Goal: Task Accomplishment & Management: Manage account settings

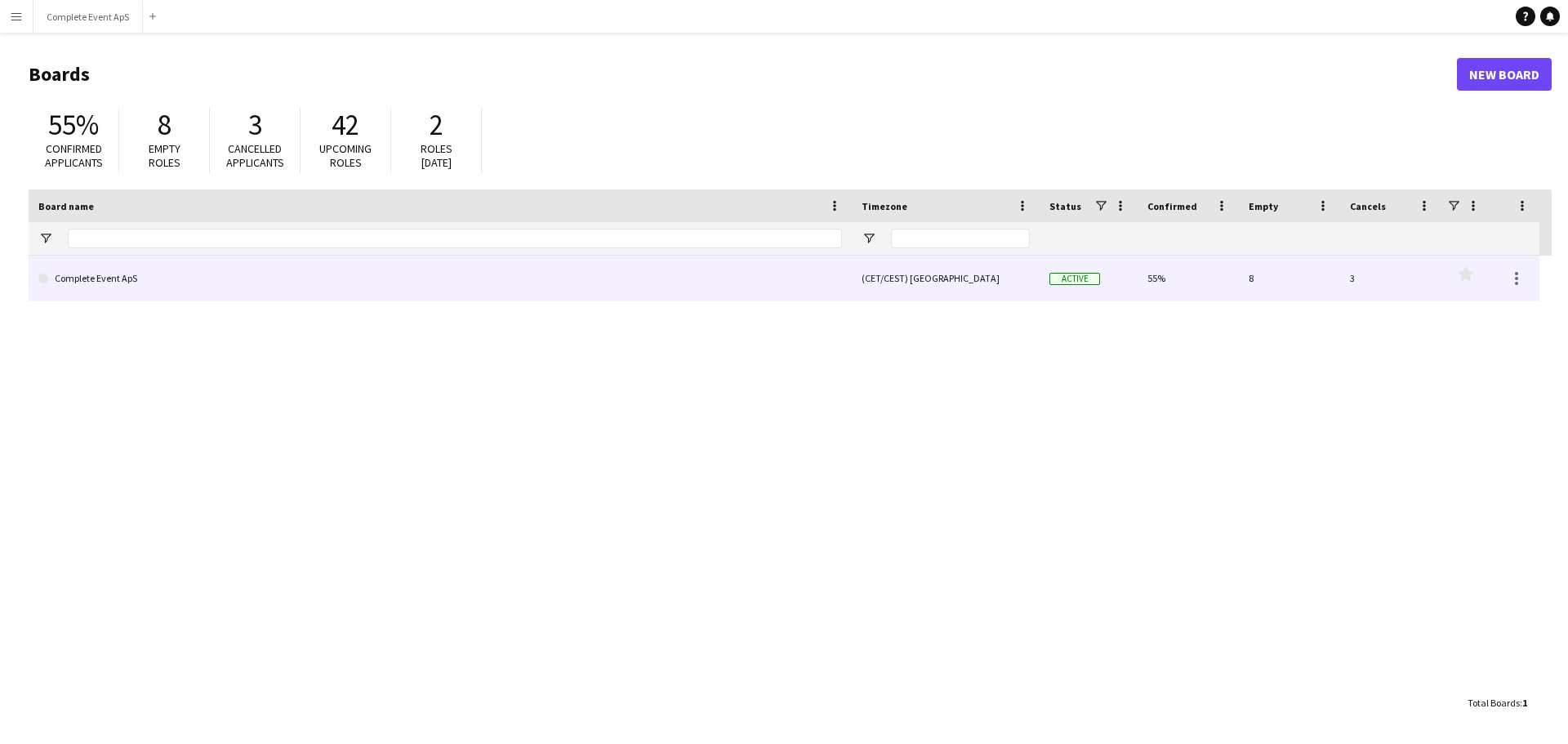
click at [177, 271] on link "Complete Event ApS" at bounding box center [440, 278] width 803 height 46
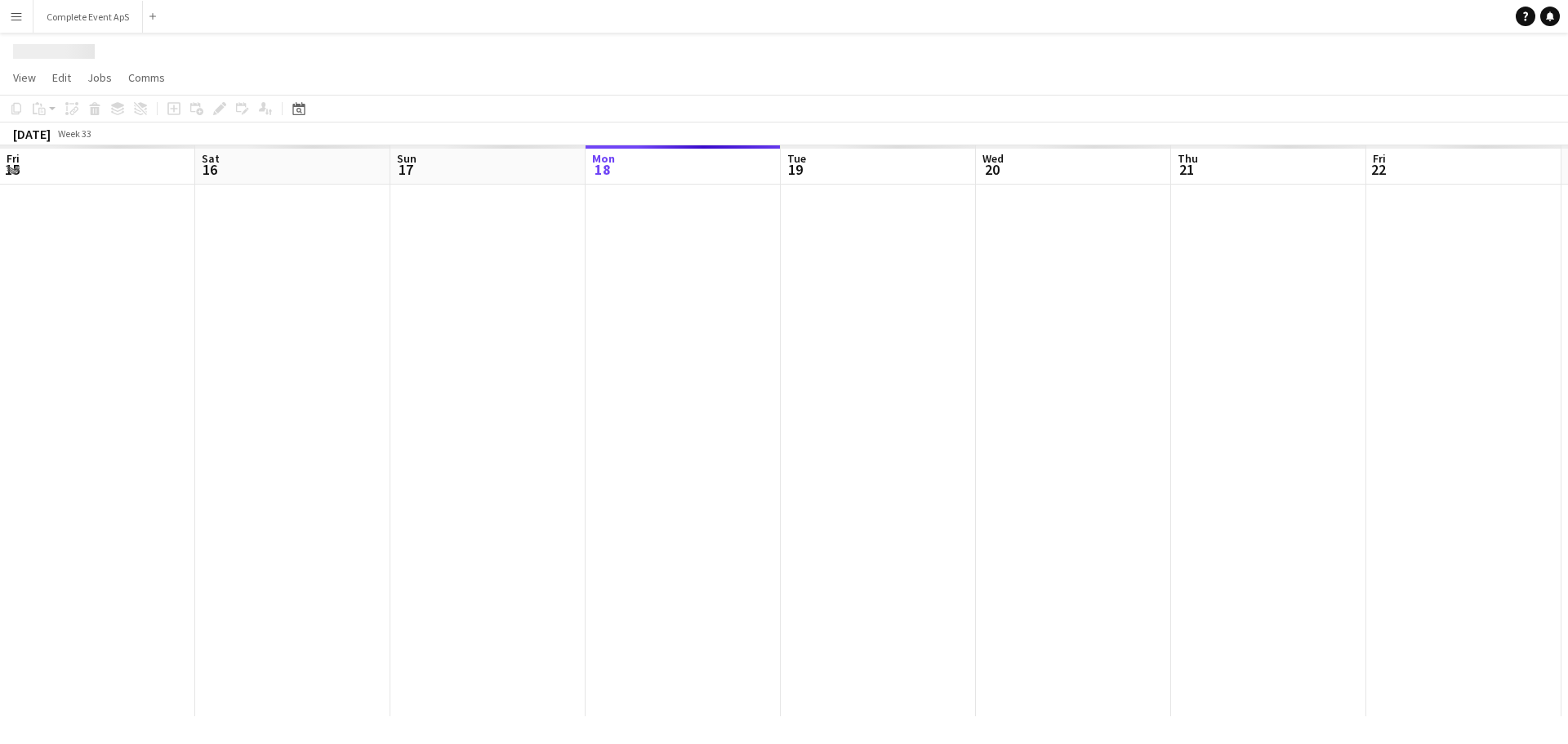
scroll to position [0, 390]
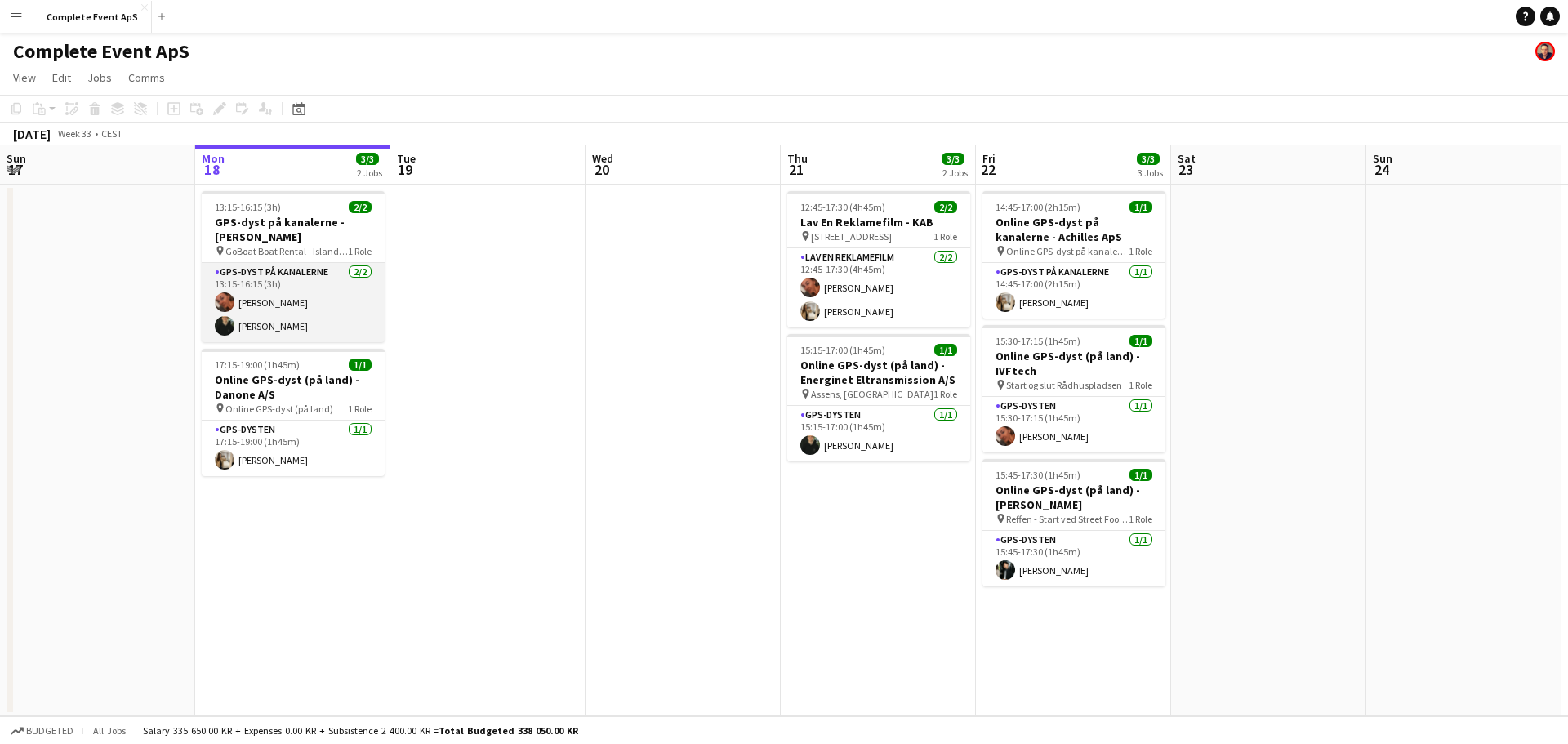
click at [307, 283] on app-card-role "GPS-dyst på kanalerne [DATE] 13:15-16:15 (3h) [PERSON_NAME] [PERSON_NAME]" at bounding box center [293, 302] width 183 height 79
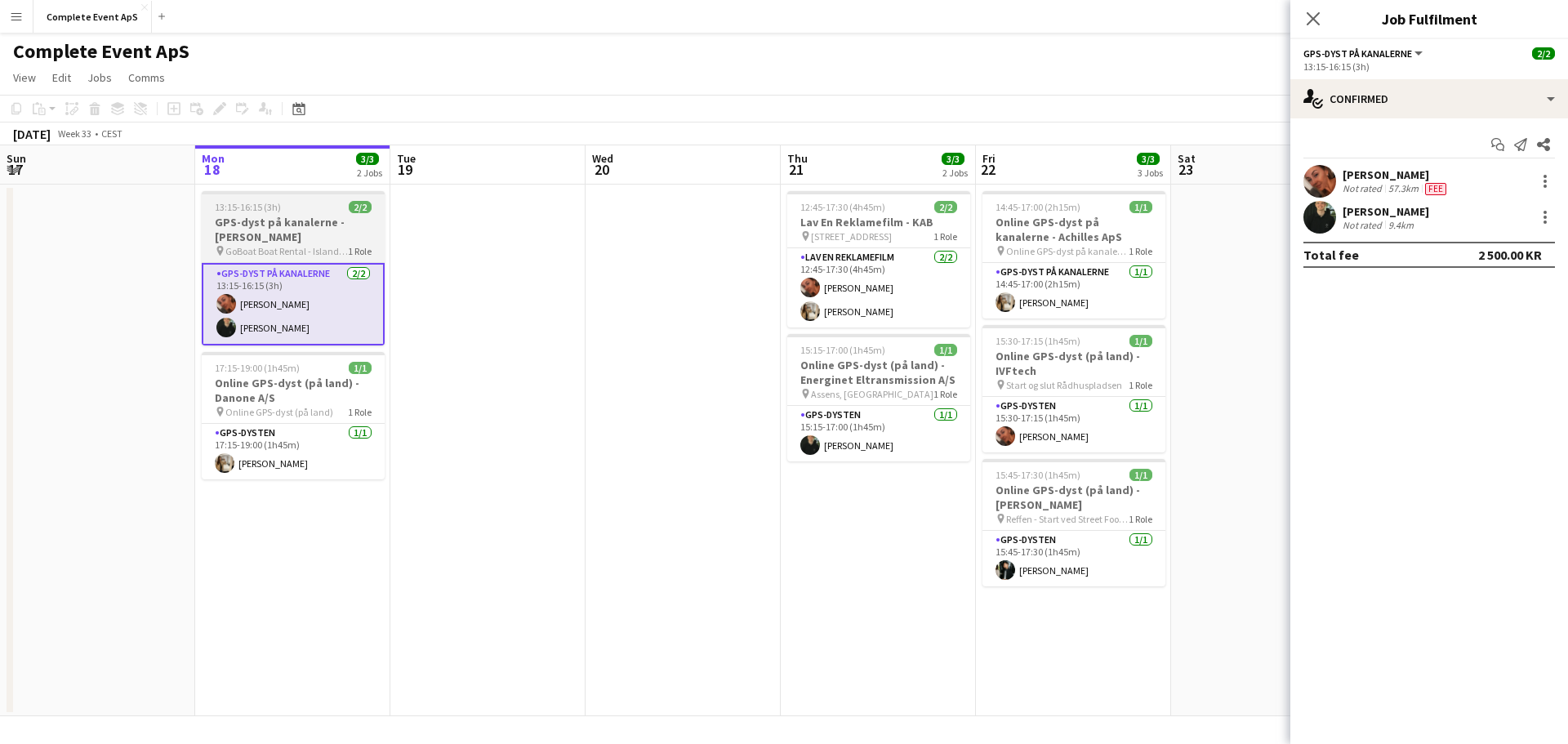
click at [293, 218] on h3 "GPS-dyst på kanalerne - [PERSON_NAME]" at bounding box center [293, 229] width 183 height 29
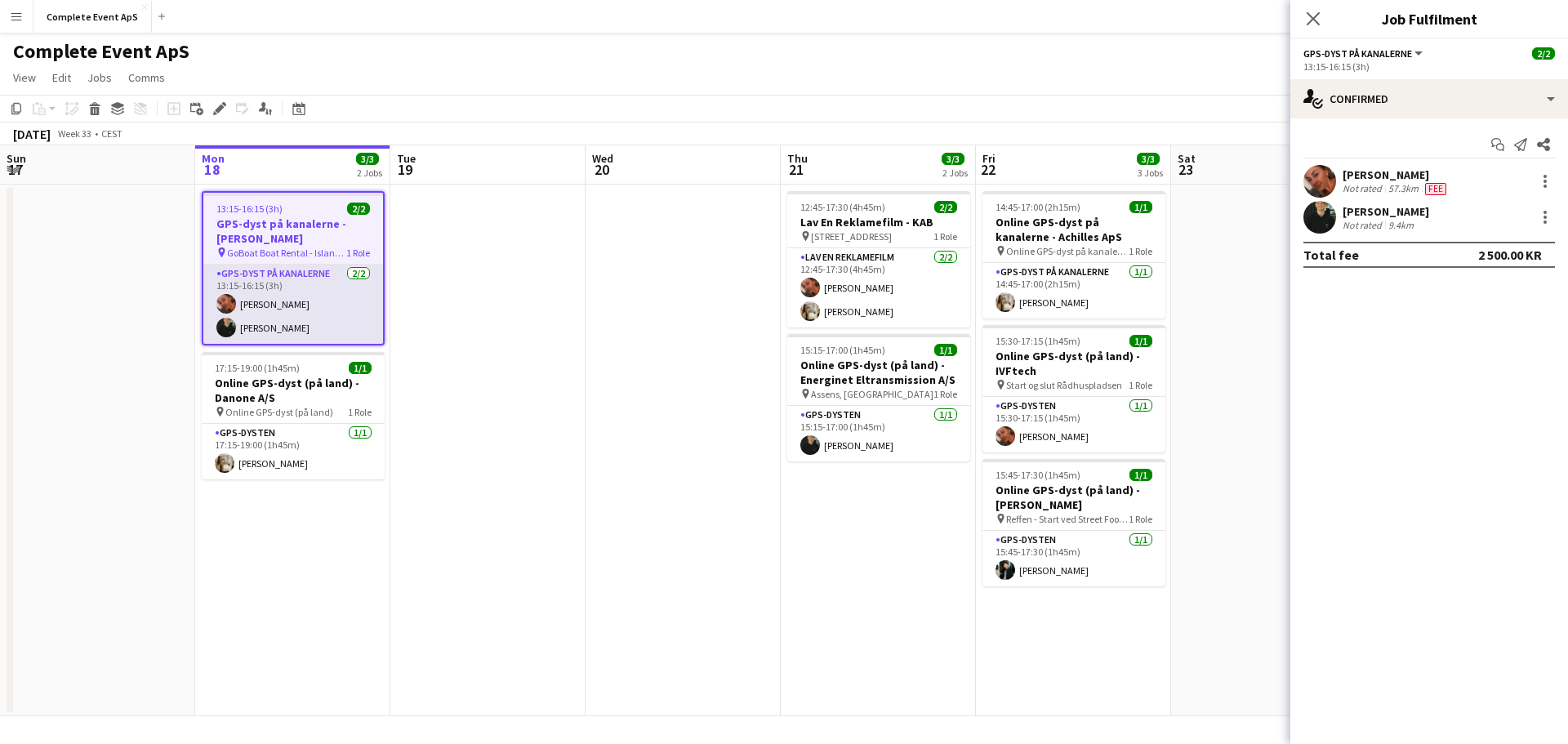
click at [301, 284] on app-card-role "GPS-dyst på kanalerne [DATE] 13:15-16:15 (3h) [PERSON_NAME] [PERSON_NAME]" at bounding box center [293, 304] width 179 height 79
click at [299, 283] on app-card-role "GPS-dyst på kanalerne [DATE] 13:15-16:15 (3h) [PERSON_NAME] [PERSON_NAME]" at bounding box center [293, 304] width 179 height 79
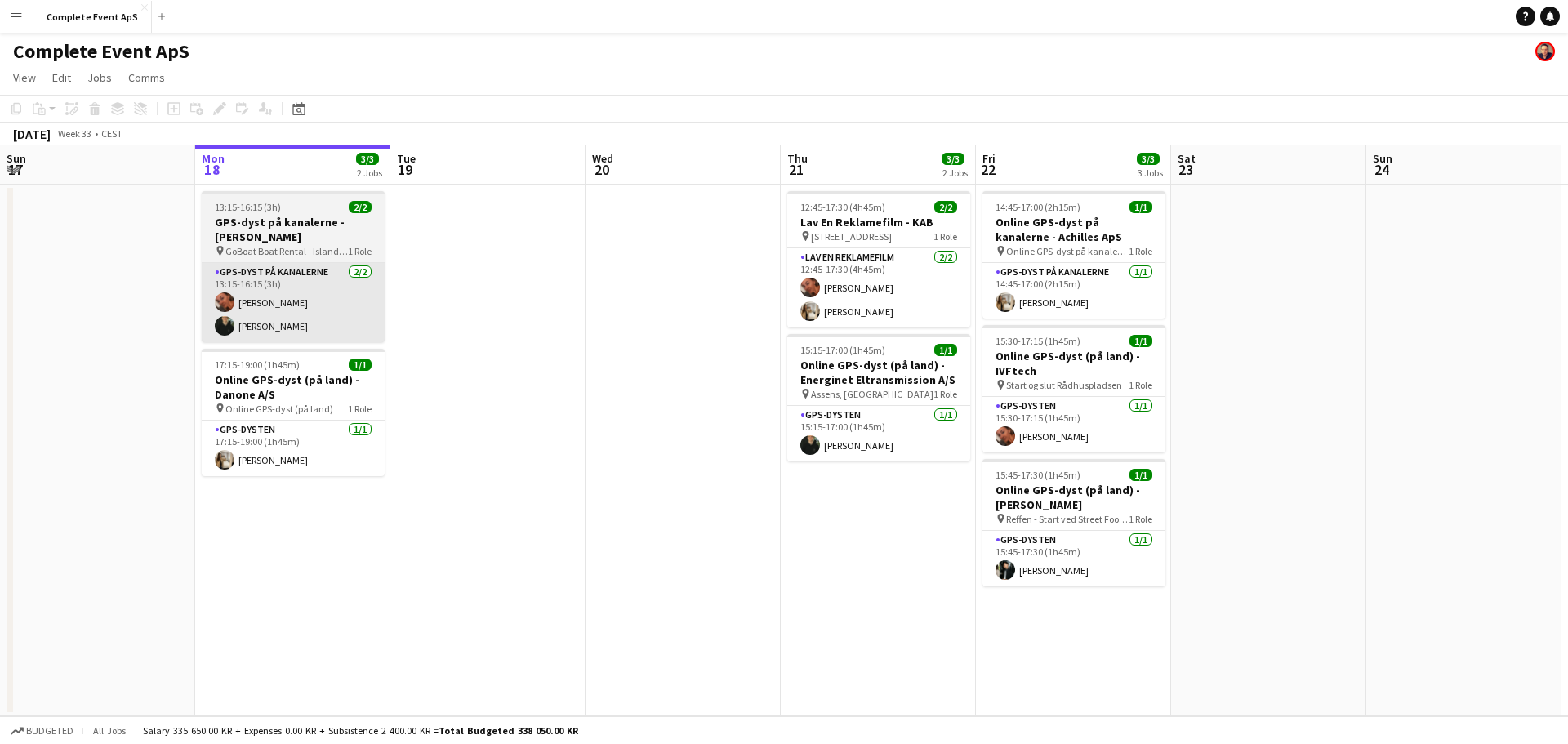
click at [330, 283] on app-card-role "GPS-dyst på kanalerne [DATE] 13:15-16:15 (3h) [PERSON_NAME] [PERSON_NAME]" at bounding box center [293, 302] width 183 height 79
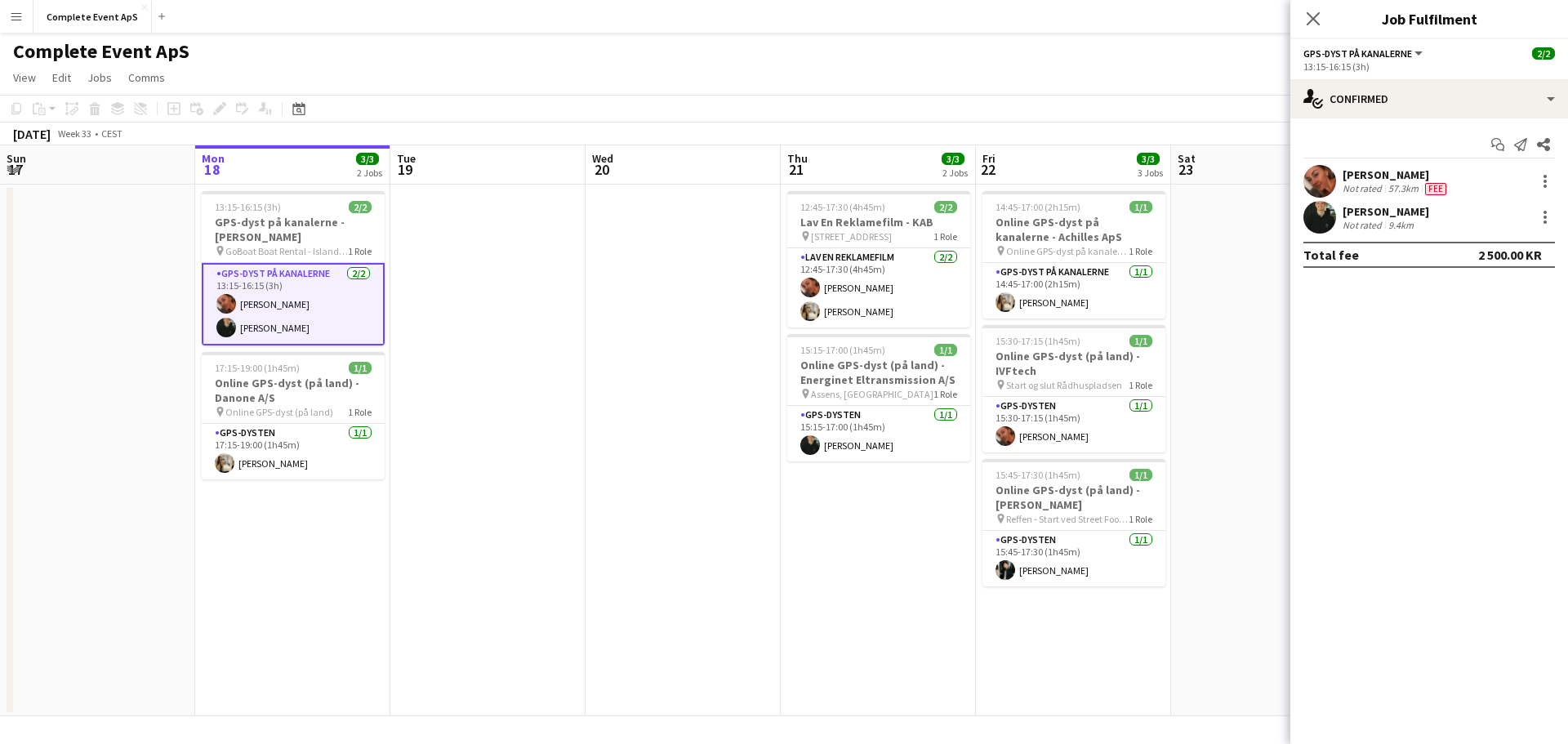
click at [330, 283] on app-card-role "GPS-dyst på kanalerne [DATE] 13:15-16:15 (3h) [PERSON_NAME] [PERSON_NAME]" at bounding box center [293, 304] width 183 height 83
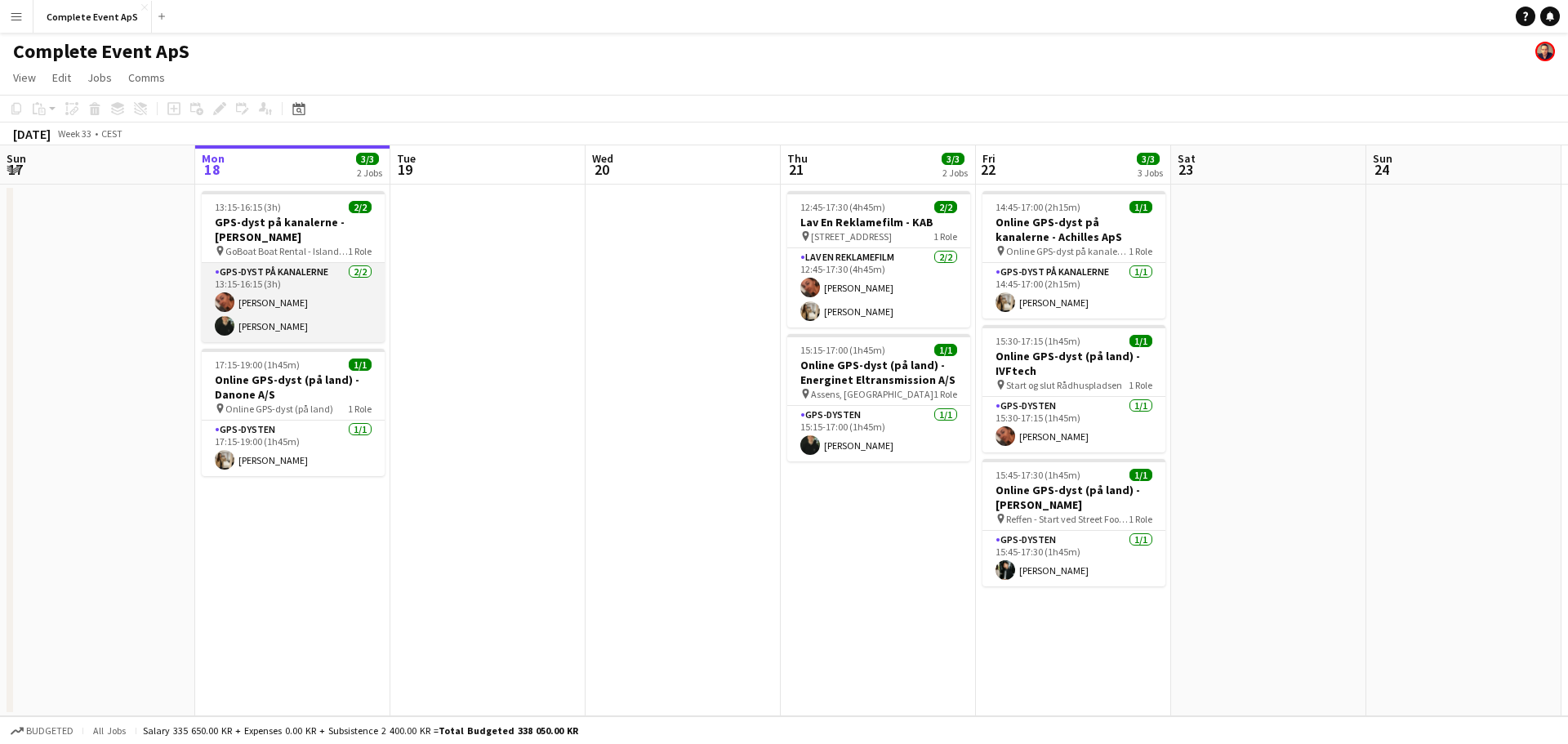
click at [314, 276] on app-card-role "GPS-dyst på kanalerne [DATE] 13:15-16:15 (3h) [PERSON_NAME] [PERSON_NAME]" at bounding box center [293, 302] width 183 height 79
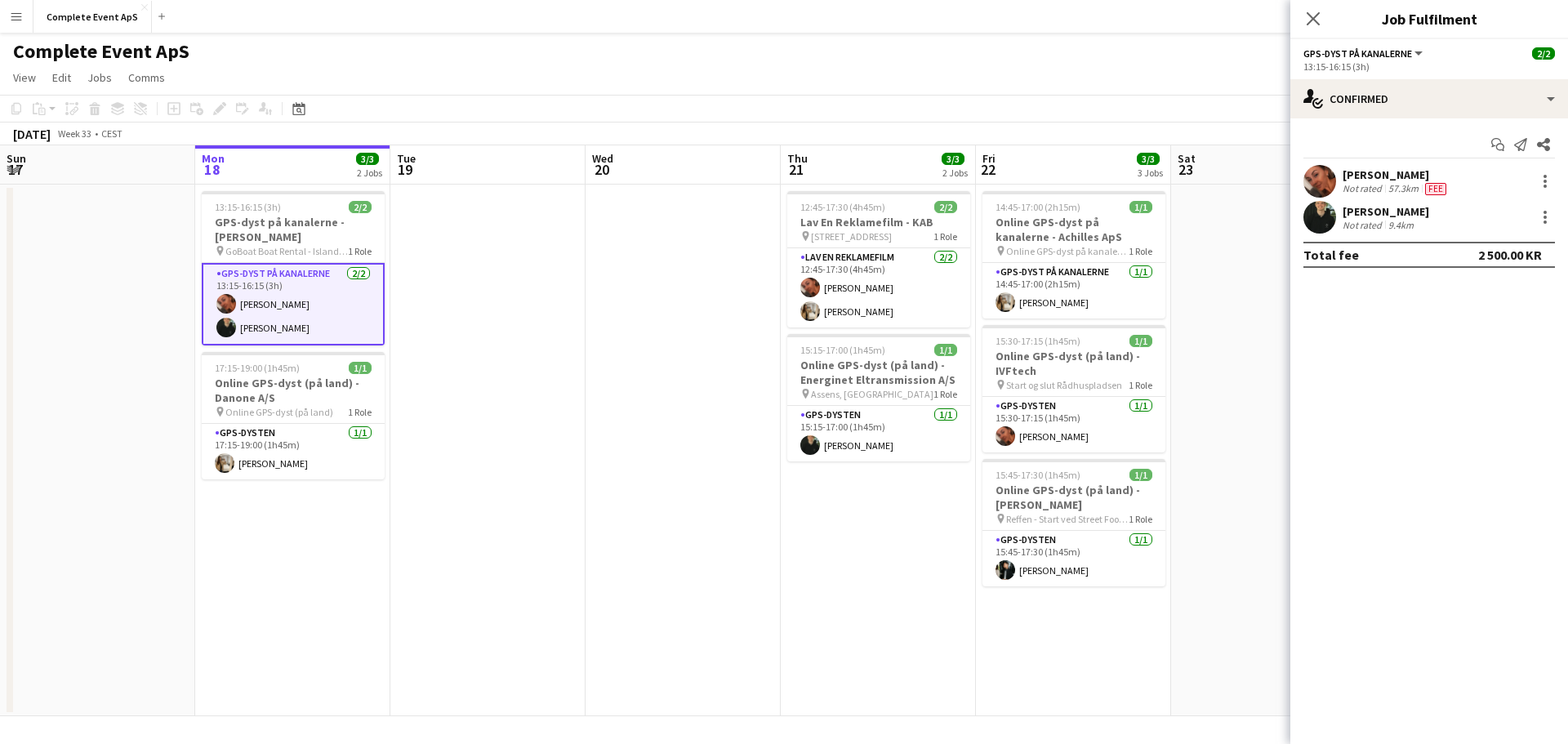
click at [301, 189] on app-date-cell "13:15-16:15 (3h) 2/2 GPS-dyst på kanalerne - [PERSON_NAME] pin GoBoat Boat Rent…" at bounding box center [293, 450] width 196 height 532
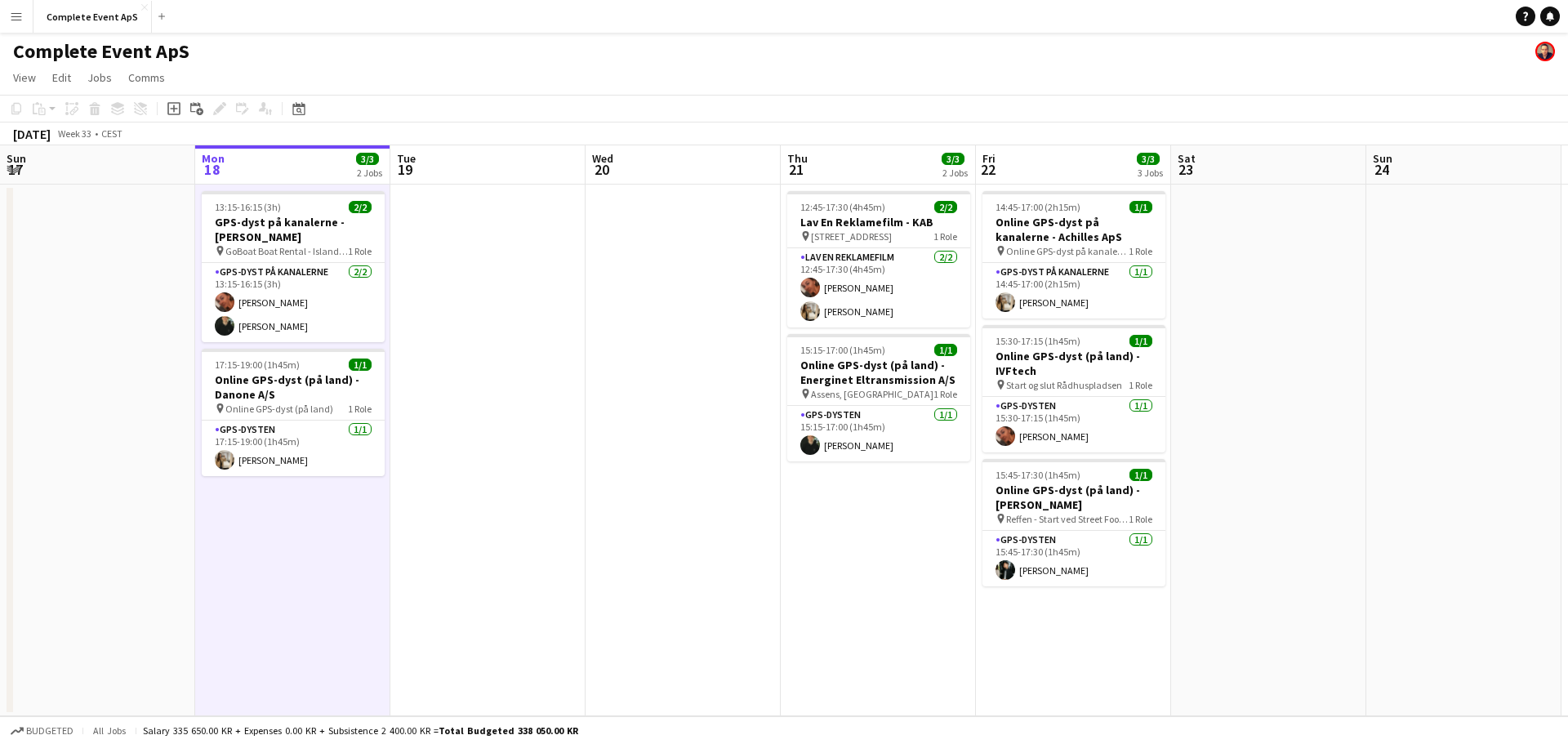
click at [301, 189] on app-date-cell "13:15-16:15 (3h) 2/2 GPS-dyst på kanalerne - [PERSON_NAME] pin GoBoat Boat Rent…" at bounding box center [293, 450] width 196 height 532
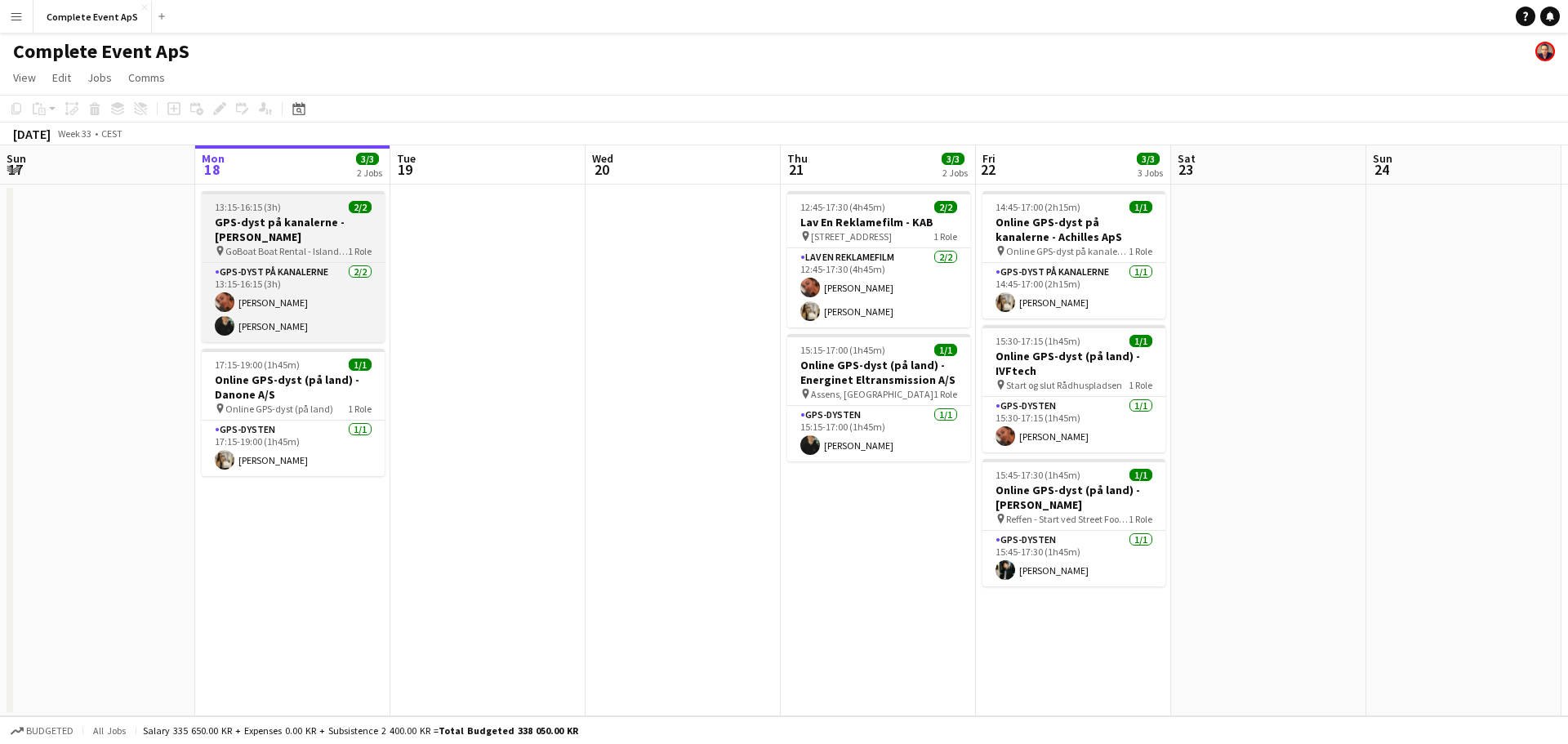
click at [300, 202] on div "13:15-16:15 (3h) 2/2" at bounding box center [293, 207] width 183 height 12
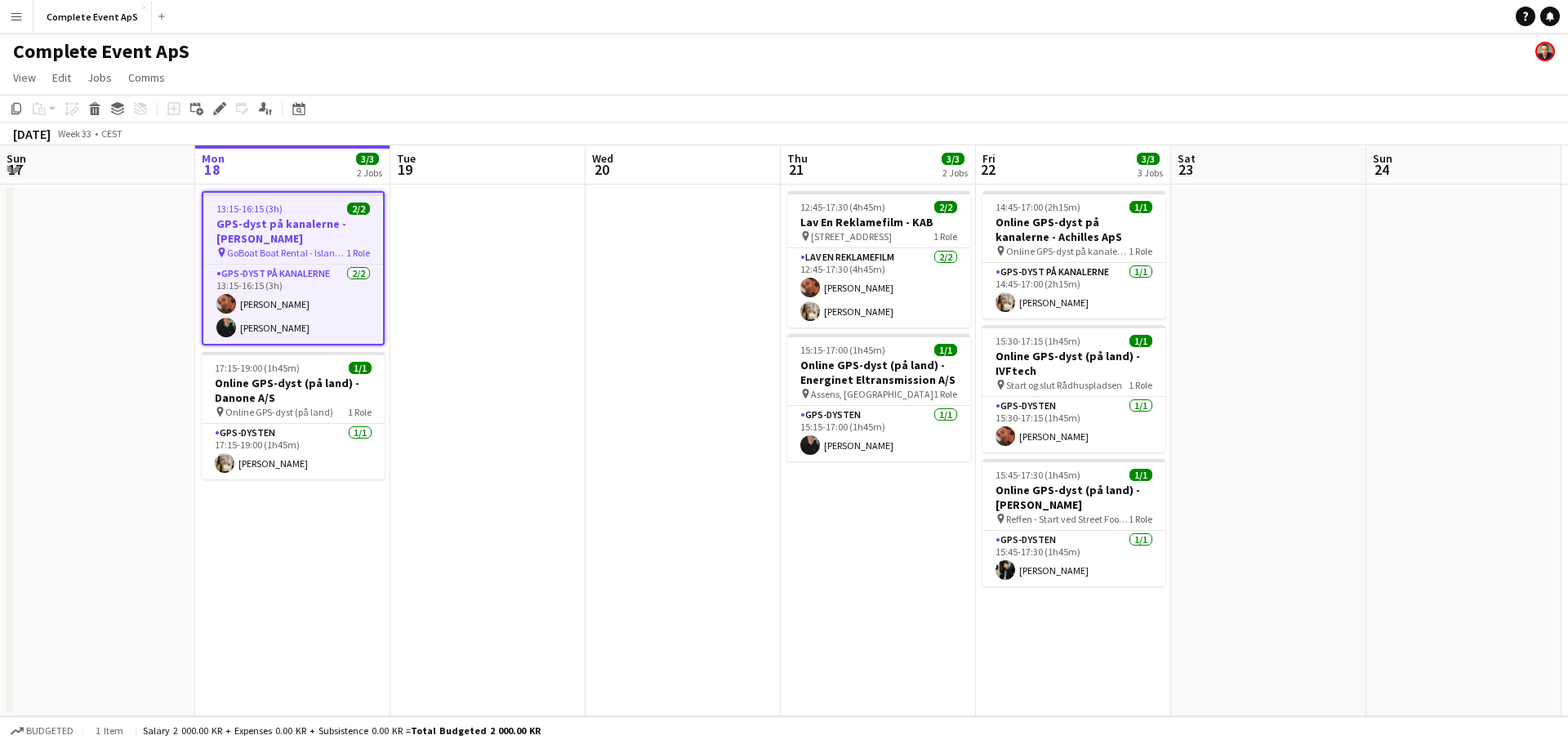
drag, startPoint x: 300, startPoint y: 202, endPoint x: 387, endPoint y: 202, distance: 87.0
click at [301, 202] on div "13:15-16:15 (3h) 2/2" at bounding box center [293, 208] width 179 height 12
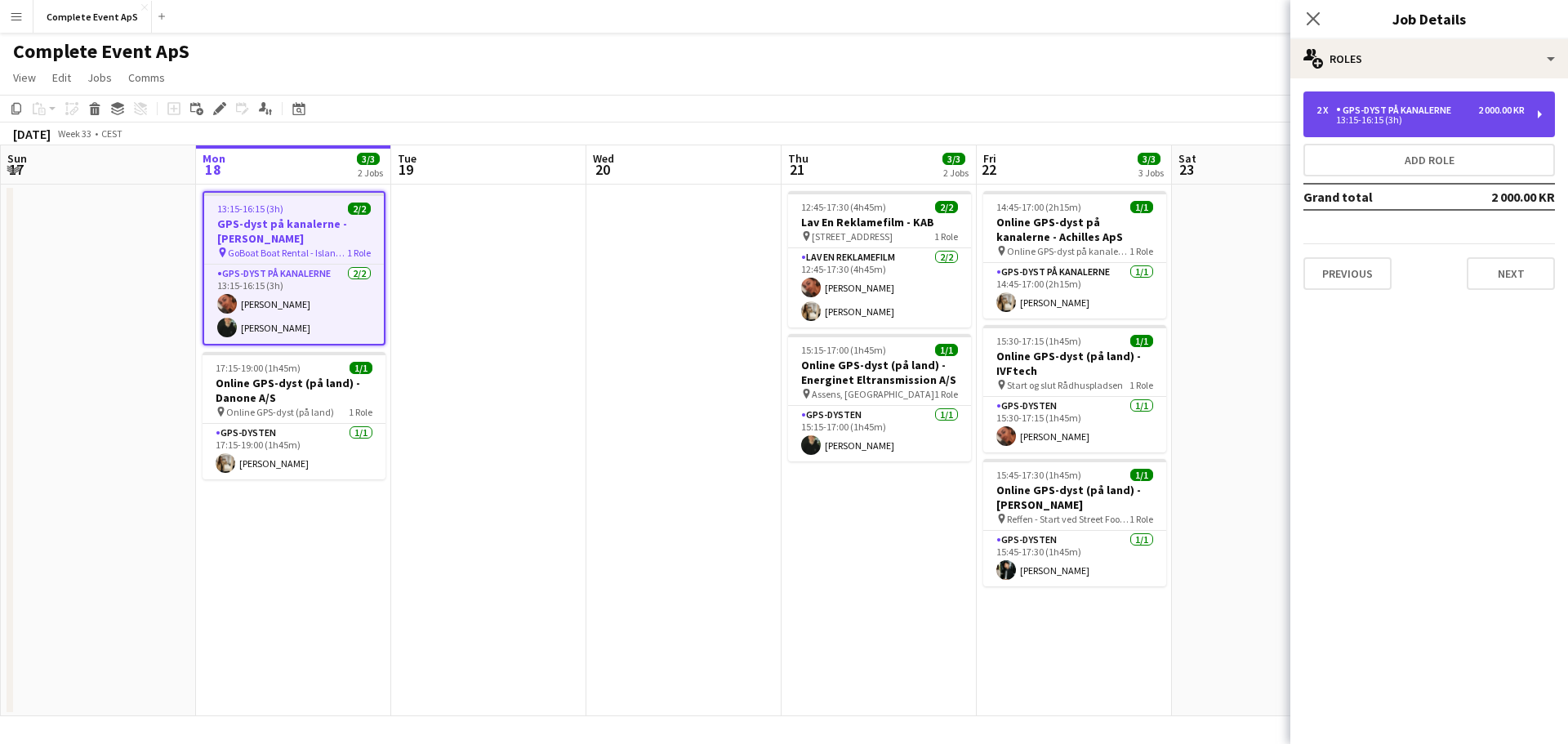
click at [1431, 99] on div "2 x GPS-dyst på kanalerne 2 000.00 KR 13:15-16:15 (3h)" at bounding box center [1428, 114] width 252 height 46
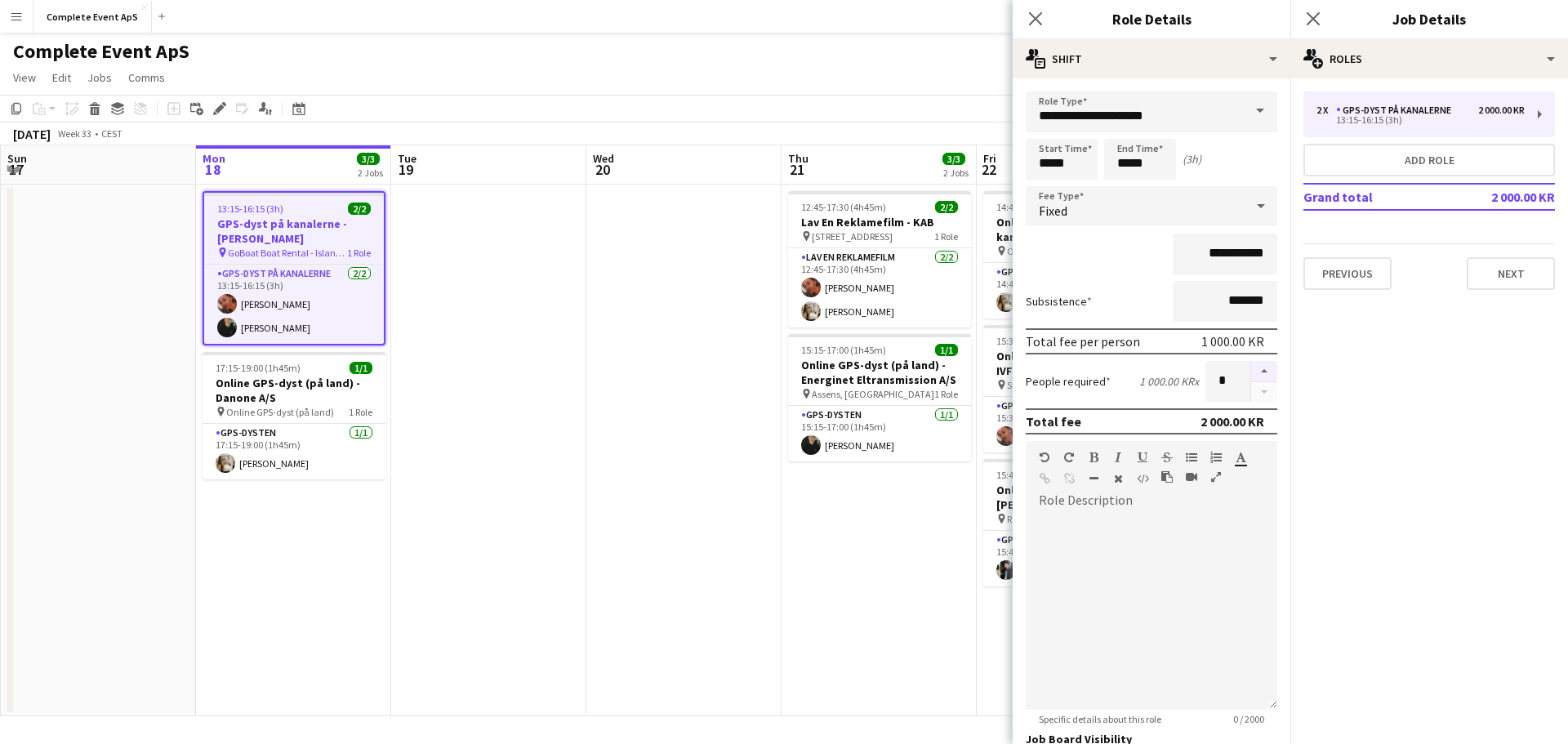
click at [1252, 368] on button "button" at bounding box center [1264, 372] width 27 height 21
type input "*"
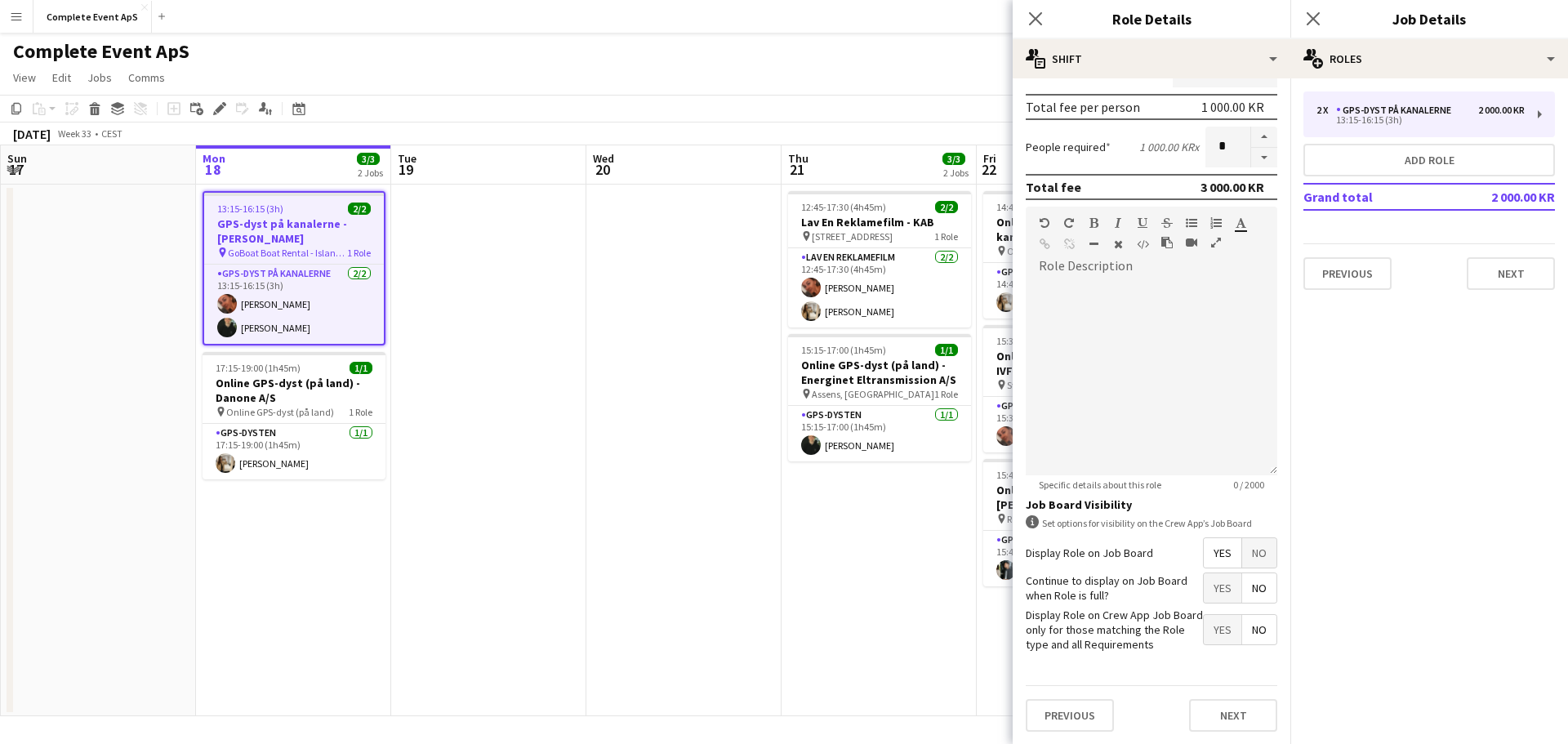
scroll to position [236, 0]
click at [1221, 711] on button "Next" at bounding box center [1233, 715] width 88 height 32
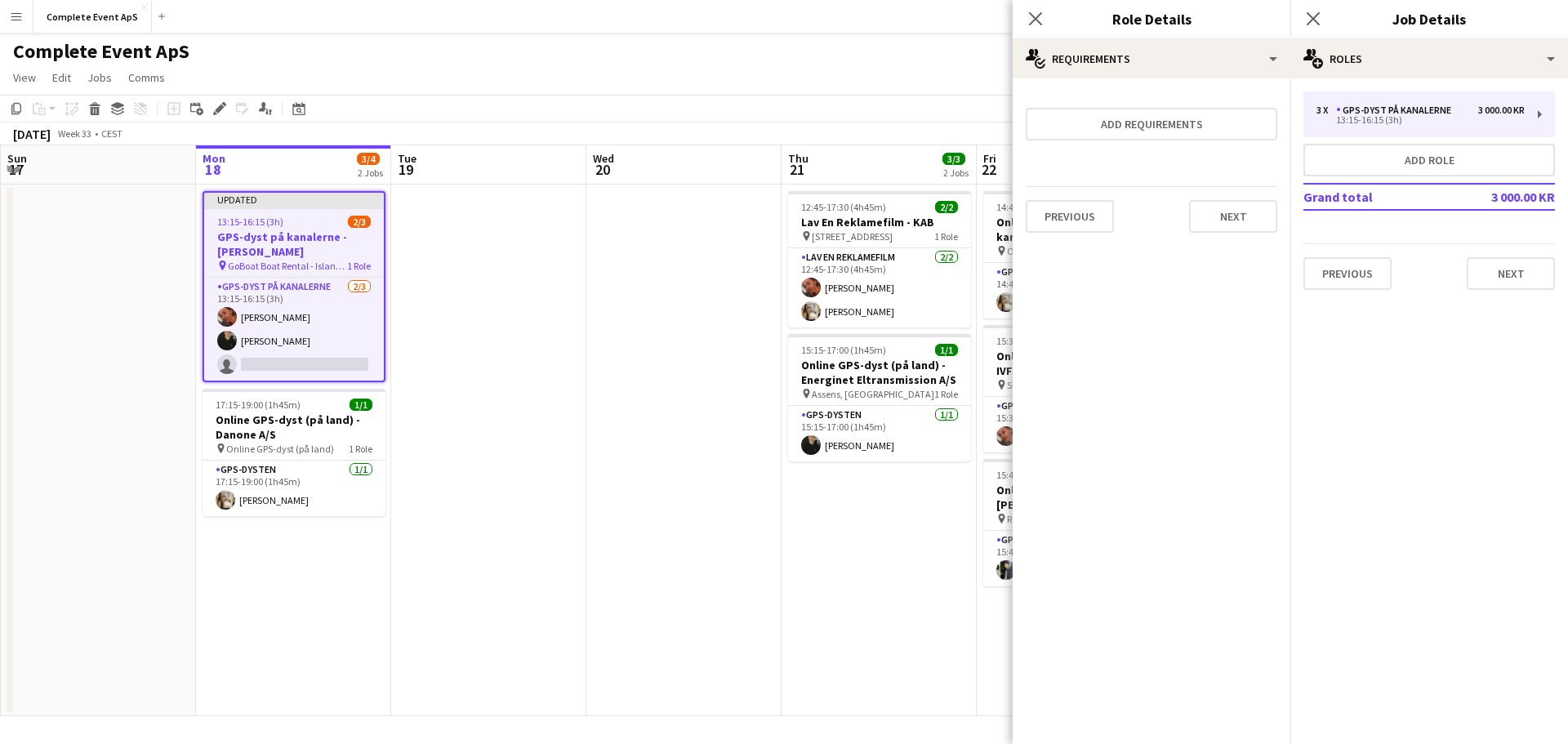
scroll to position [0, 0]
click at [872, 576] on app-date-cell "12:45-17:30 (4h45m) 2/2 Lav En Reklamefilm - KAB pin [STREET_ADDRESS] 1 Role La…" at bounding box center [879, 450] width 196 height 532
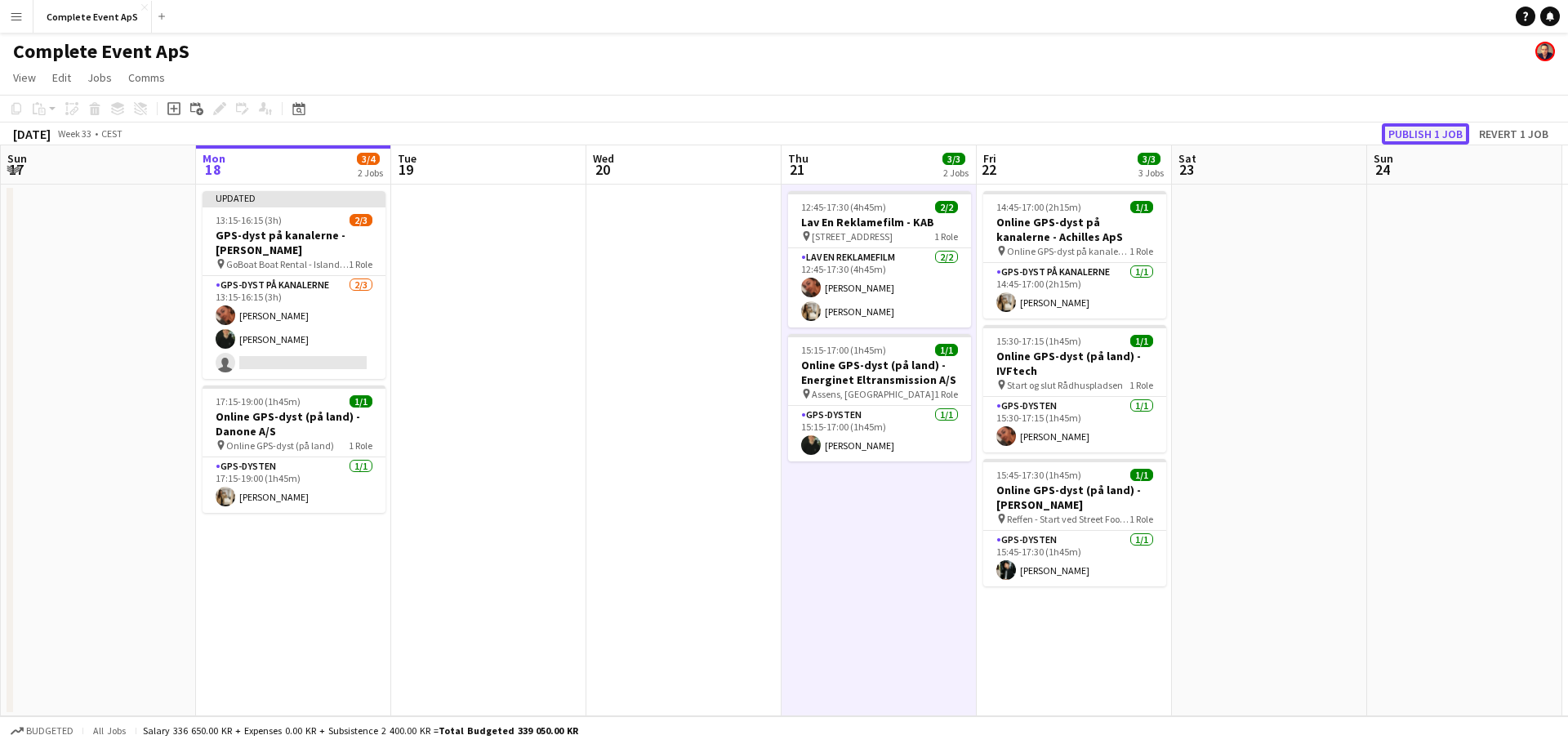
click at [1431, 129] on button "Publish 1 job" at bounding box center [1426, 134] width 87 height 21
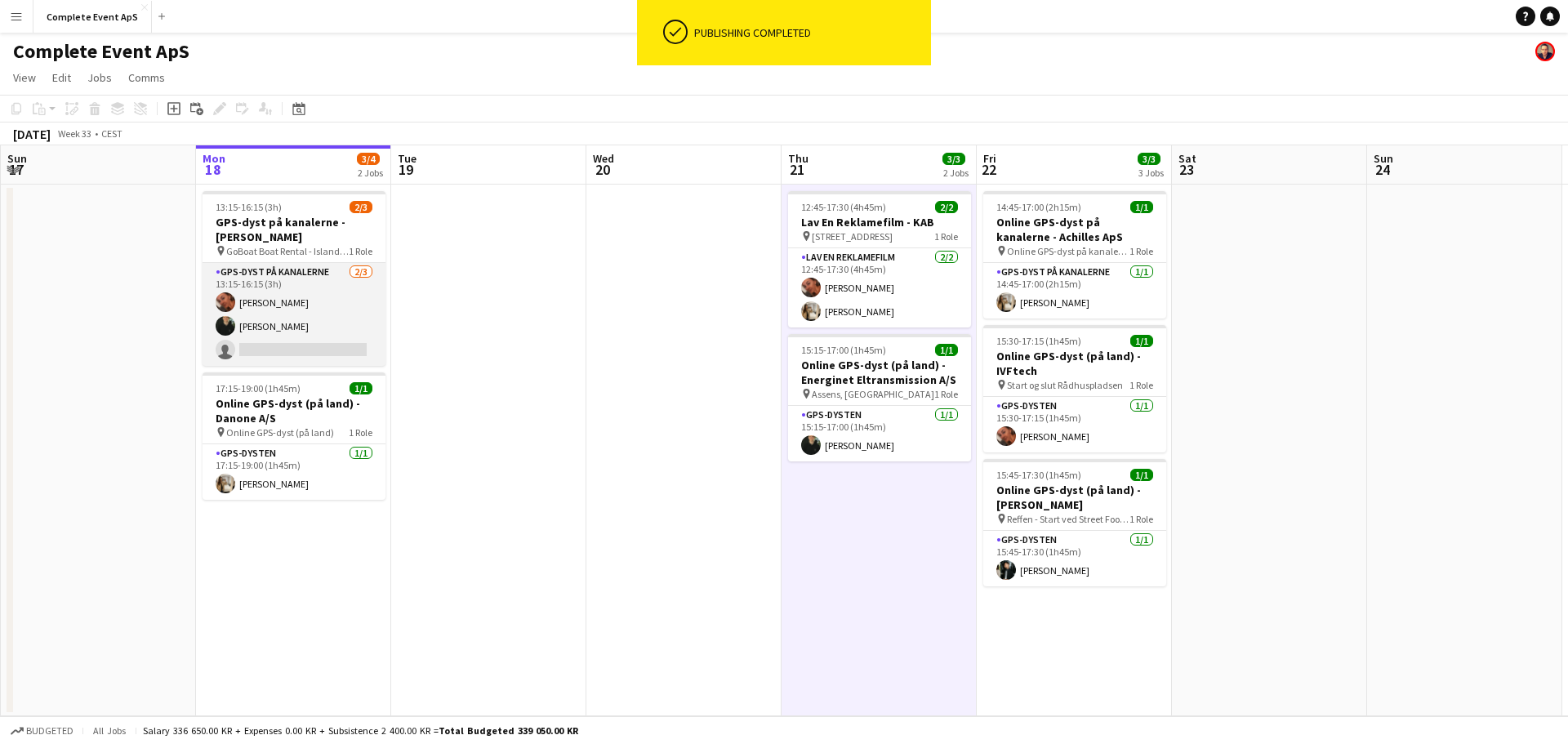
click at [293, 298] on app-card-role "GPS-dyst på kanalerne [DATE] 13:15-16:15 (3h) [PERSON_NAME] [PERSON_NAME] singl…" at bounding box center [293, 315] width 183 height 103
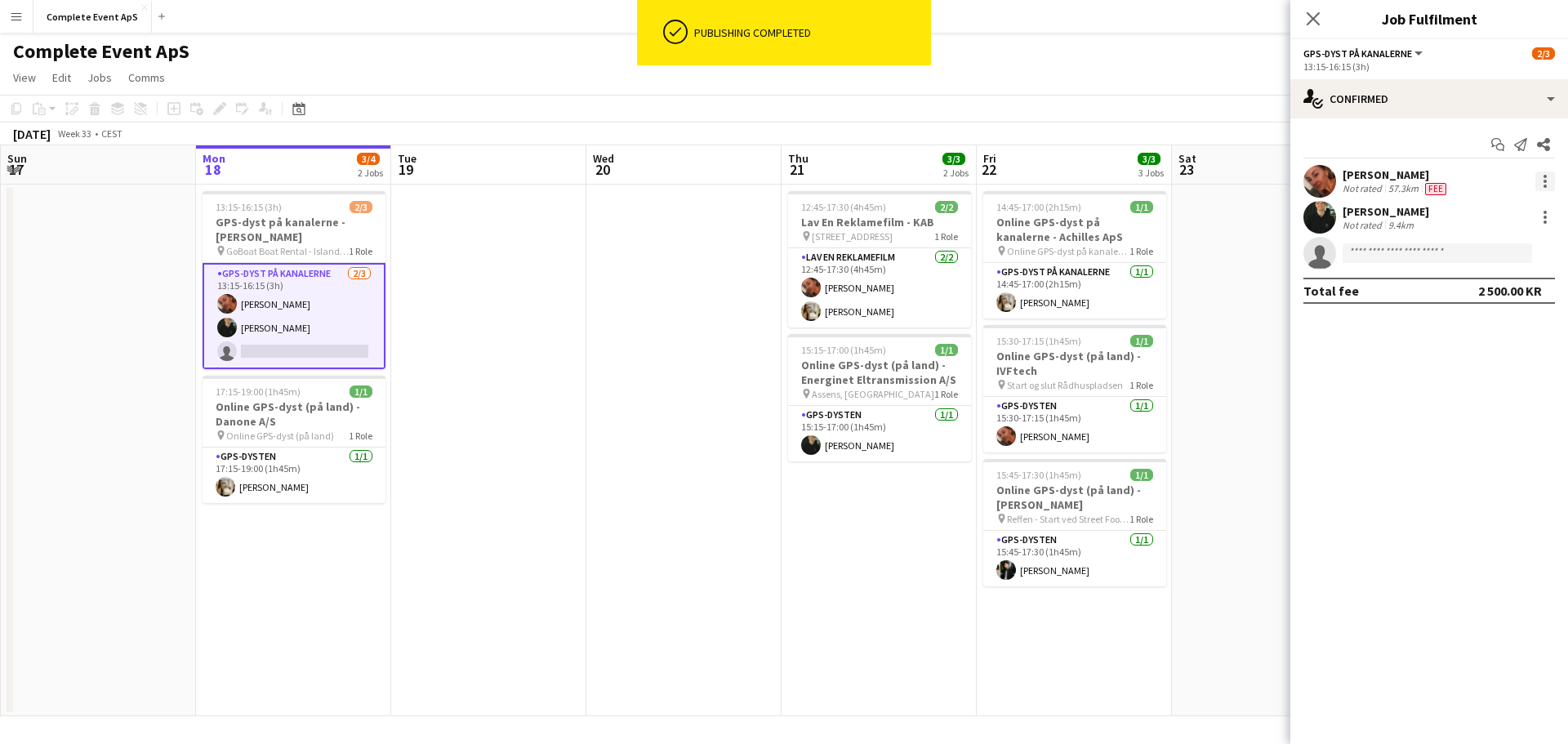
click at [1549, 173] on div at bounding box center [1545, 181] width 20 height 20
click at [1386, 184] on div at bounding box center [784, 372] width 1568 height 744
click at [1545, 179] on div at bounding box center [1545, 181] width 20 height 20
click at [399, 417] on div at bounding box center [784, 372] width 1568 height 744
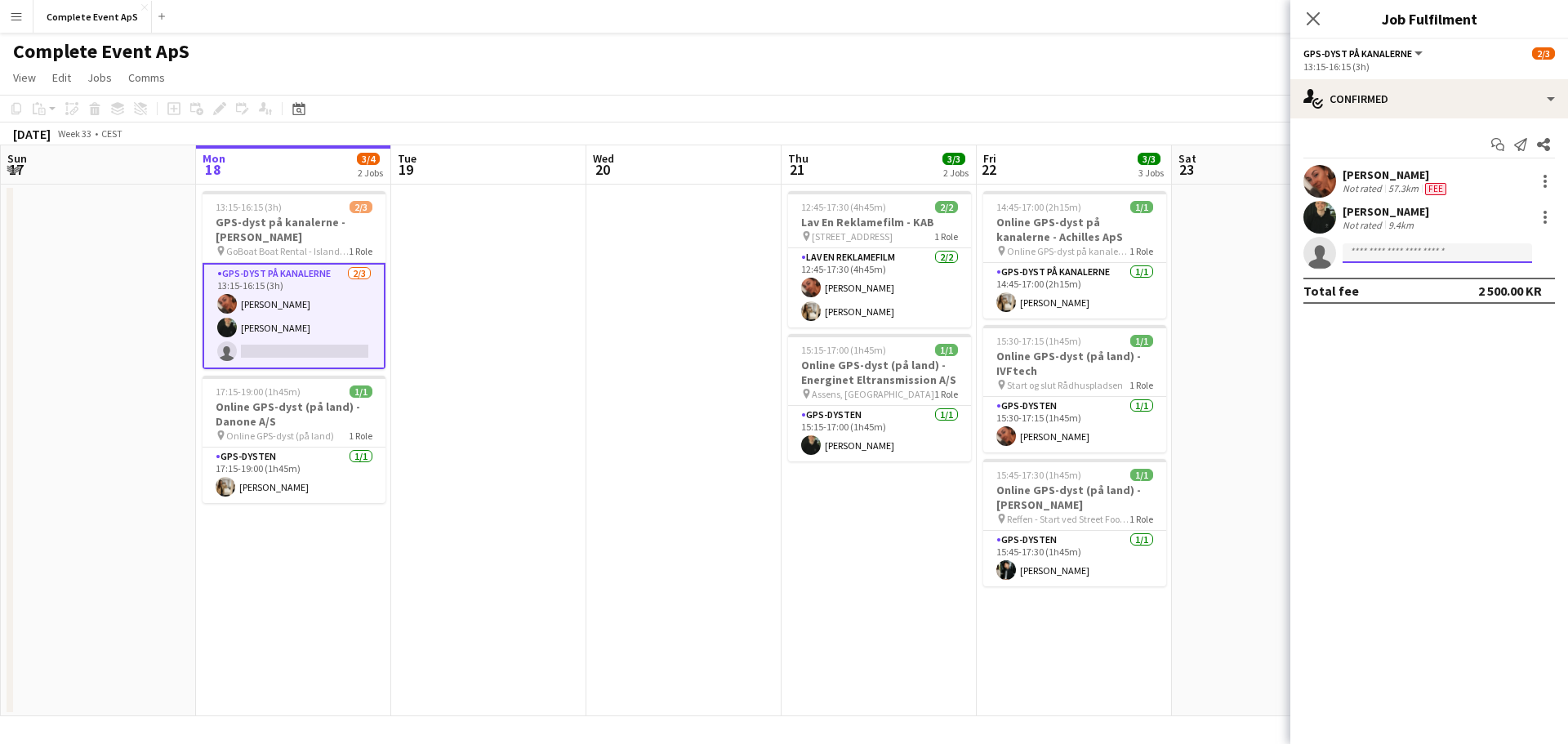
click at [1399, 251] on input at bounding box center [1437, 253] width 189 height 20
type input "********"
click at [1419, 284] on span "[EMAIL_ADDRESS][DOMAIN_NAME]" at bounding box center [1437, 290] width 163 height 13
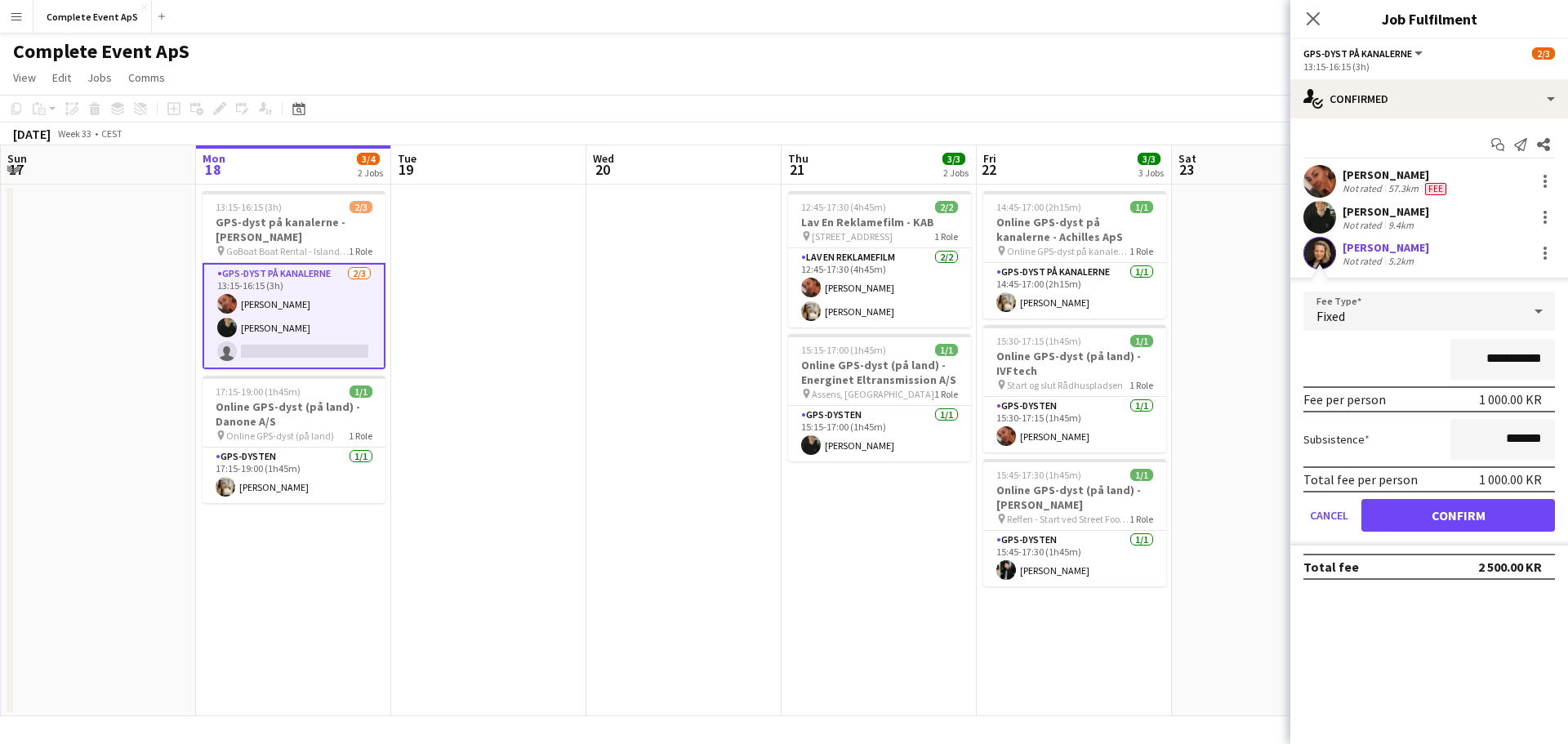
drag, startPoint x: 1478, startPoint y: 358, endPoint x: 1638, endPoint y: 376, distance: 161.0
click at [1567, 376] on html "Menu Boards Boards Boards All jobs Status Workforce Workforce My Workforce Recr…" at bounding box center [784, 372] width 1568 height 744
type input "******"
click at [1451, 526] on button "Confirm" at bounding box center [1458, 515] width 194 height 32
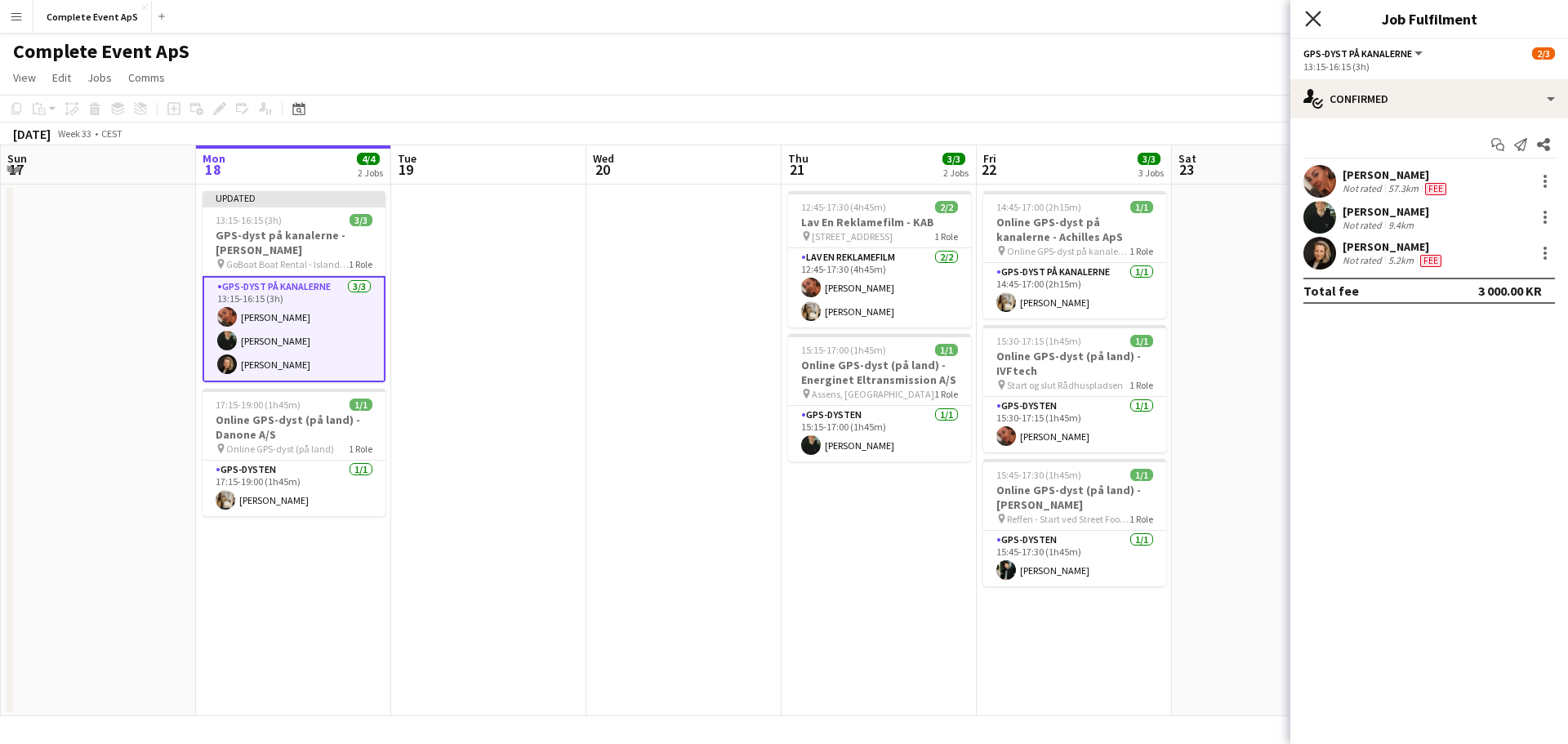
click at [1309, 21] on icon "Close pop-in" at bounding box center [1313, 18] width 15 height 15
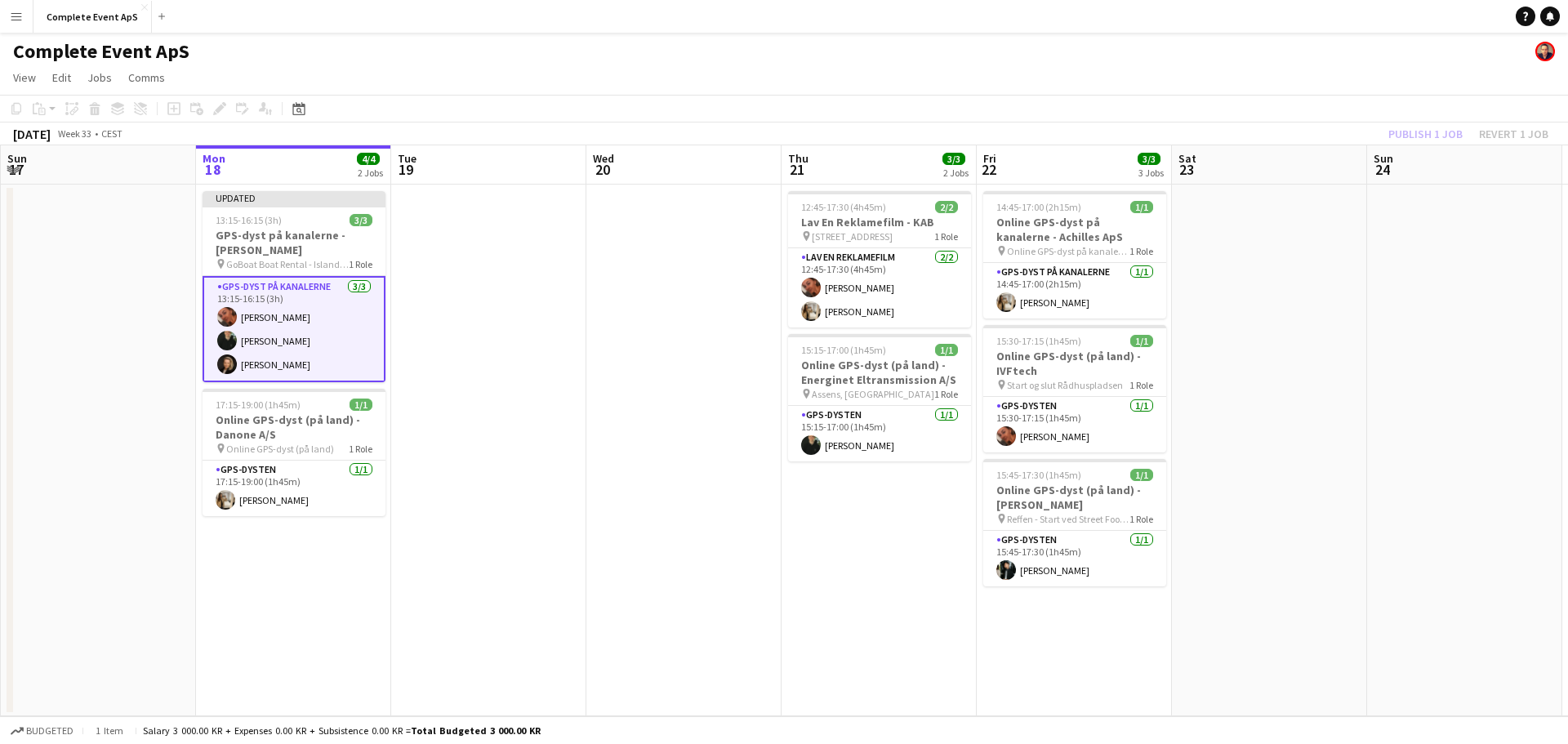
click at [1270, 325] on app-date-cell at bounding box center [1270, 450] width 196 height 532
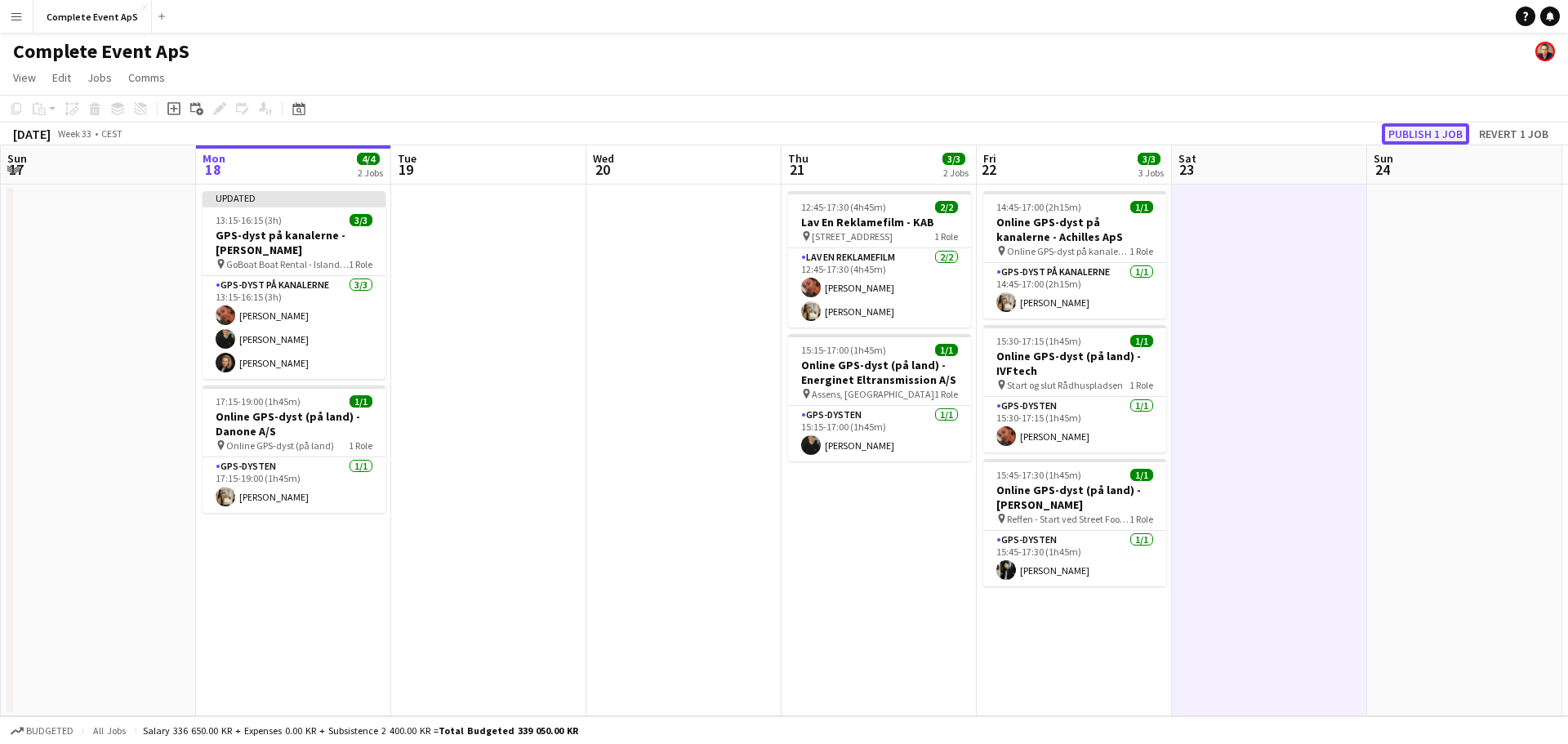
click at [1430, 132] on button "Publish 1 job" at bounding box center [1426, 134] width 87 height 21
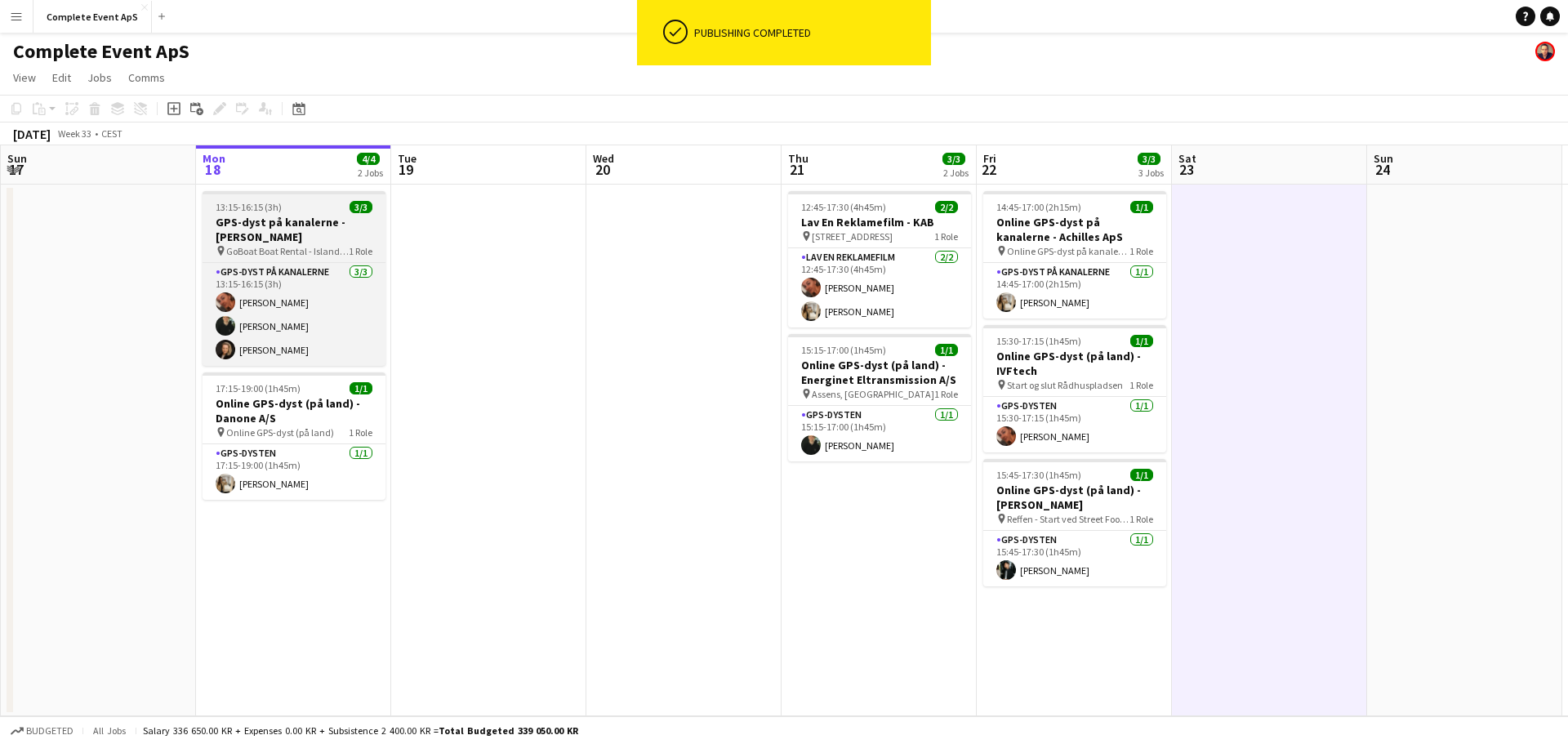
click at [338, 214] on app-job-card "13:15-16:15 (3h) 3/3 GPS-dyst på kanalerne - [PERSON_NAME] pin GoBoat Boat Rent…" at bounding box center [293, 278] width 183 height 175
click at [338, 213] on div "13:15-16:15 (3h) 3/3" at bounding box center [293, 207] width 183 height 12
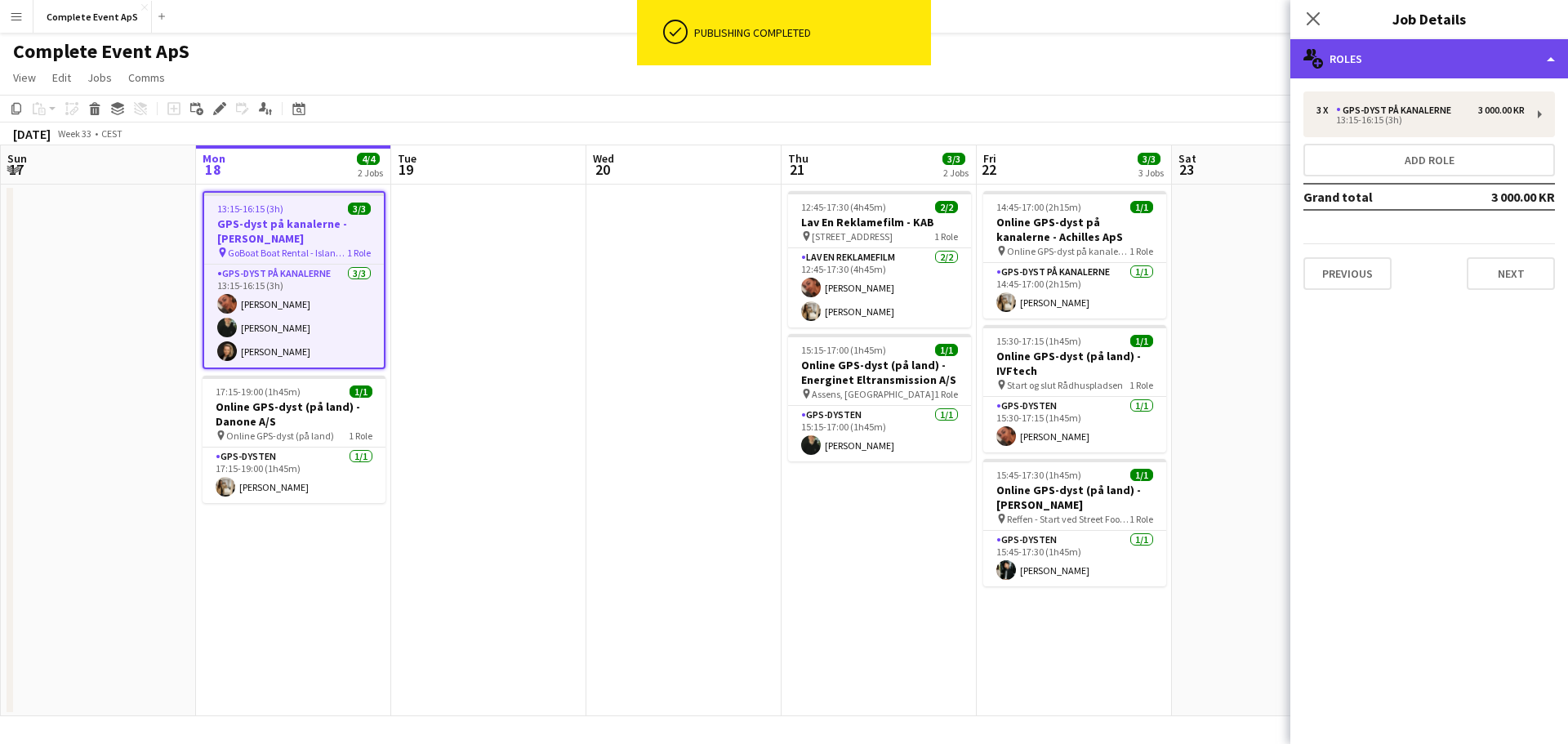
click at [1426, 65] on div "multiple-users-add Roles" at bounding box center [1429, 58] width 277 height 39
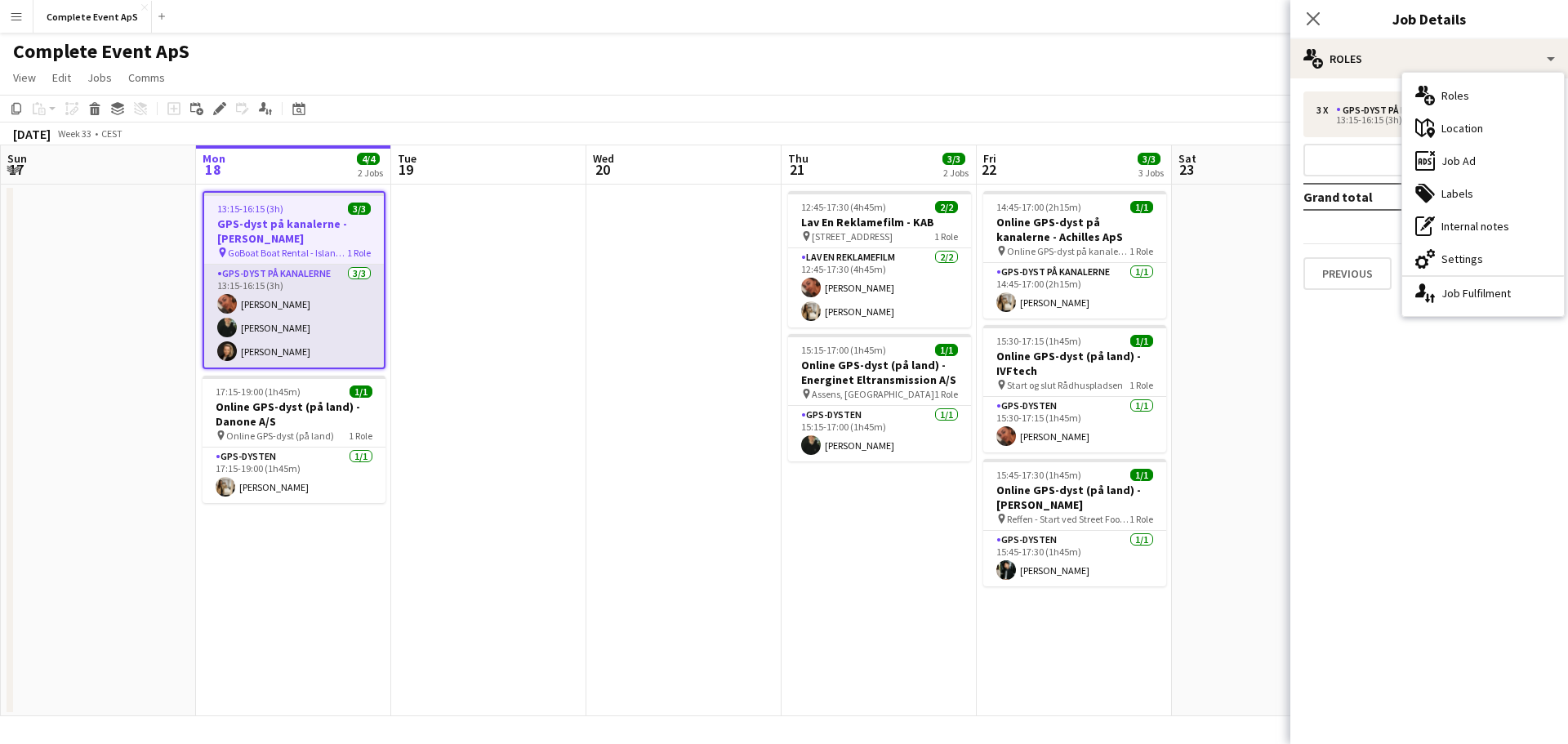
click at [321, 308] on app-card-role "GPS-dyst på kanalerne [DATE] 13:15-16:15 (3h) [PERSON_NAME] [PERSON_NAME] [PERS…" at bounding box center [293, 316] width 179 height 103
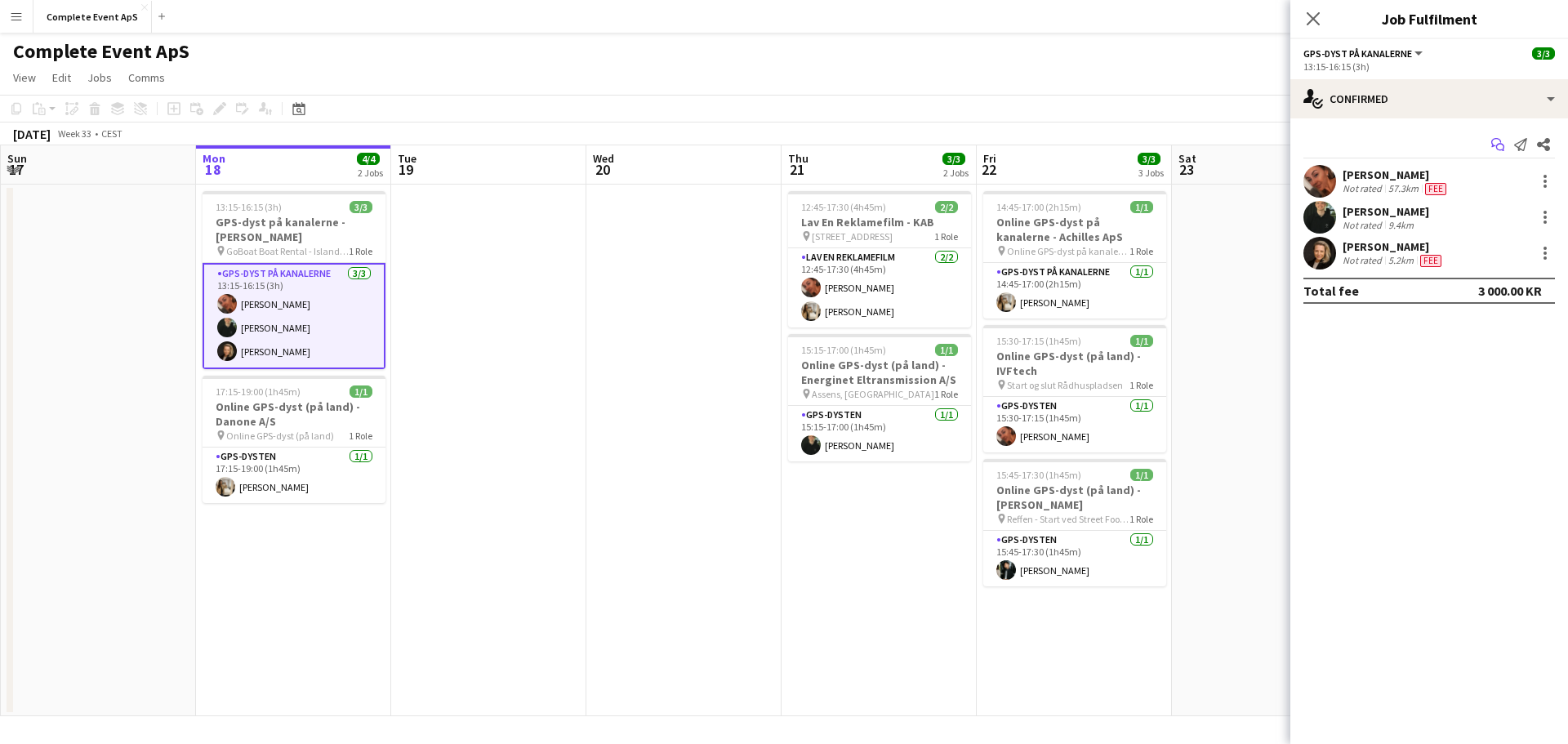
click at [1497, 145] on icon at bounding box center [1500, 147] width 9 height 9
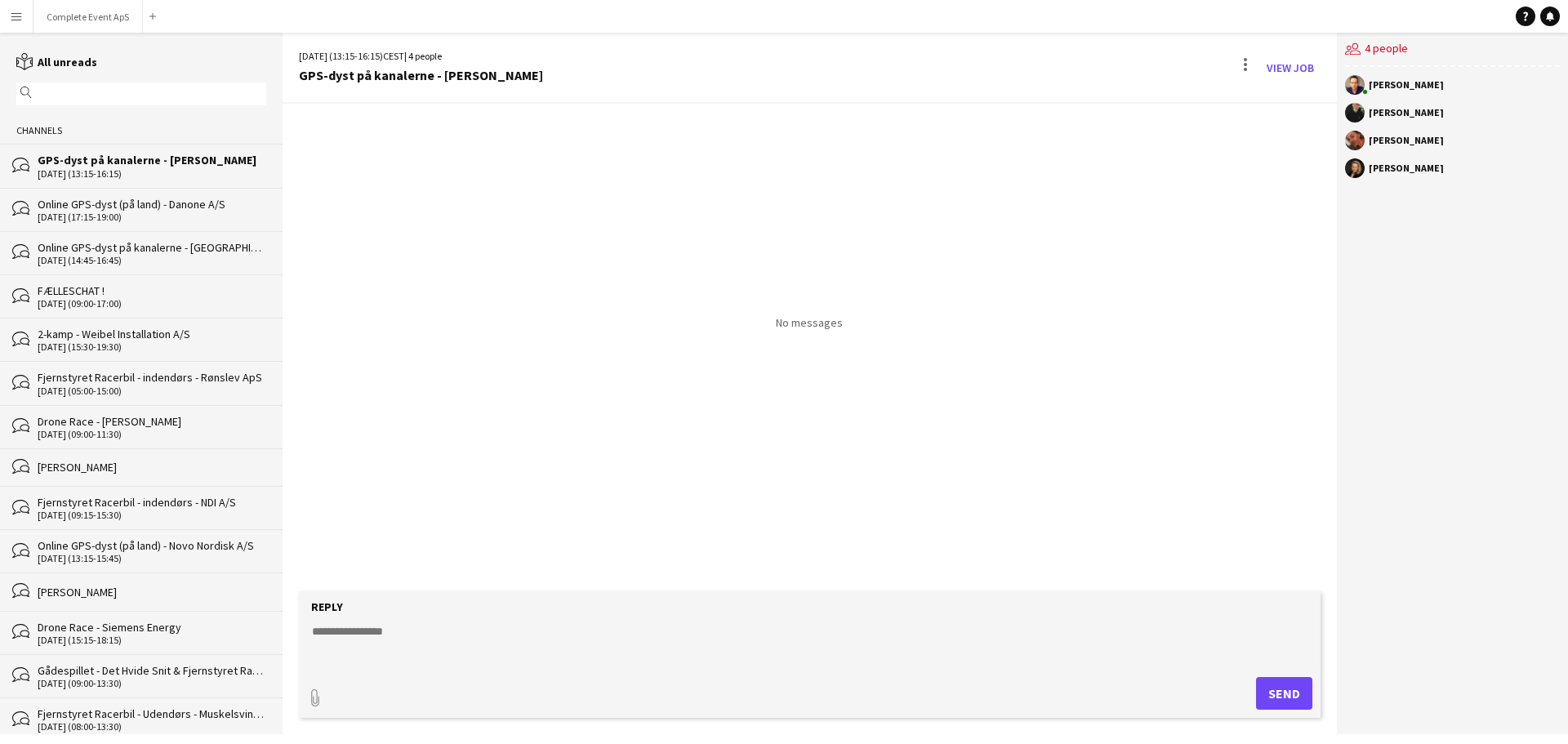
click at [582, 656] on textarea at bounding box center [813, 644] width 1006 height 43
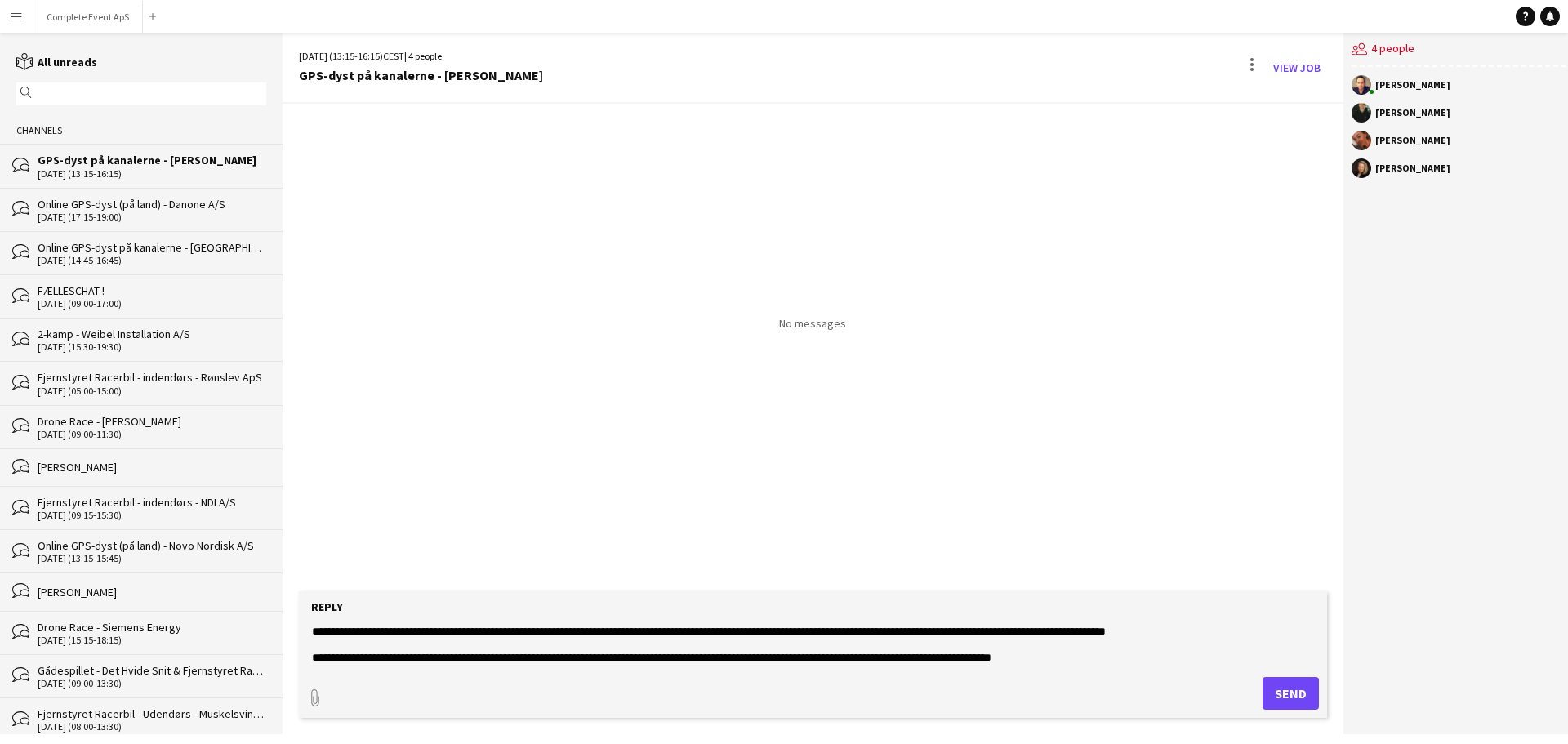
scroll to position [79, 0]
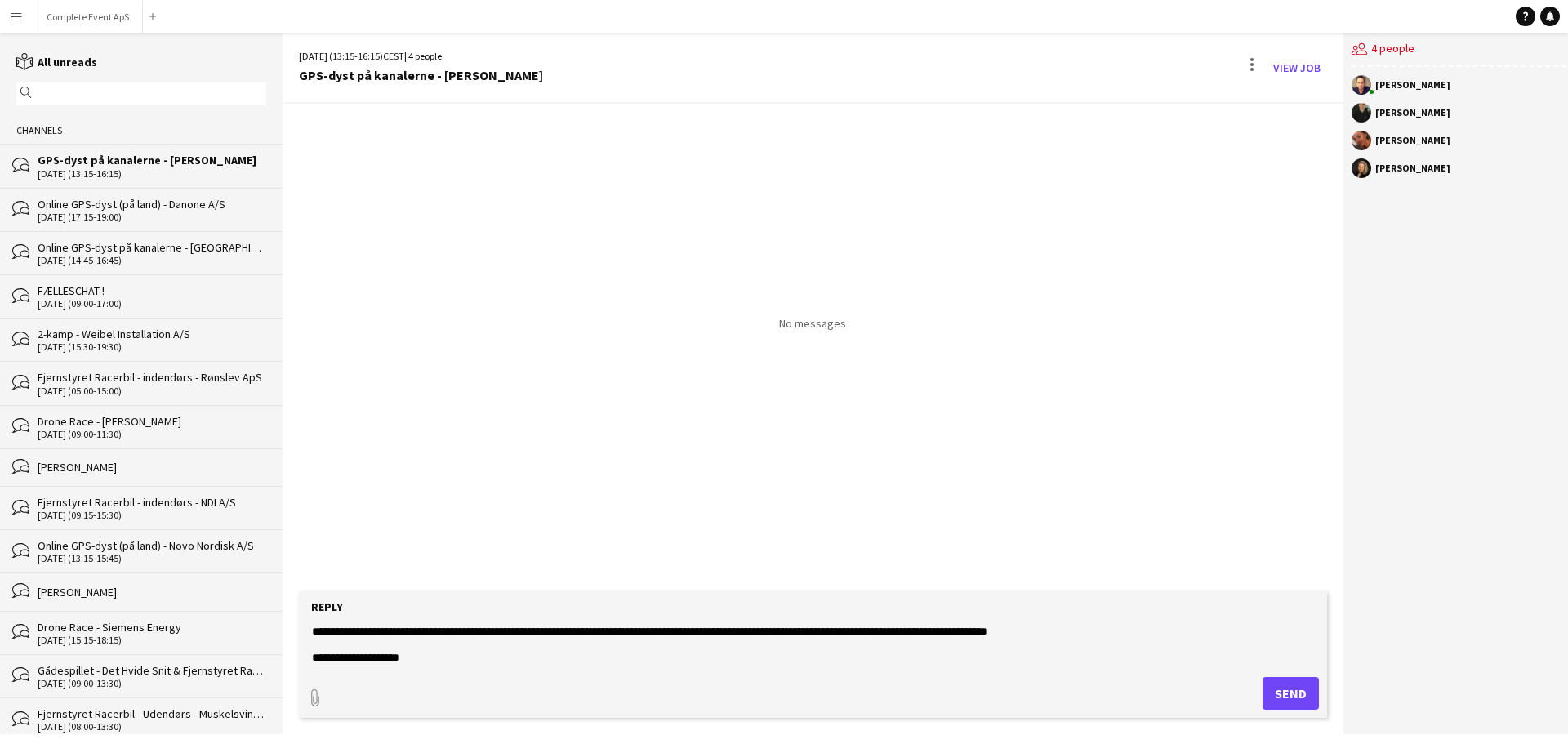
type textarea "**********"
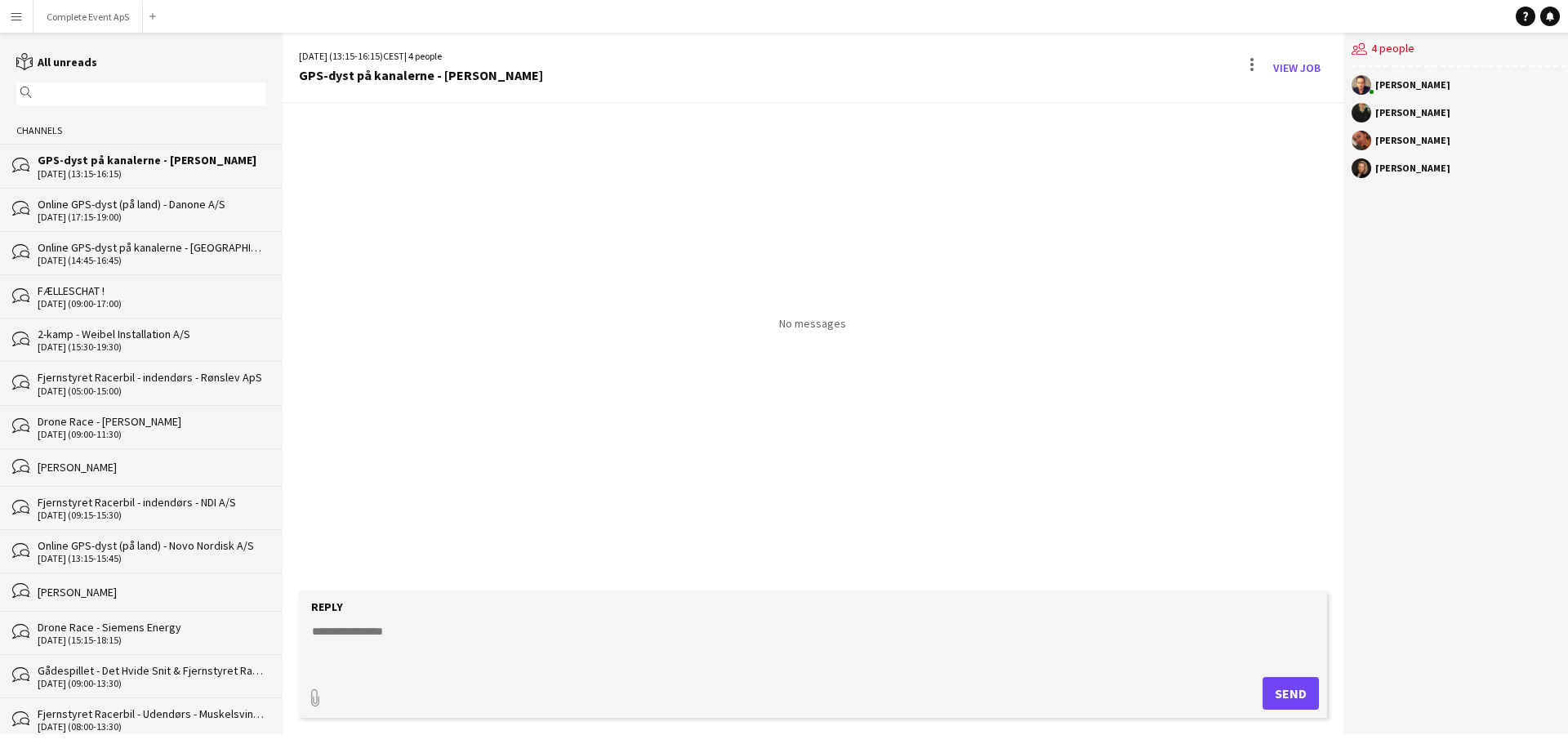
scroll to position [0, 0]
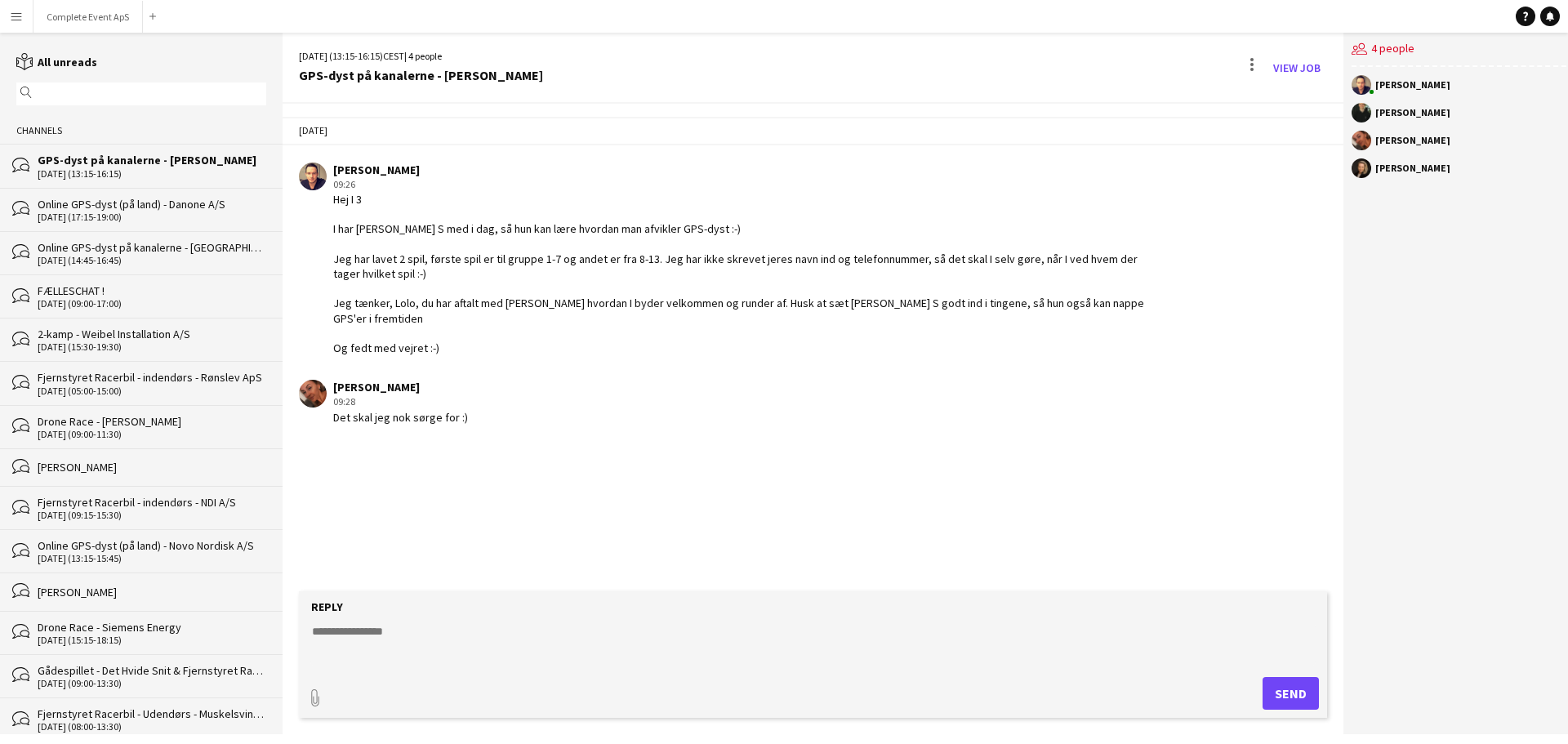
click at [568, 658] on textarea at bounding box center [813, 644] width 1006 height 43
click at [1299, 75] on link "View Job" at bounding box center [1297, 68] width 61 height 27
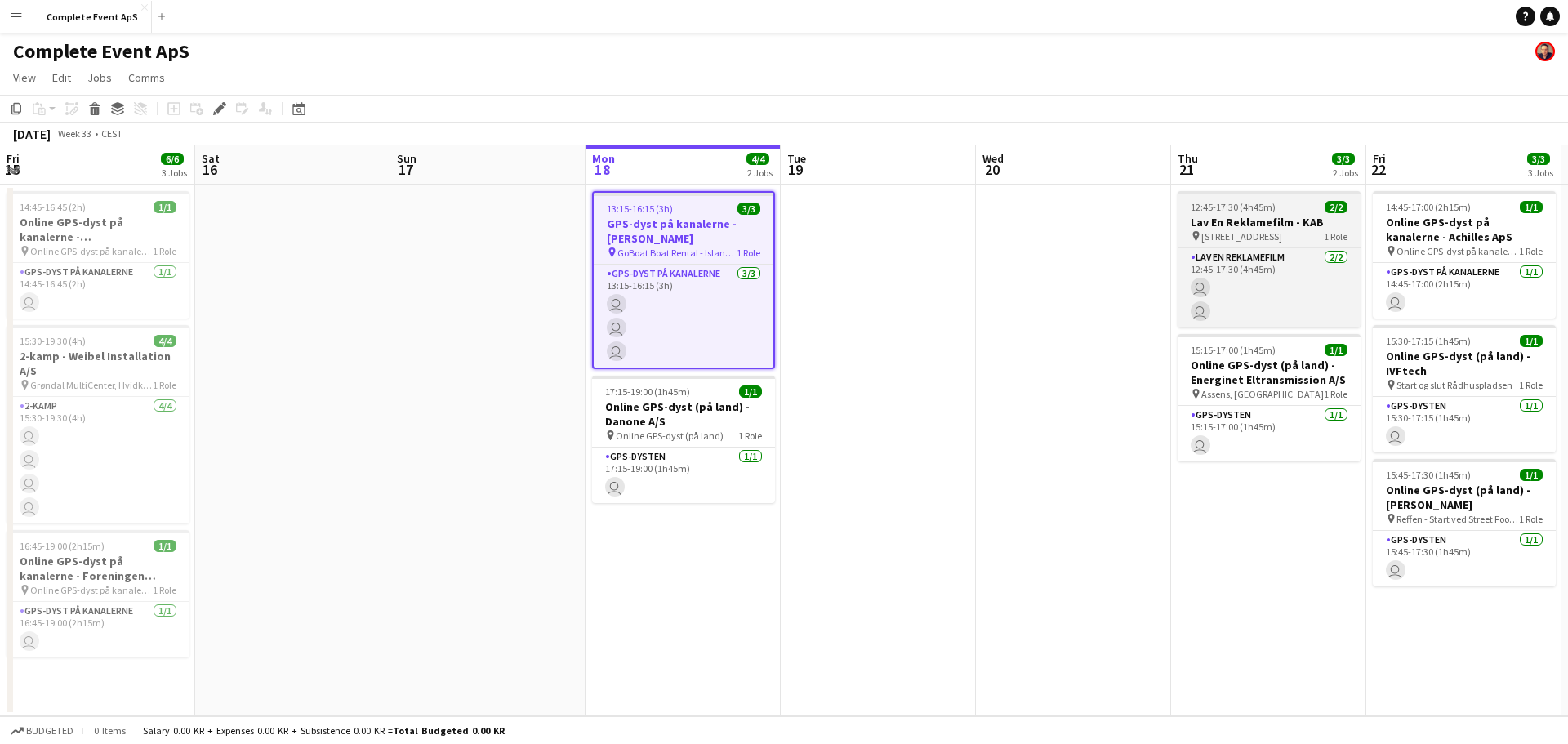
scroll to position [0, 562]
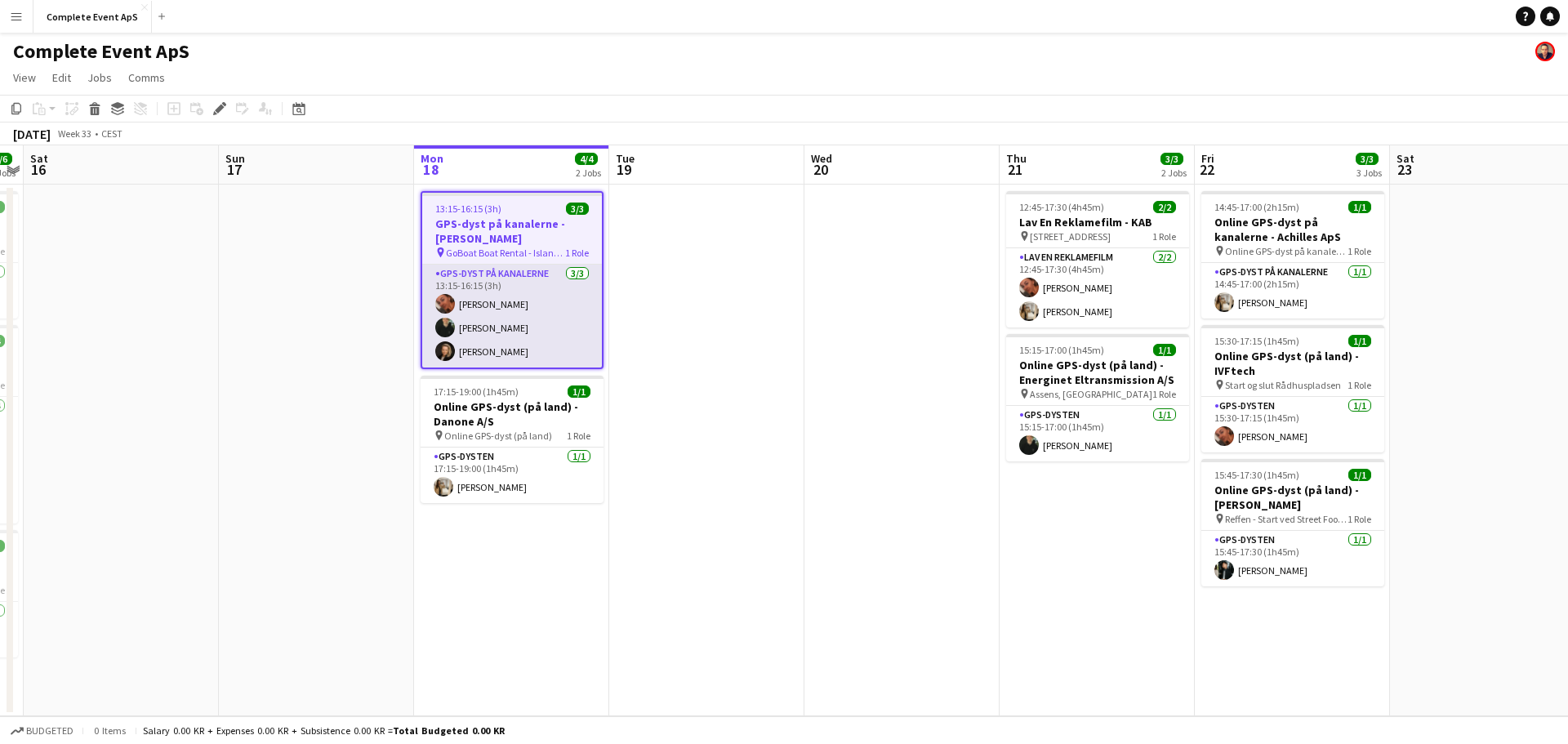
click at [520, 329] on app-card-role "GPS-dyst på kanalerne [DATE] 13:15-16:15 (3h) [PERSON_NAME] [PERSON_NAME] [PERS…" at bounding box center [512, 316] width 179 height 103
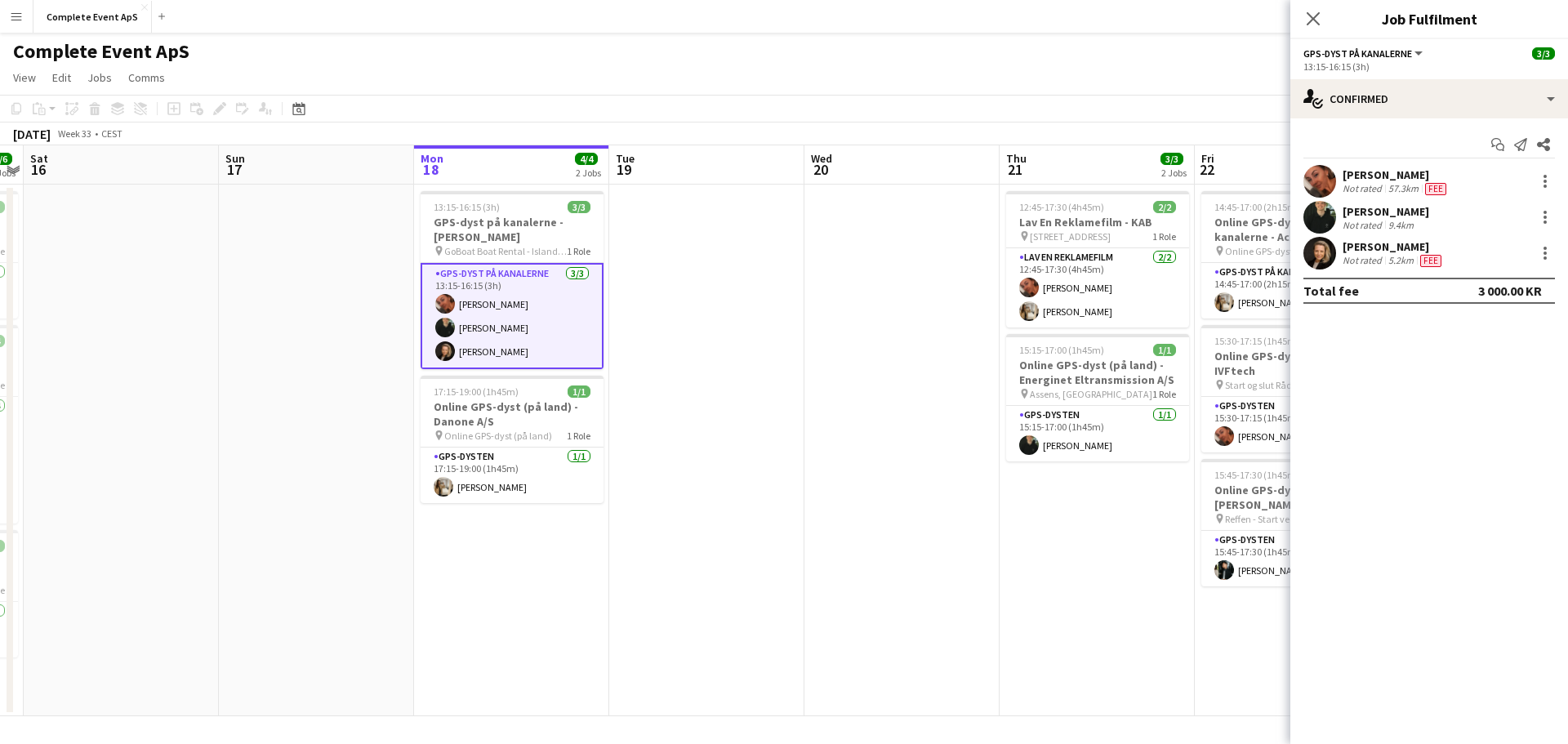
click at [1369, 181] on div "[PERSON_NAME]" at bounding box center [1396, 174] width 107 height 14
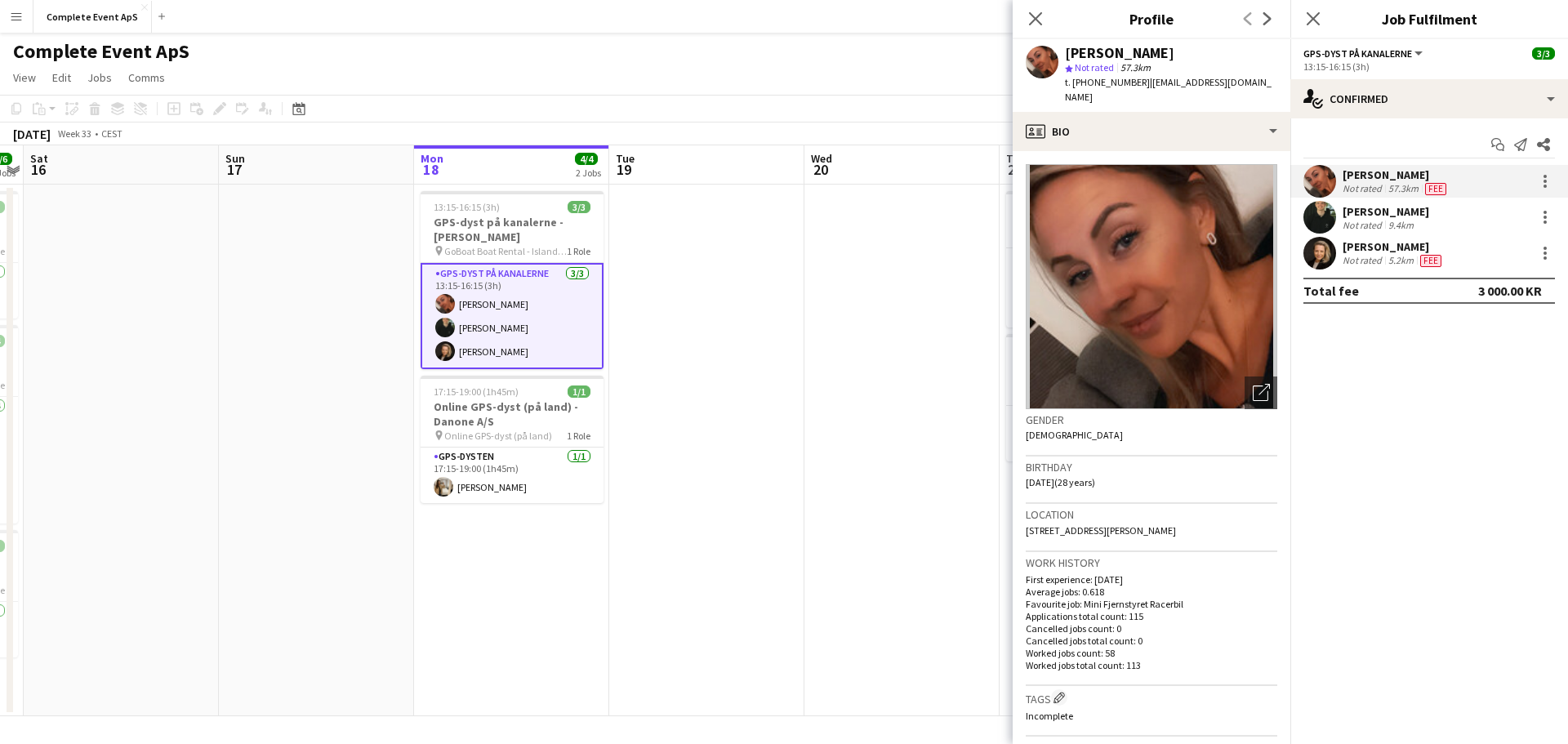
click at [1098, 86] on span "t. [PHONE_NUMBER]" at bounding box center [1106, 82] width 85 height 12
copy span "4553853503"
click at [688, 374] on app-date-cell at bounding box center [707, 450] width 196 height 532
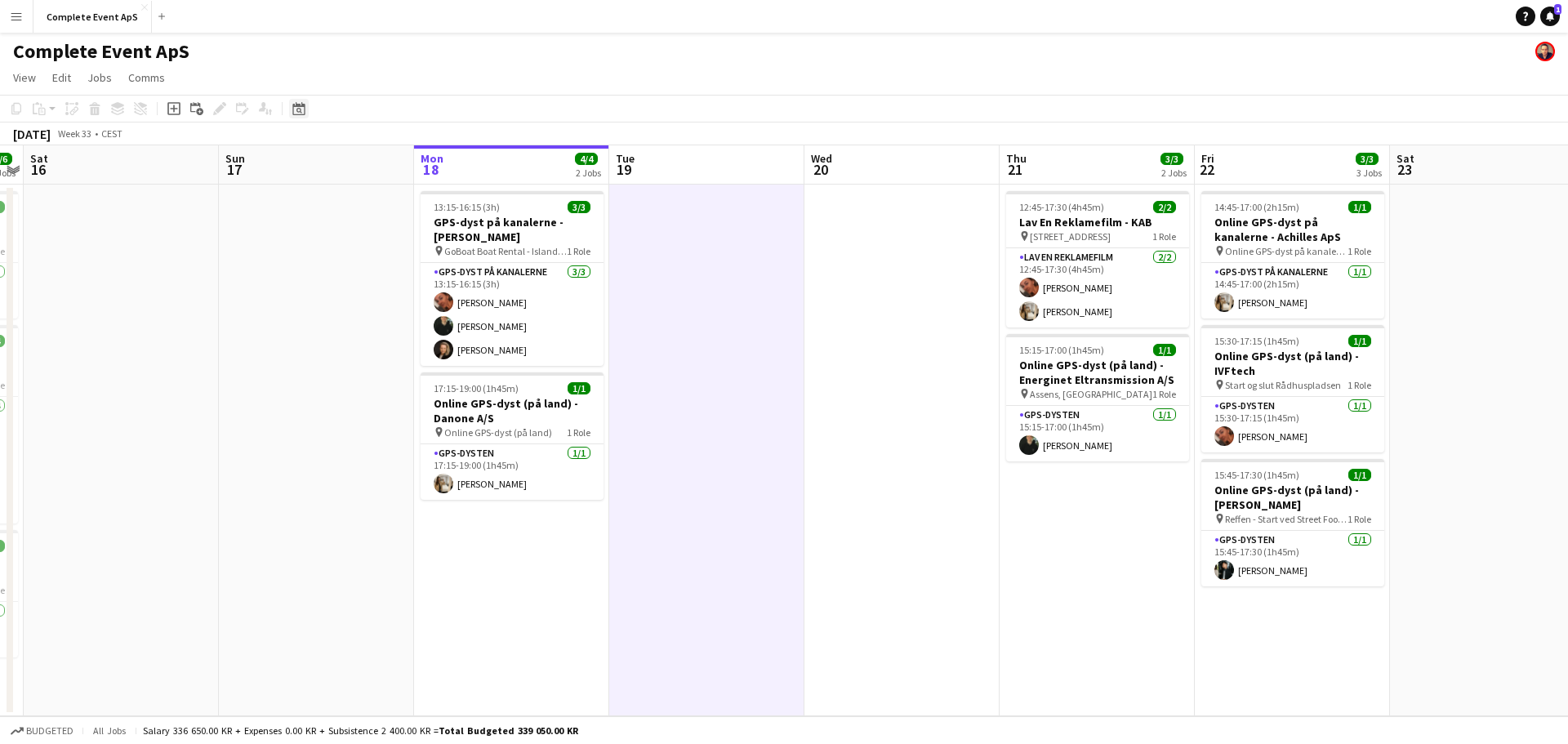
click at [300, 114] on icon "Date picker" at bounding box center [299, 108] width 13 height 13
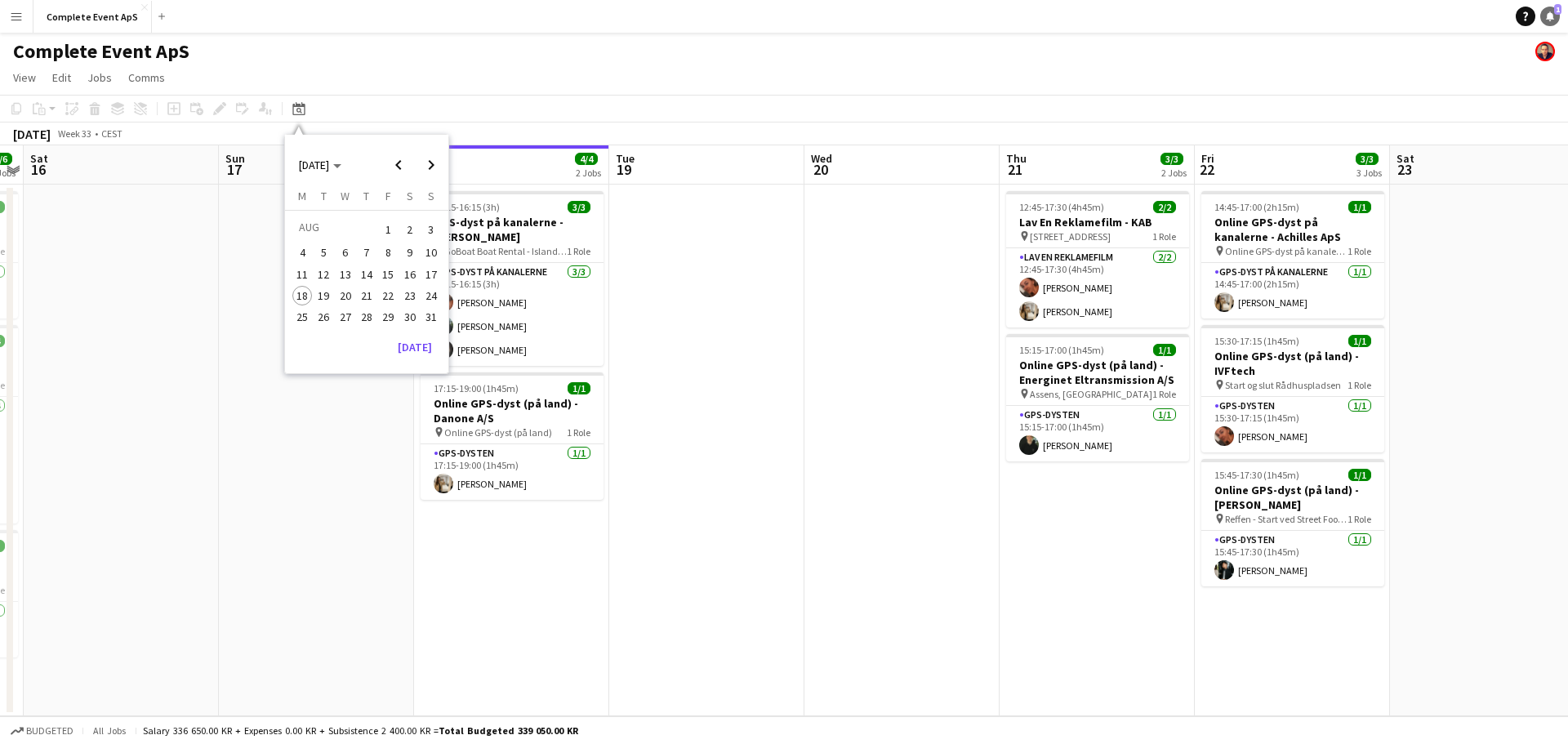
click at [1553, 15] on icon at bounding box center [1550, 15] width 9 height 9
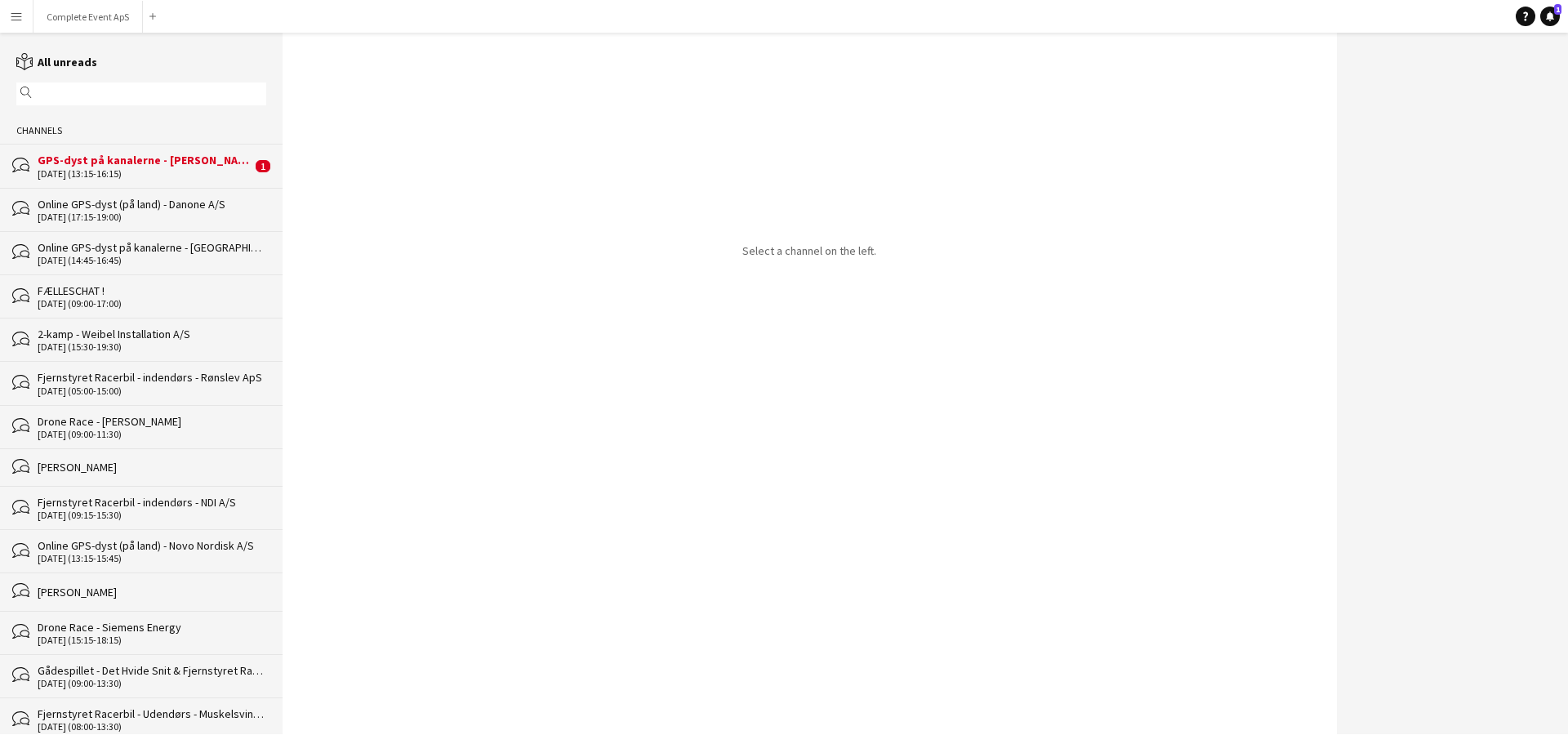
click at [166, 157] on div "GPS-dyst på kanalerne - [PERSON_NAME]" at bounding box center [144, 160] width 214 height 14
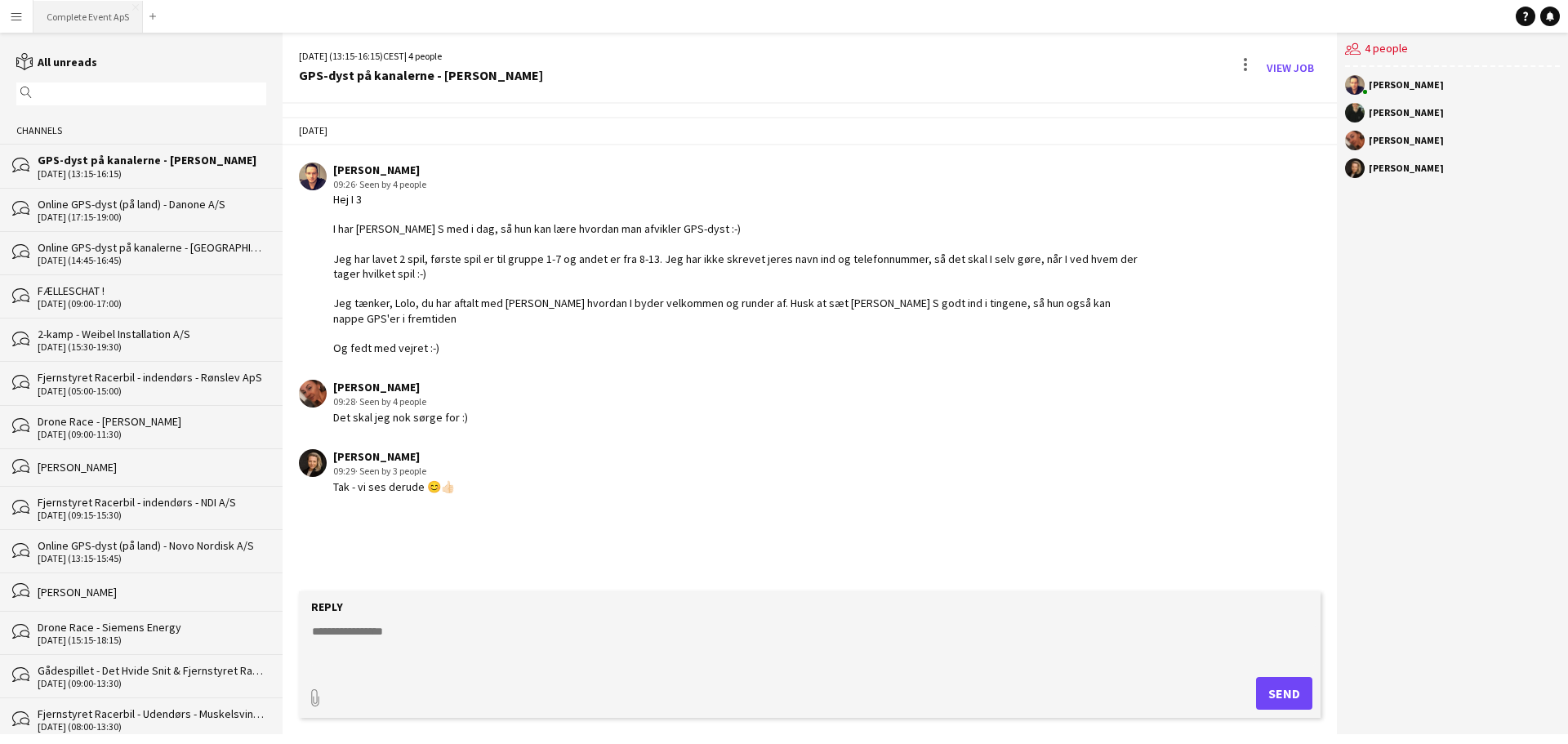
click at [84, 18] on button "Complete Event ApS Close" at bounding box center [87, 17] width 109 height 32
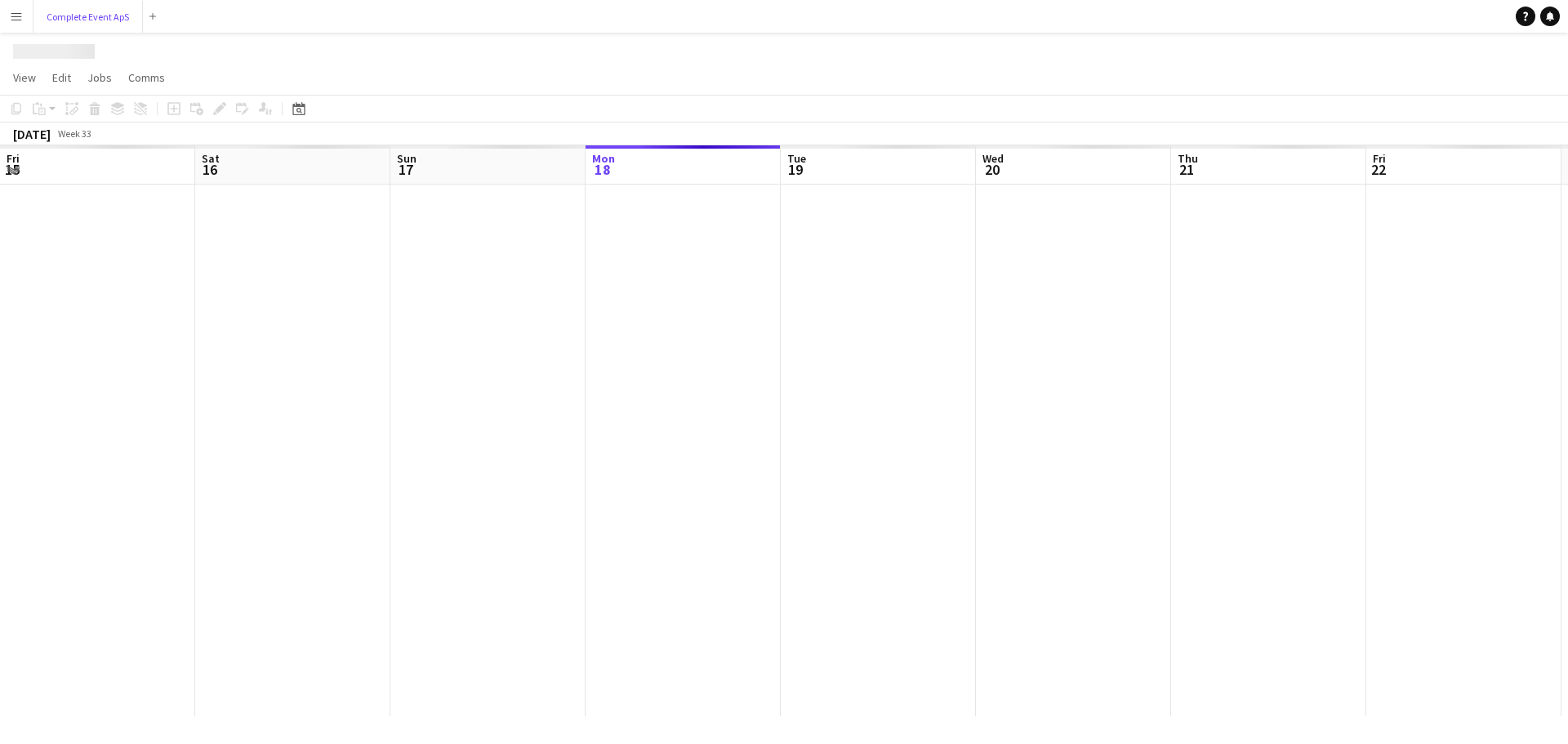
scroll to position [0, 390]
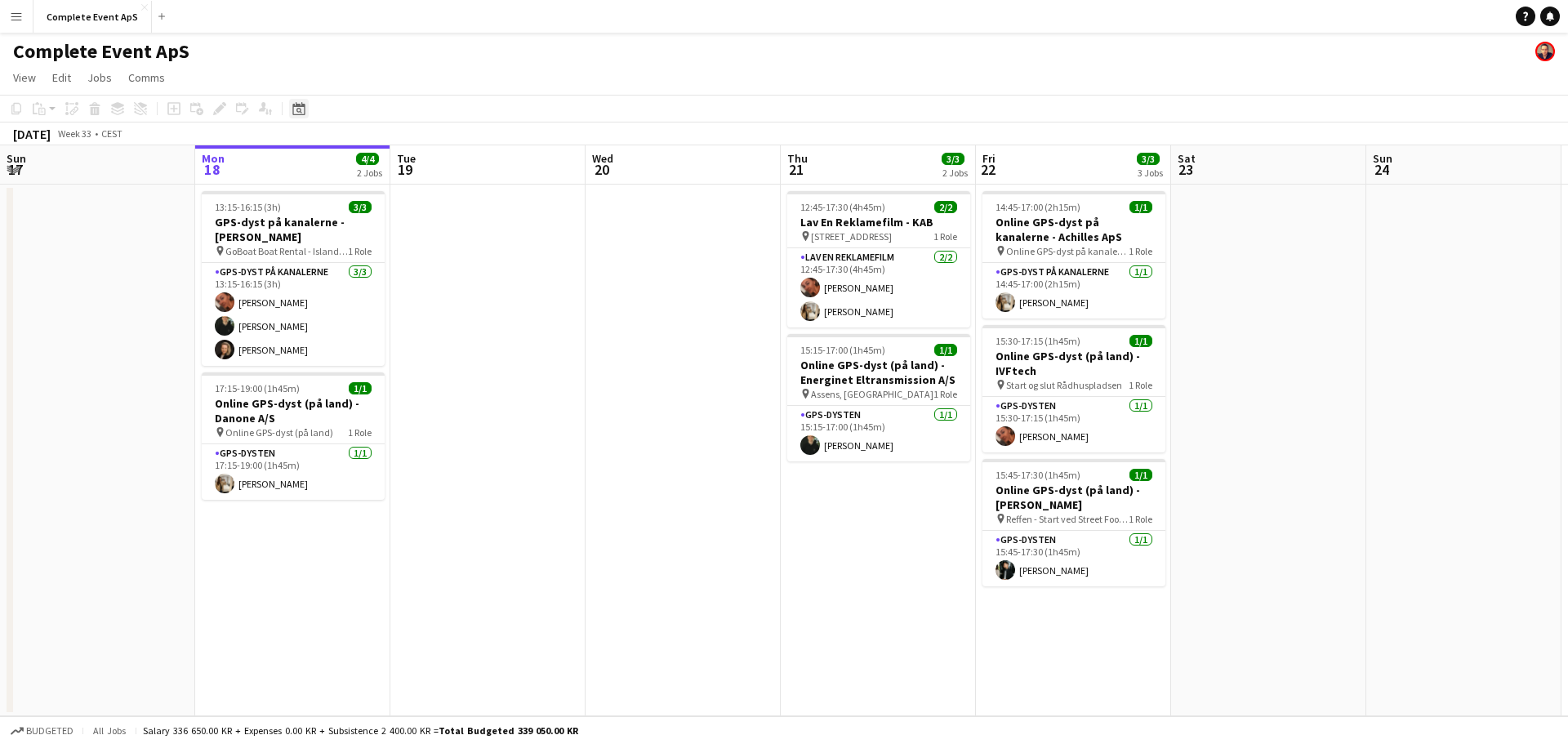
click at [297, 106] on icon at bounding box center [298, 108] width 12 height 13
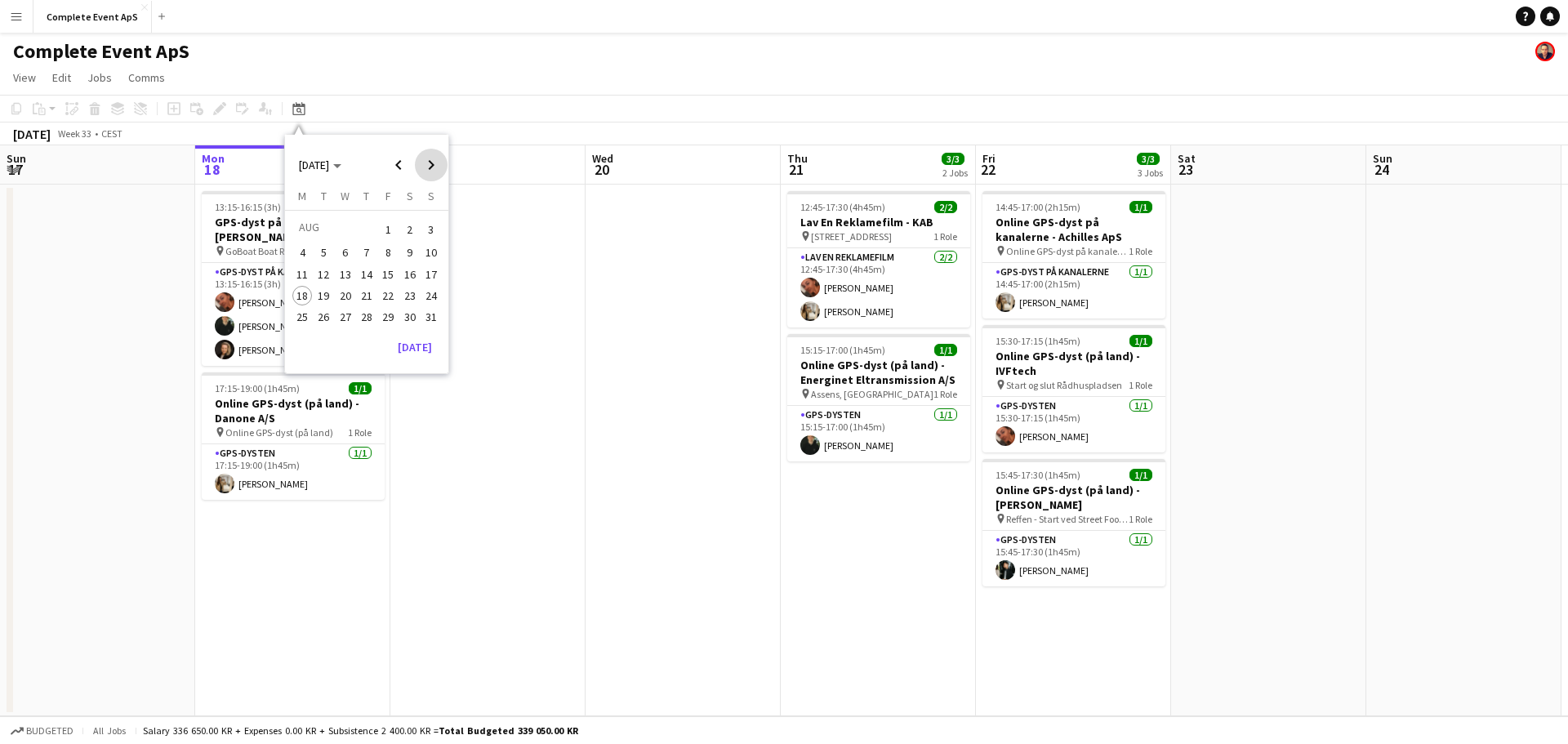
click at [428, 166] on span "Next month" at bounding box center [431, 165] width 32 height 32
click at [393, 292] on span "19" at bounding box center [387, 292] width 20 height 20
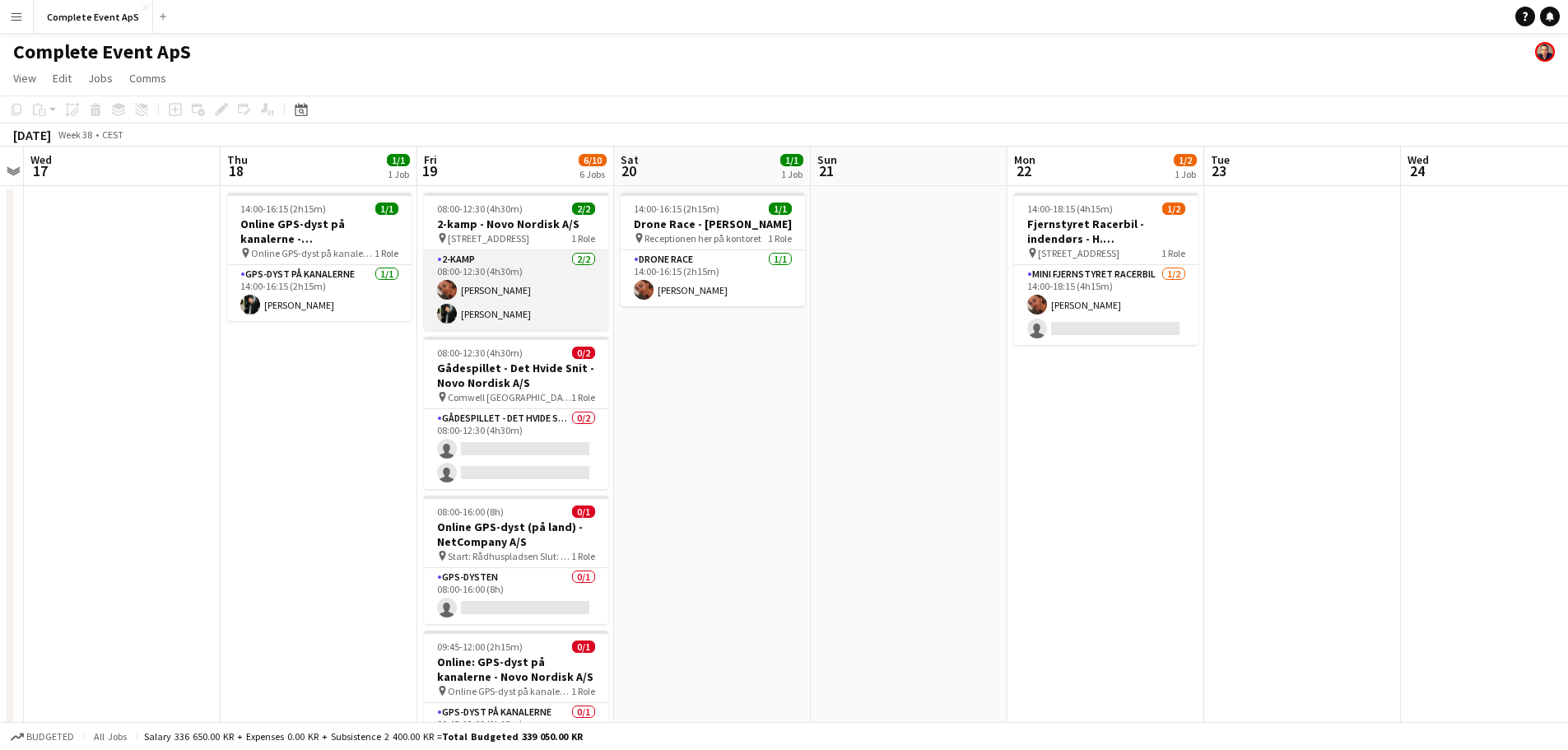
click at [531, 283] on app-card-role "2-kamp [DATE] 08:00-12:30 (4h30m) [PERSON_NAME] [PERSON_NAME]" at bounding box center [516, 289] width 185 height 80
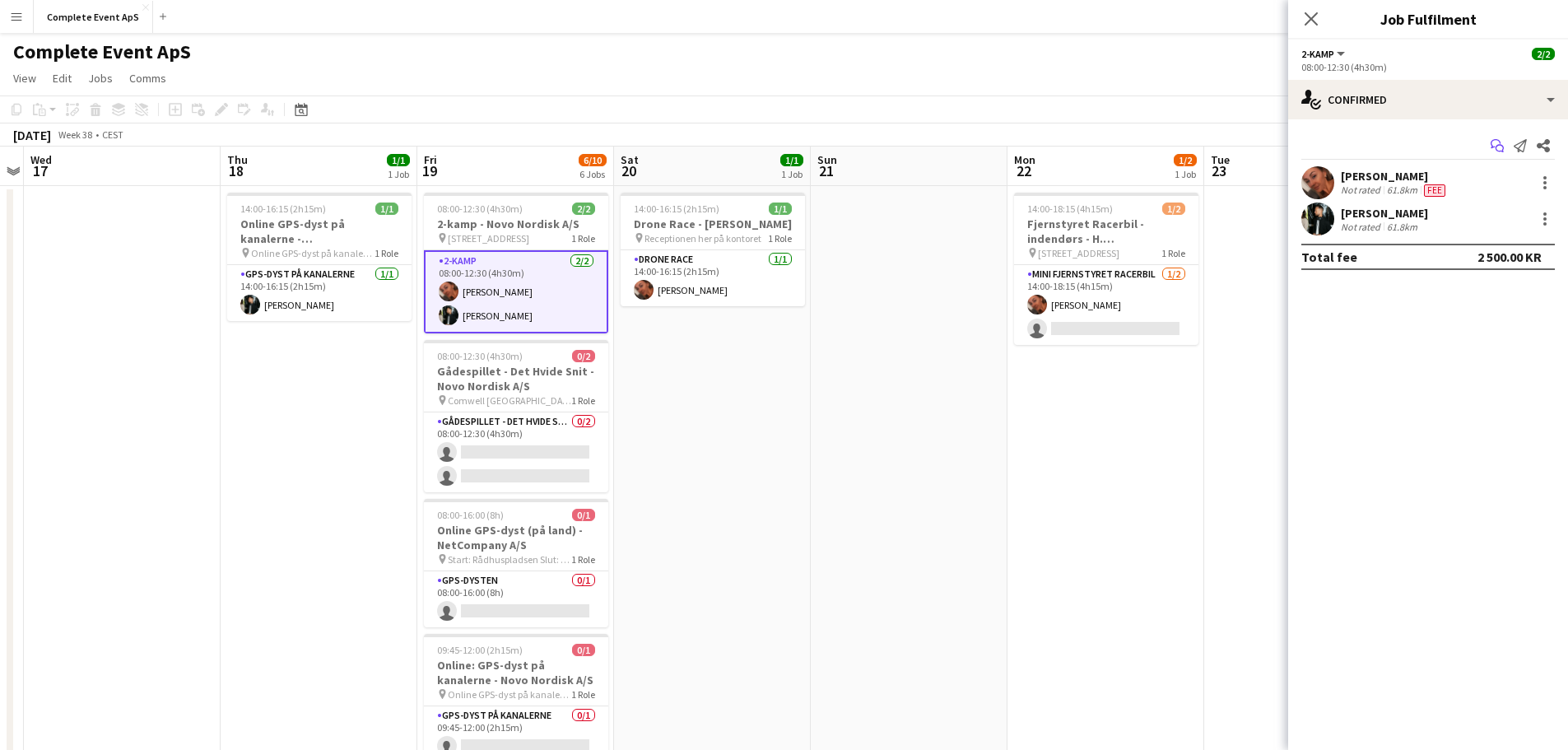
click at [1499, 148] on icon "Start chat" at bounding box center [1497, 146] width 13 height 13
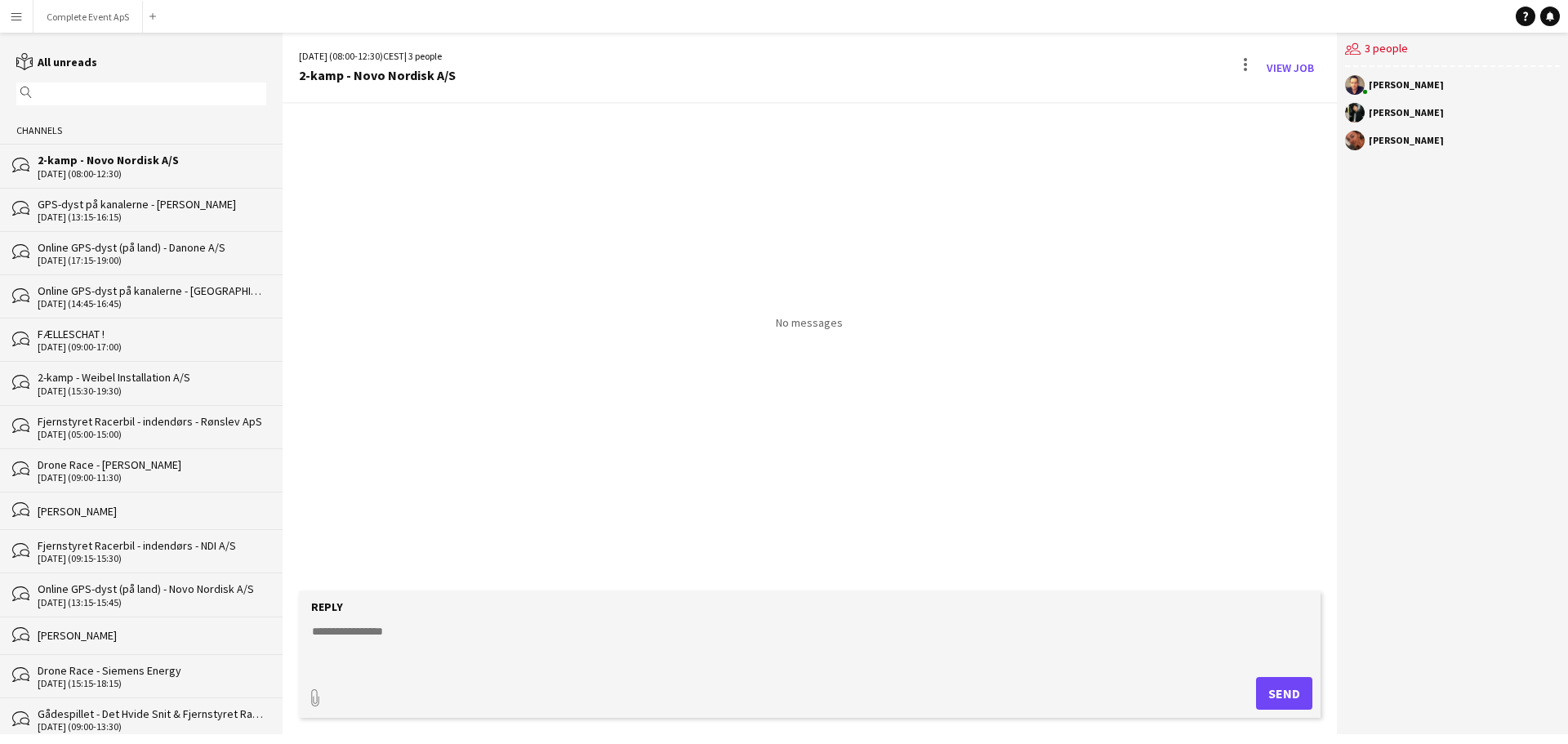
click at [596, 636] on textarea at bounding box center [813, 644] width 1006 height 43
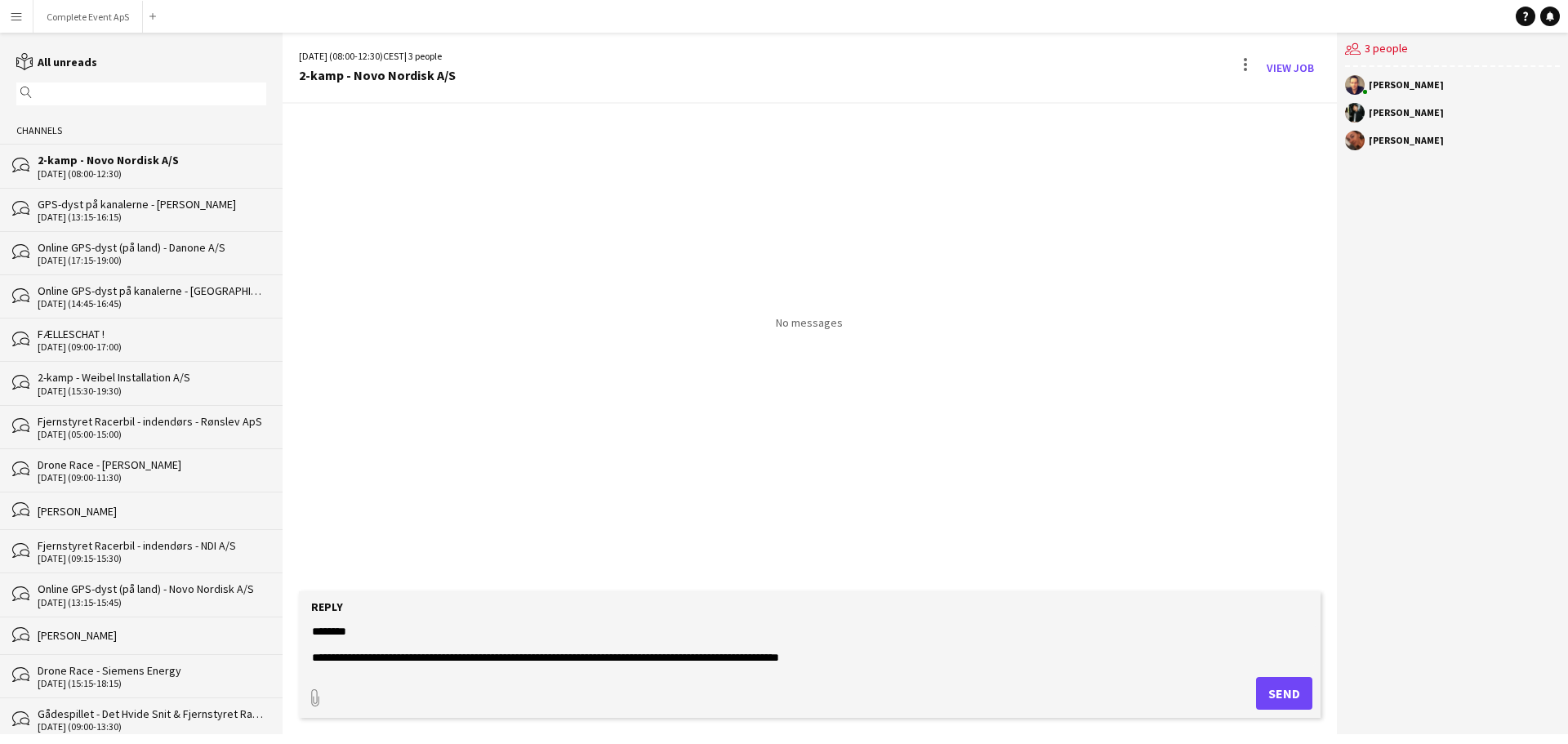
type textarea "**********"
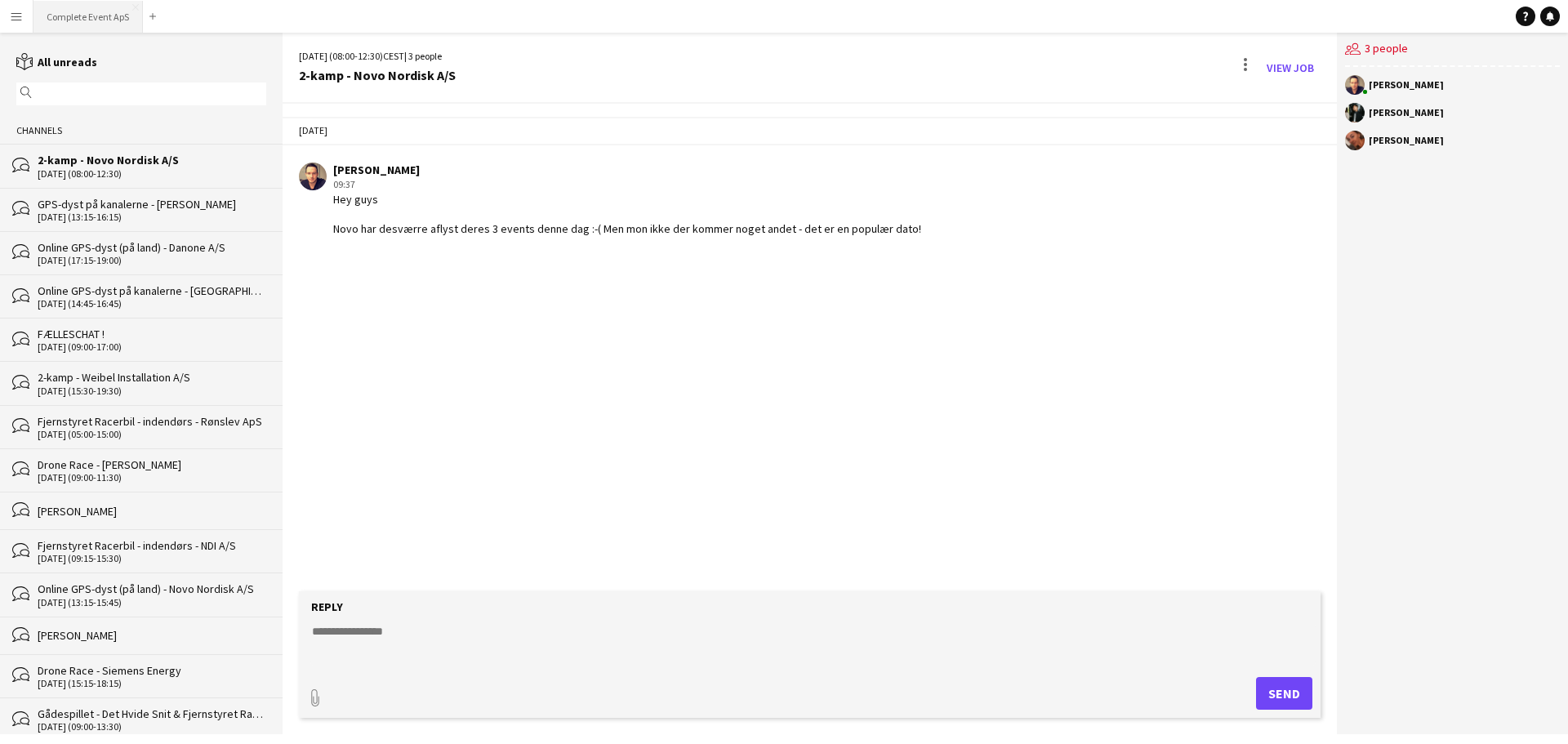
click at [90, 18] on button "Complete Event ApS Close" at bounding box center [87, 17] width 109 height 32
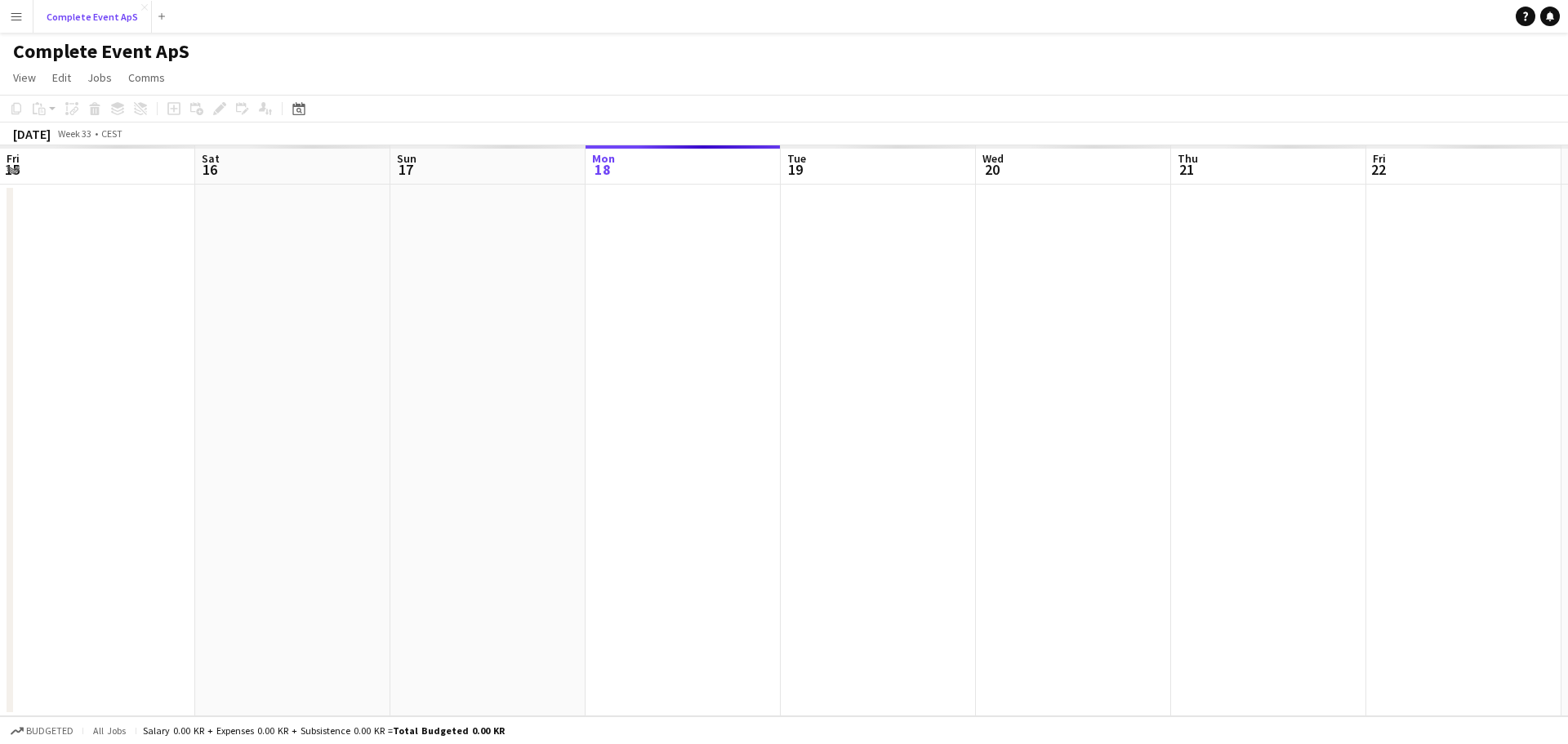
scroll to position [0, 390]
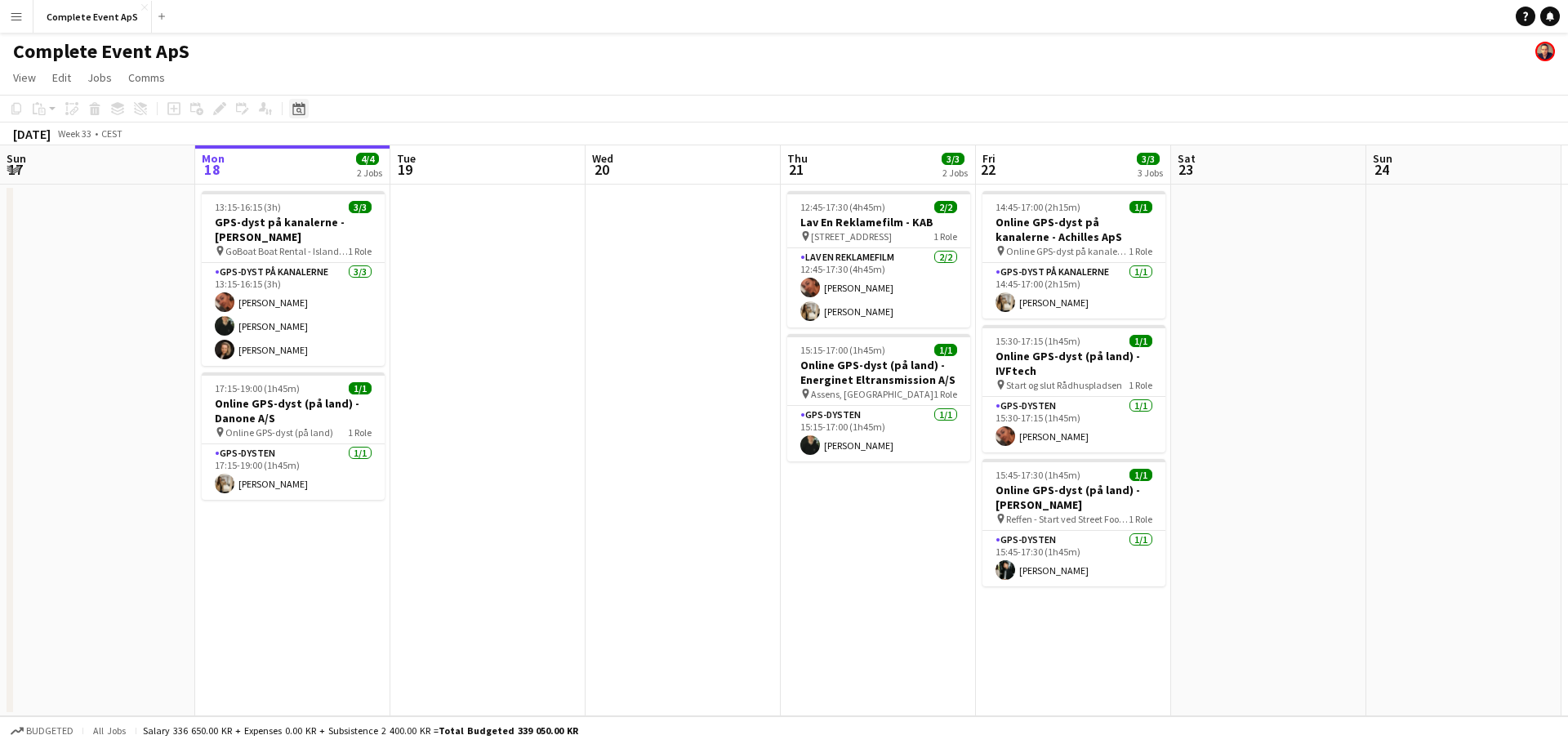
click at [300, 105] on icon at bounding box center [298, 108] width 12 height 13
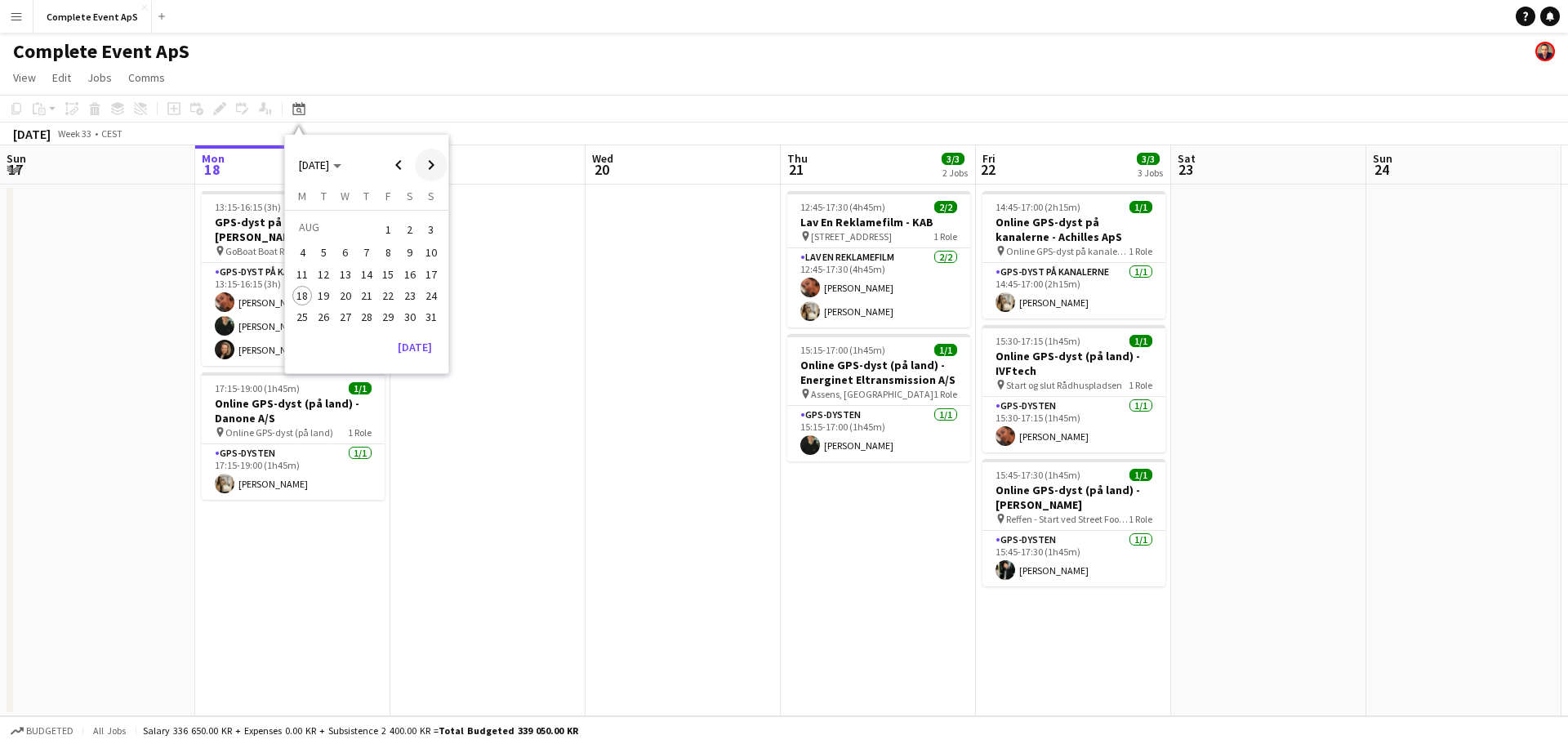
click at [428, 163] on span "Next month" at bounding box center [431, 165] width 32 height 32
click at [386, 290] on span "19" at bounding box center [387, 292] width 20 height 20
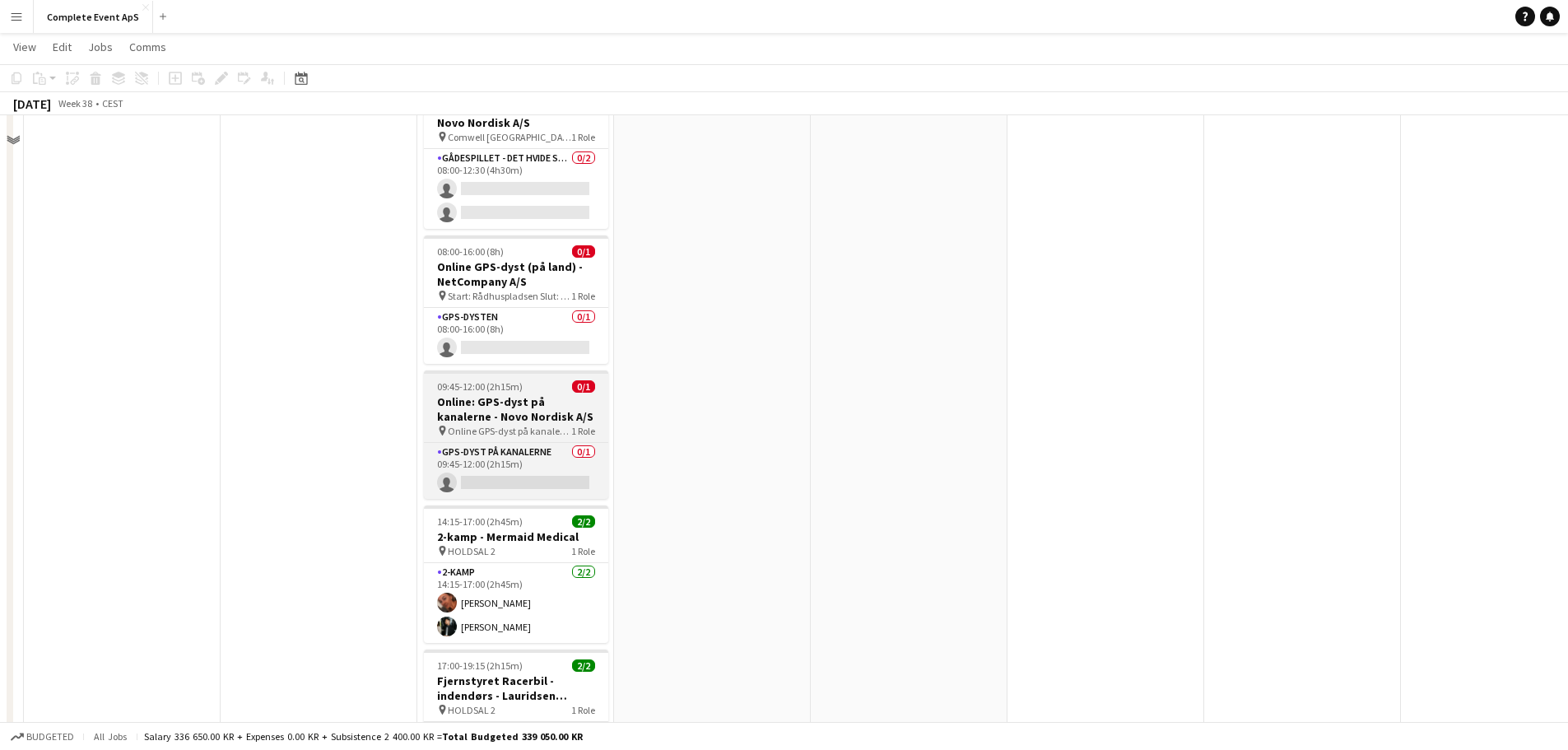
scroll to position [330, 0]
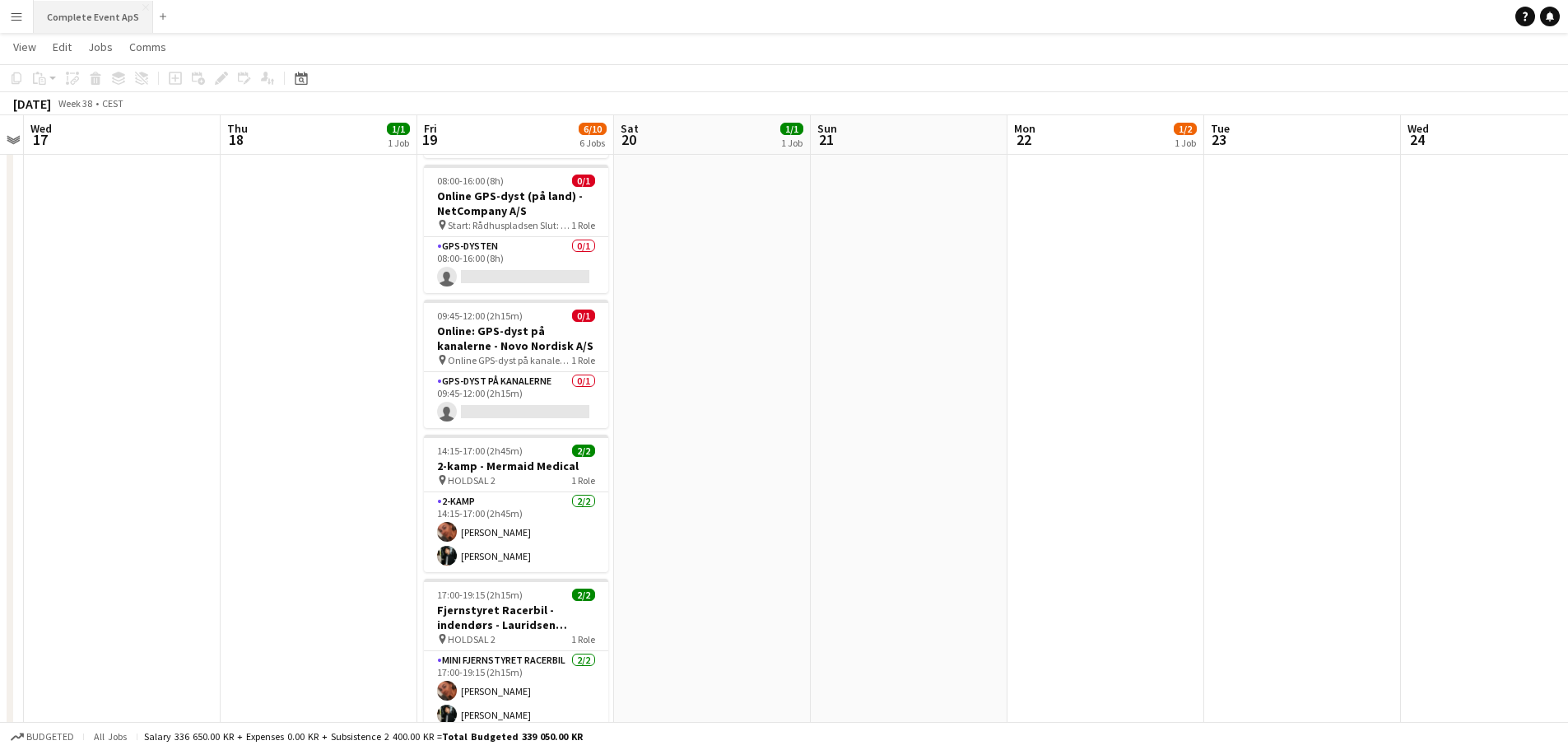
click at [96, 7] on button "Complete Event ApS Close" at bounding box center [93, 17] width 120 height 33
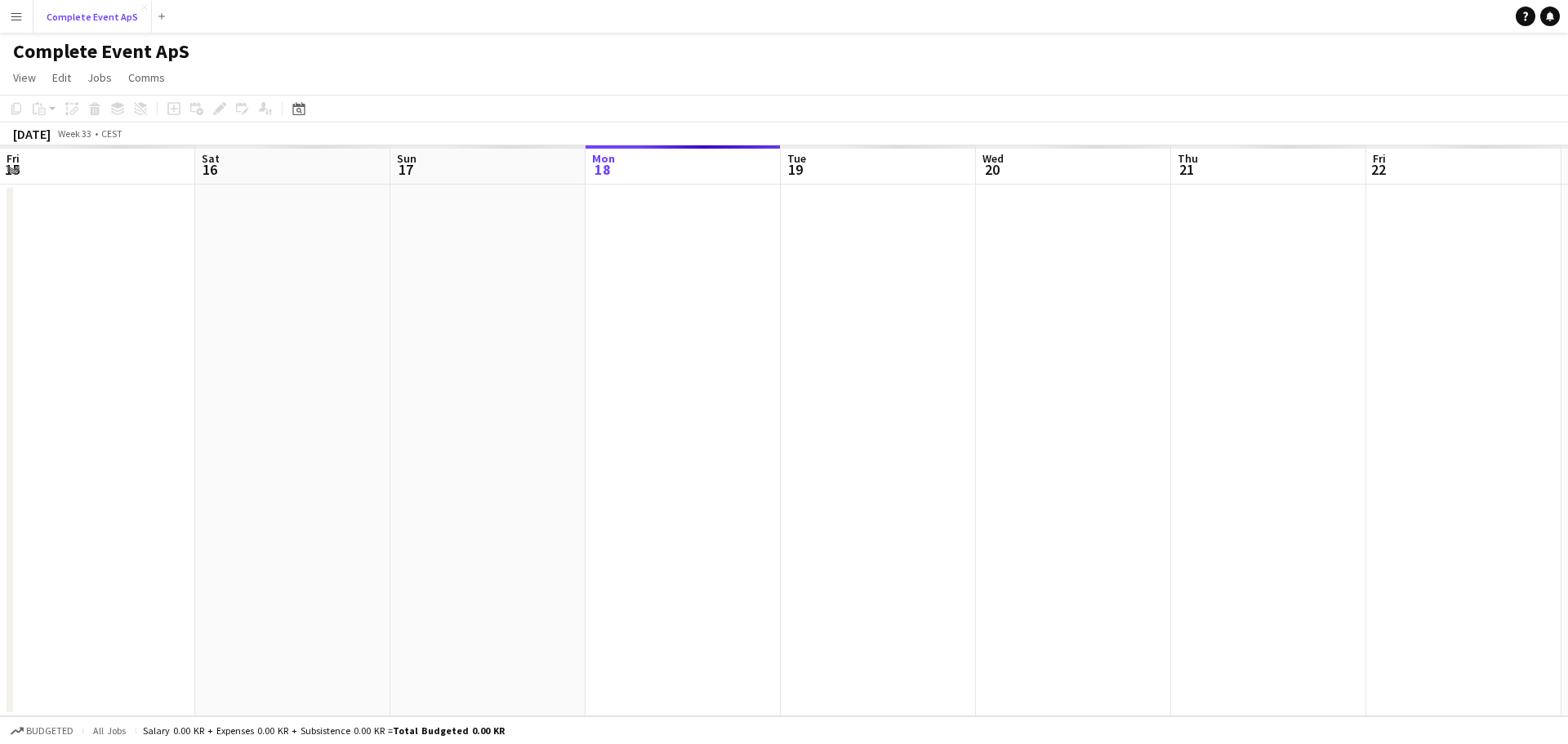
scroll to position [0, 390]
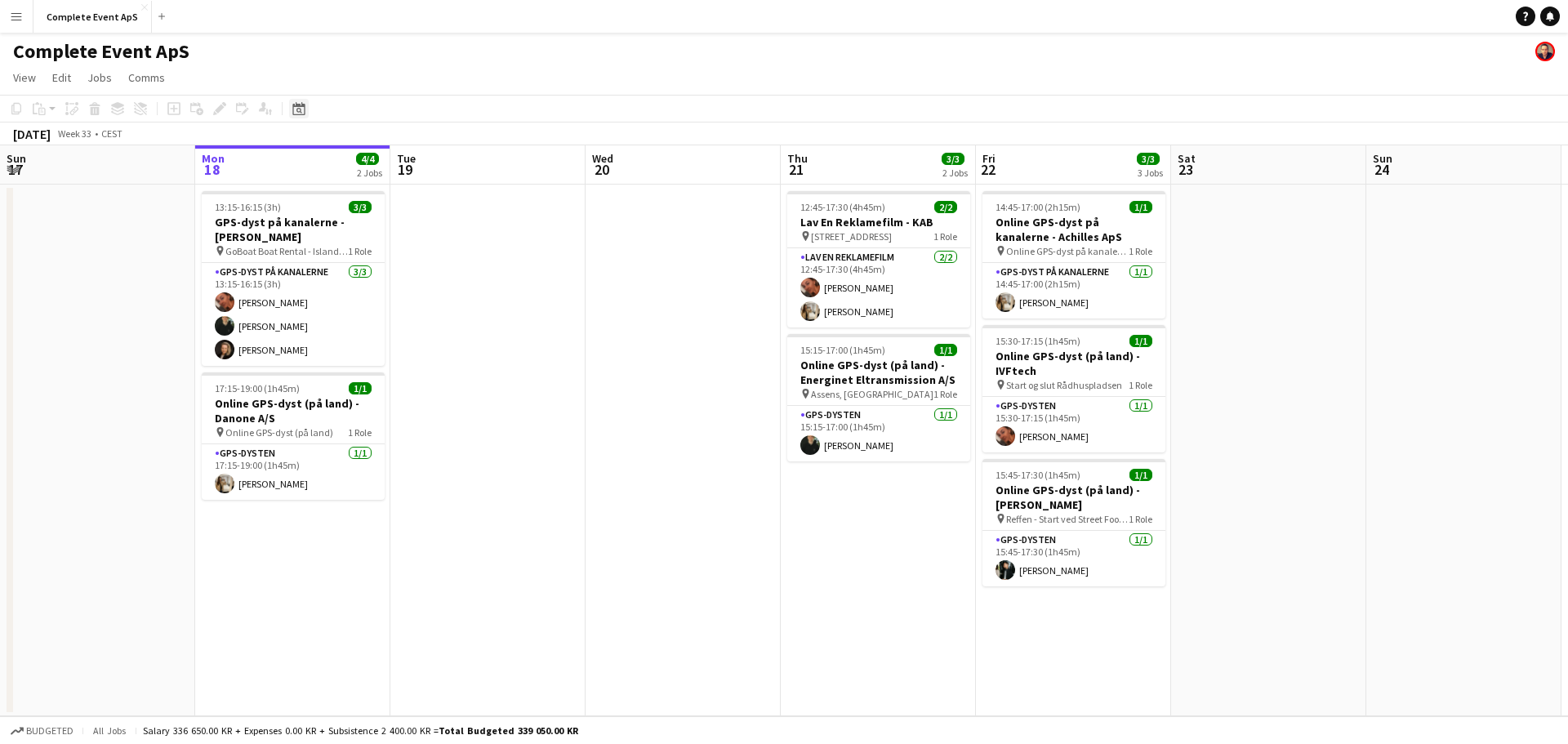
click at [306, 108] on div "Date picker" at bounding box center [298, 108] width 20 height 20
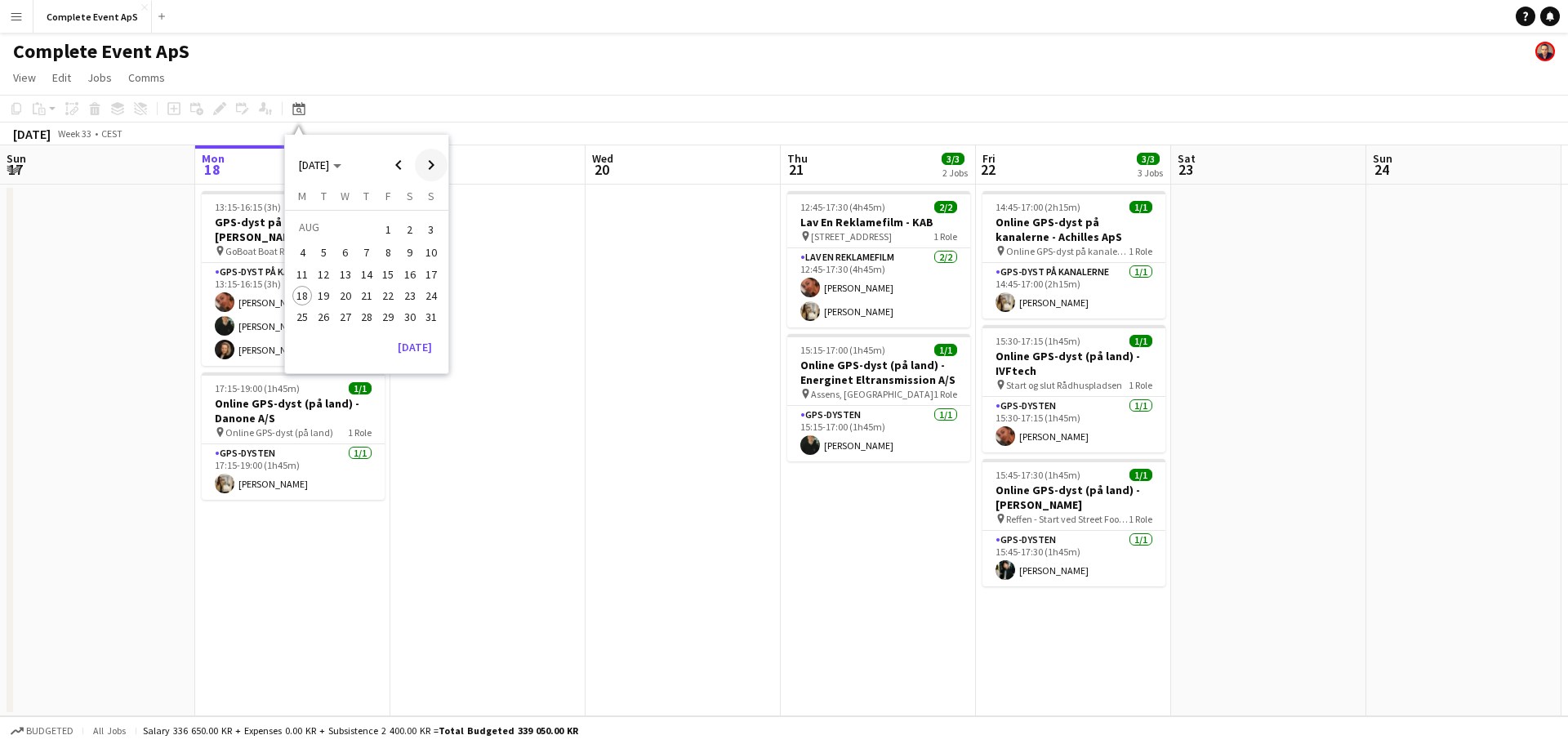
click at [434, 161] on span "Next month" at bounding box center [431, 165] width 32 height 32
click at [387, 271] on span "12" at bounding box center [387, 270] width 20 height 20
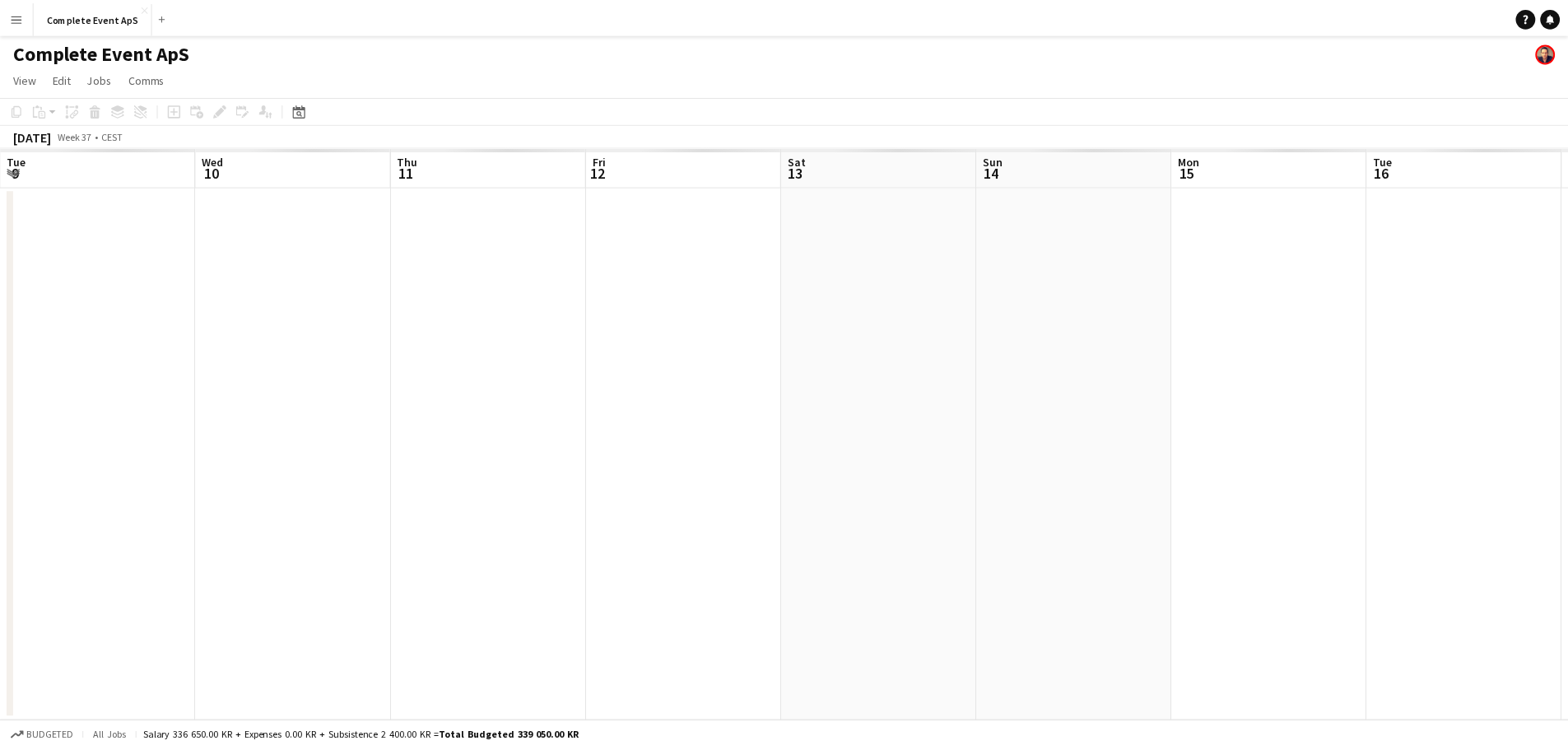
scroll to position [0, 567]
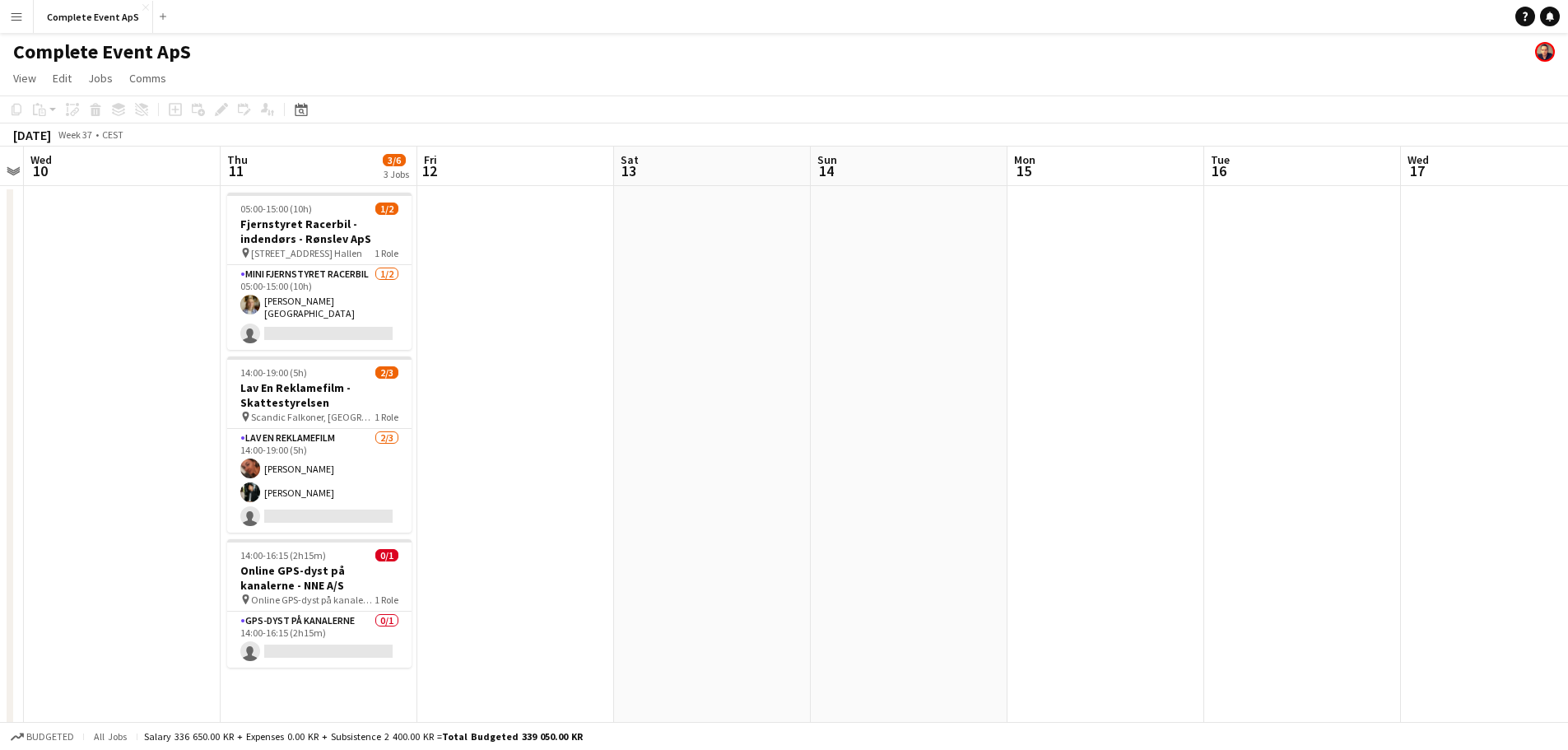
click at [488, 291] on app-date-cell at bounding box center [516, 659] width 197 height 946
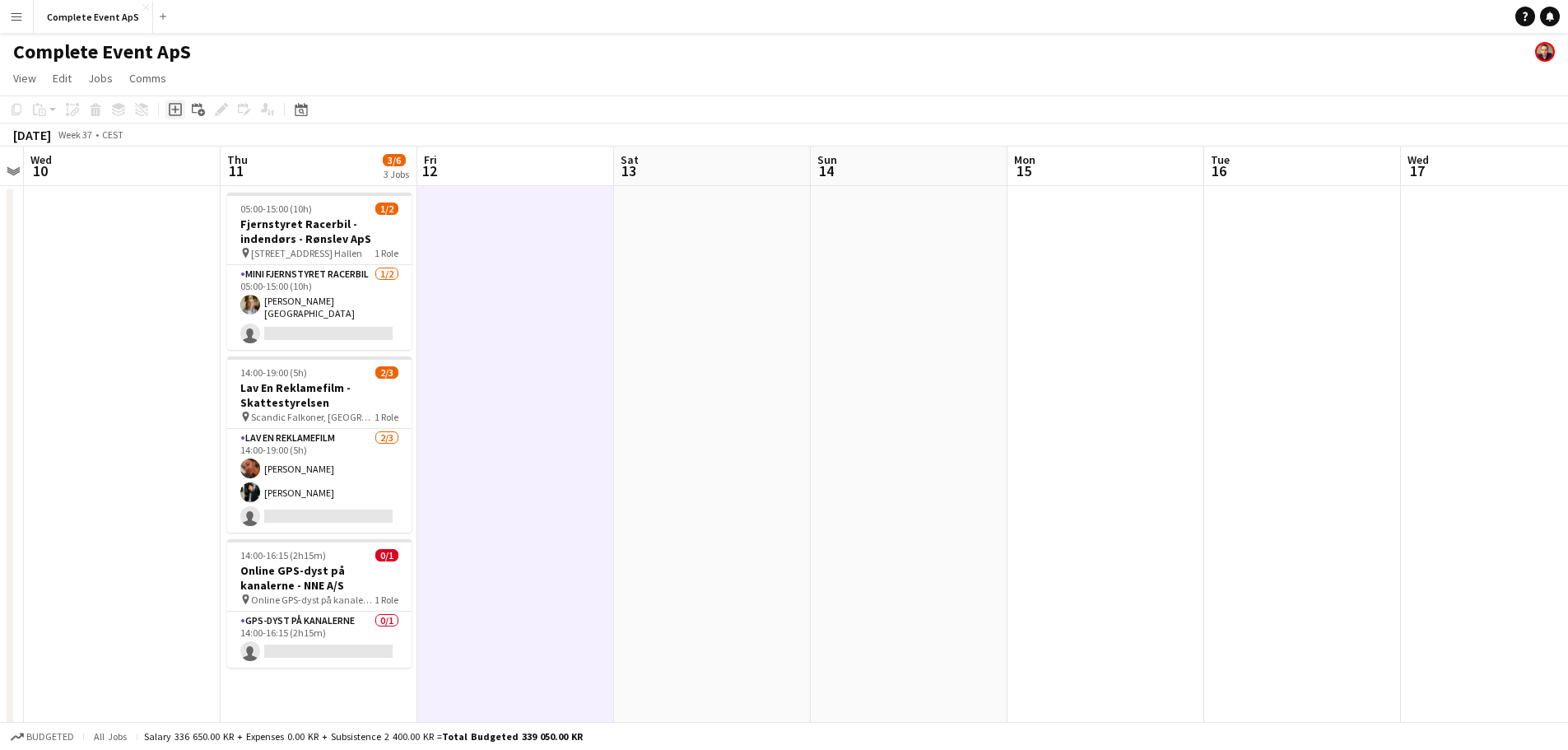
click at [168, 106] on icon "Add job" at bounding box center [175, 109] width 13 height 13
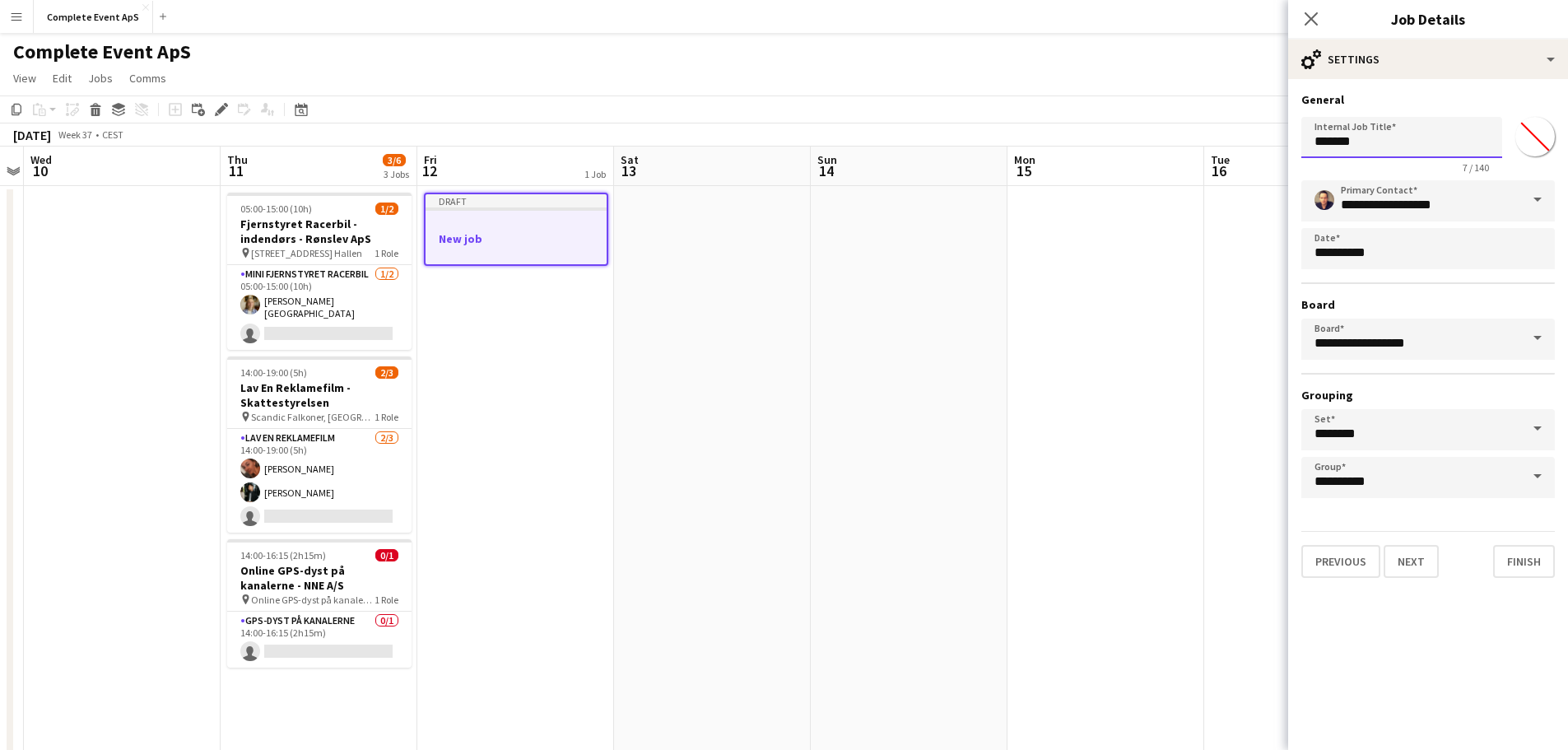
click at [1380, 144] on input "*******" at bounding box center [1402, 137] width 201 height 41
click at [1489, 142] on input "**********" at bounding box center [1402, 137] width 201 height 41
paste input "**********"
type input "**********"
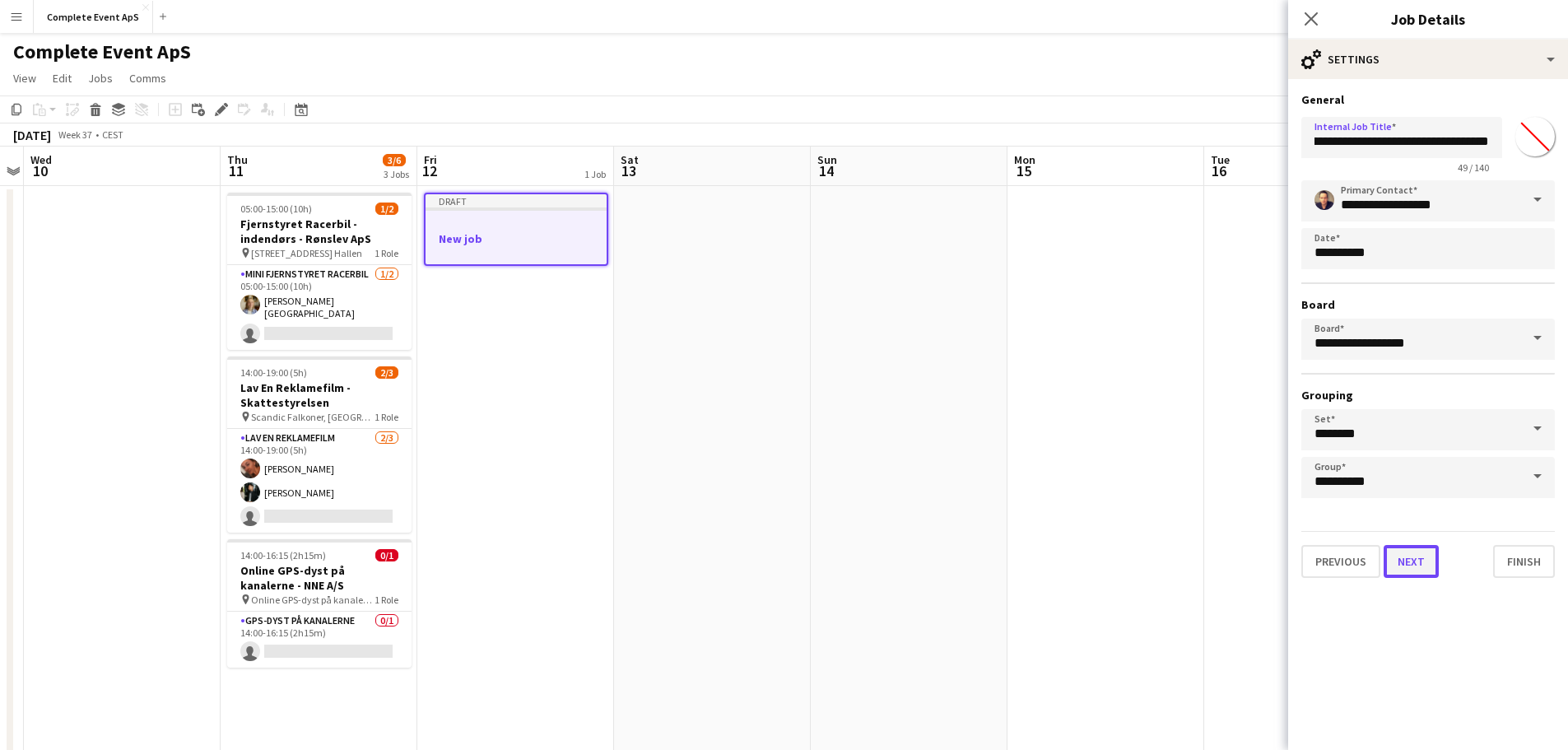
click at [1414, 566] on button "Next" at bounding box center [1411, 561] width 56 height 33
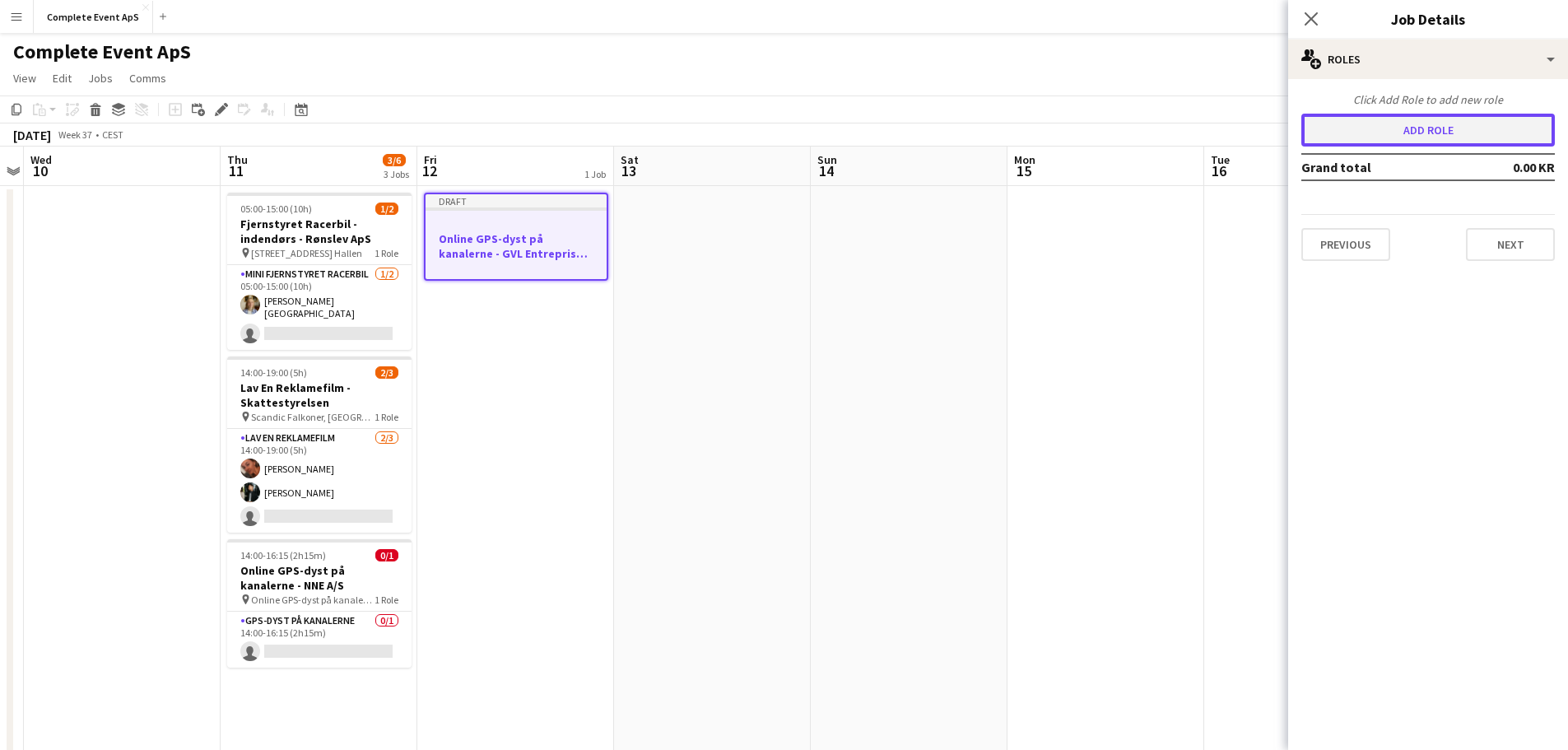
click at [1405, 135] on button "Add role" at bounding box center [1428, 130] width 254 height 33
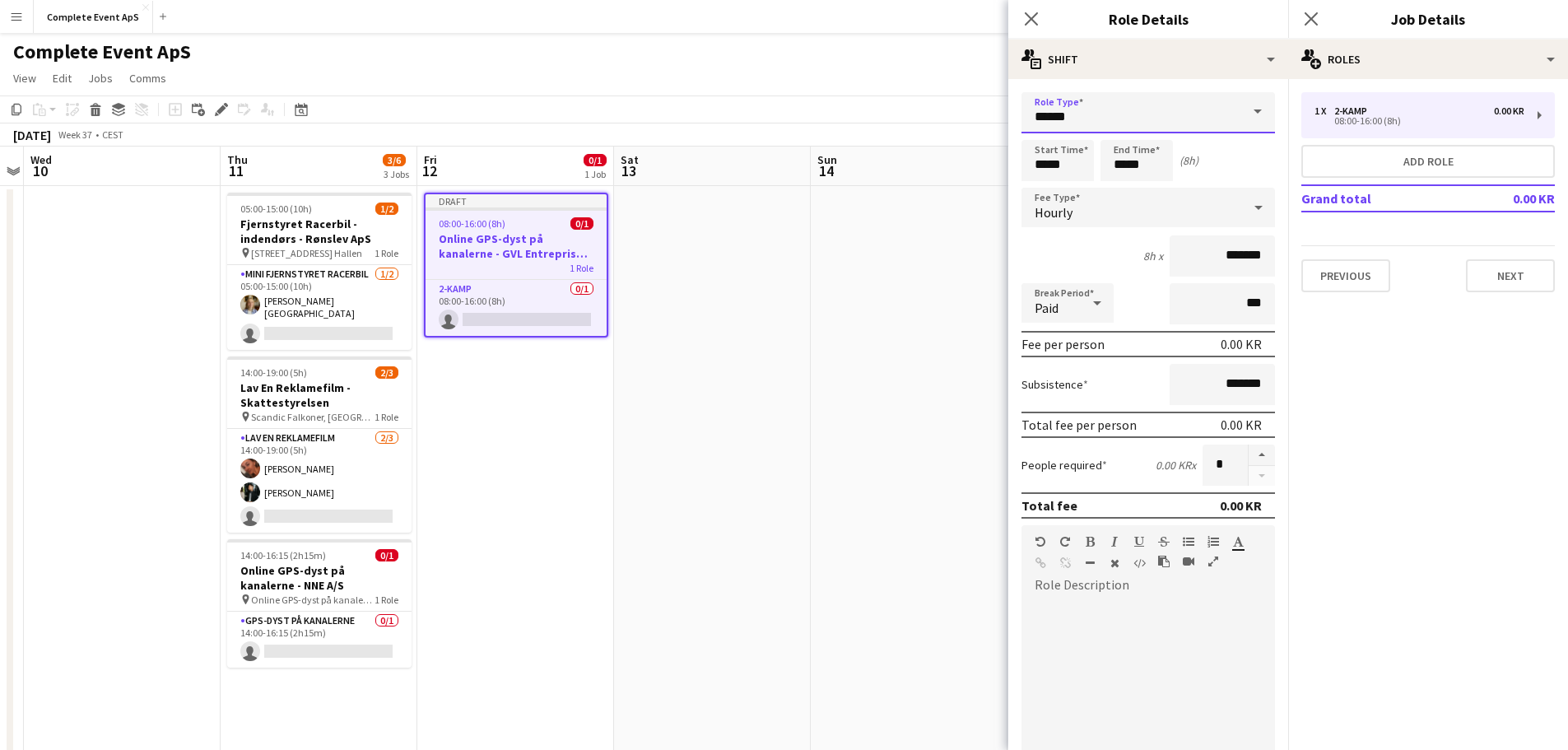
click at [1105, 120] on input "******" at bounding box center [1148, 112] width 254 height 41
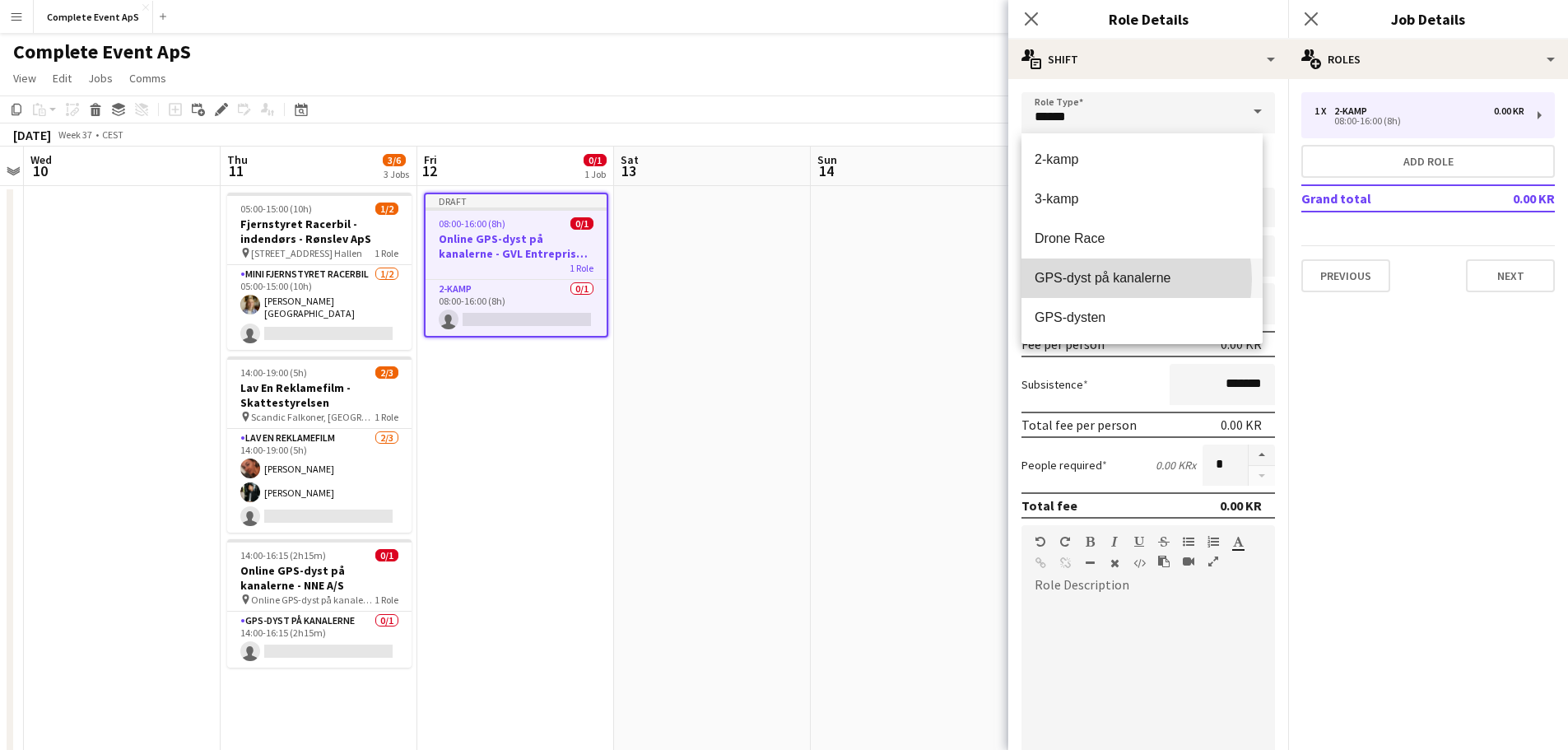
click at [1108, 279] on span "GPS-dyst på kanalerne" at bounding box center [1142, 278] width 214 height 15
type input "**********"
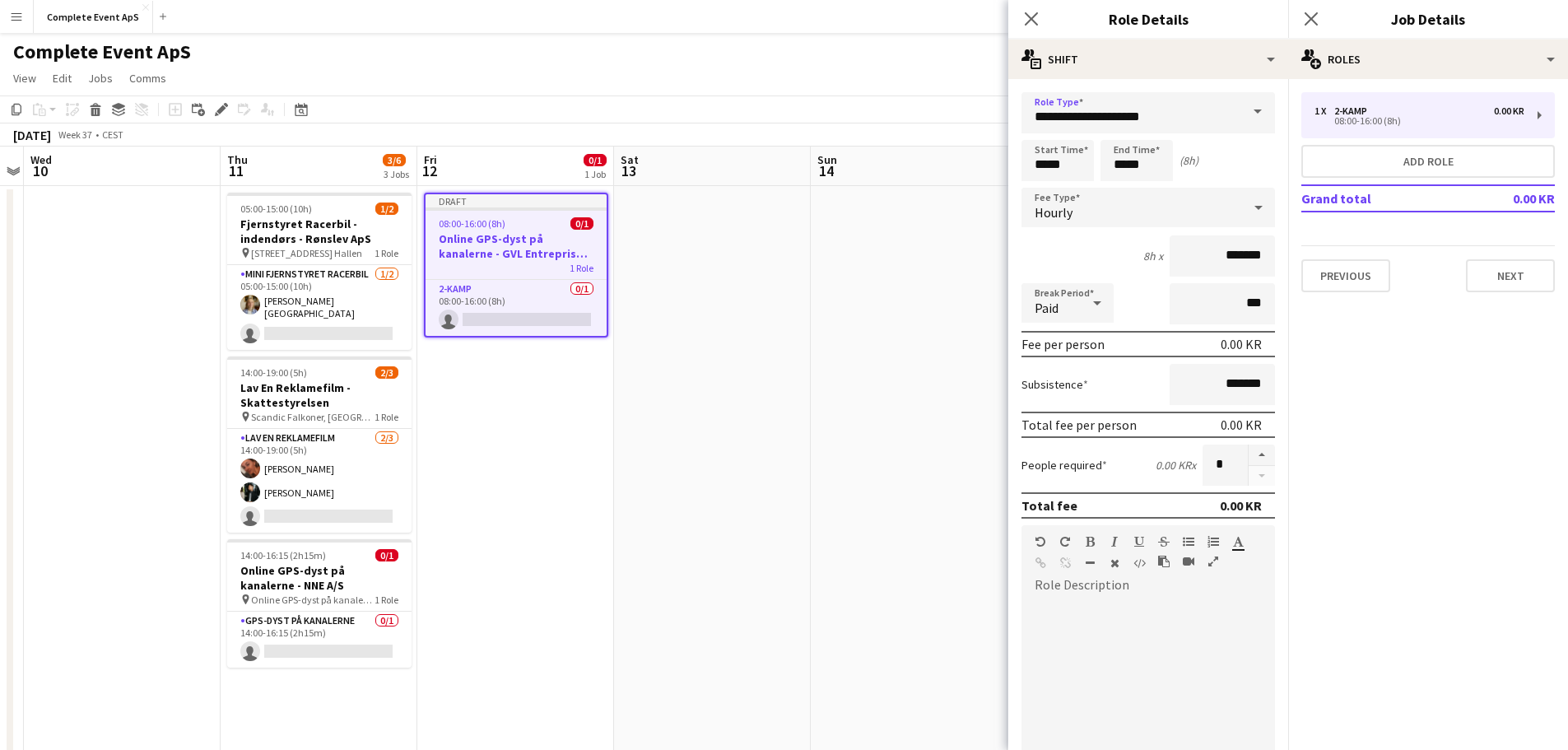
click at [1149, 211] on div "Hourly" at bounding box center [1131, 207] width 220 height 39
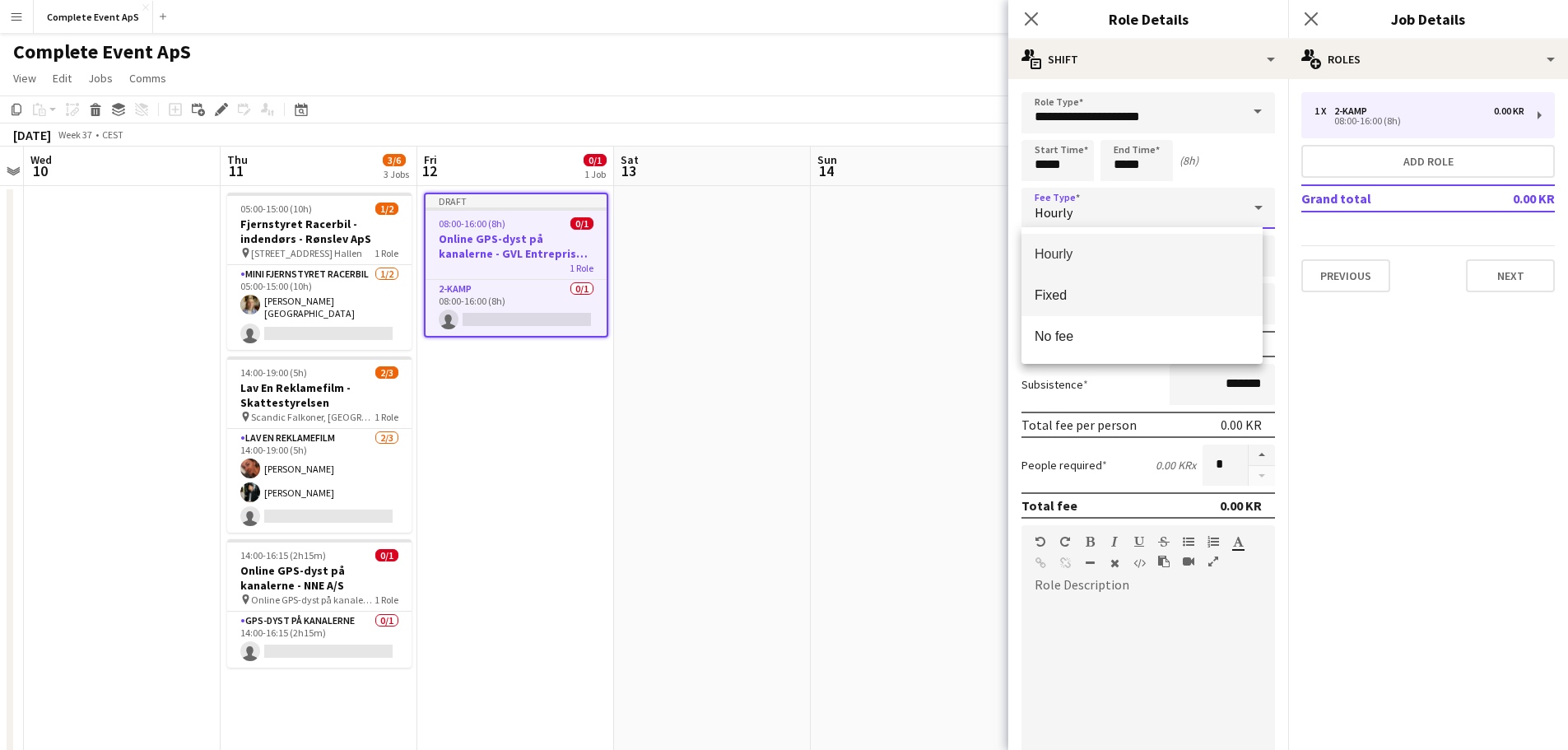
click at [1122, 284] on mat-option "Fixed" at bounding box center [1142, 295] width 241 height 41
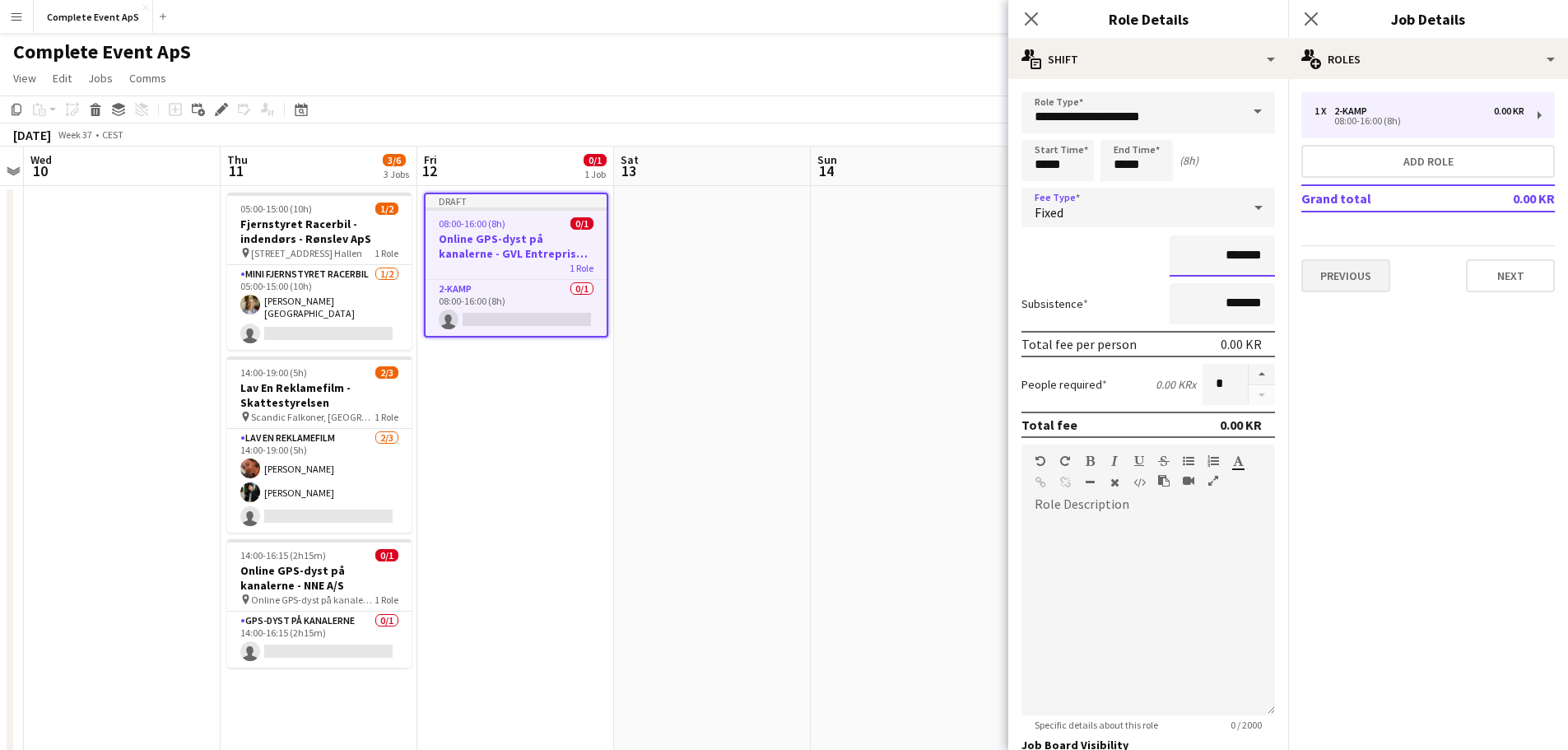
drag, startPoint x: 1331, startPoint y: 273, endPoint x: 1363, endPoint y: 279, distance: 32.6
click at [1338, 274] on body "Menu Boards Boards Boards All jobs Status Workforce Workforce My Workforce Recr…" at bounding box center [784, 580] width 1568 height 1161
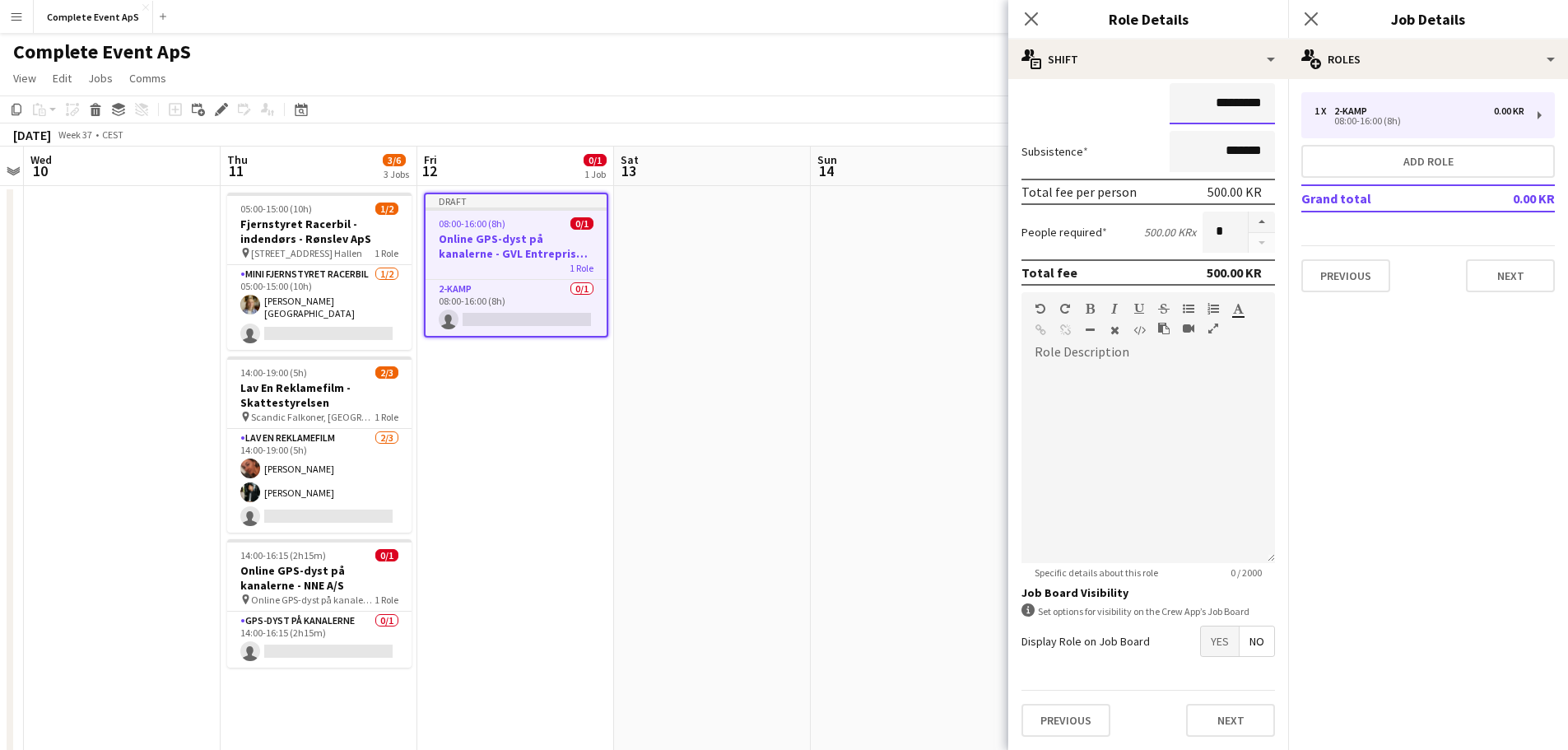
type input "*********"
click at [1213, 638] on span "Yes" at bounding box center [1221, 641] width 38 height 30
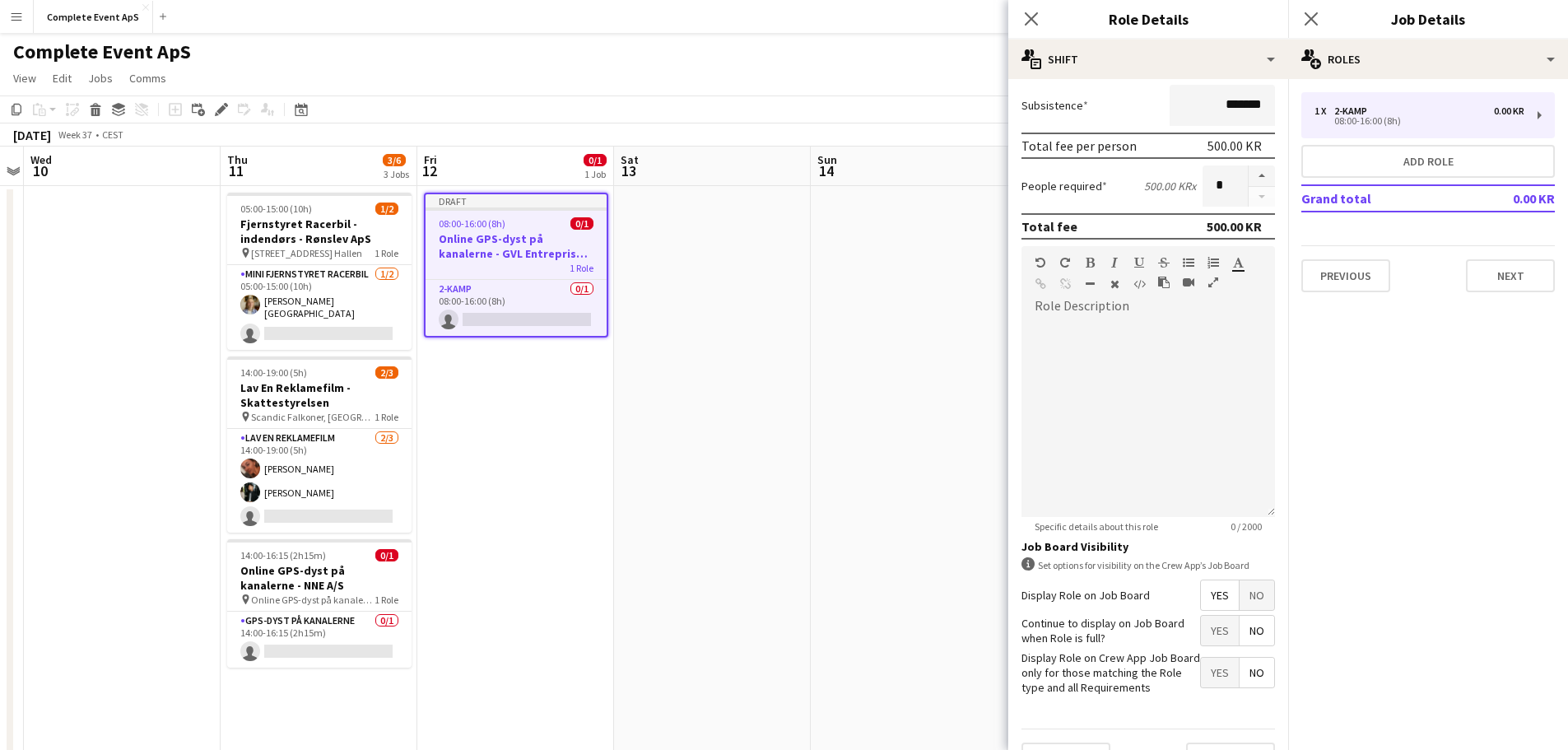
scroll to position [238, 0]
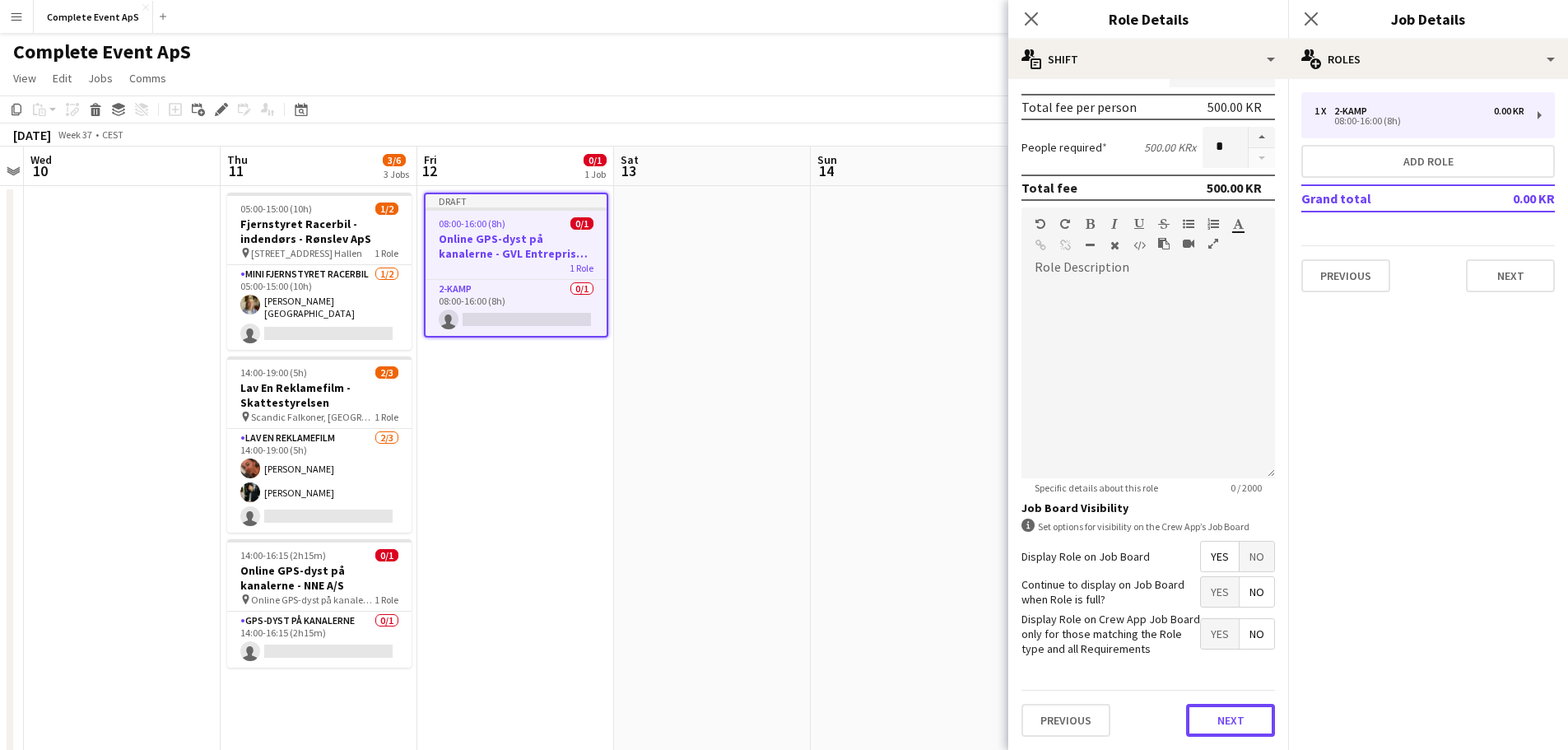
click at [1232, 717] on button "Next" at bounding box center [1230, 720] width 89 height 33
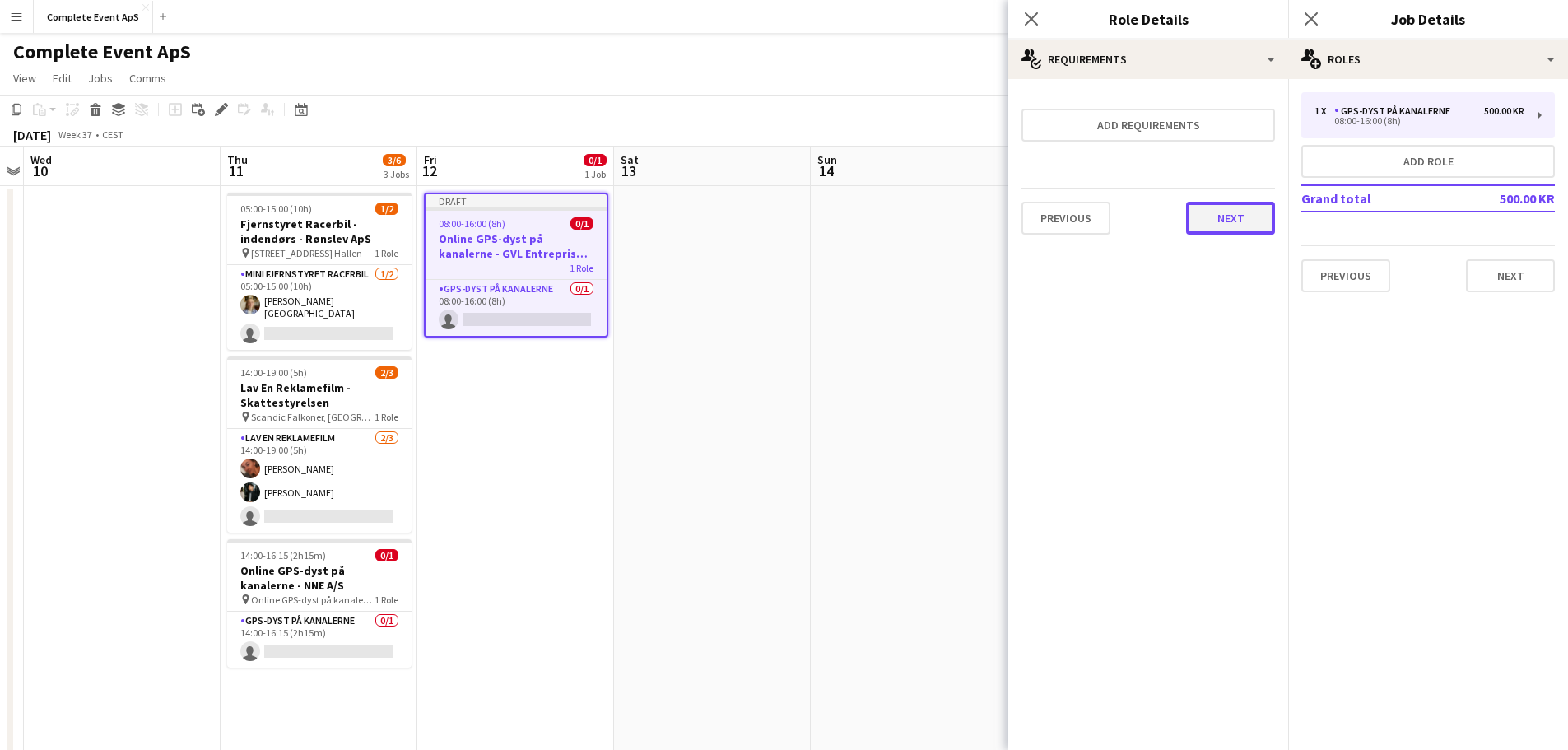
click at [1239, 226] on button "Next" at bounding box center [1230, 218] width 89 height 33
click at [1249, 226] on button "Finish" at bounding box center [1243, 220] width 61 height 33
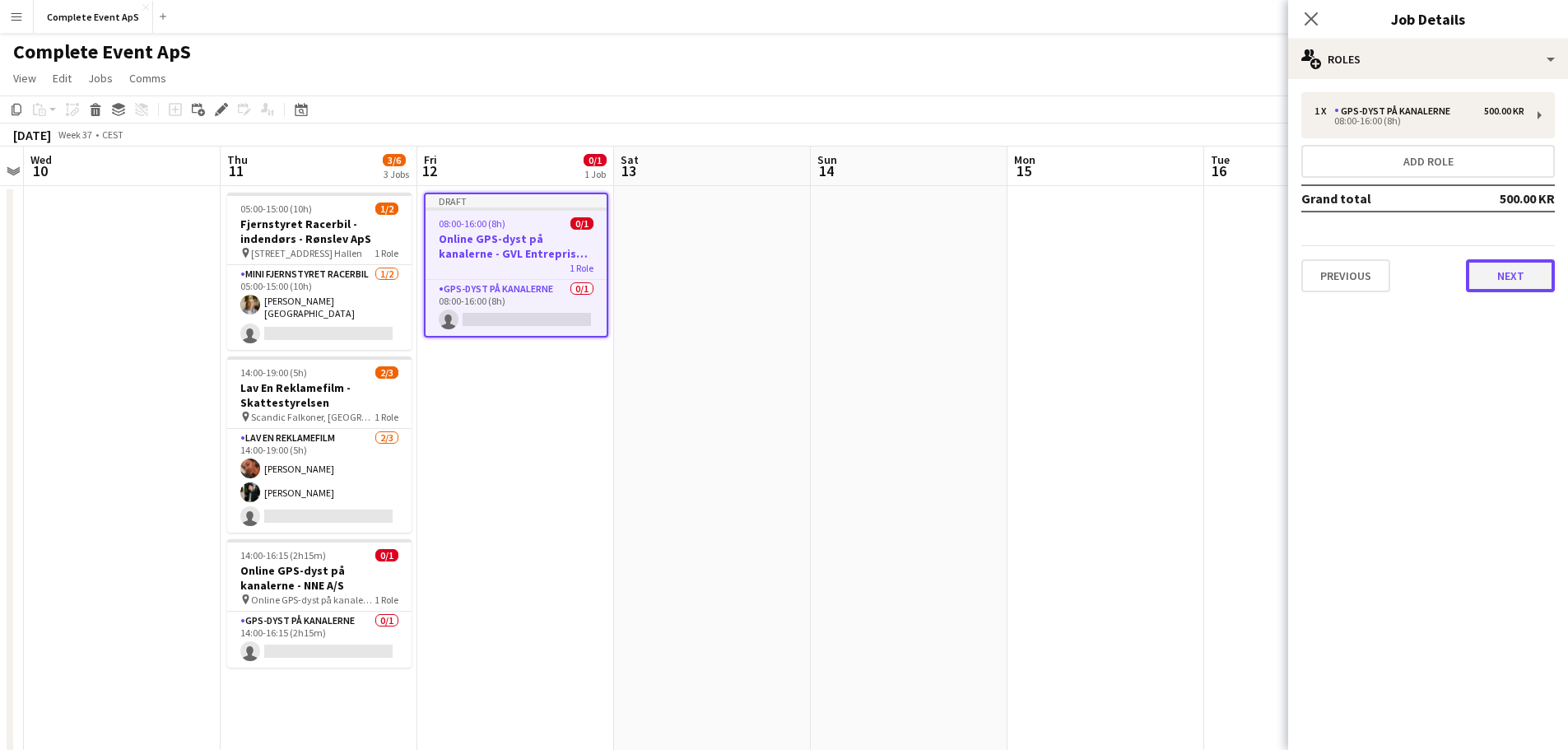
click at [1527, 284] on button "Next" at bounding box center [1510, 276] width 89 height 33
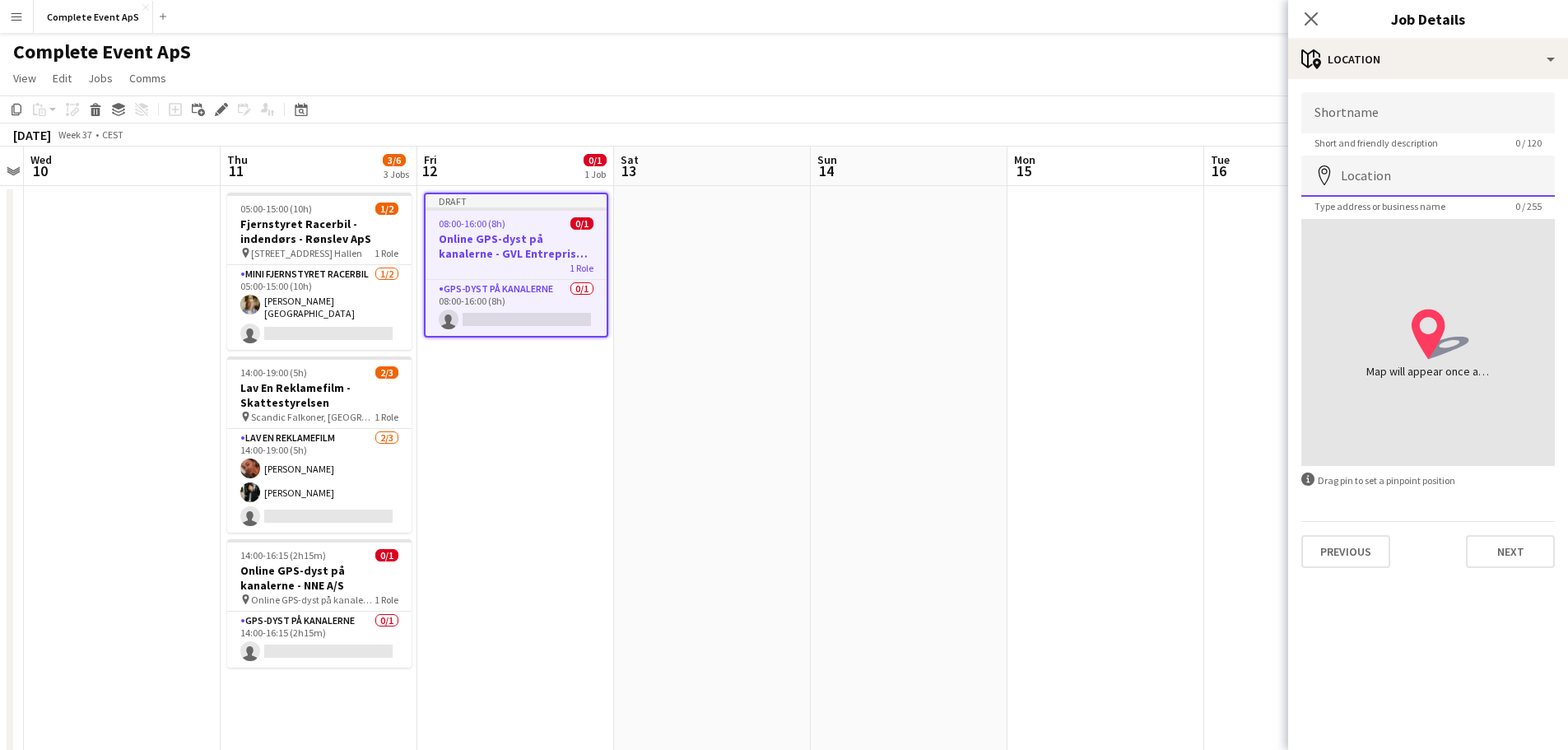
click at [1414, 177] on input "Location" at bounding box center [1428, 176] width 254 height 41
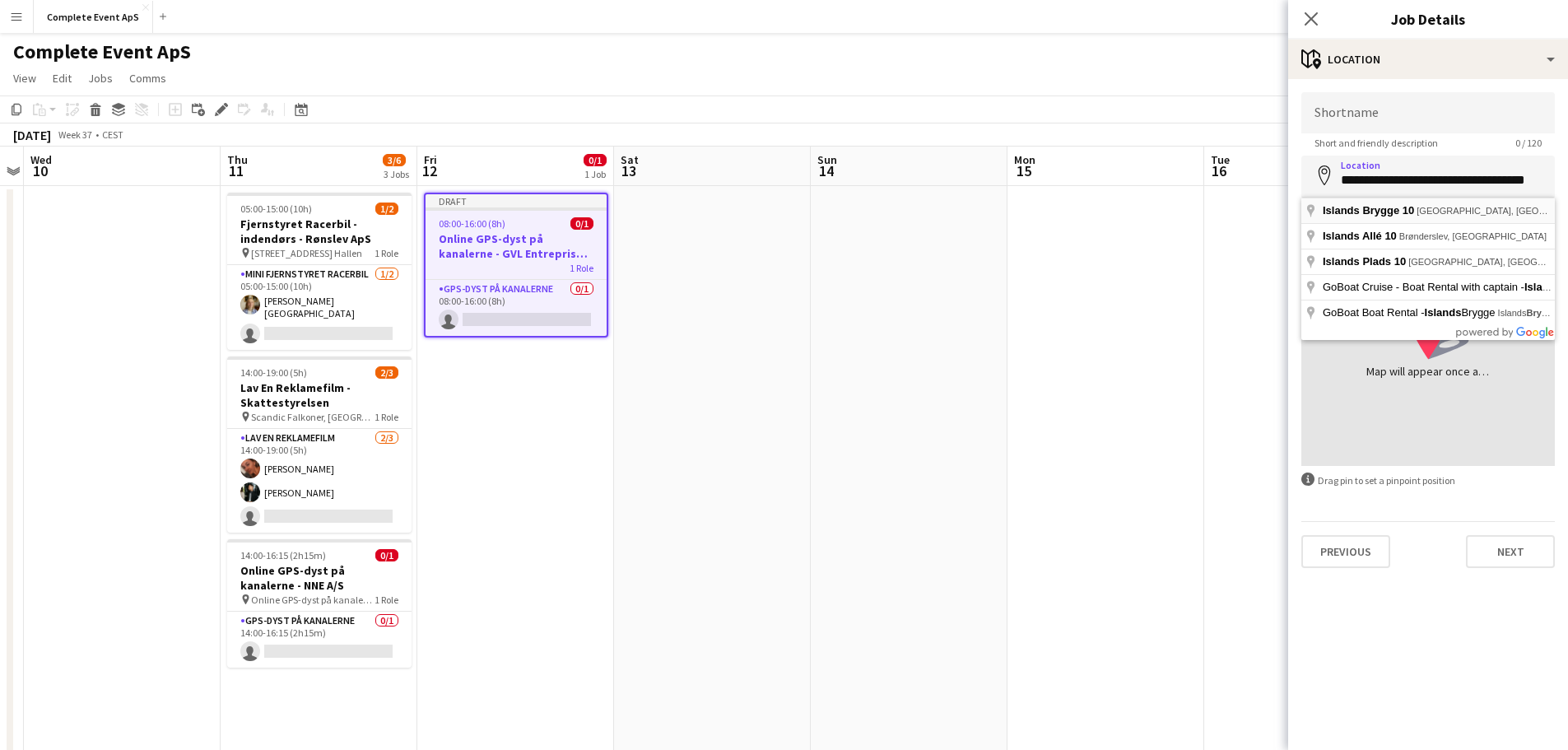
type input "**********"
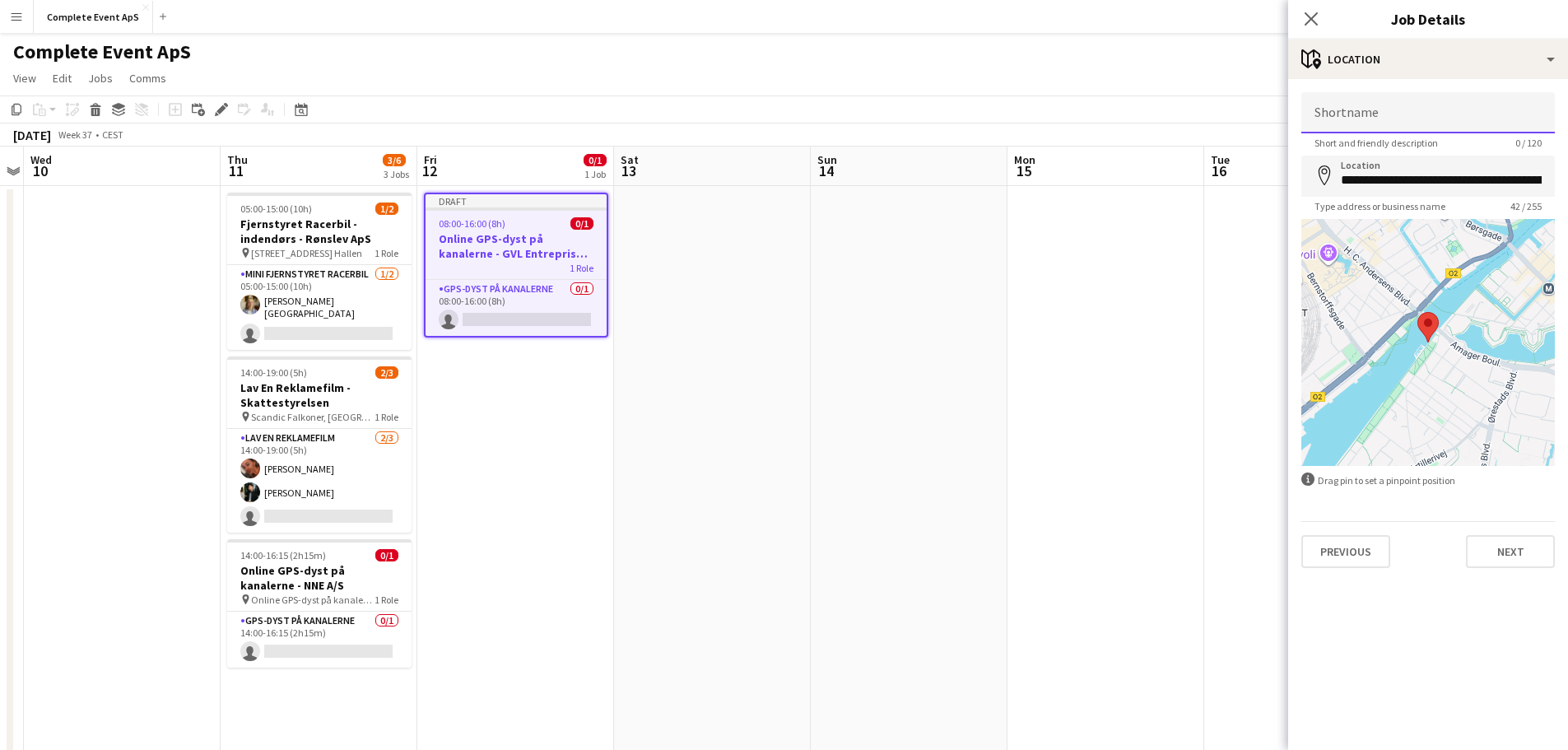
click at [1387, 126] on input "Shortname" at bounding box center [1428, 112] width 254 height 41
type input "**********"
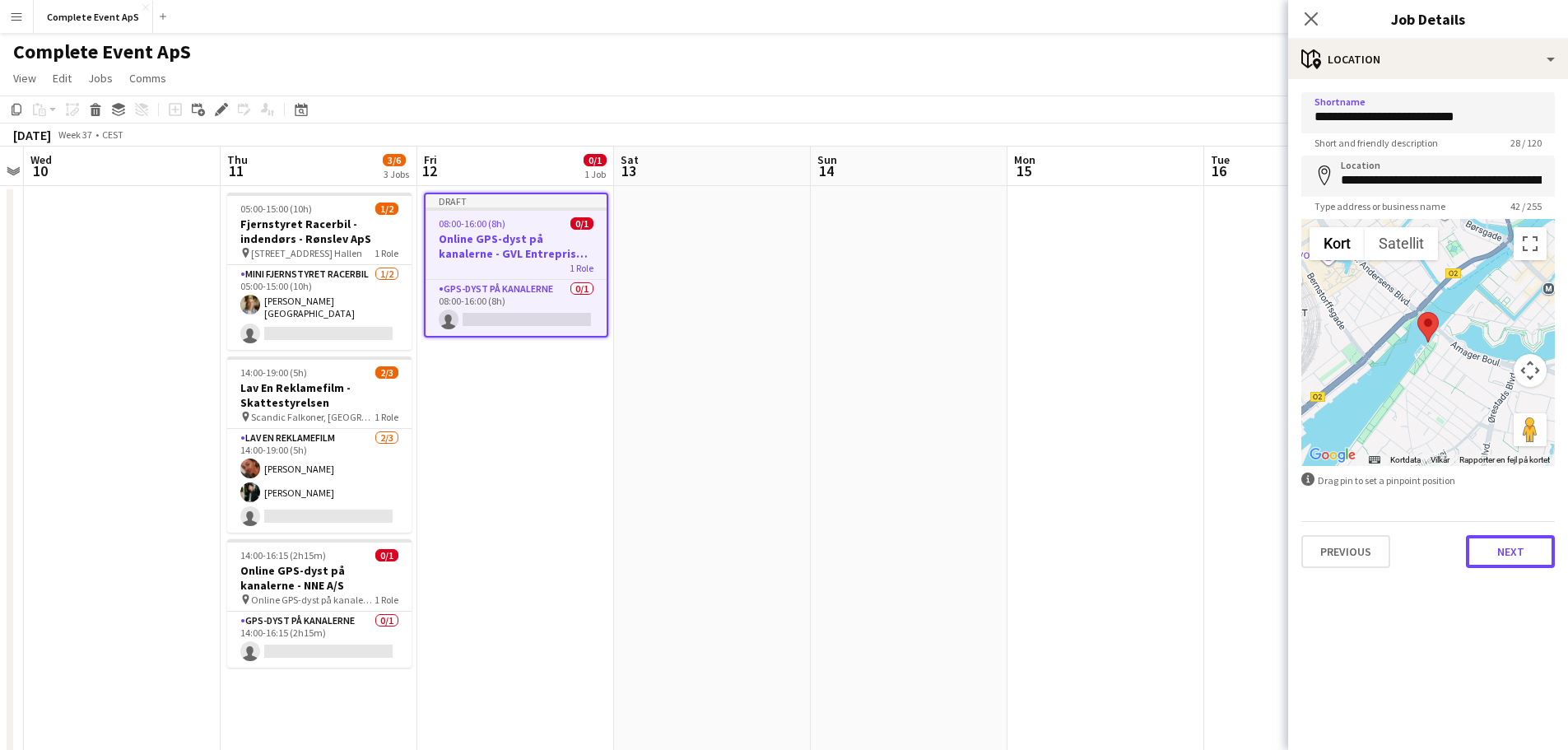
click at [1507, 550] on button "Next" at bounding box center [1510, 552] width 89 height 33
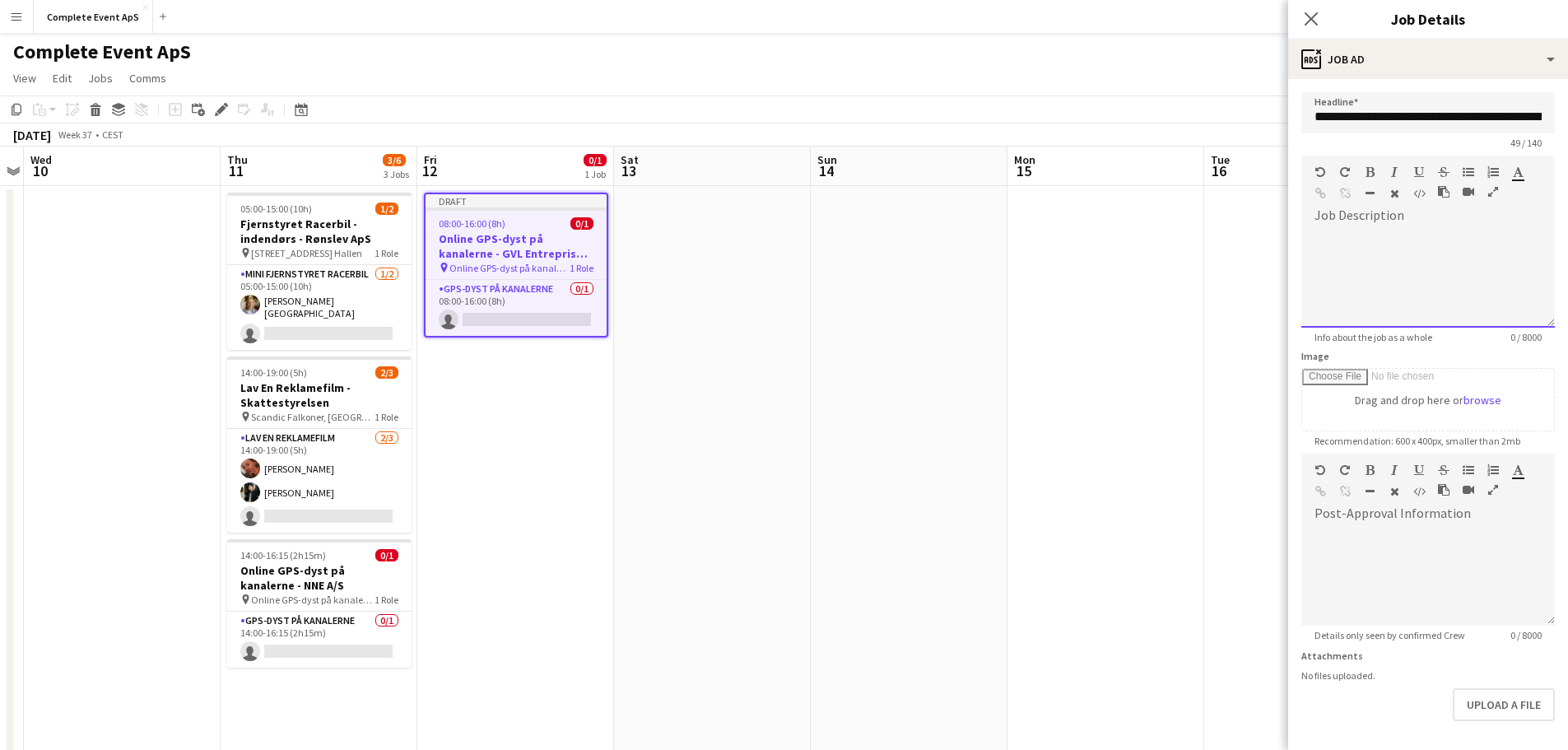
click at [1390, 224] on div at bounding box center [1428, 272] width 254 height 110
paste div
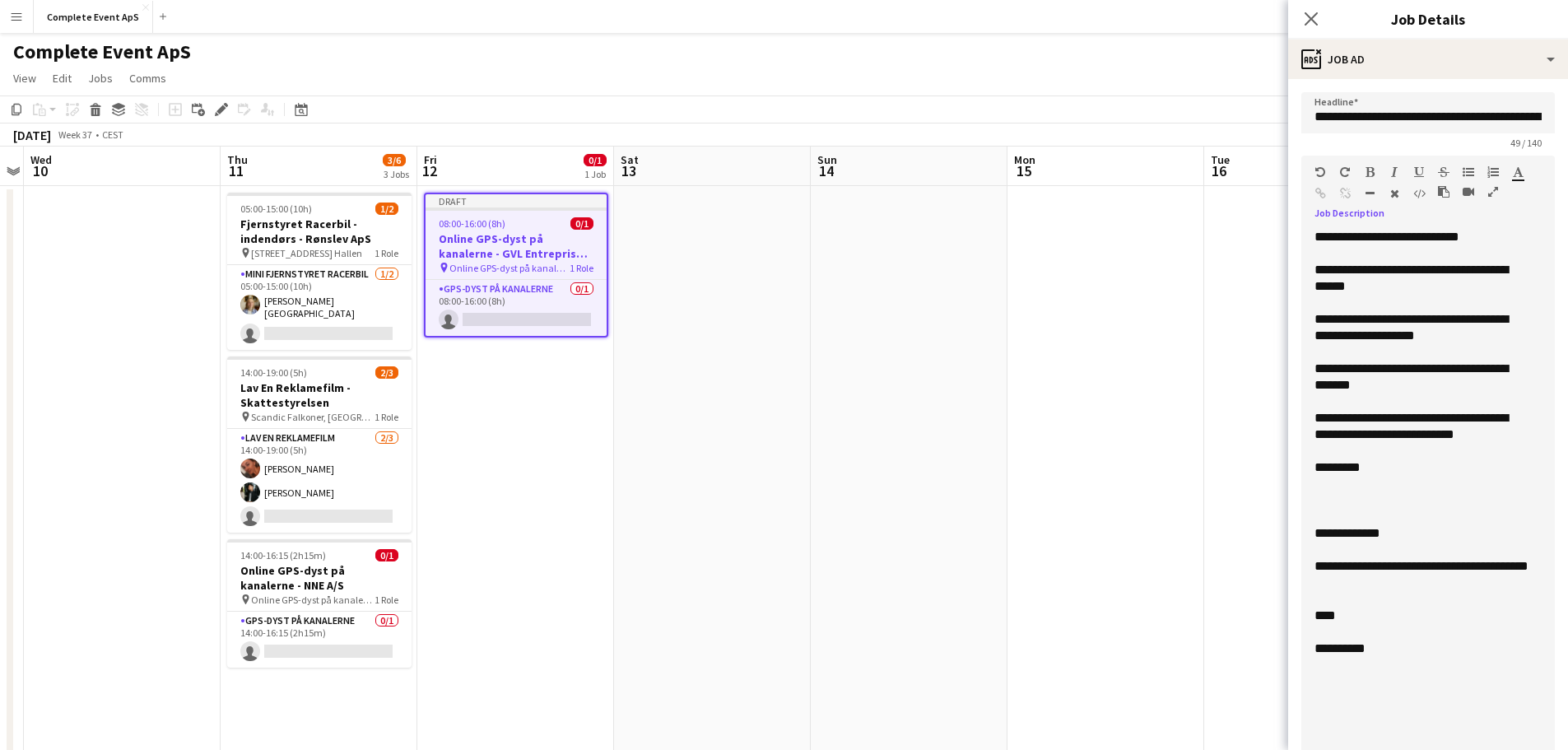
drag, startPoint x: 1534, startPoint y: 321, endPoint x: 1530, endPoint y: 789, distance: 468.0
click at [1530, 750] on html "Menu Boards Boards Boards All jobs Status Workforce Workforce My Workforce Recr…" at bounding box center [784, 580] width 1568 height 1161
click at [1495, 221] on div "**********" at bounding box center [1428, 507] width 254 height 580
click at [1506, 239] on div "**********" at bounding box center [1422, 237] width 214 height 16
click at [1401, 239] on div "**********" at bounding box center [1422, 237] width 214 height 16
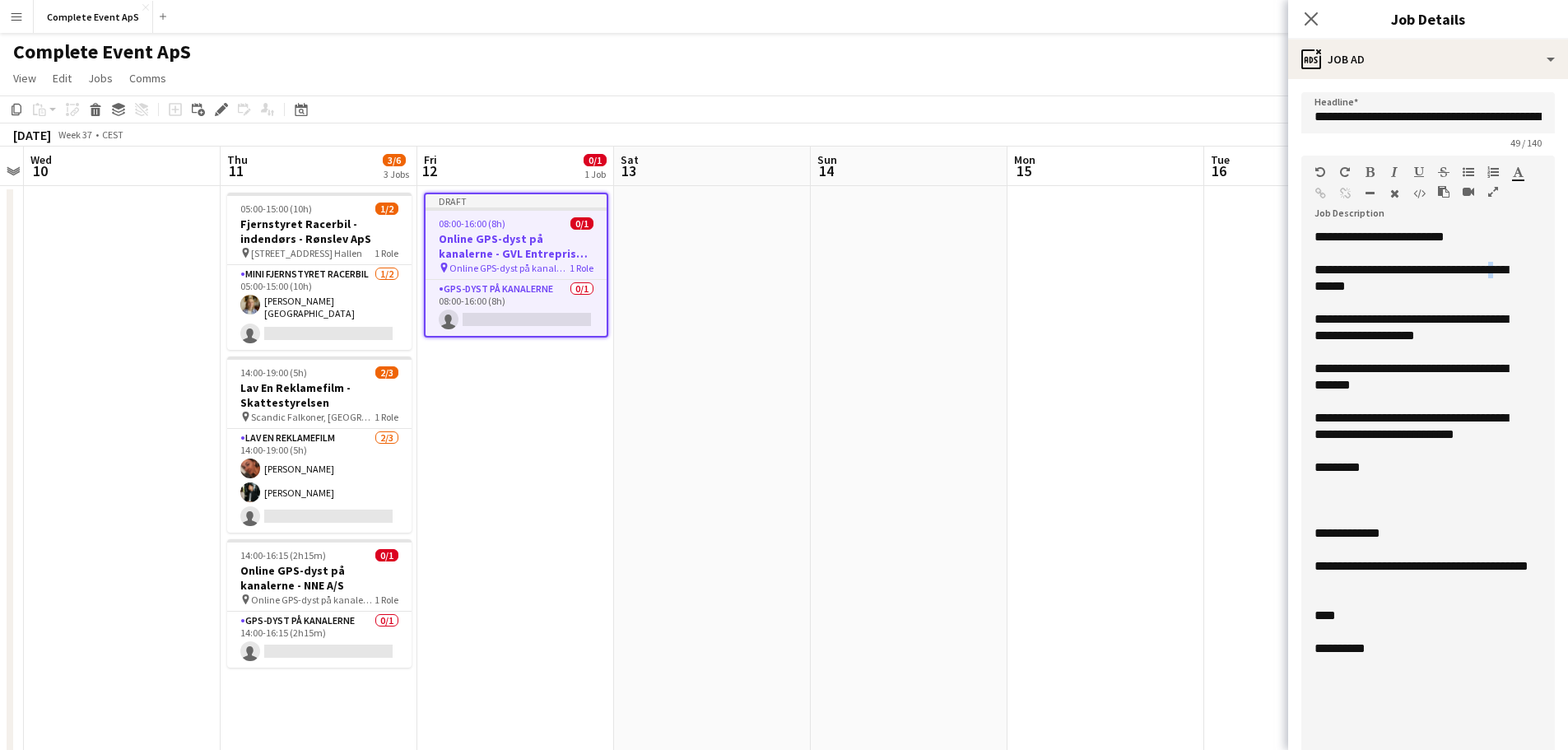
click at [1497, 269] on div "**********" at bounding box center [1422, 278] width 214 height 33
click at [1400, 290] on div "**********" at bounding box center [1422, 278] width 214 height 33
click at [1499, 269] on div "**********" at bounding box center [1422, 278] width 214 height 33
click at [1419, 367] on div "**********" at bounding box center [1422, 377] width 214 height 33
click at [1409, 369] on div "**********" at bounding box center [1422, 377] width 214 height 33
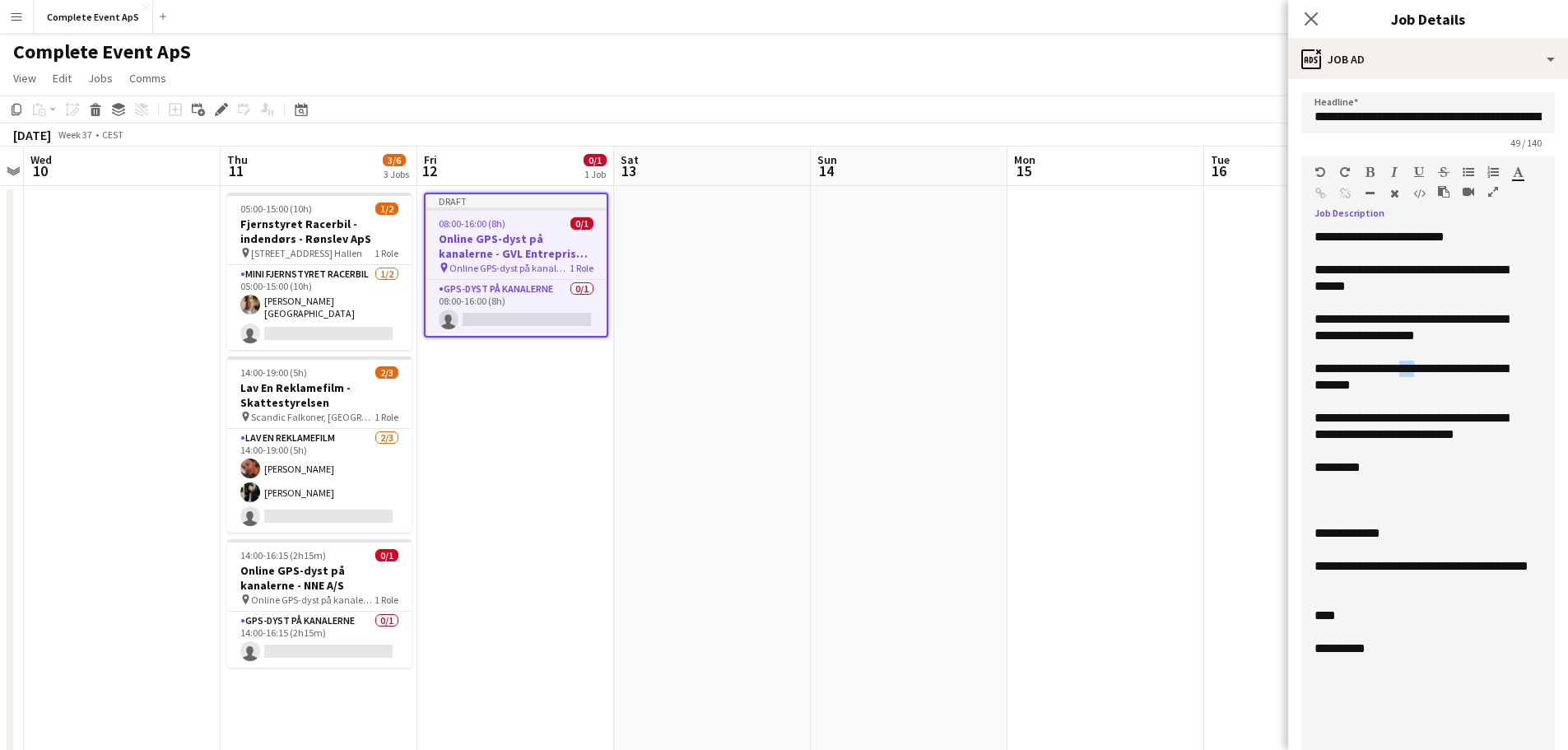
click at [1409, 369] on div "**********" at bounding box center [1422, 377] width 214 height 33
click at [1321, 388] on div "**********" at bounding box center [1422, 377] width 214 height 33
click at [1349, 420] on div "**********" at bounding box center [1422, 426] width 214 height 33
click at [1512, 420] on div "**********" at bounding box center [1422, 426] width 214 height 33
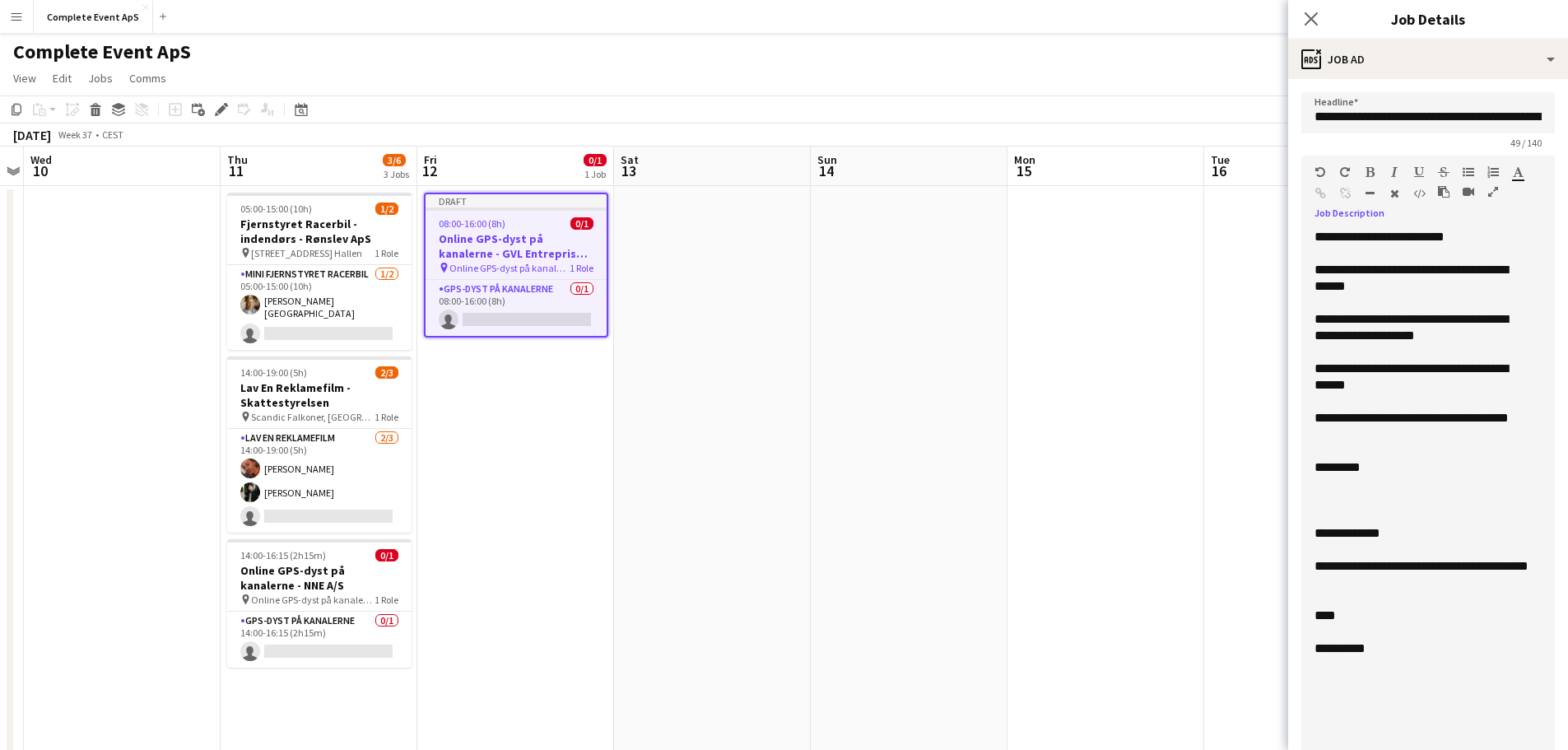
click at [1373, 482] on div at bounding box center [1422, 484] width 214 height 16
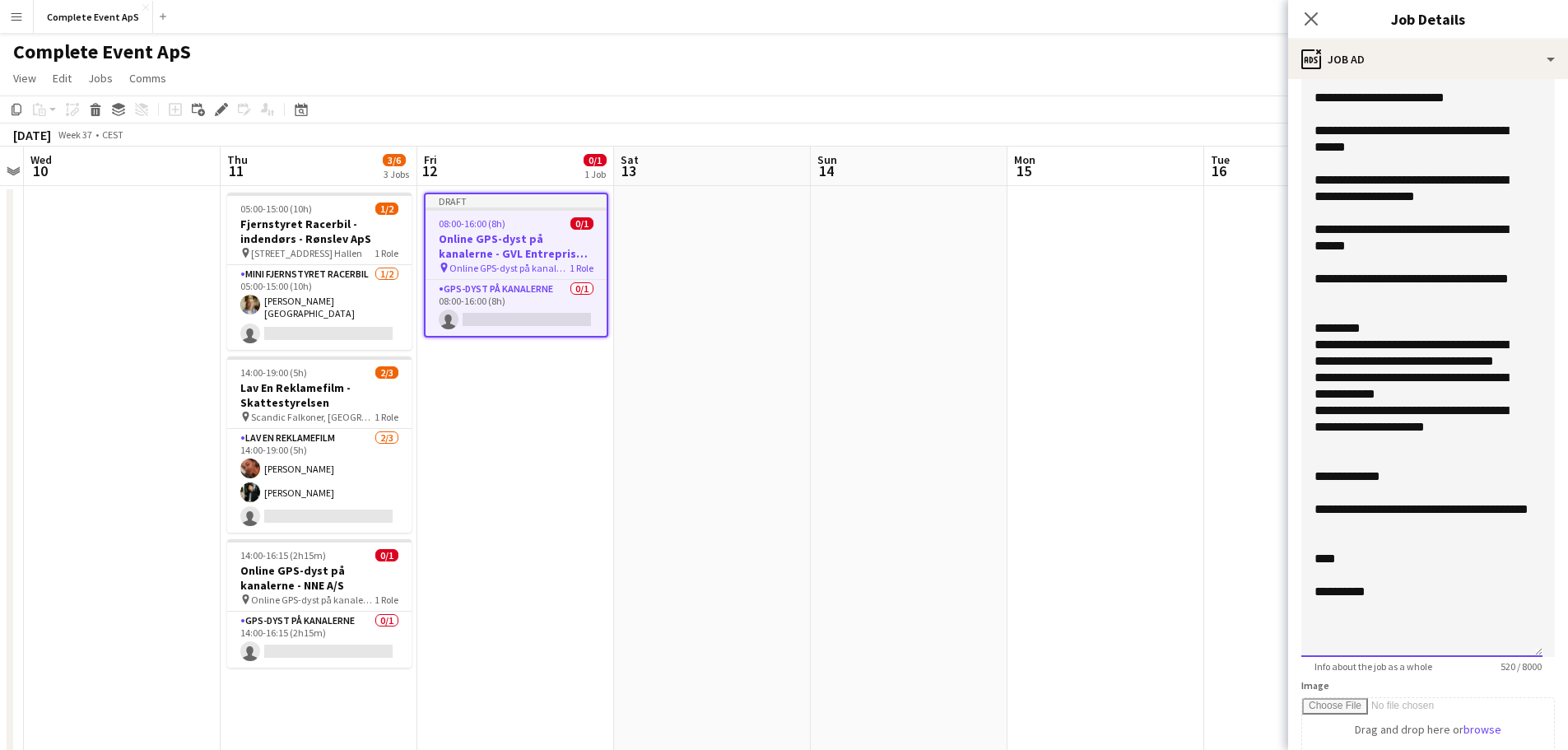
scroll to position [330, 0]
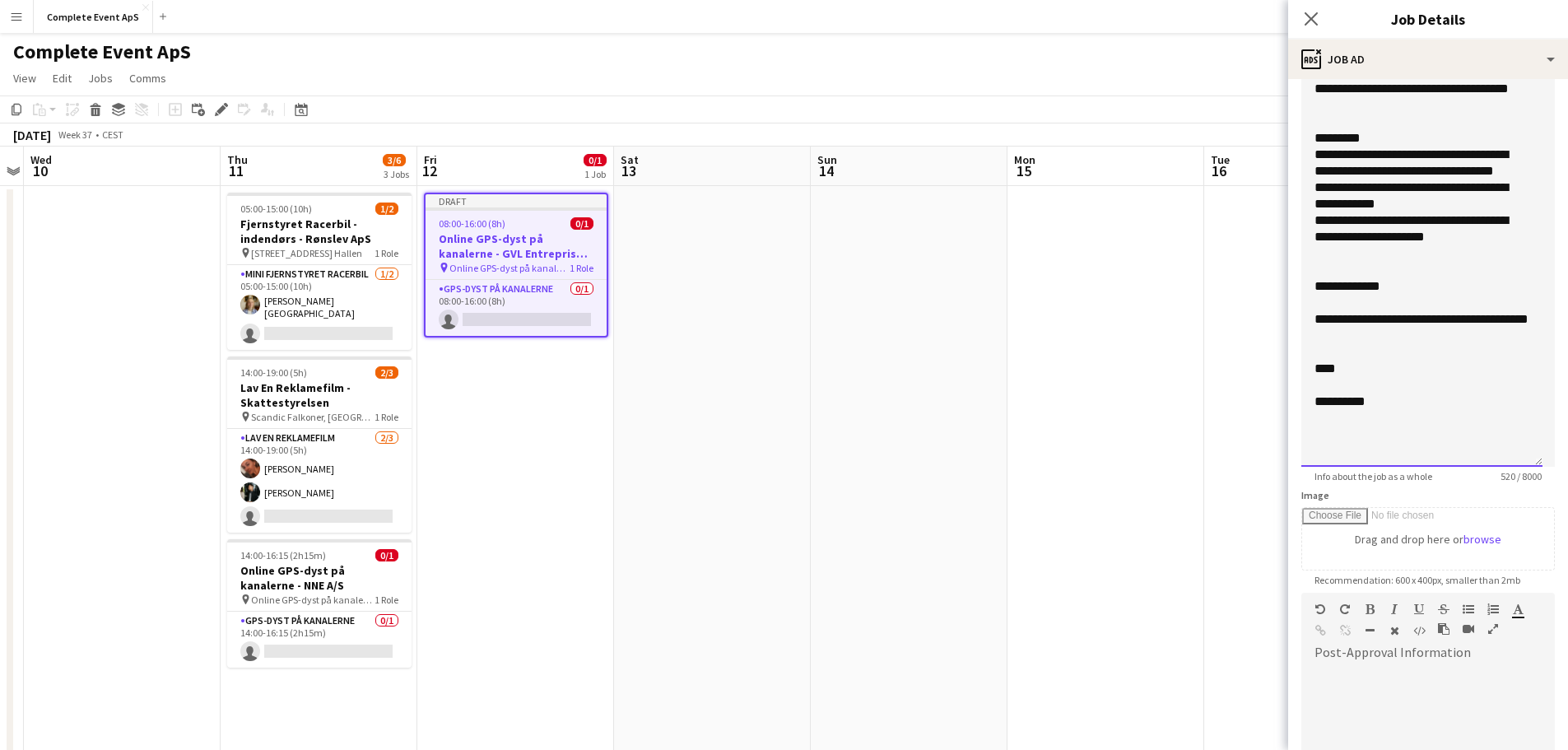
click at [1361, 402] on div "**********" at bounding box center [1422, 401] width 214 height 16
click at [1324, 370] on div "****" at bounding box center [1422, 369] width 214 height 16
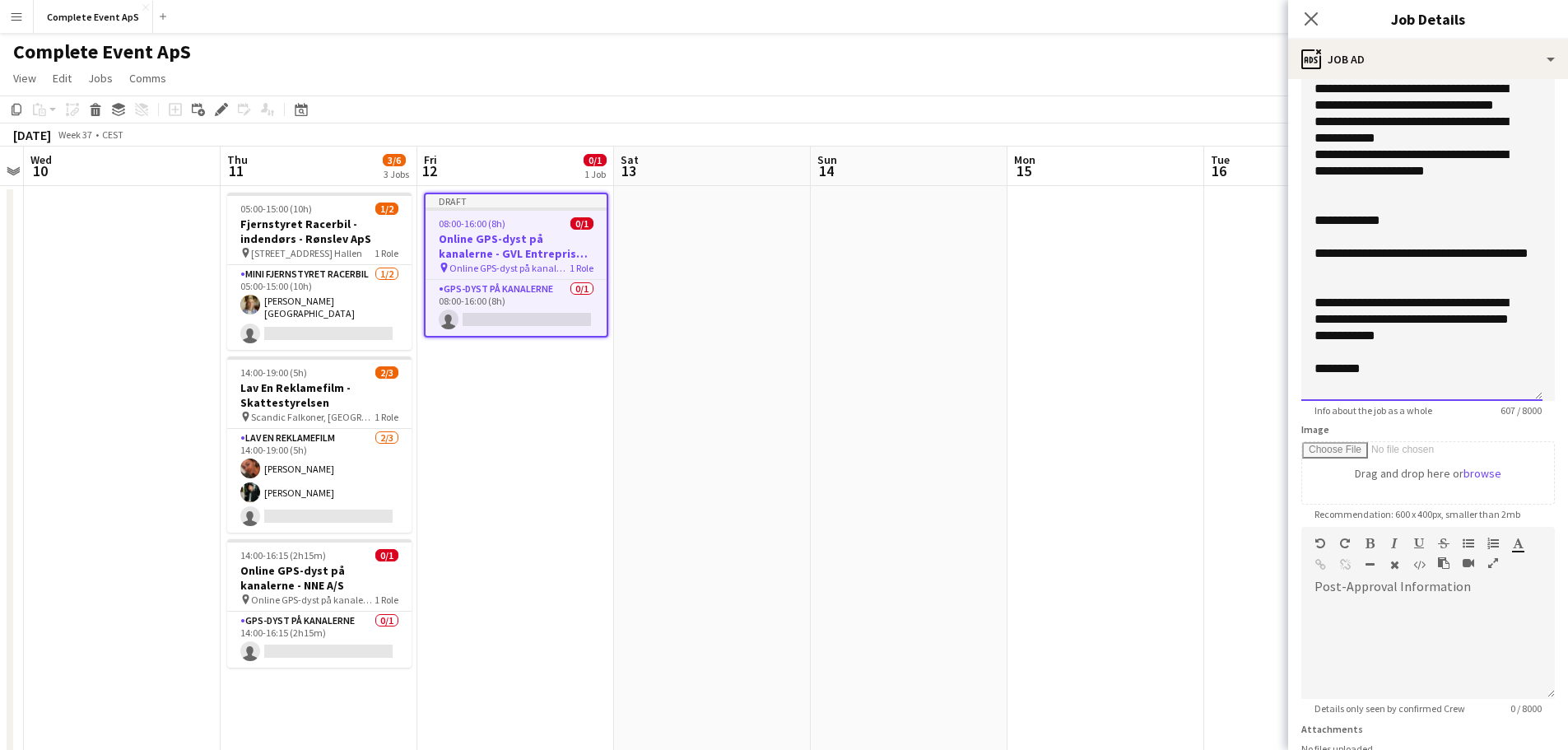
scroll to position [533, 0]
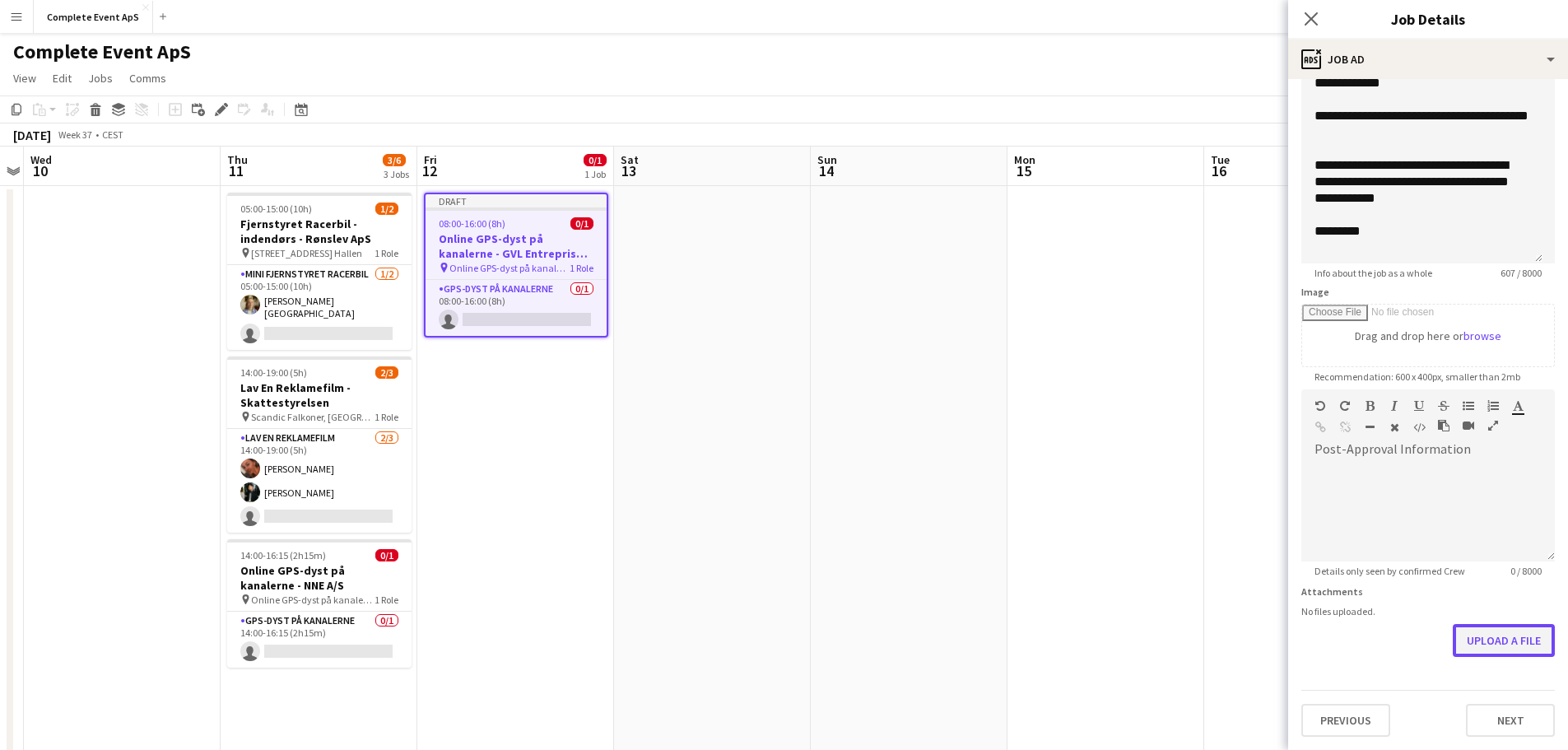
click at [1490, 636] on button "Upload a file" at bounding box center [1504, 641] width 102 height 33
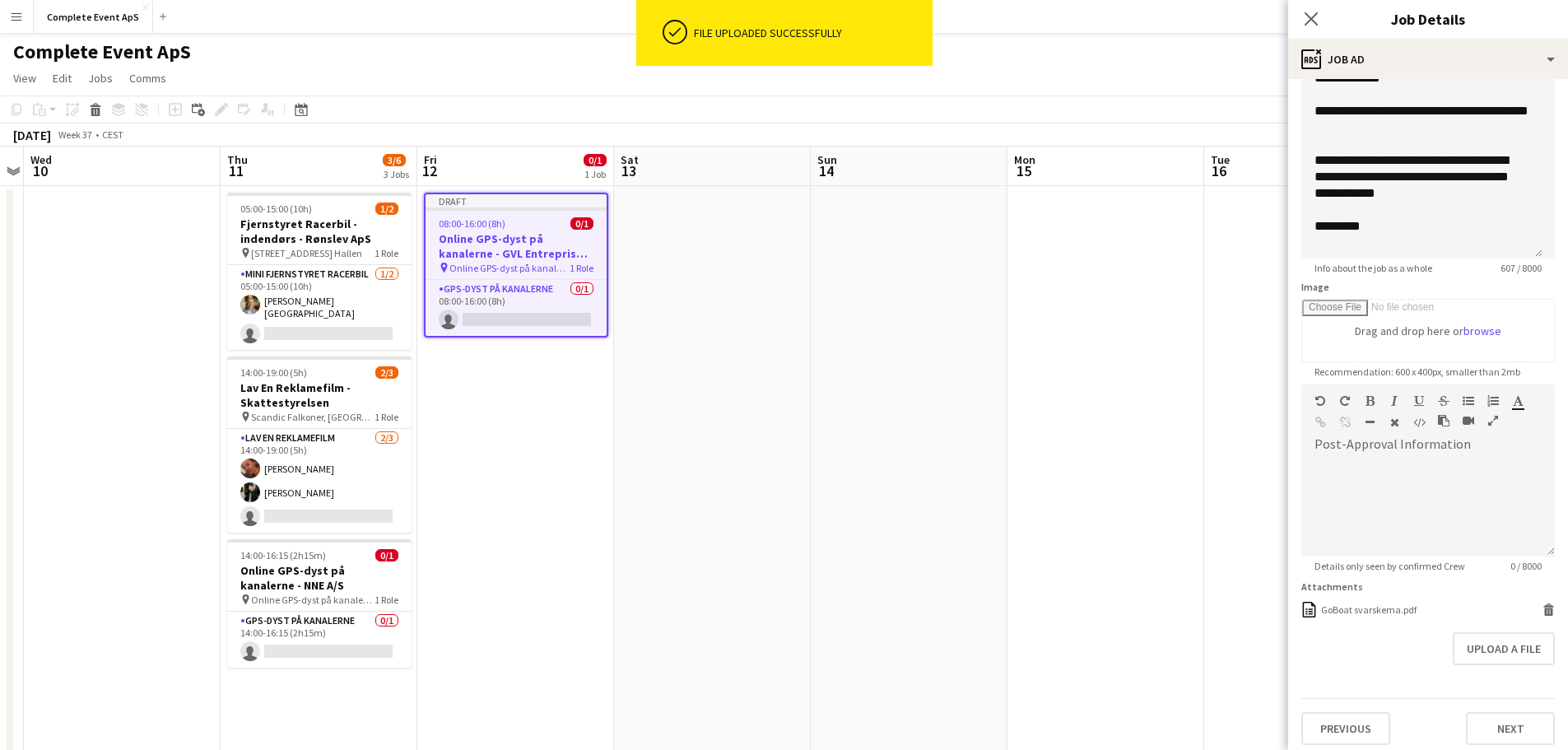
scroll to position [546, 0]
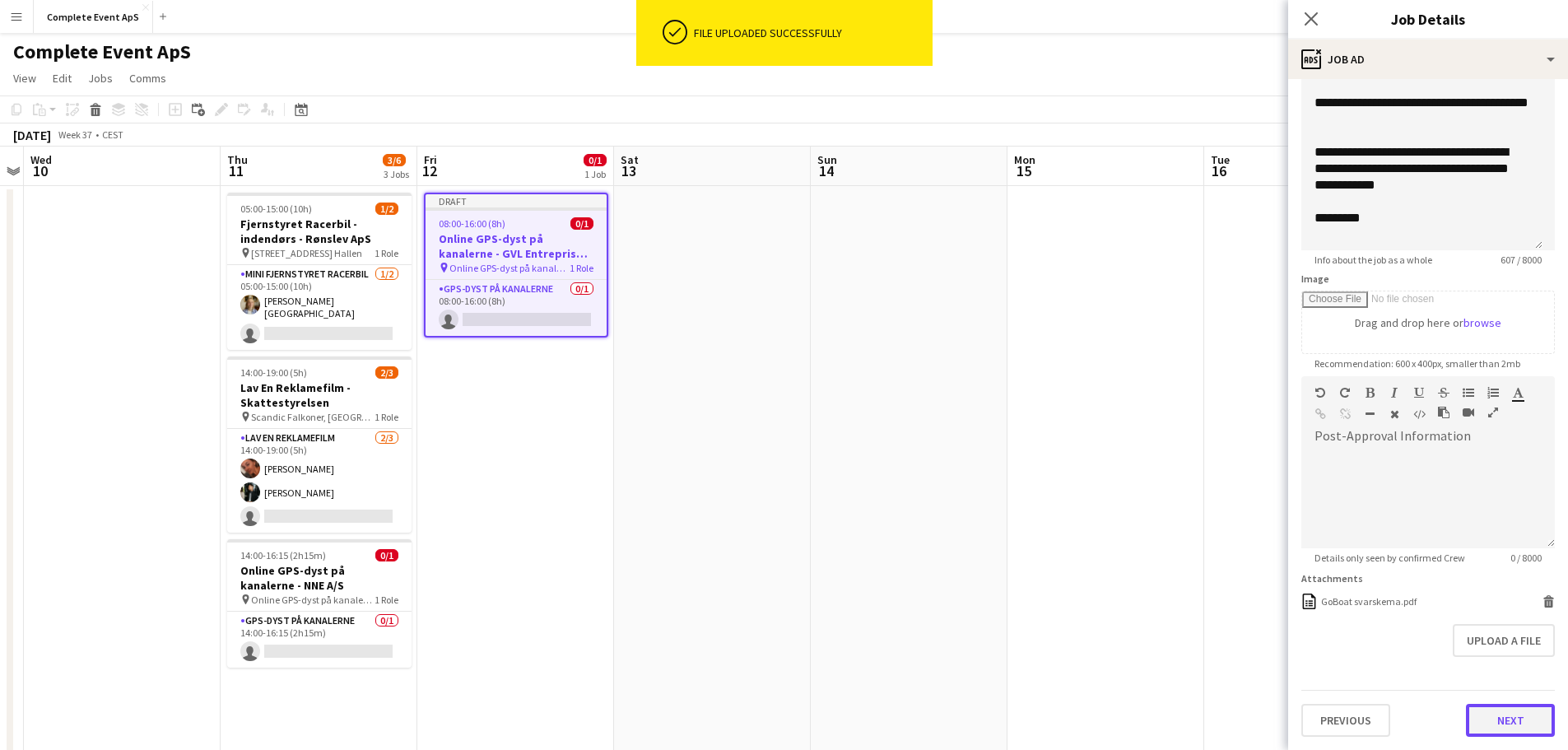
click at [1492, 709] on button "Next" at bounding box center [1510, 720] width 89 height 33
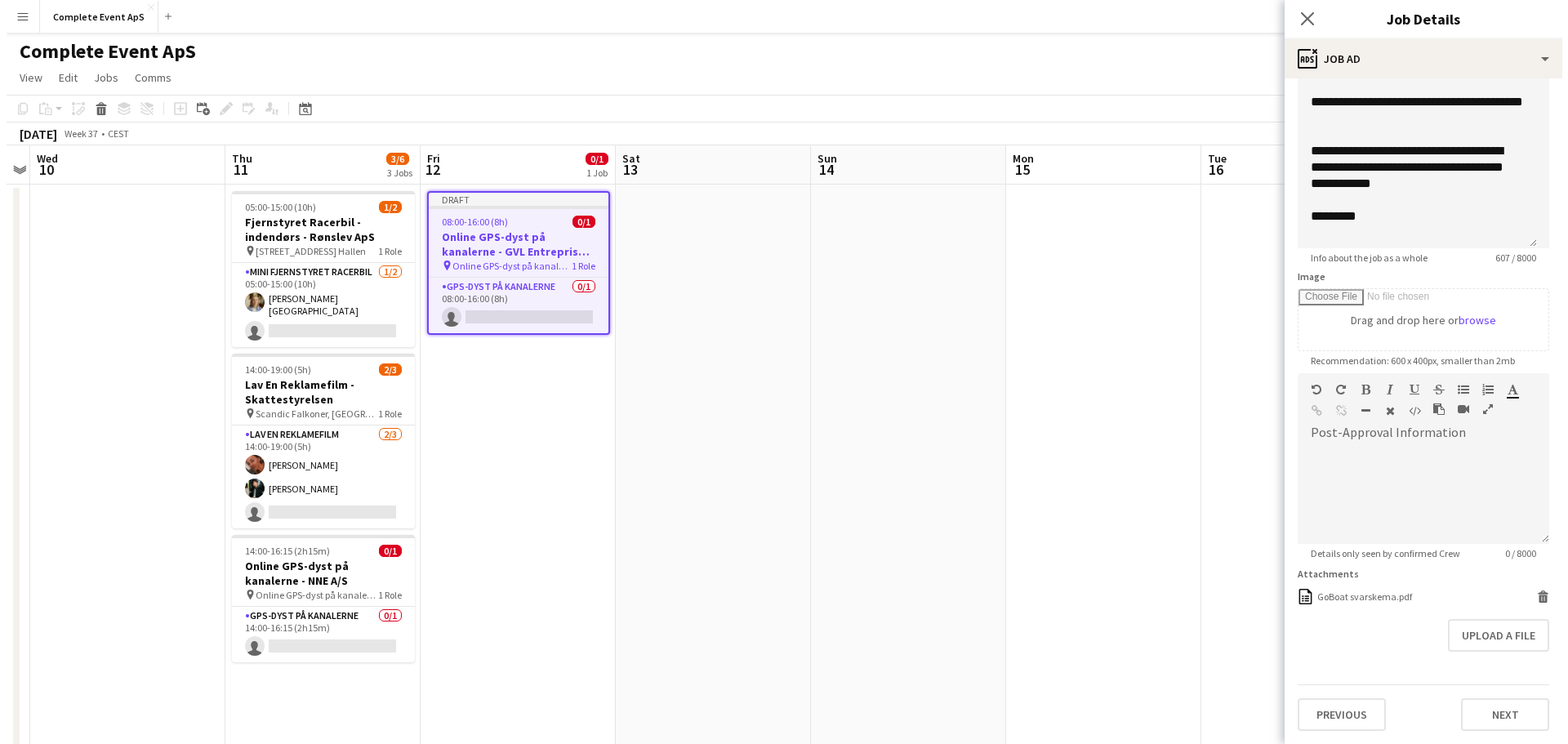
scroll to position [0, 0]
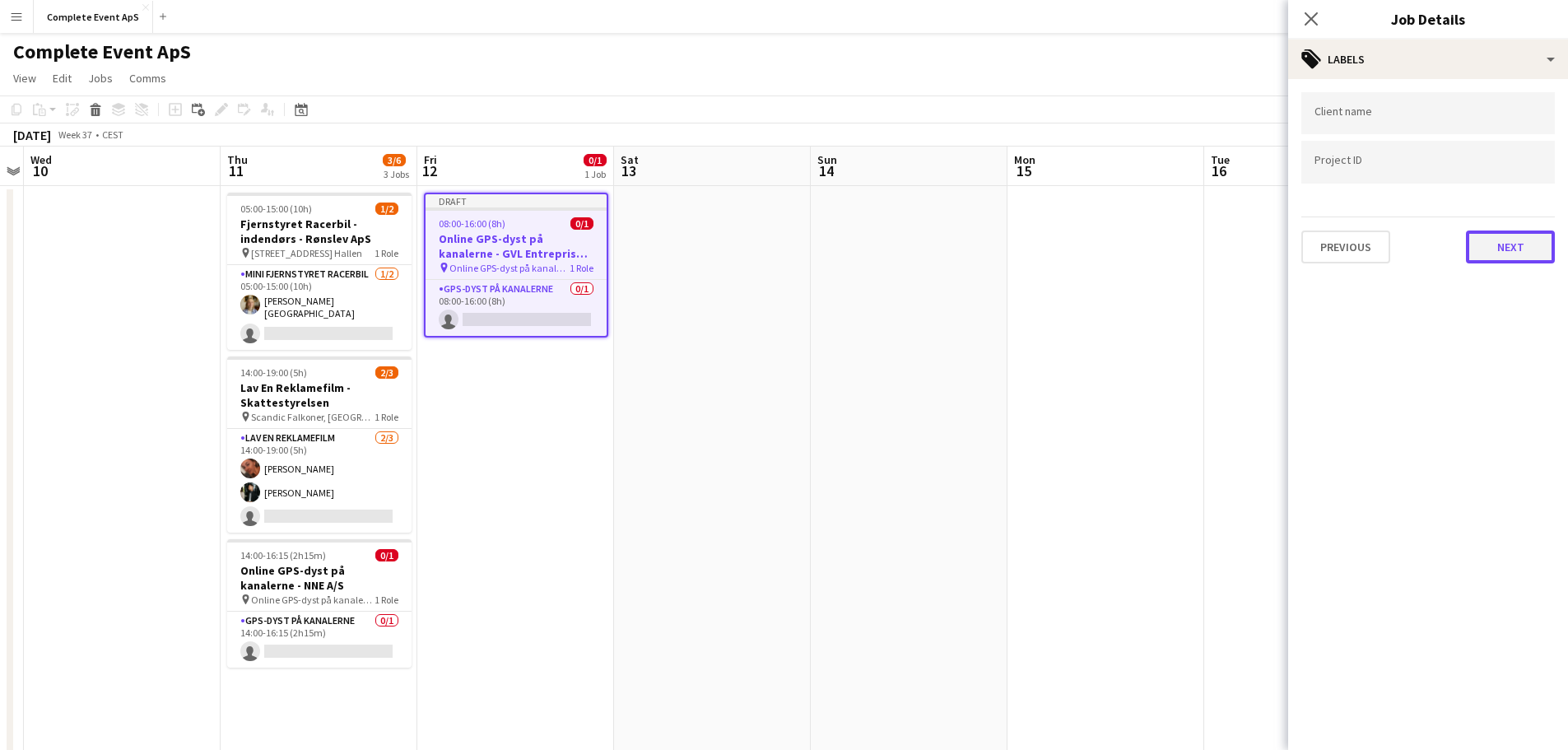
click at [1520, 248] on button "Next" at bounding box center [1510, 247] width 89 height 33
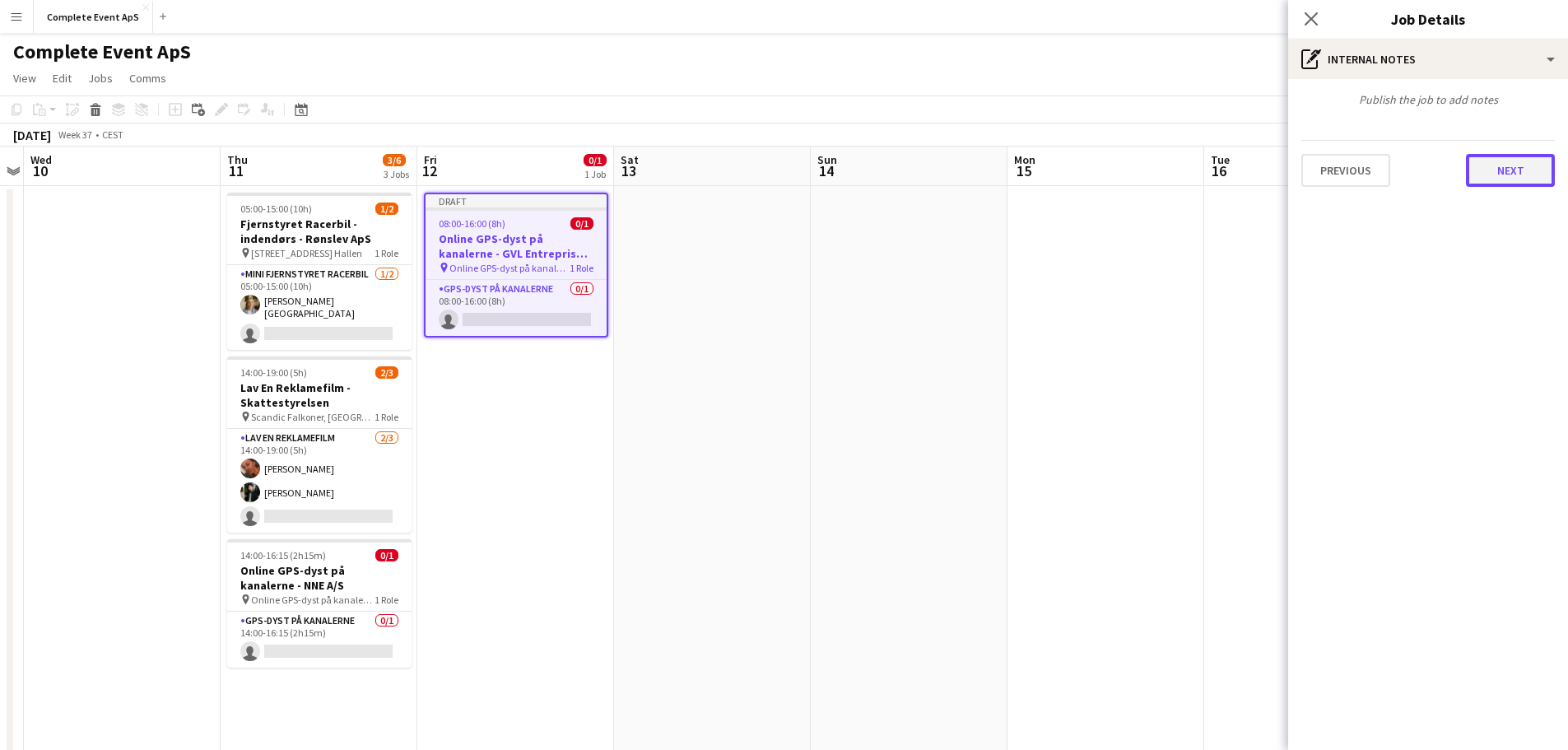
click at [1503, 165] on button "Next" at bounding box center [1510, 170] width 89 height 33
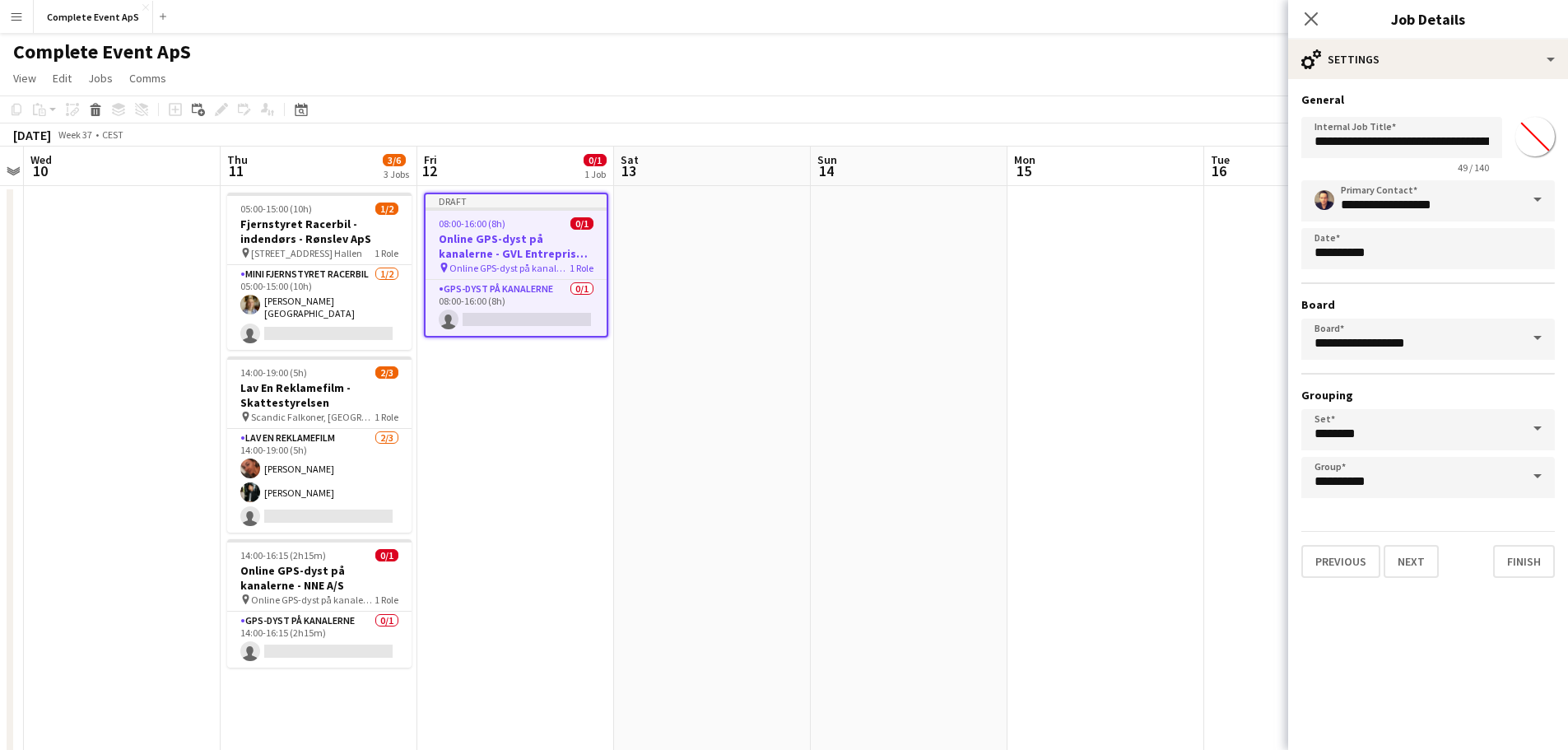
click at [1169, 383] on app-date-cell at bounding box center [1107, 659] width 197 height 946
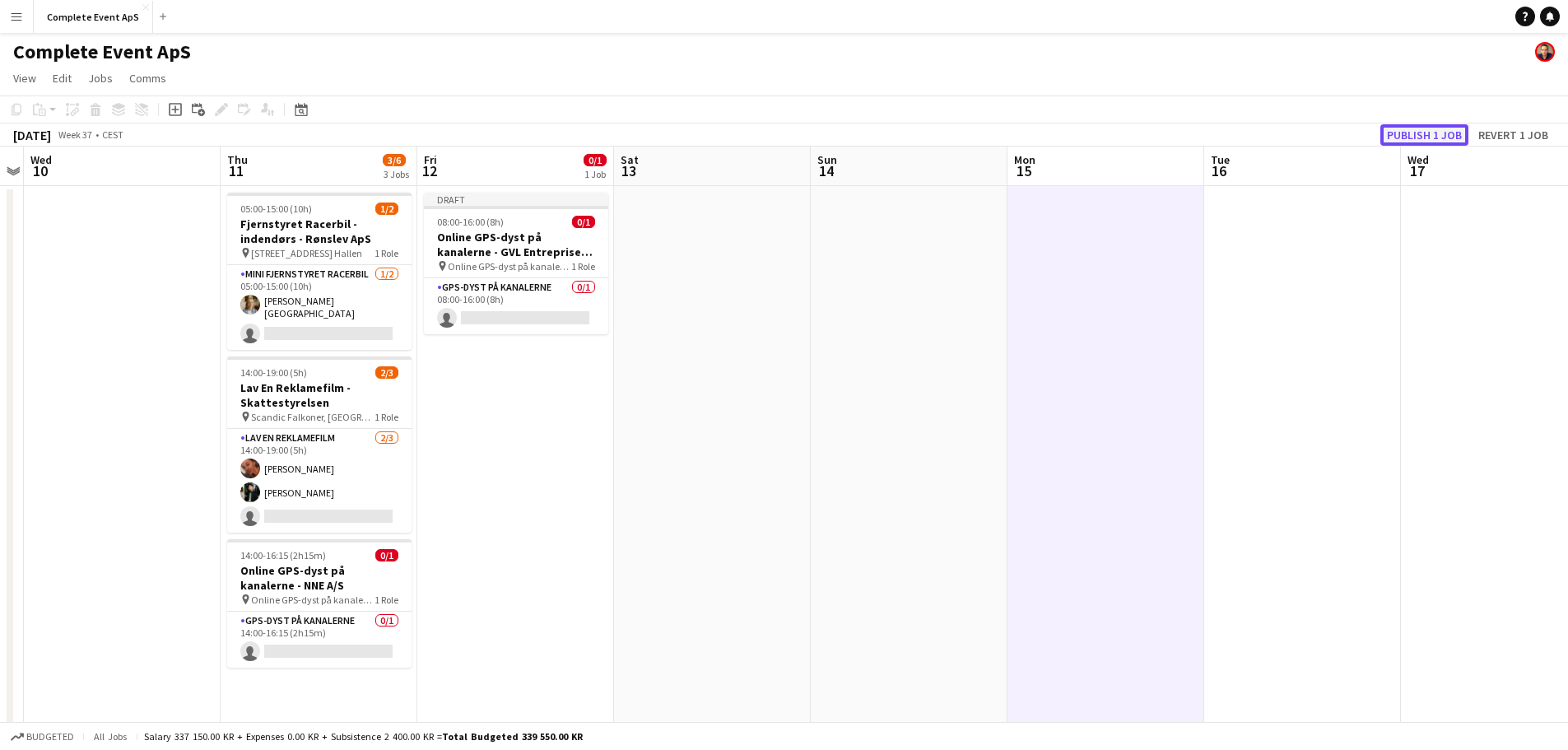
click at [1423, 136] on button "Publish 1 job" at bounding box center [1424, 135] width 88 height 21
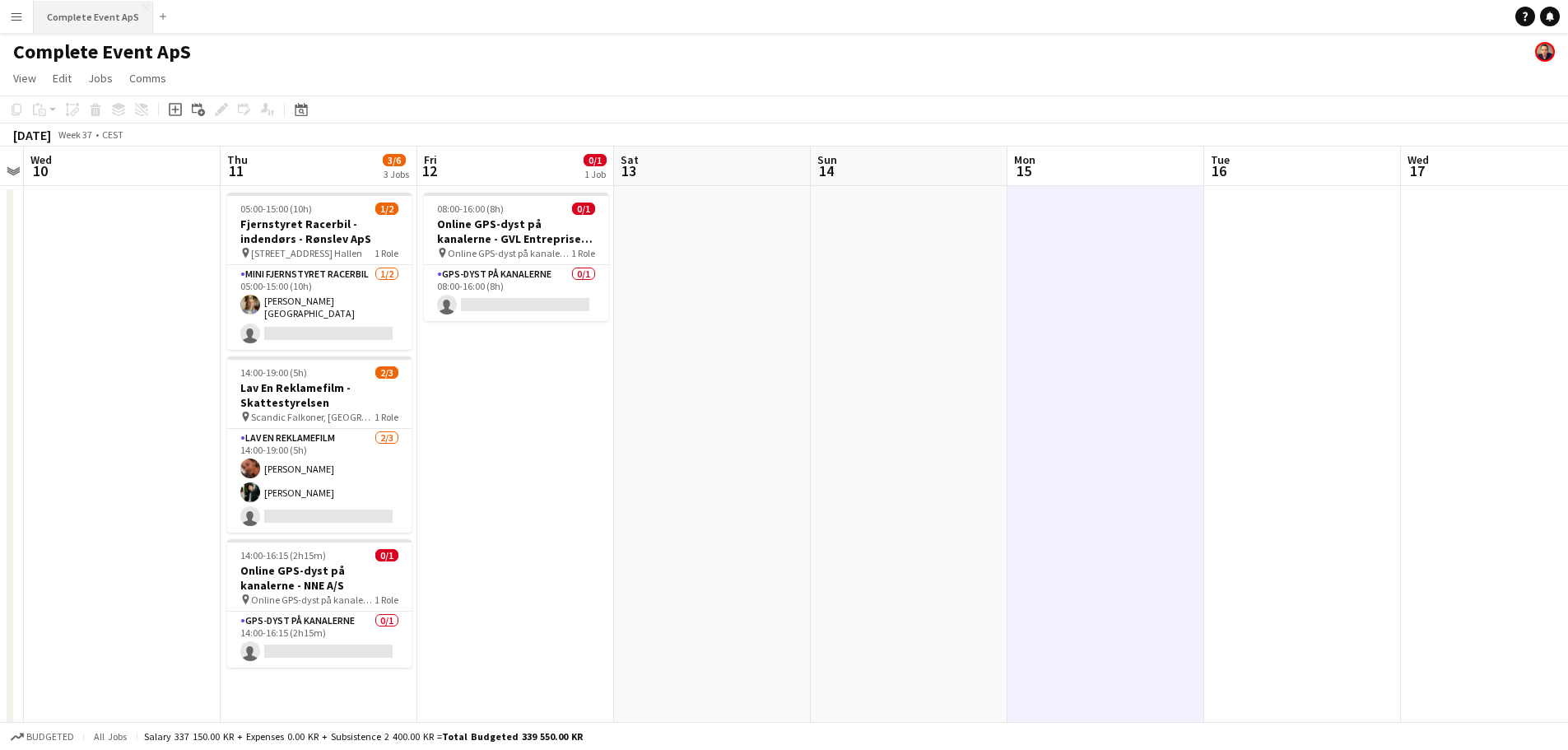
drag, startPoint x: 97, startPoint y: 18, endPoint x: 113, endPoint y: 30, distance: 20.0
click at [97, 17] on button "Complete Event ApS Close" at bounding box center [93, 17] width 120 height 33
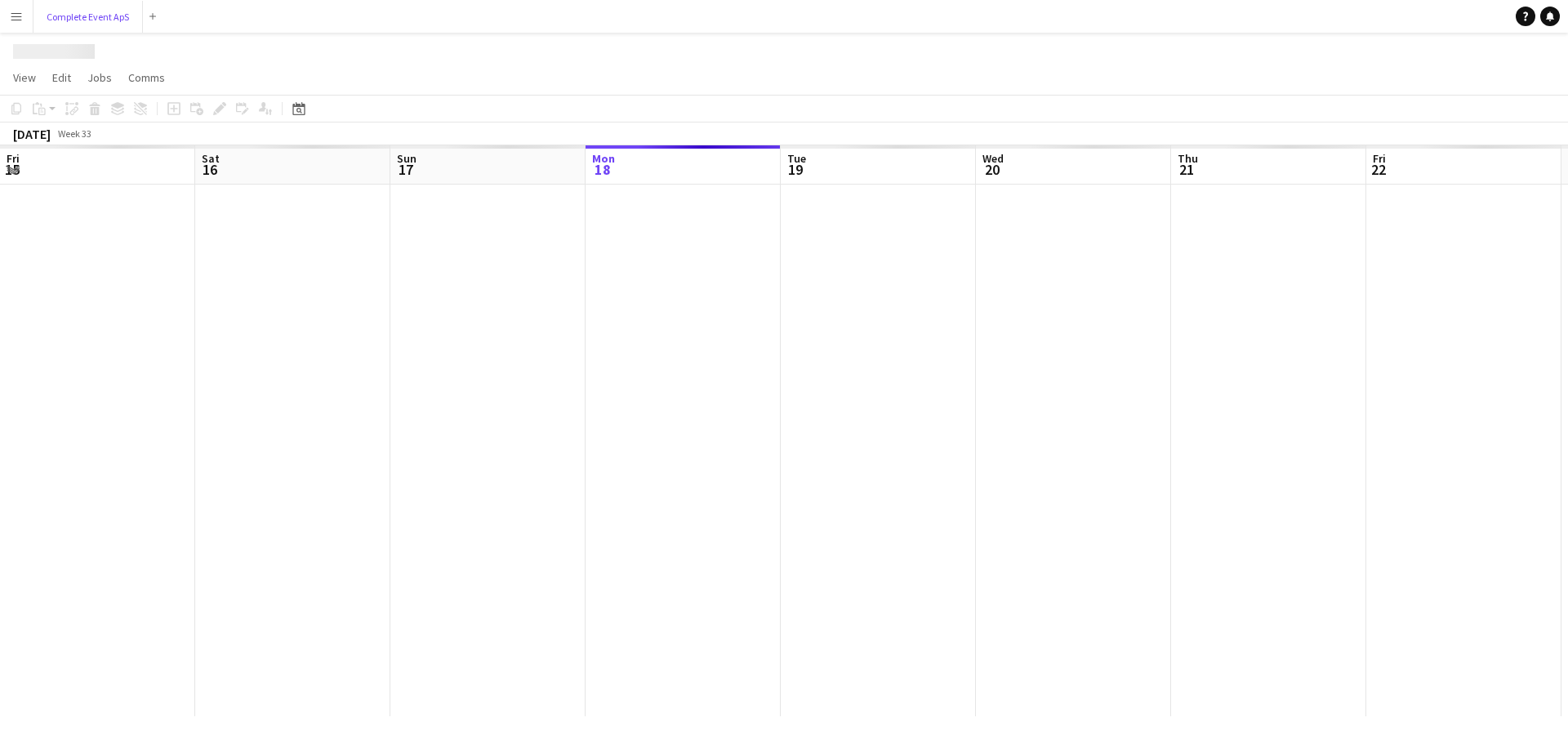
scroll to position [0, 390]
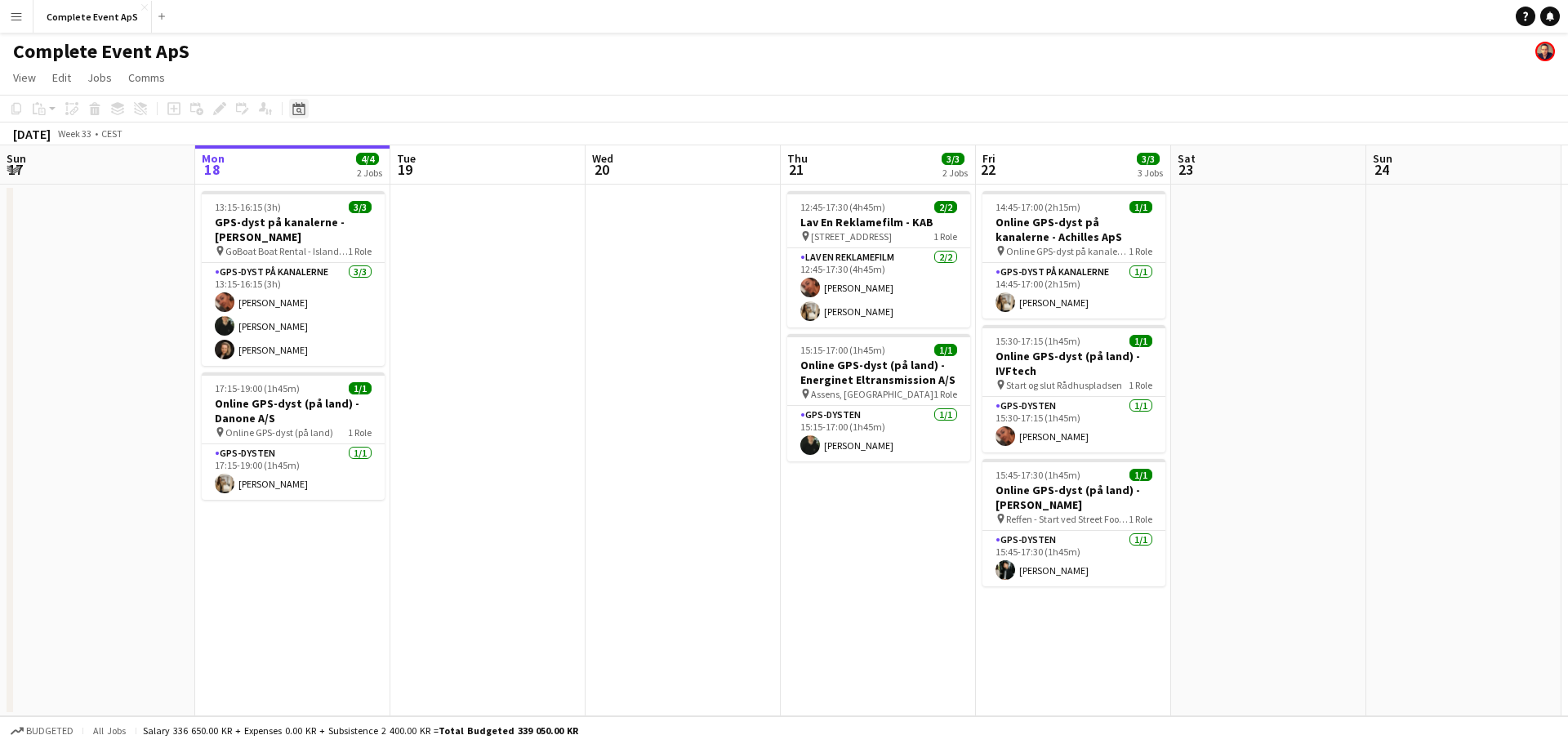
click at [299, 101] on div "Date picker" at bounding box center [298, 108] width 20 height 20
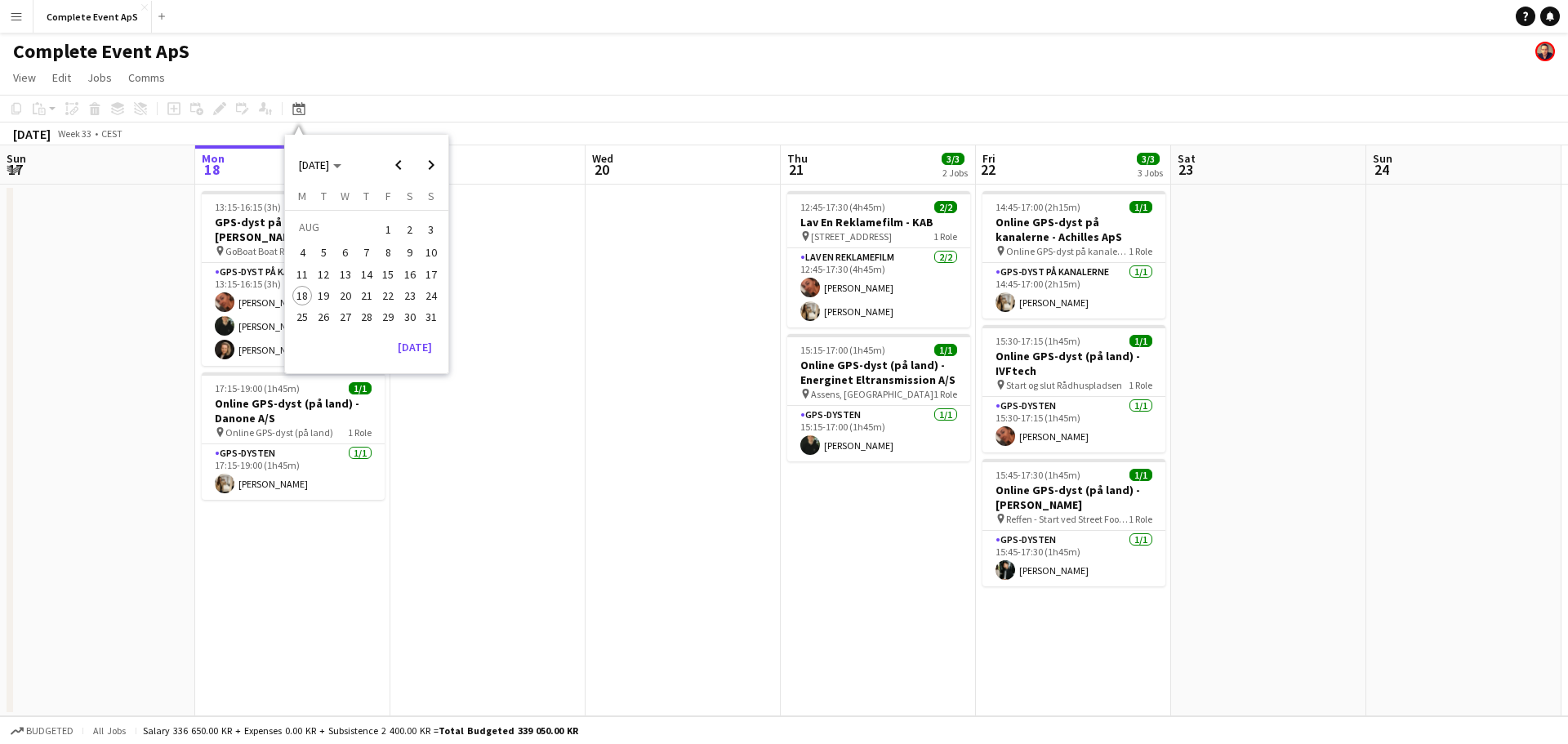
drag, startPoint x: 410, startPoint y: 315, endPoint x: 393, endPoint y: 318, distance: 17.3
click at [393, 318] on tr "25 26 27 28 29 30 31" at bounding box center [367, 316] width 150 height 21
click at [392, 318] on span "29" at bounding box center [387, 316] width 20 height 20
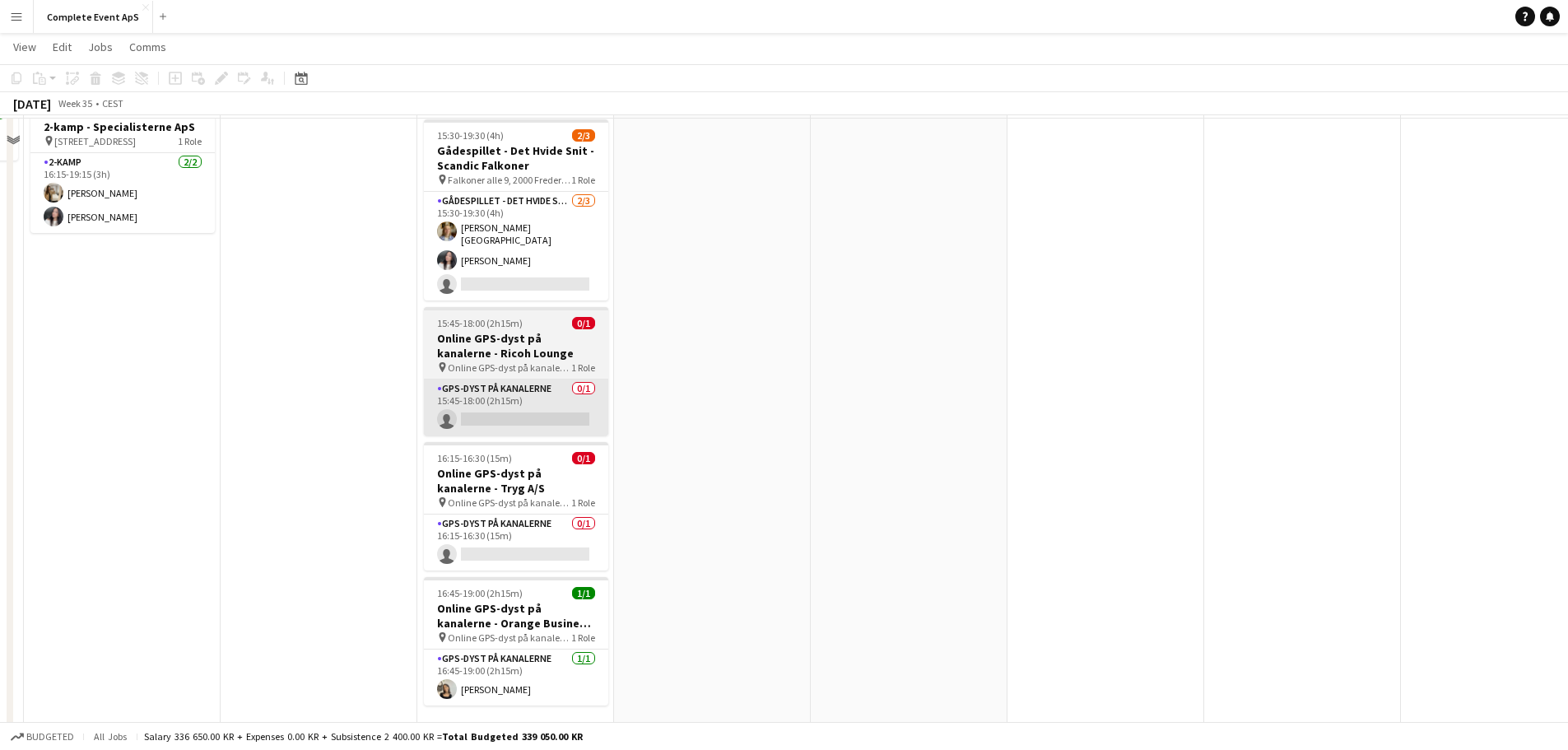
scroll to position [385, 0]
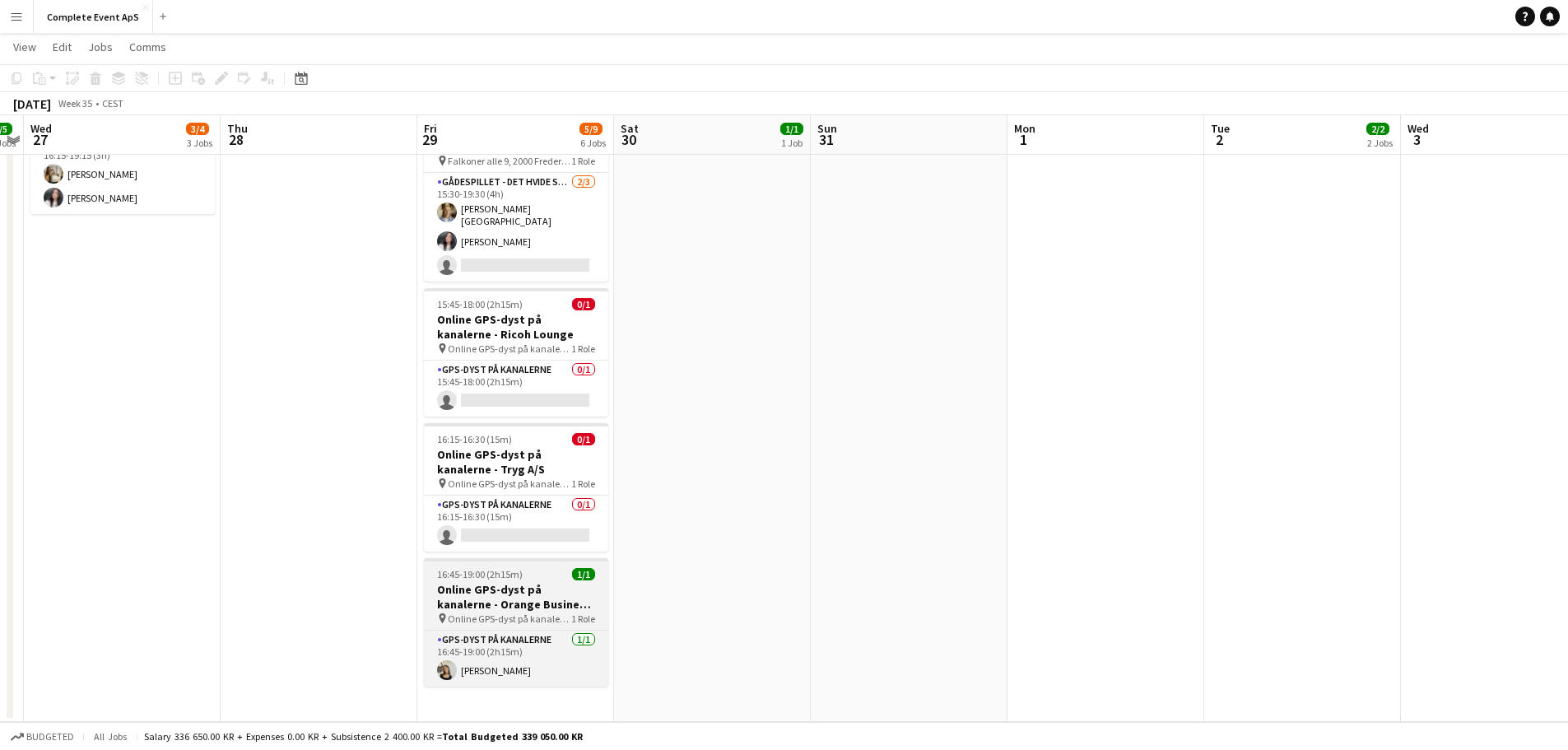
click at [538, 582] on h3 "Online GPS-dyst på kanalerne - Orange Business [GEOGRAPHIC_DATA]" at bounding box center [516, 597] width 185 height 30
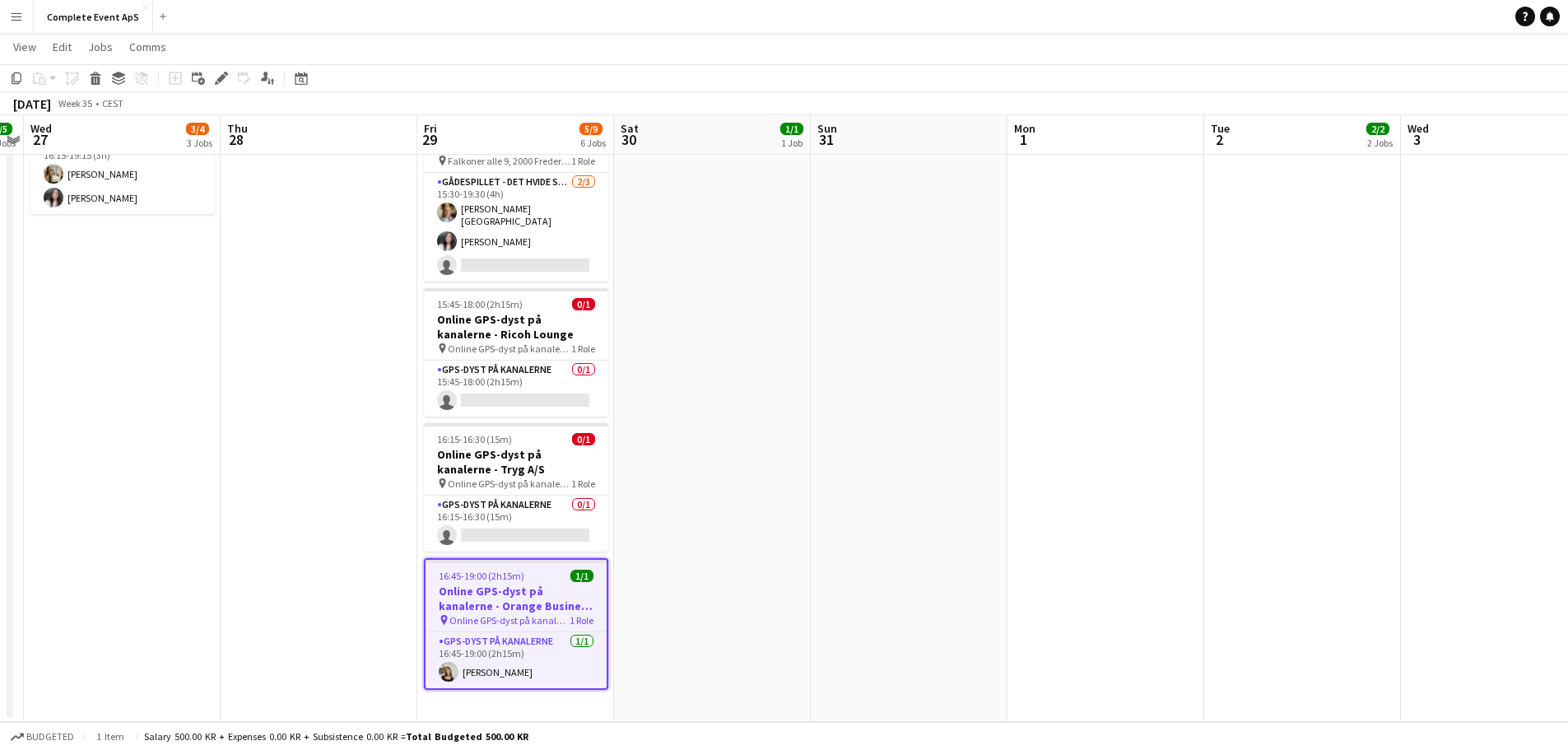
click at [528, 560] on div at bounding box center [516, 561] width 181 height 3
click at [754, 544] on app-date-cell "14:00-16:15 (2h15m) 1/1 Online GPS-dyst på kanalerne - Limepack pin Online GPS-…" at bounding box center [712, 261] width 197 height 922
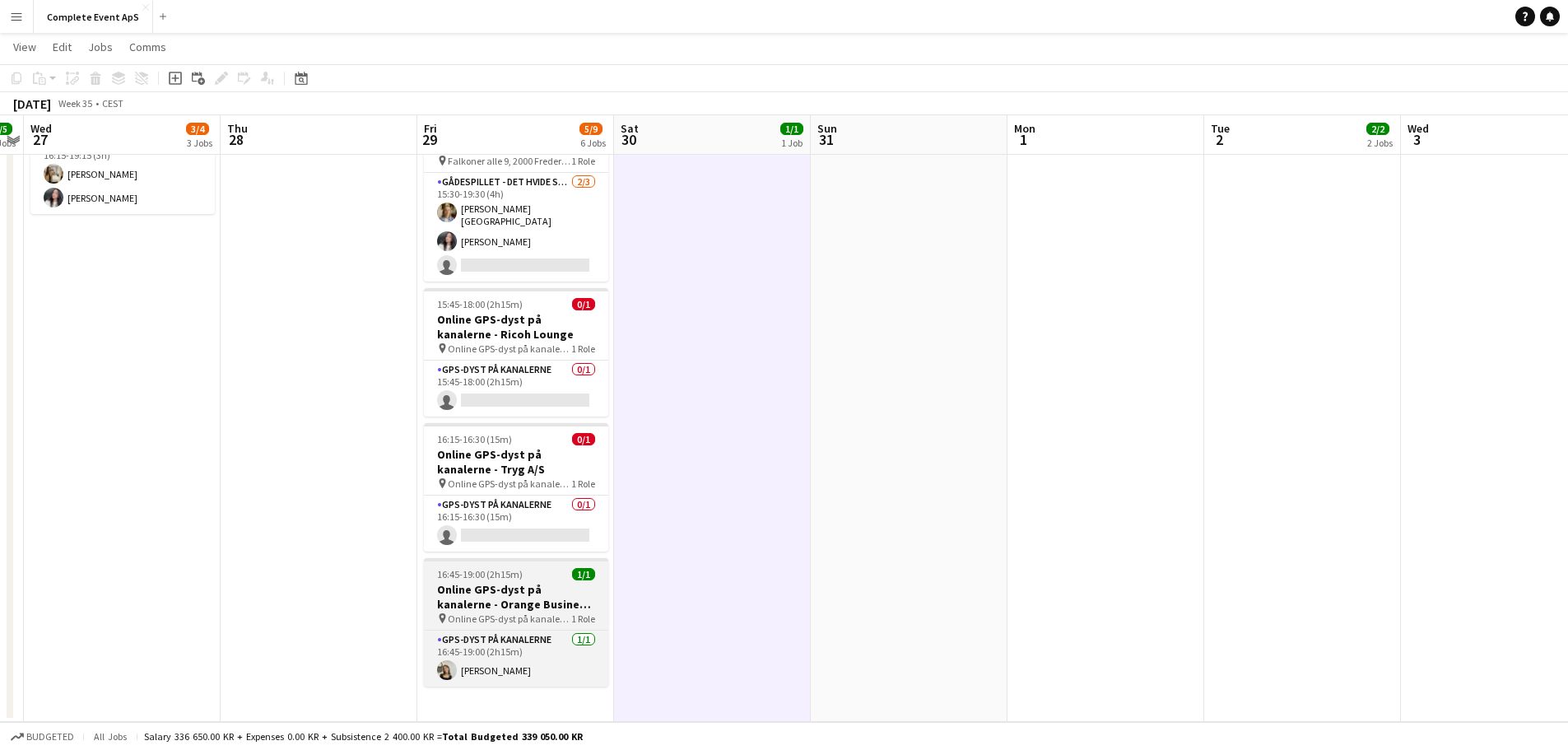
click at [535, 585] on h3 "Online GPS-dyst på kanalerne - Orange Business [GEOGRAPHIC_DATA]" at bounding box center [516, 597] width 185 height 30
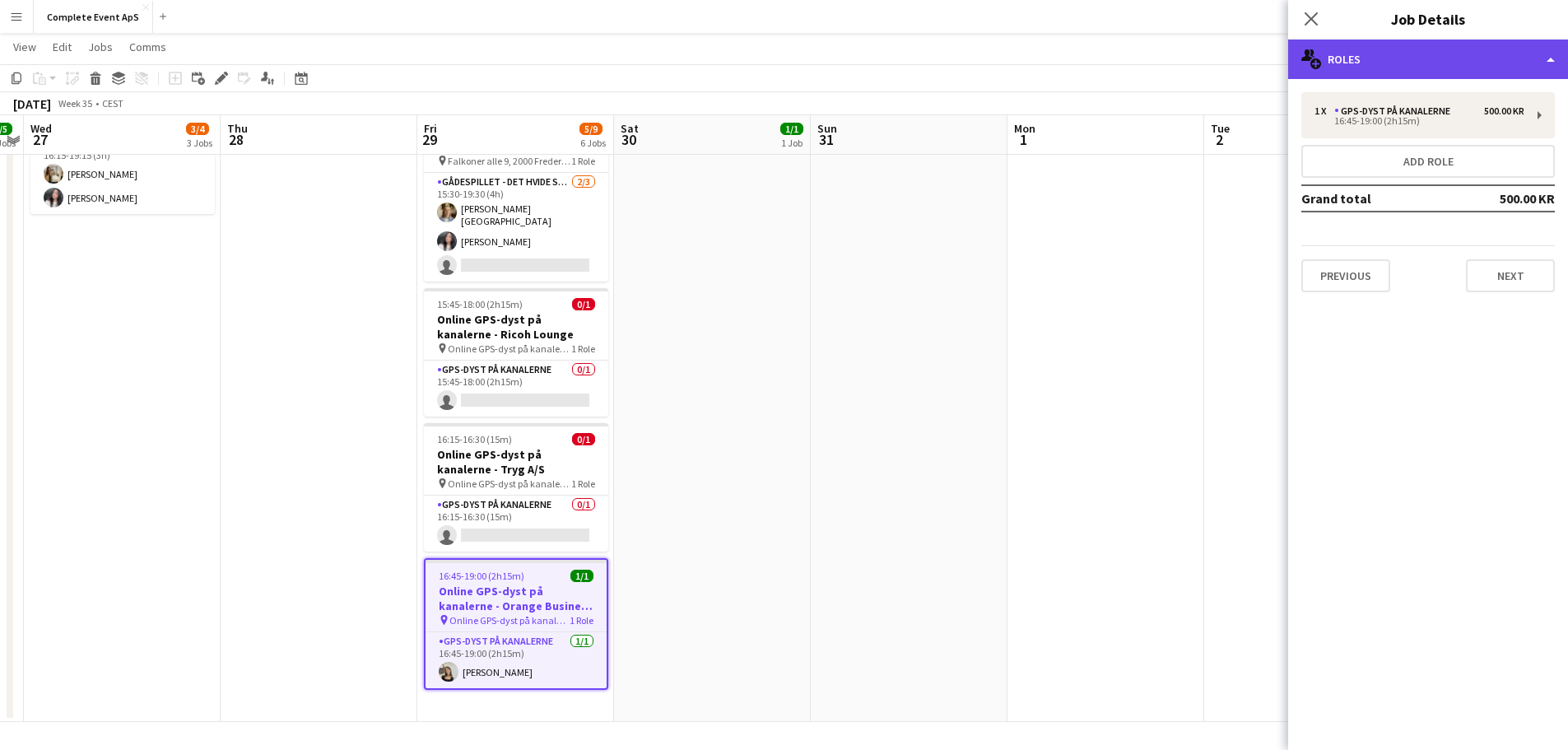
click at [1358, 65] on div "multiple-users-add Roles" at bounding box center [1428, 58] width 280 height 39
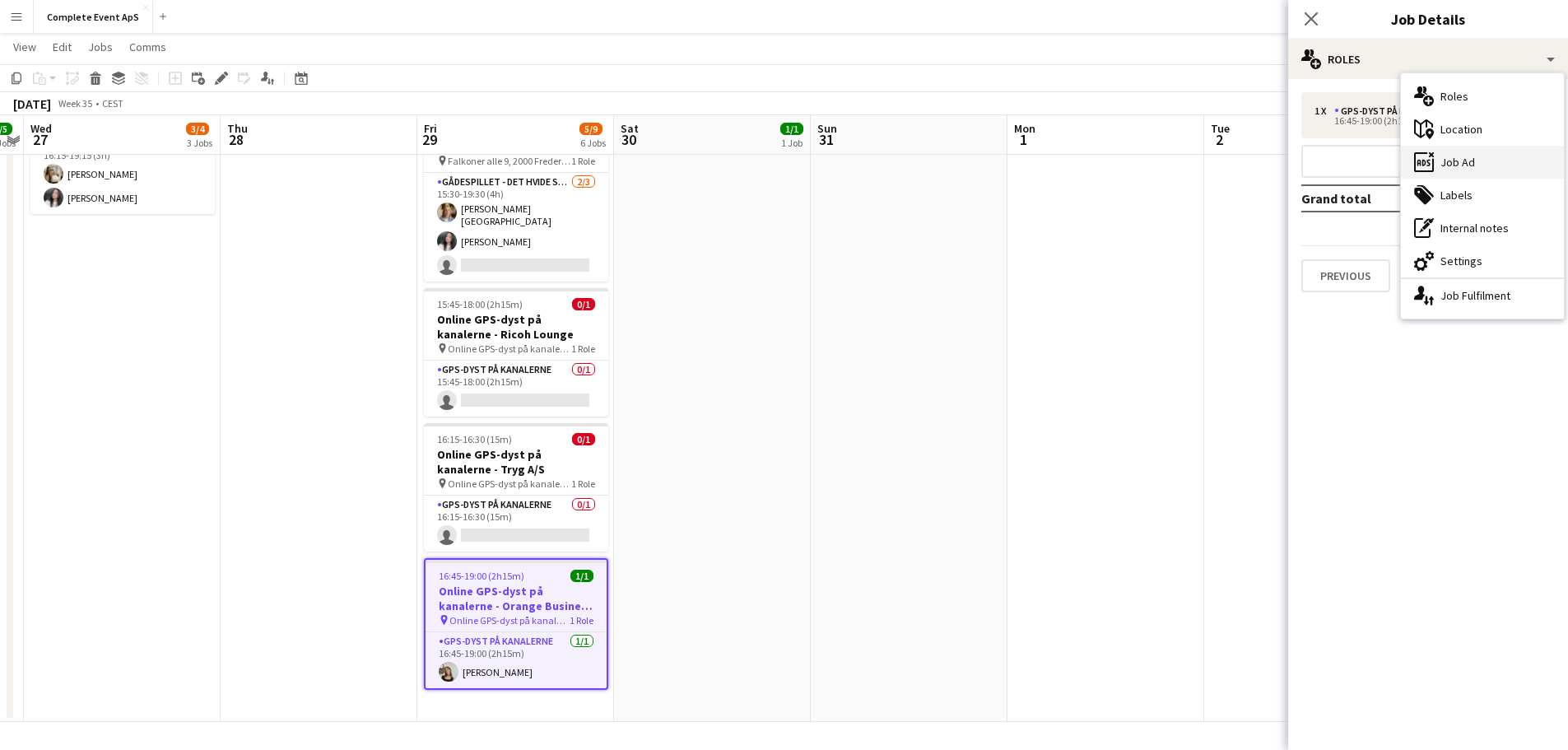
click at [1454, 156] on div "ads-window Job Ad" at bounding box center [1483, 162] width 163 height 33
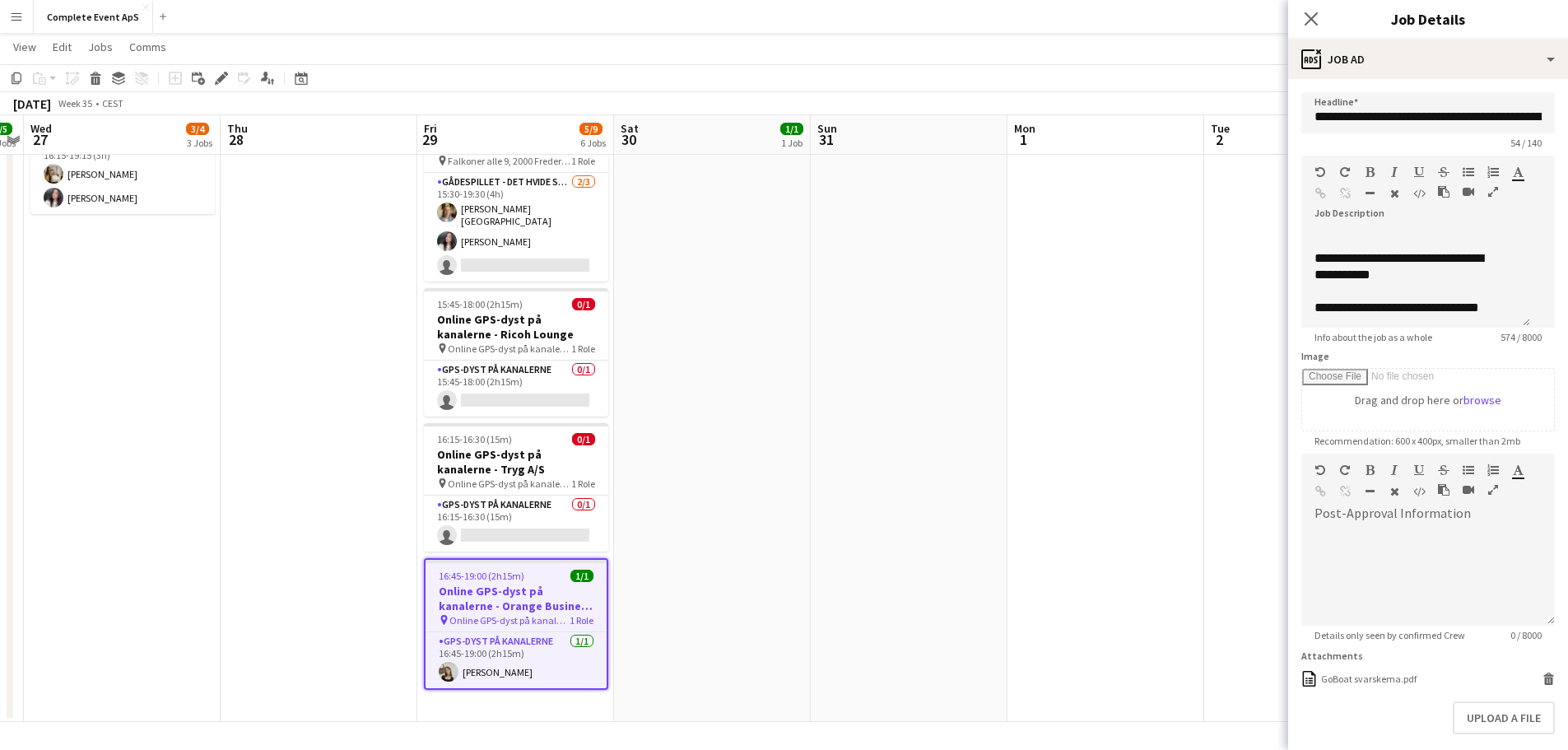
scroll to position [82, 0]
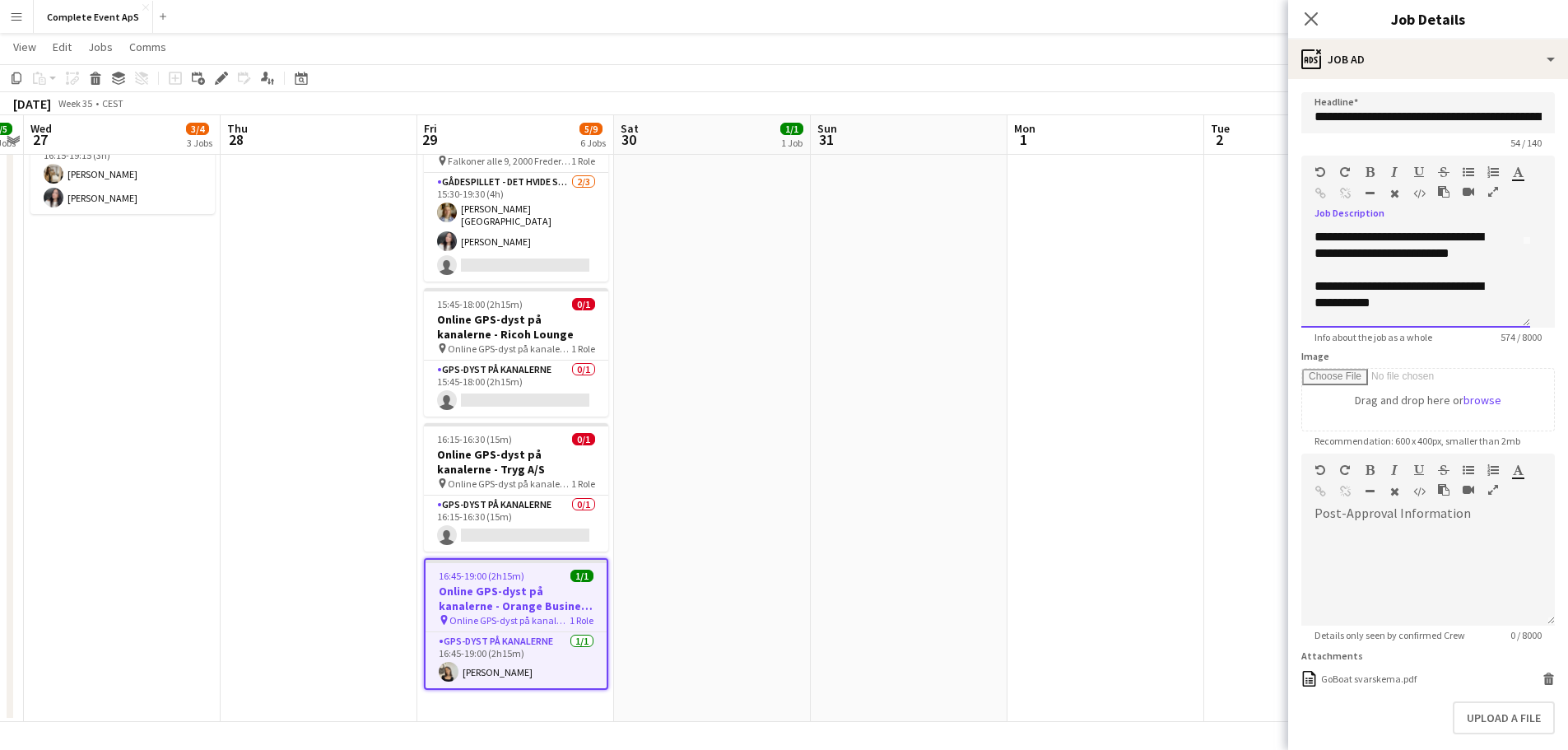
drag, startPoint x: 1417, startPoint y: 301, endPoint x: 1563, endPoint y: 337, distance: 150.4
click at [1419, 303] on div "**********" at bounding box center [1409, 295] width 190 height 33
click at [1132, 355] on app-date-cell at bounding box center [1107, 261] width 197 height 922
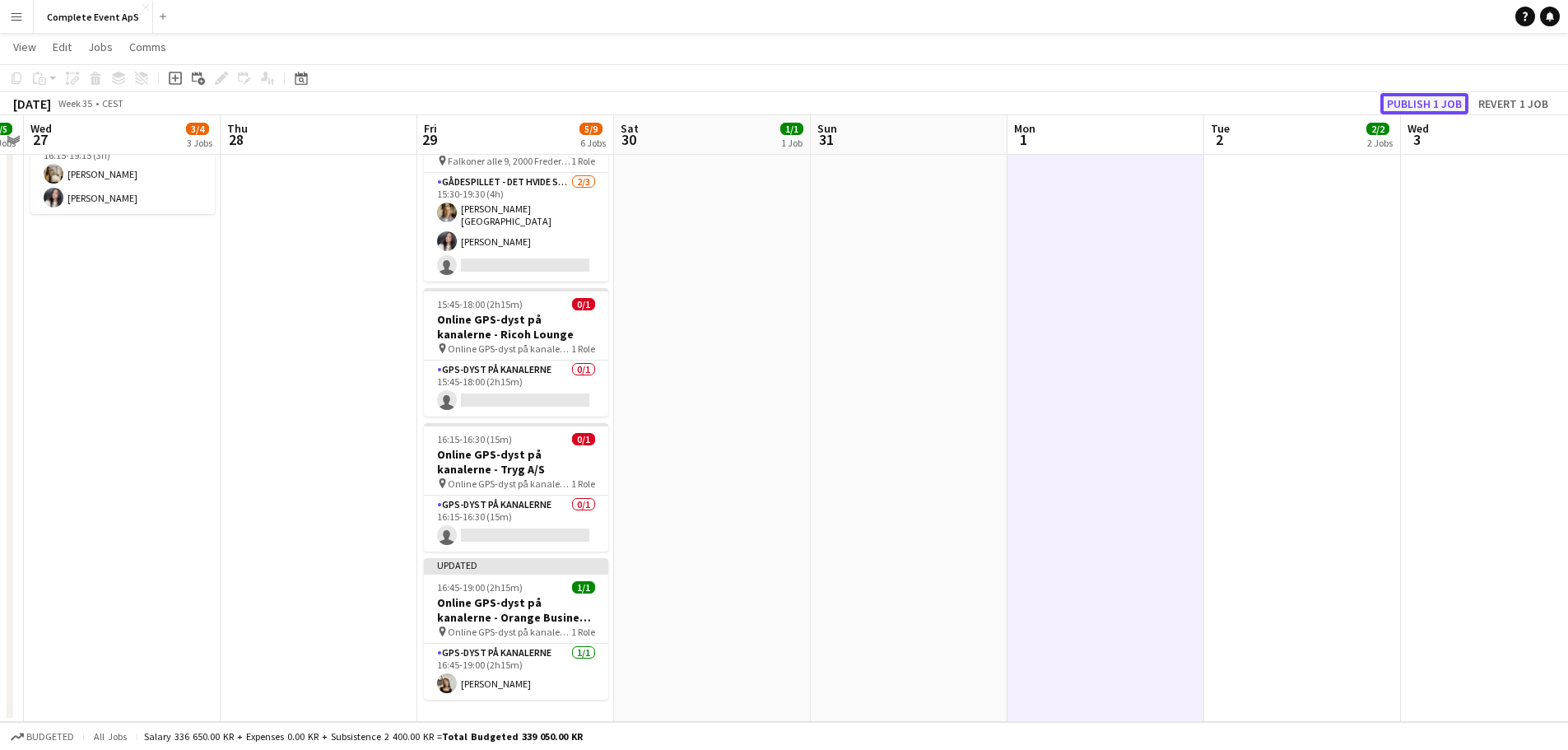
click at [1407, 93] on button "Publish 1 job" at bounding box center [1424, 103] width 88 height 21
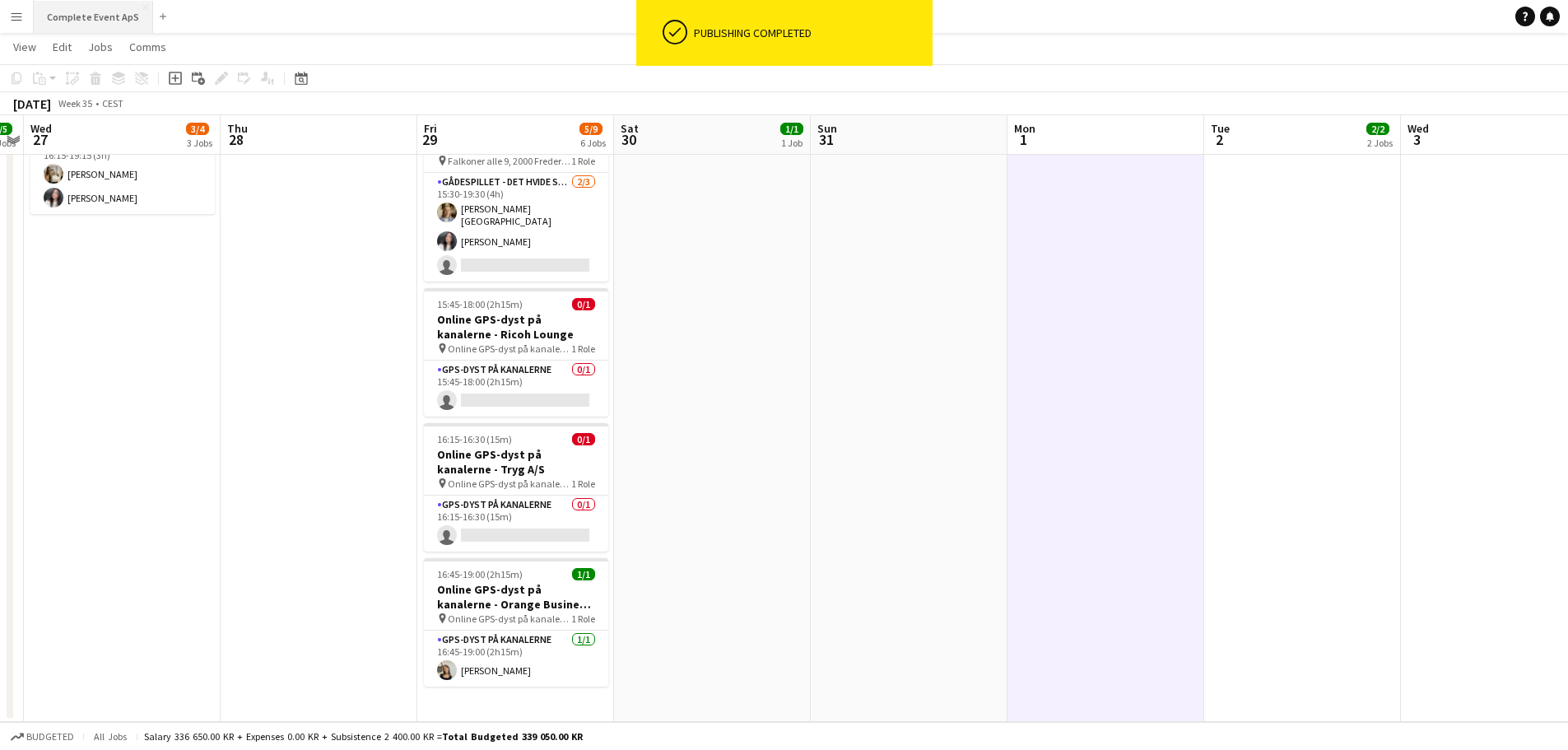
click at [102, 26] on button "Complete Event ApS Close" at bounding box center [93, 17] width 120 height 33
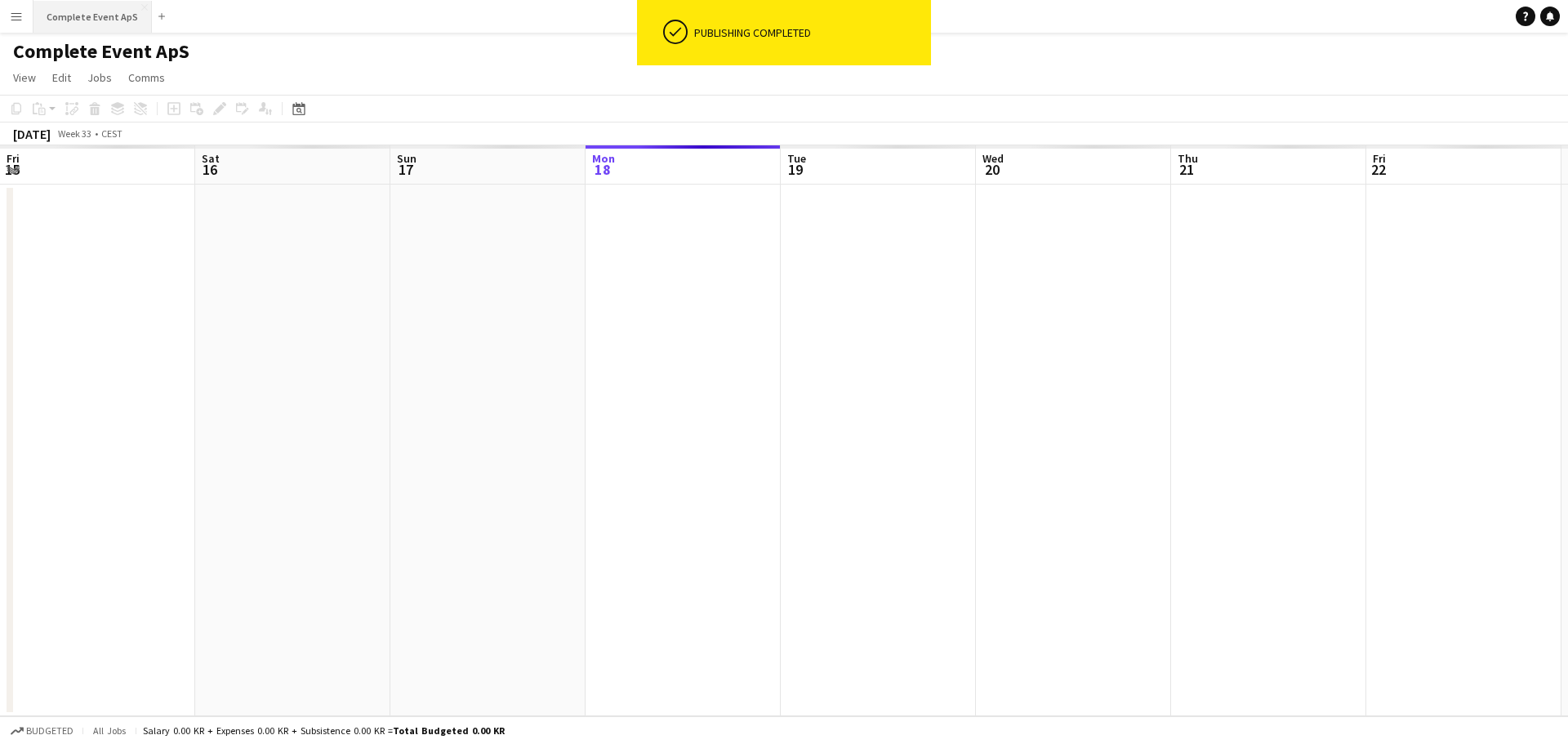
scroll to position [0, 390]
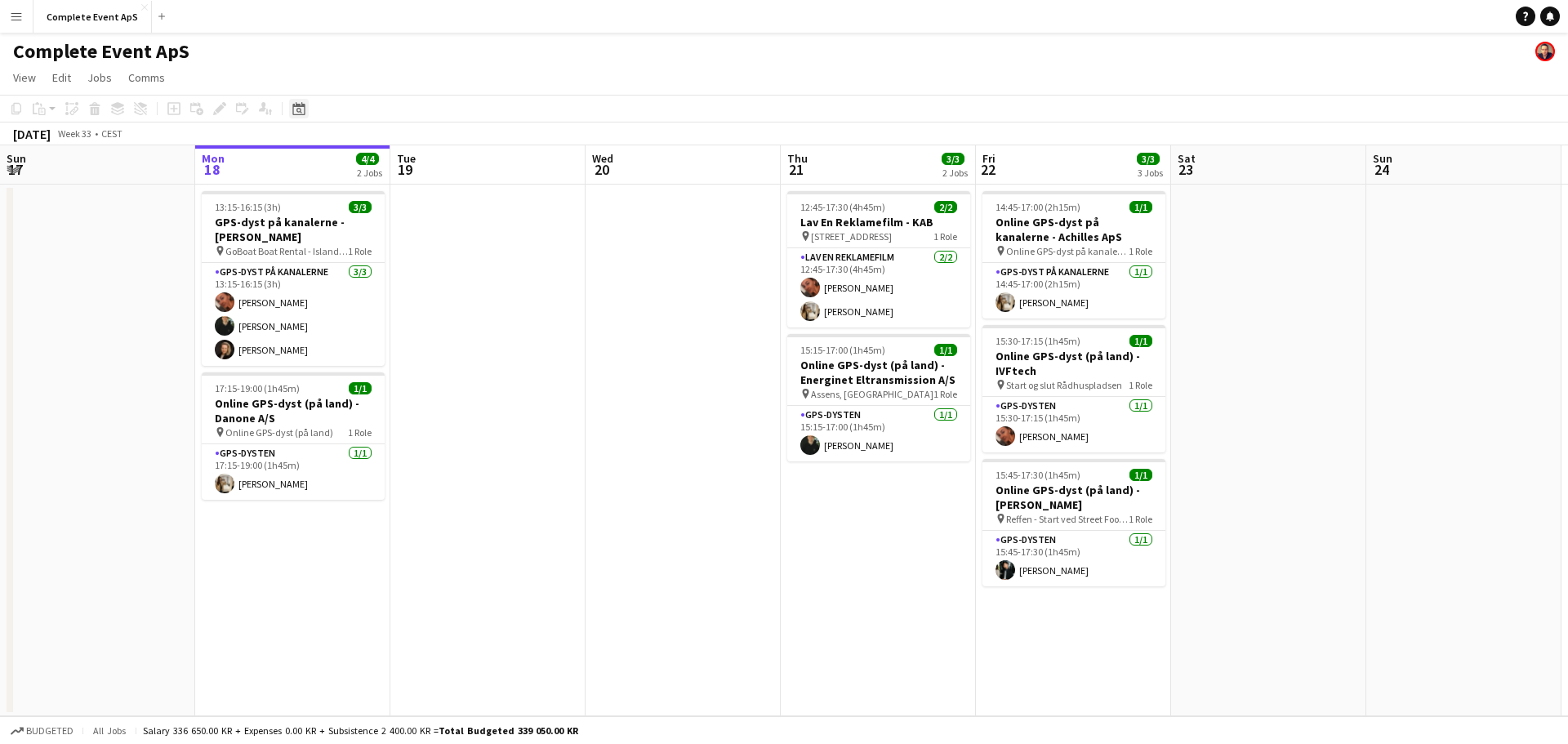
click at [303, 108] on icon "Date picker" at bounding box center [299, 108] width 13 height 13
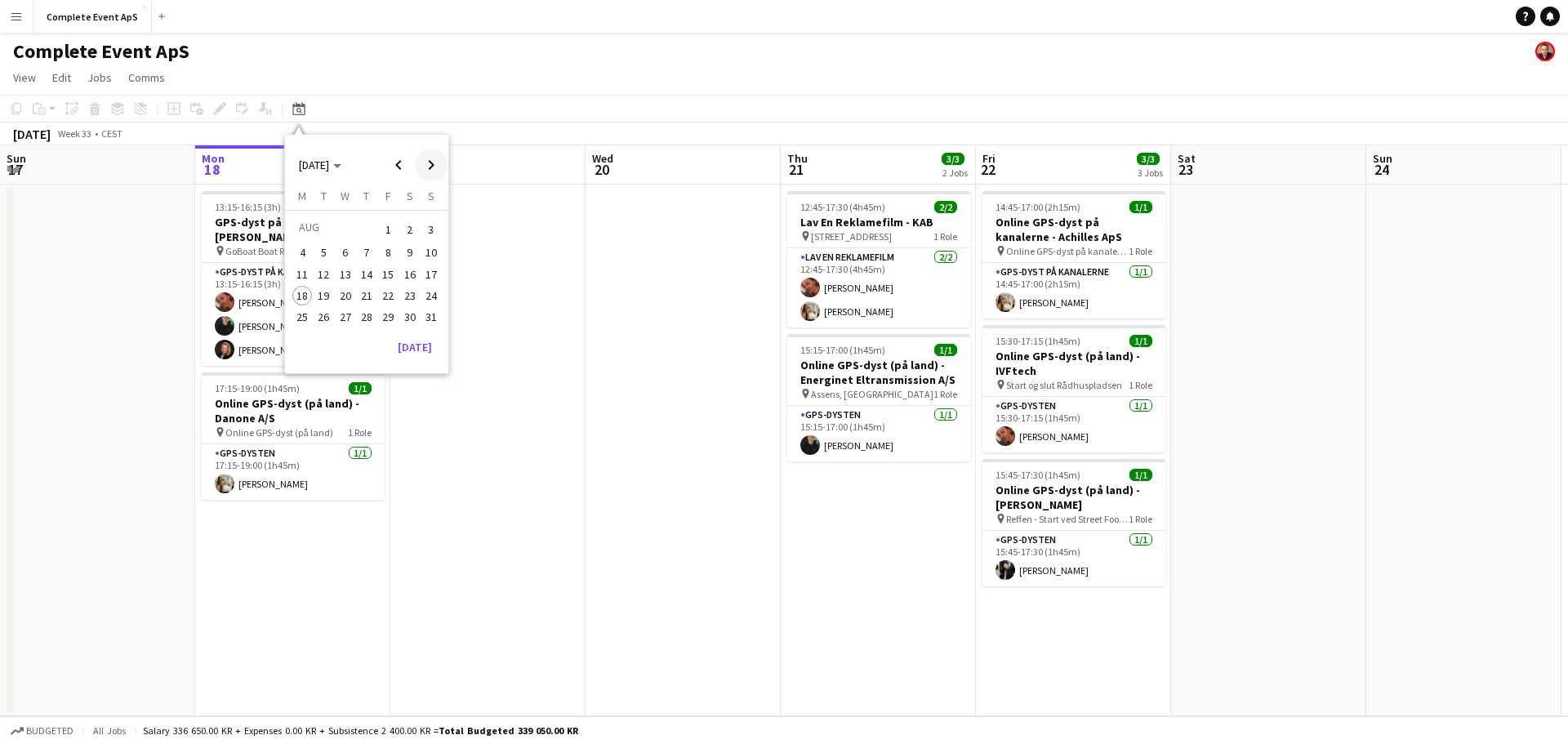
click at [428, 164] on span "Next month" at bounding box center [431, 165] width 32 height 32
click at [411, 246] on span "6" at bounding box center [409, 249] width 20 height 20
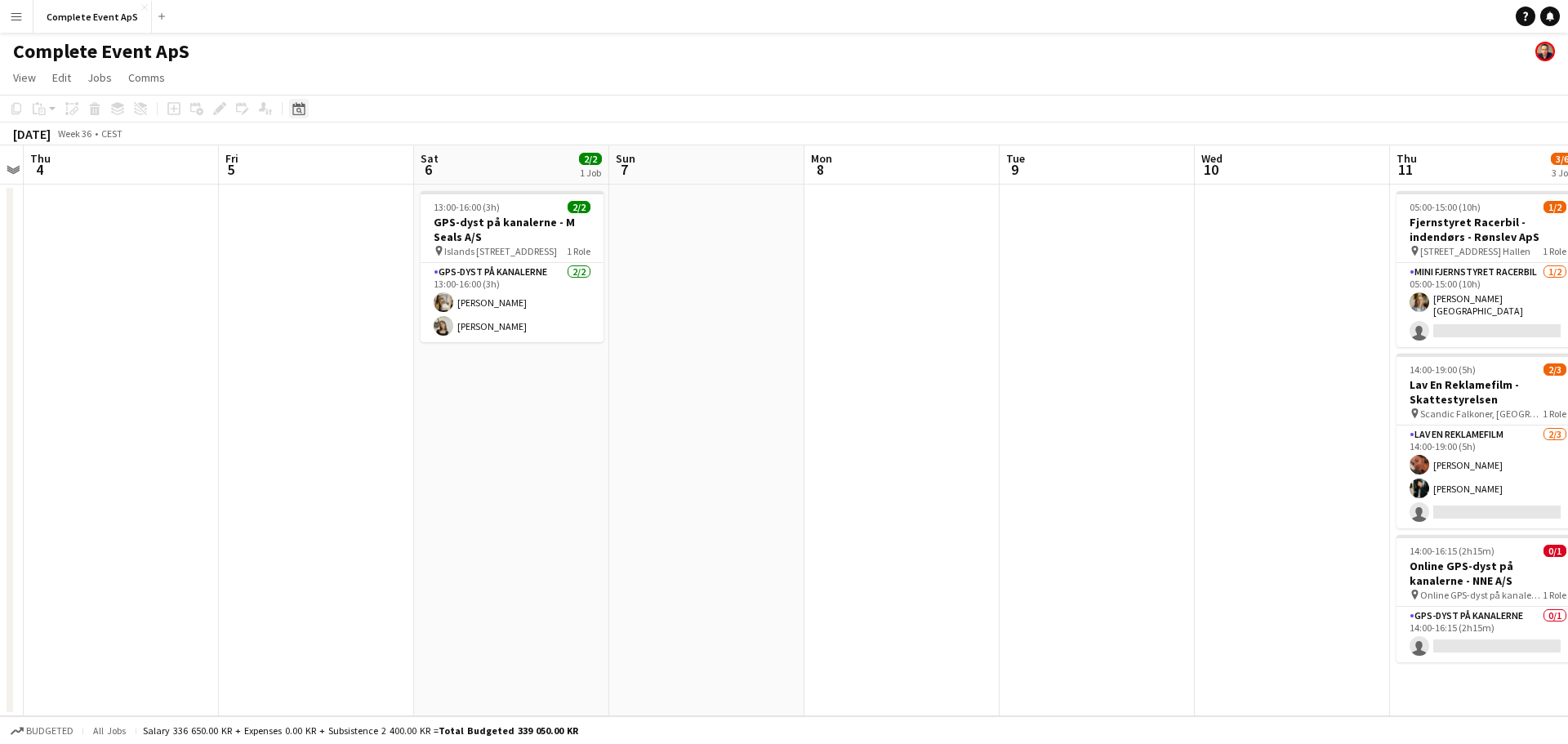
click at [292, 101] on div "Date picker" at bounding box center [298, 108] width 20 height 20
click at [430, 163] on span "Next month" at bounding box center [431, 165] width 32 height 32
click at [397, 165] on span "Previous month" at bounding box center [398, 165] width 32 height 32
click at [367, 269] on span "11" at bounding box center [367, 270] width 20 height 20
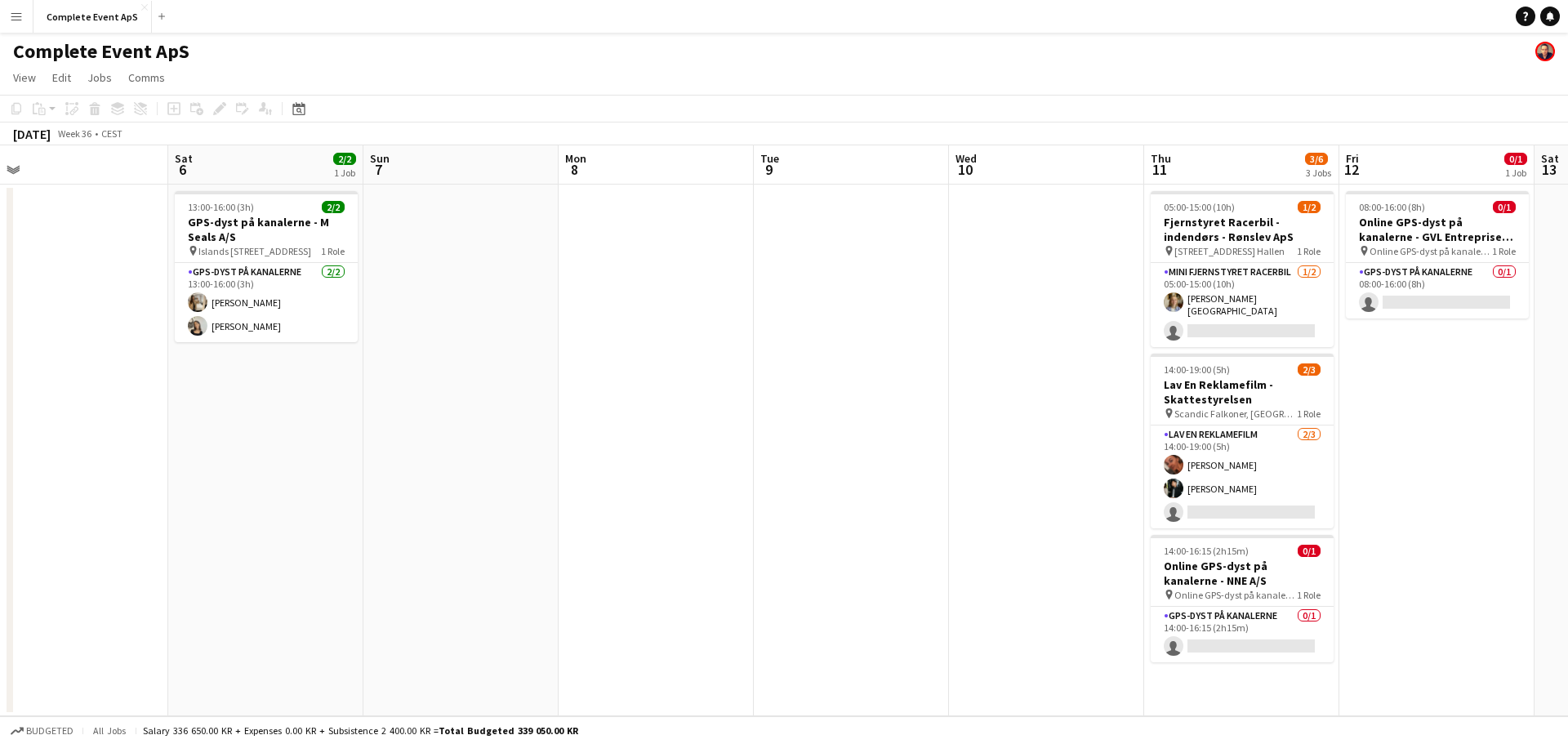
drag, startPoint x: 216, startPoint y: 299, endPoint x: 966, endPoint y: 383, distance: 754.7
click at [966, 383] on app-calendar-viewport "Wed 3 Thu 4 Fri 5 Sat 6 2/2 1 Job Sun 7 Mon 8 Tue 9 Wed 10 Thu 11 3/6 3 Jobs Fr…" at bounding box center [784, 430] width 1568 height 571
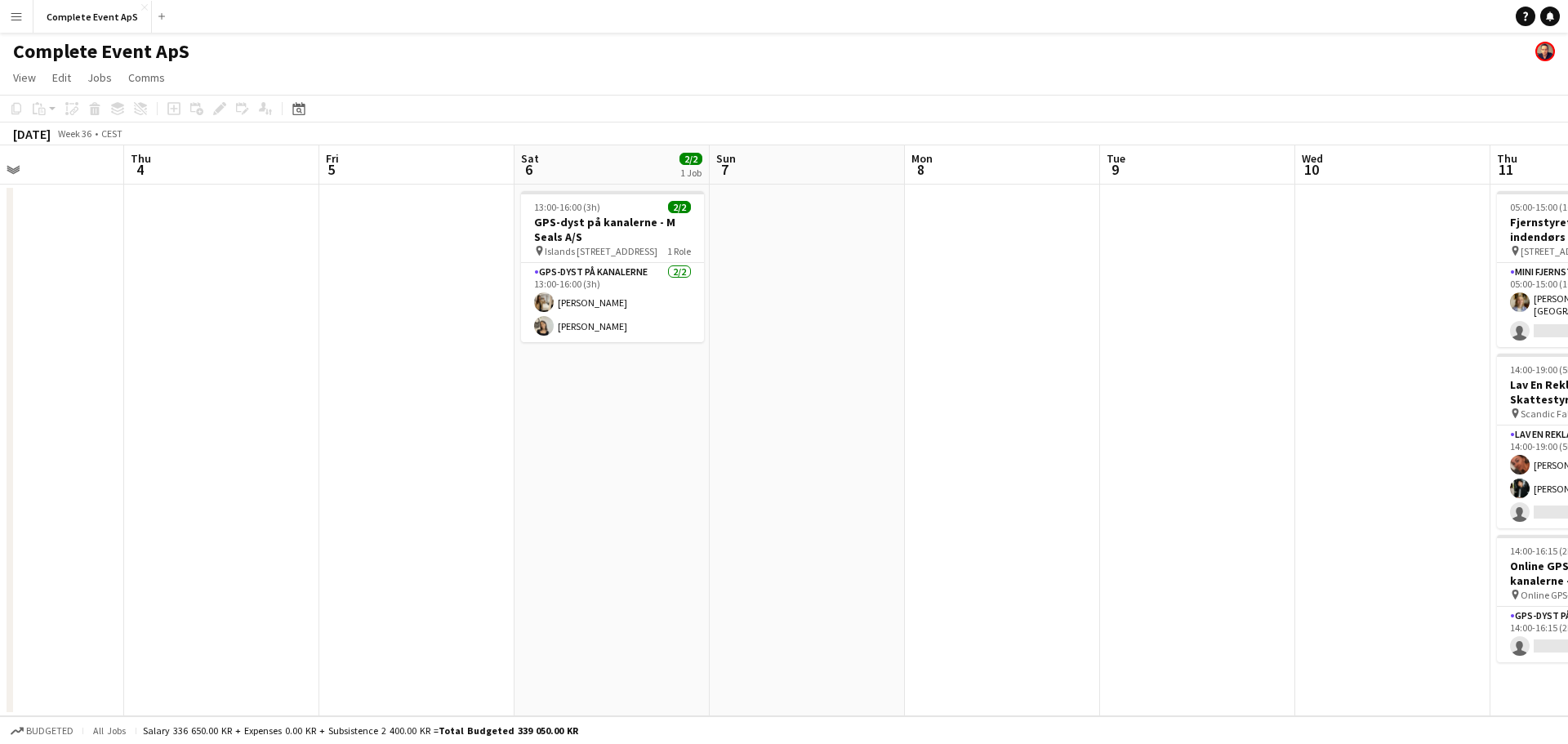
drag, startPoint x: 301, startPoint y: 379, endPoint x: 706, endPoint y: 465, distance: 414.0
click at [887, 447] on app-calendar-viewport "Mon 1 Tue 2 2/2 2 Jobs Wed 3 Thu 4 Fri 5 Sat 6 2/2 1 Job Sun 7 Mon 8 Tue 9 Wed …" at bounding box center [784, 430] width 1568 height 571
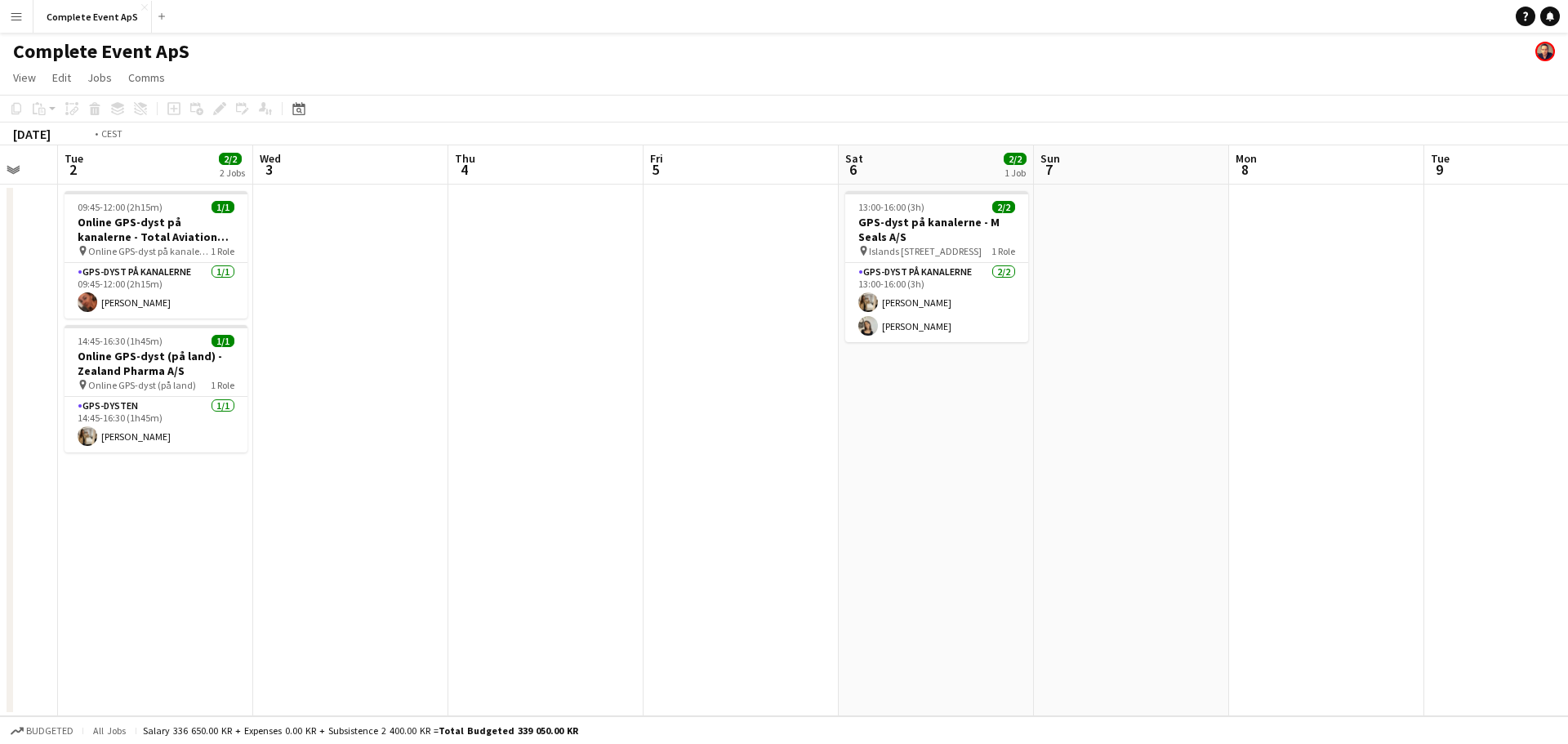
drag, startPoint x: 280, startPoint y: 418, endPoint x: 848, endPoint y: 445, distance: 568.6
click at [837, 444] on app-calendar-viewport "Sun 31 Mon 1 Tue 2 2/2 2 Jobs Wed 3 Thu 4 Fri 5 Sat 6 2/2 1 Job Sun 7 Mon 8 Tue…" at bounding box center [784, 430] width 1568 height 571
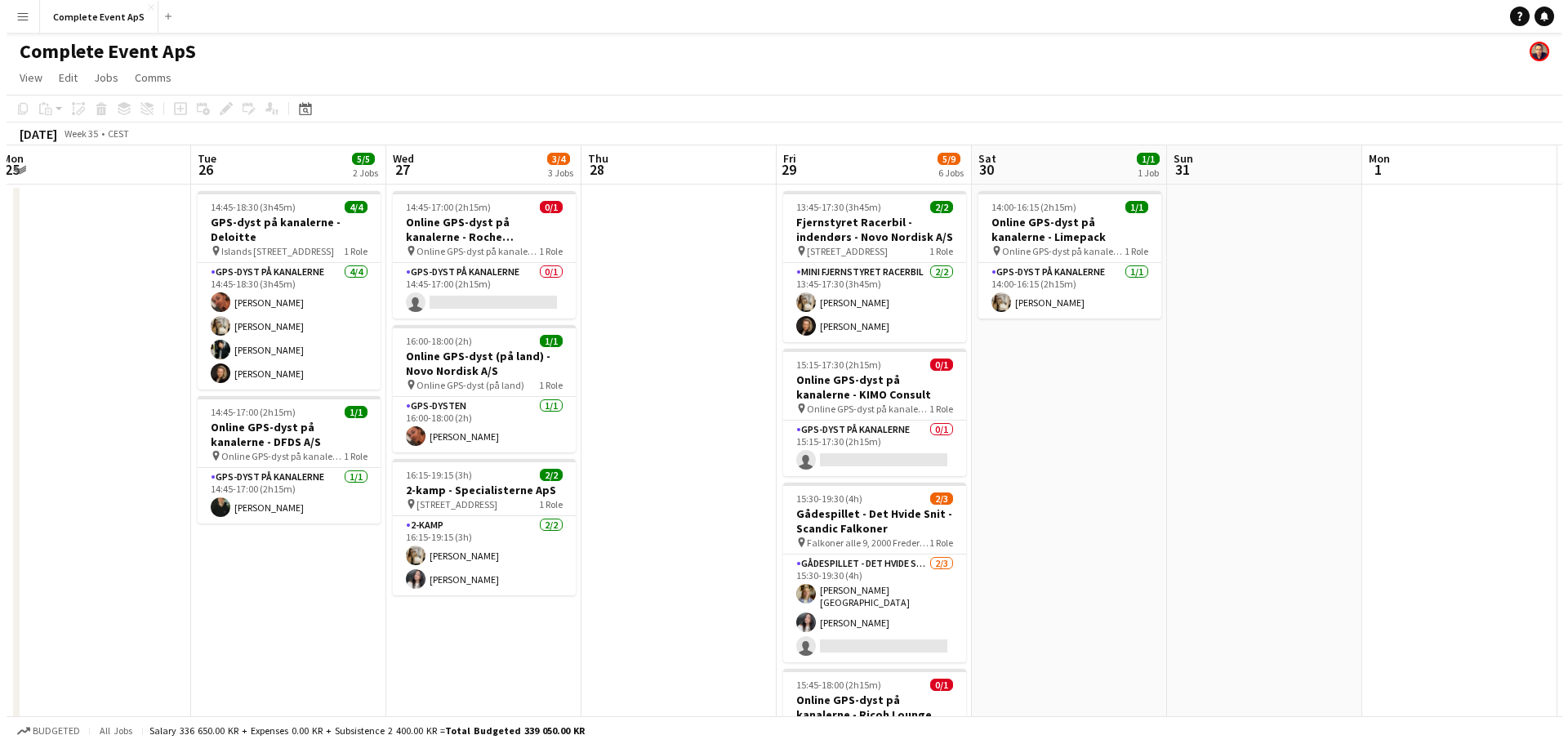
scroll to position [0, 509]
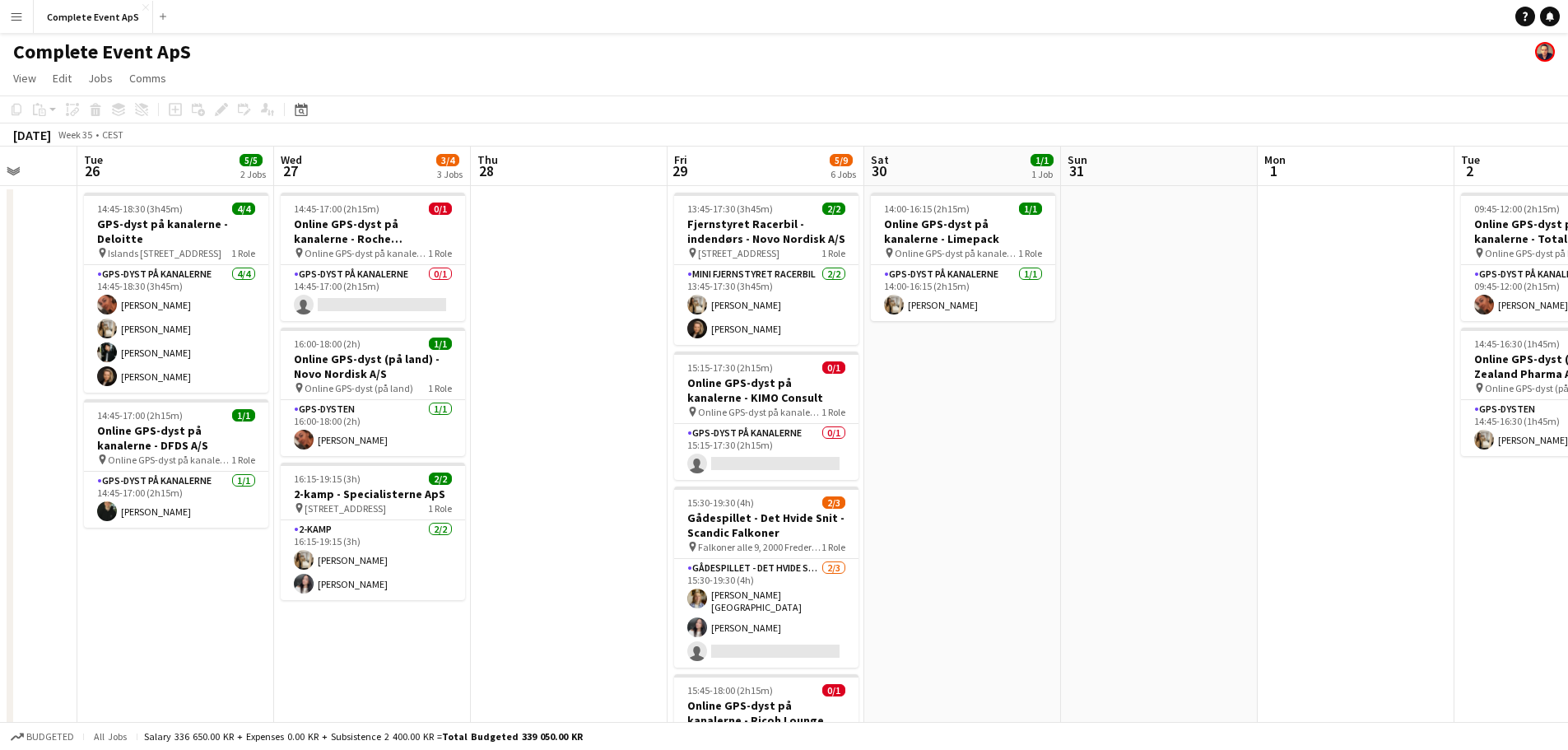
drag, startPoint x: 265, startPoint y: 416, endPoint x: 1111, endPoint y: 496, distance: 849.8
click at [1111, 496] on app-calendar-viewport "Sat 23 Sun 24 Mon 25 Tue 26 5/5 2 Jobs Wed 27 3/4 3 Jobs Thu 28 Fri 29 5/9 6 Jo…" at bounding box center [784, 627] width 1568 height 962
click at [99, 21] on button "Complete Event ApS Close" at bounding box center [93, 17] width 120 height 33
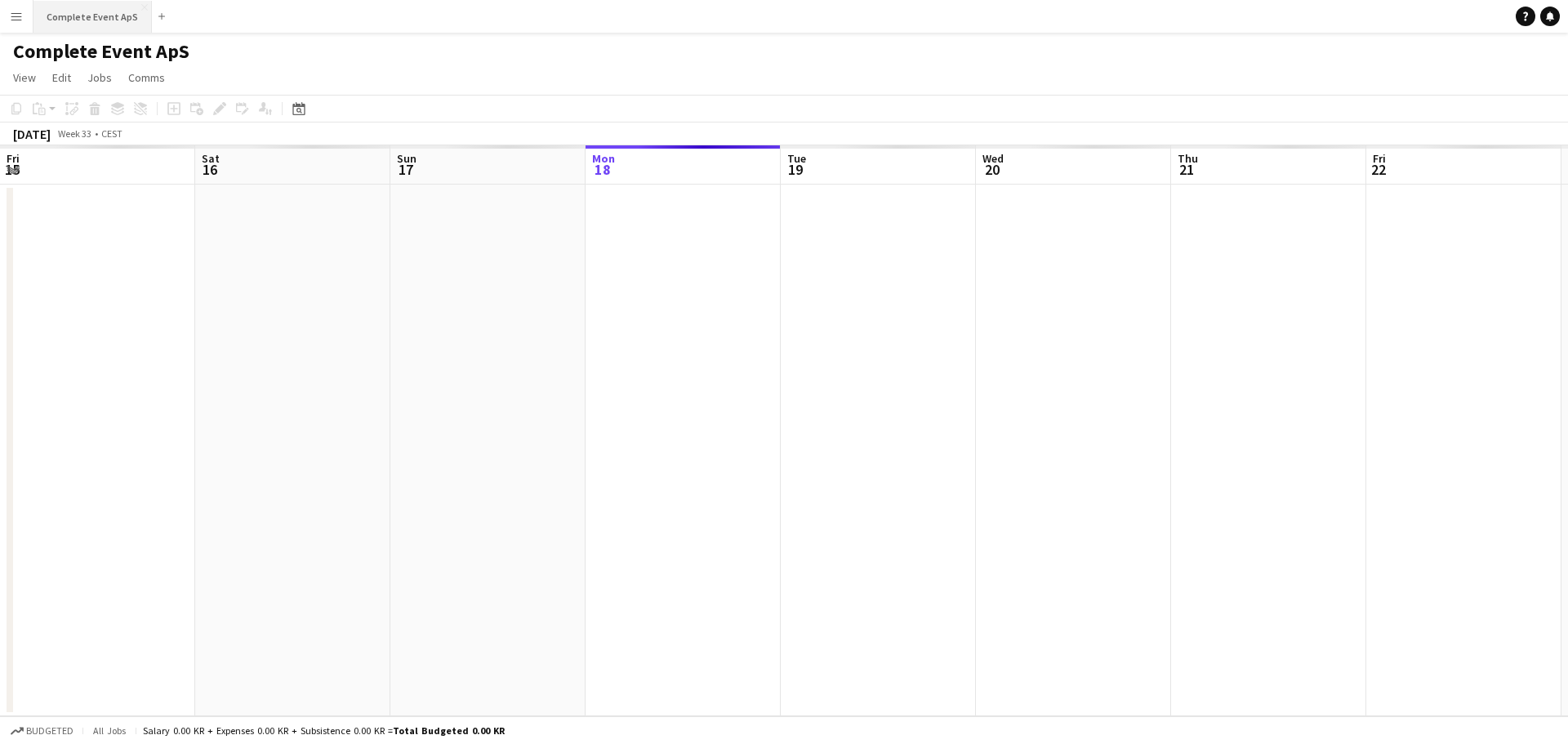
scroll to position [0, 390]
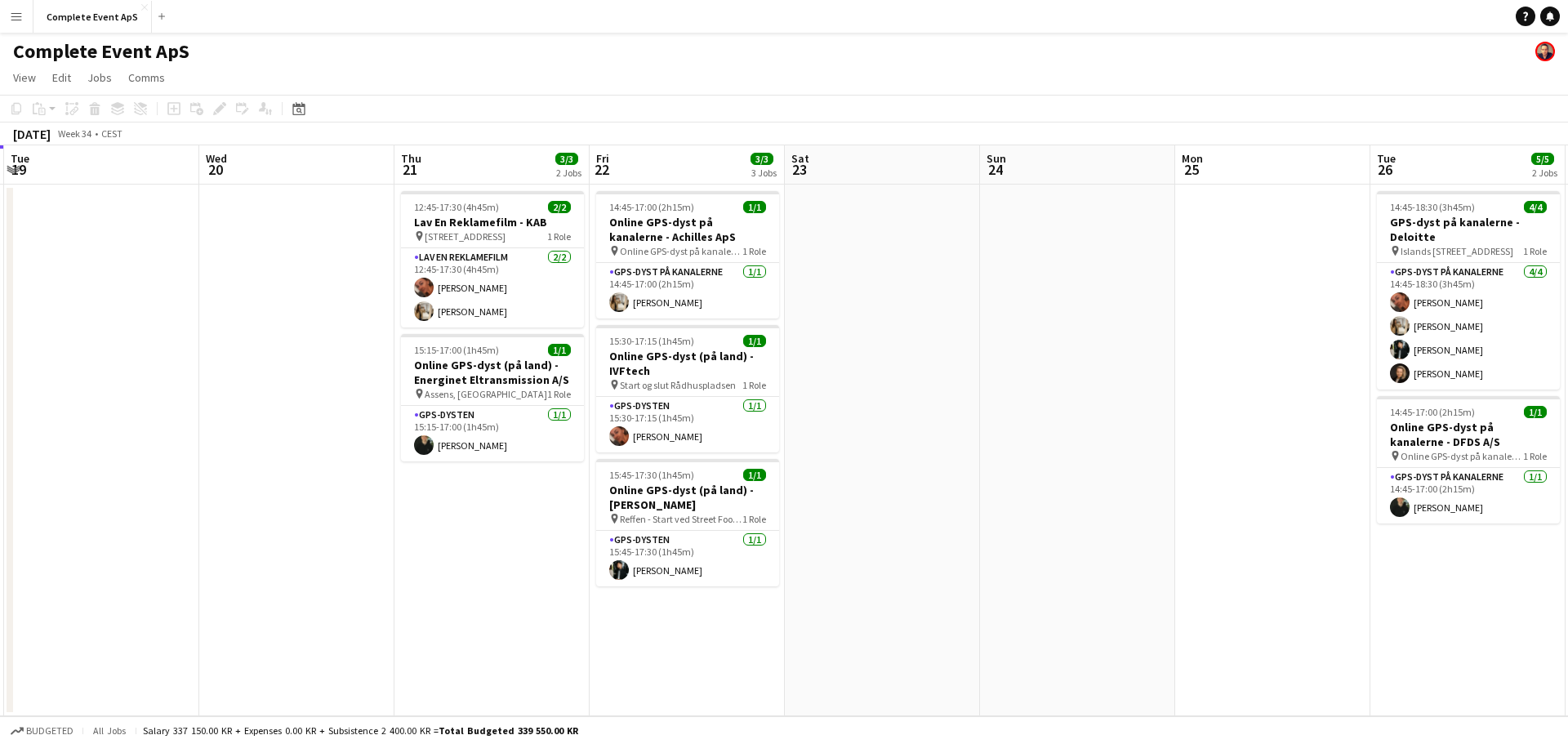
drag, startPoint x: 673, startPoint y: 565, endPoint x: 435, endPoint y: 535, distance: 239.9
click at [435, 535] on app-calendar-viewport "Sat 16 Sun 17 Mon 18 4/4 2 Jobs Tue 19 Wed 20 Thu 21 3/3 2 Jobs Fri 22 3/3 3 Jo…" at bounding box center [784, 430] width 1568 height 571
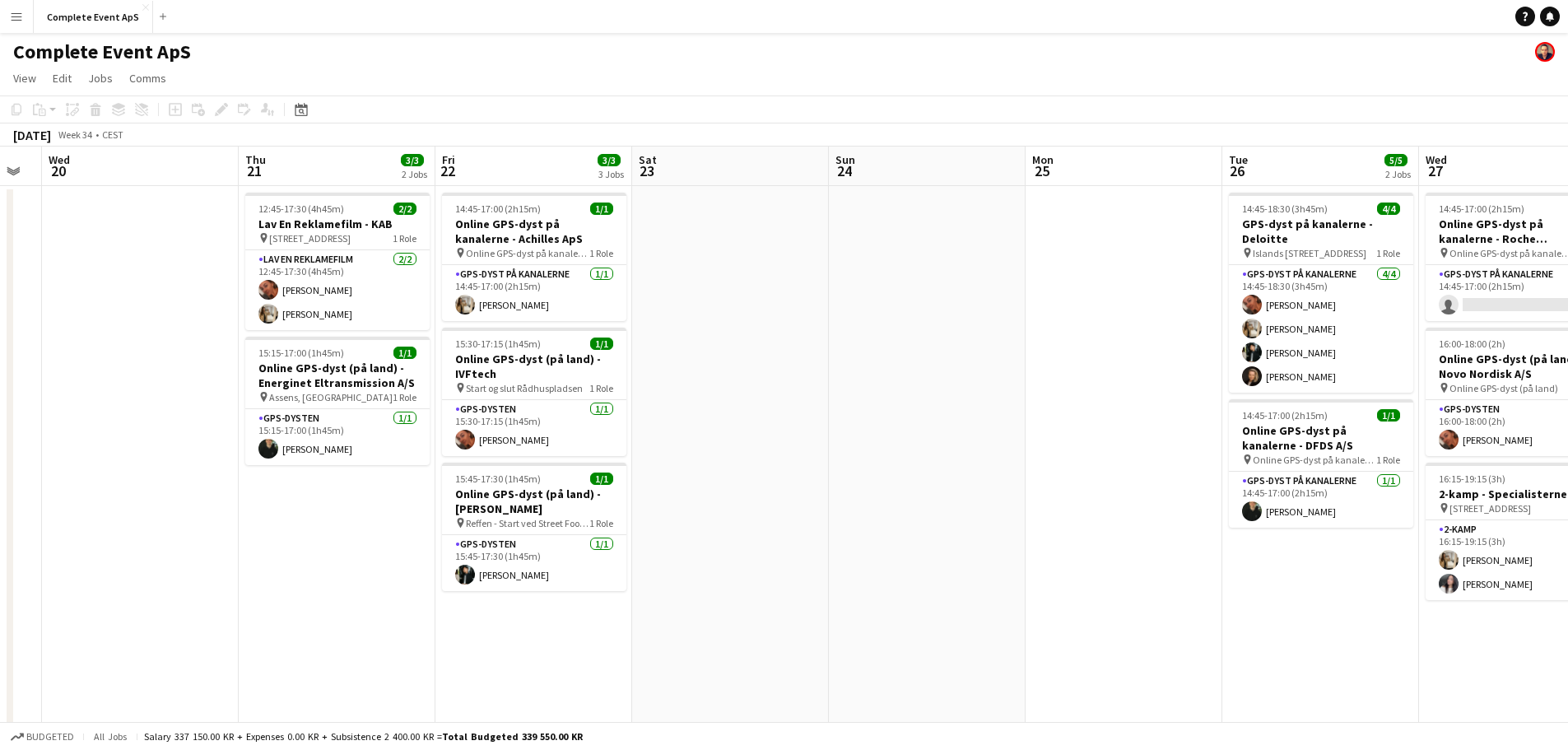
drag, startPoint x: 1078, startPoint y: 591, endPoint x: 464, endPoint y: 511, distance: 619.2
click at [485, 518] on app-calendar-viewport "Sun 17 Mon 18 4/4 2 Jobs Tue 19 Wed 20 Thu 21 3/3 2 Jobs Fri 22 3/3 3 Jobs Sat …" at bounding box center [784, 627] width 1568 height 962
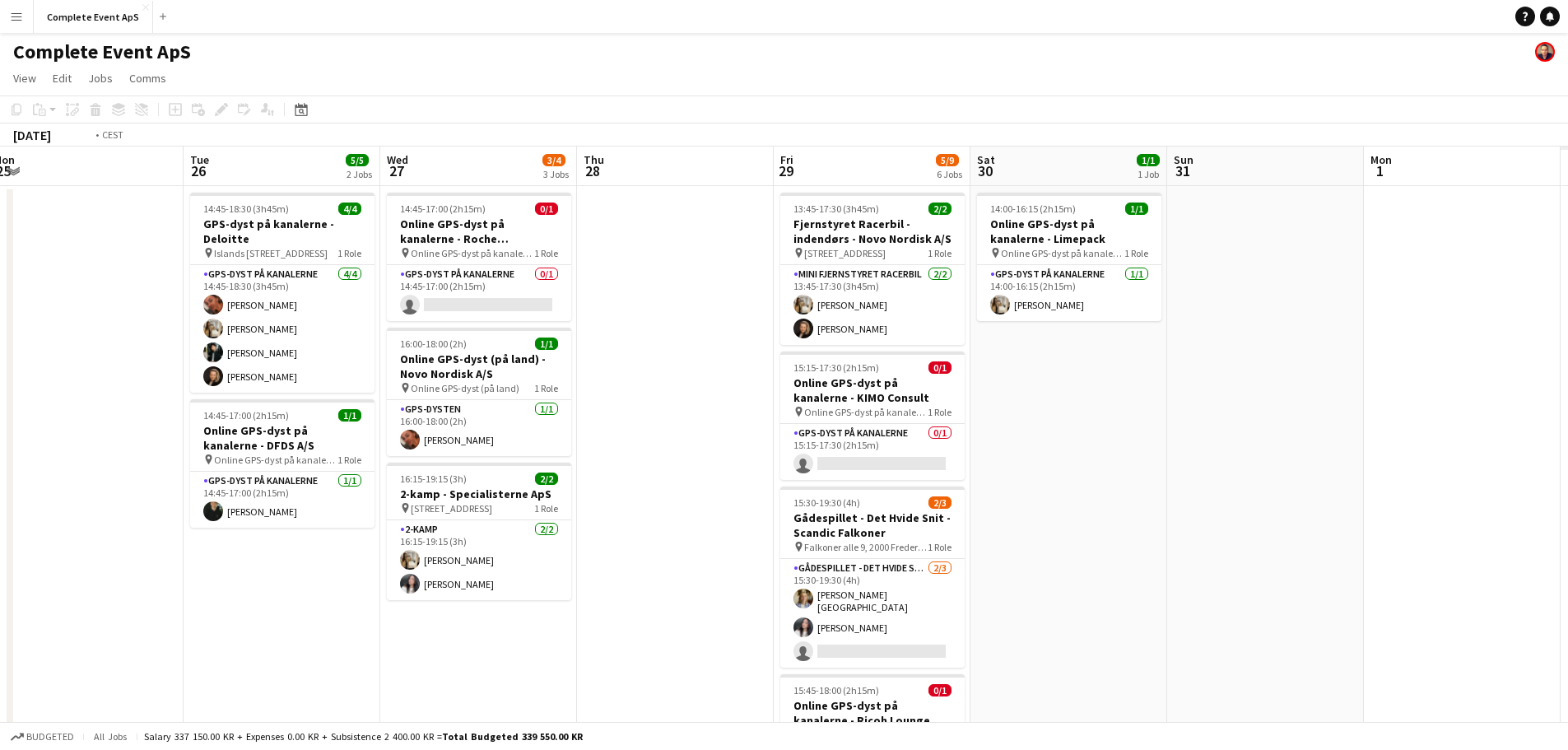
drag, startPoint x: 1423, startPoint y: 573, endPoint x: 572, endPoint y: 482, distance: 855.9
click at [519, 485] on app-calendar-viewport "Fri 22 3/3 3 Jobs Sat 23 Sun 24 Mon 25 Tue 26 5/5 2 Jobs Wed 27 3/4 3 Jobs Thu …" at bounding box center [784, 627] width 1568 height 962
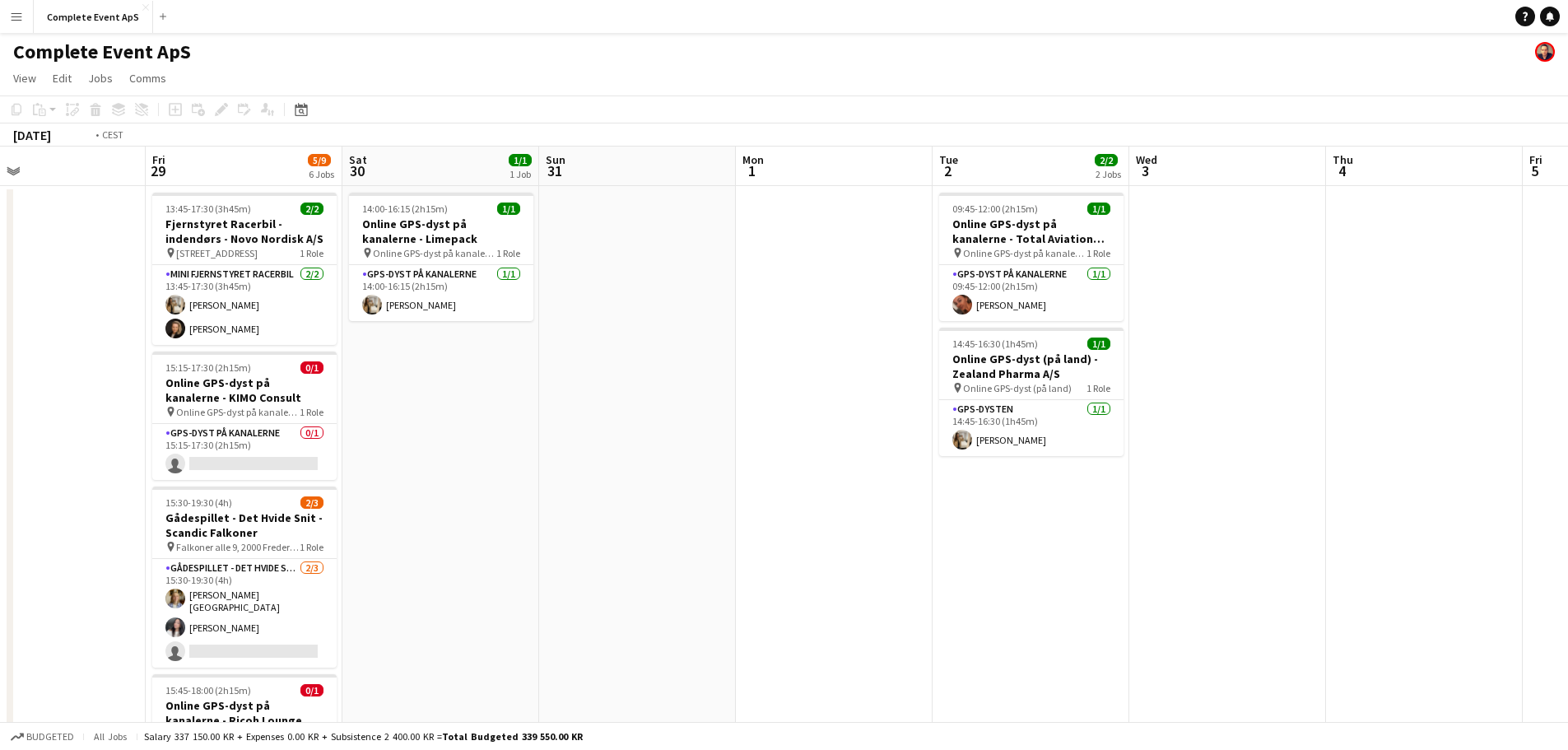
drag, startPoint x: 1008, startPoint y: 524, endPoint x: 482, endPoint y: 459, distance: 530.0
click at [185, 434] on app-calendar-viewport "Tue 26 5/5 2 Jobs Wed 27 3/4 3 Jobs Thu 28 Fri 29 5/9 6 Jobs Sat 30 1/1 1 Job S…" at bounding box center [784, 627] width 1568 height 962
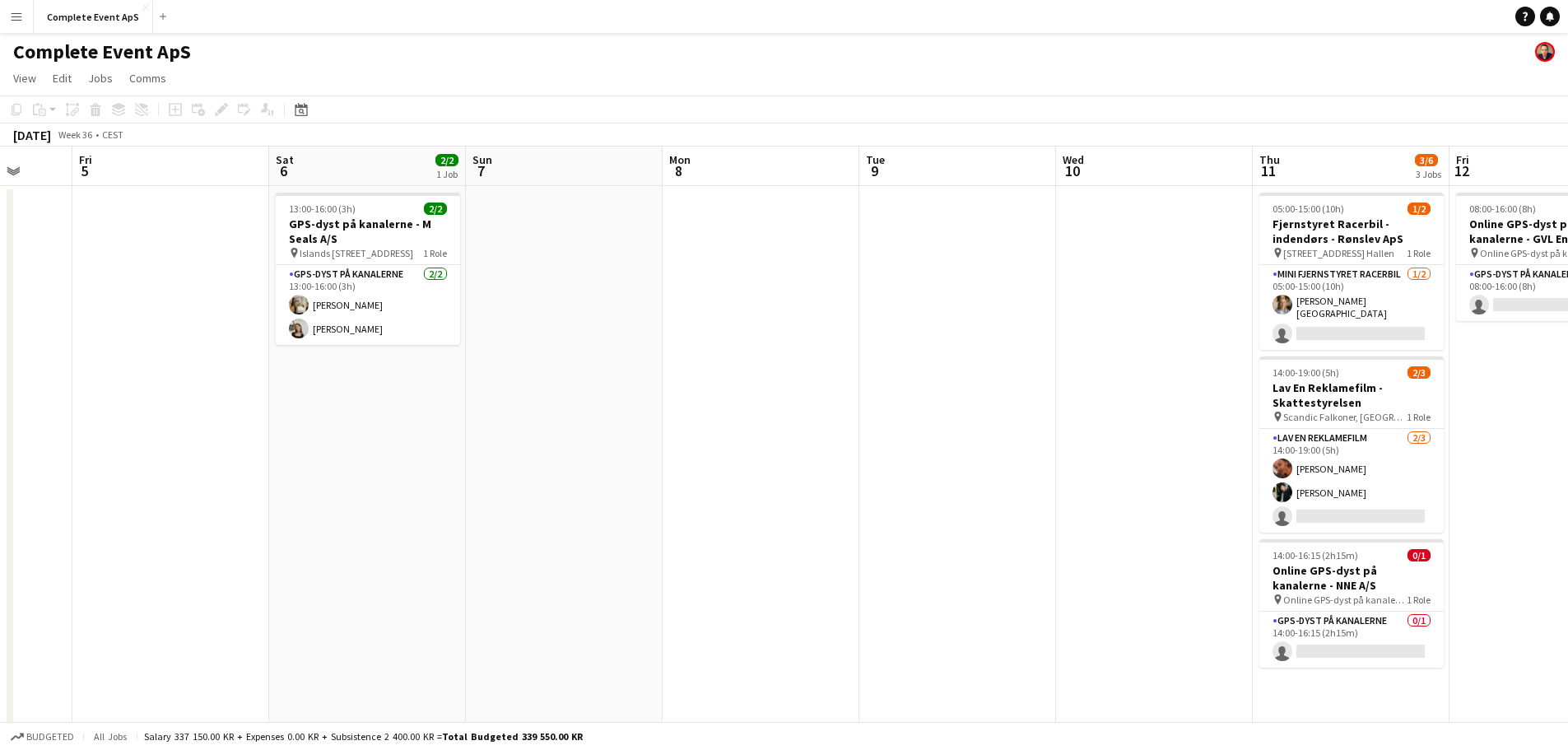
drag, startPoint x: 780, startPoint y: 466, endPoint x: 273, endPoint y: 423, distance: 508.8
click at [264, 425] on app-calendar-viewport "Tue 2 2/2 2 Jobs Wed 3 Thu 4 Fri 5 Sat 6 2/2 1 Job Sun 7 Mon 8 Tue 9 Wed 10 Thu…" at bounding box center [784, 627] width 1568 height 962
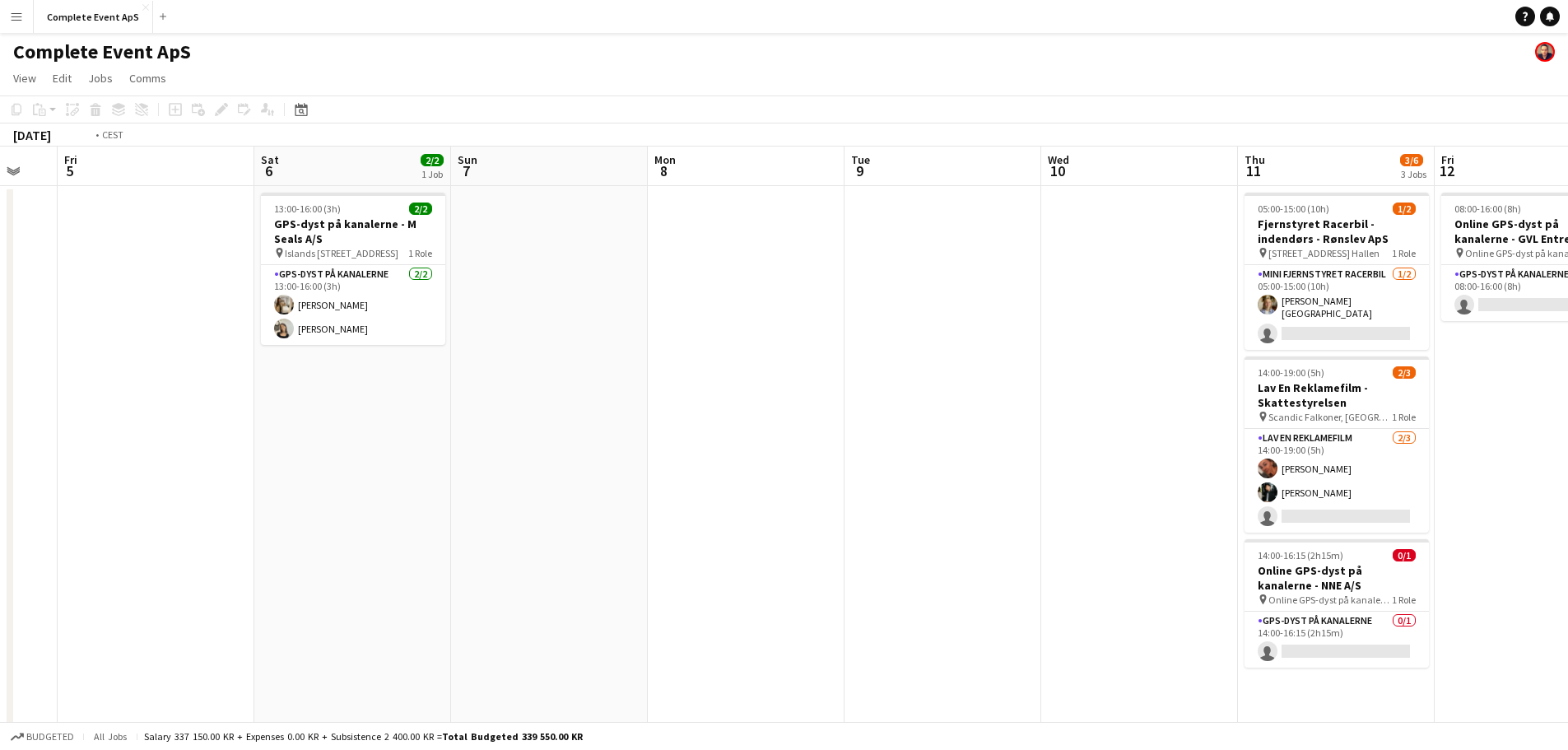
drag, startPoint x: 201, startPoint y: 415, endPoint x: 88, endPoint y: 389, distance: 116.0
click at [74, 391] on app-calendar-viewport "Tue 2 2/2 2 Jobs Wed 3 Thu 4 Fri 5 Sat 6 2/2 1 Job Sun 7 Mon 8 Tue 9 Wed 10 Thu…" at bounding box center [784, 627] width 1568 height 962
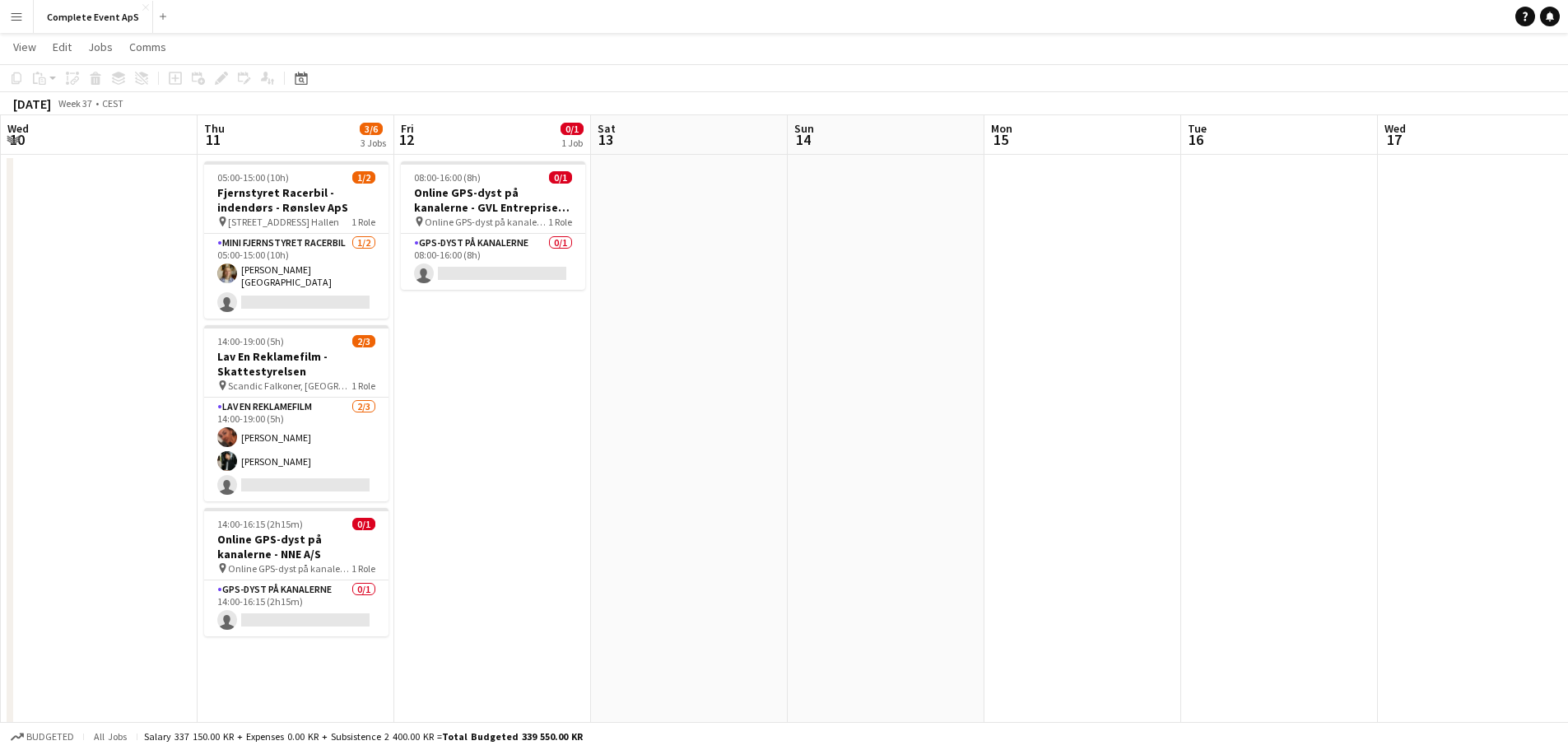
scroll to position [0, 0]
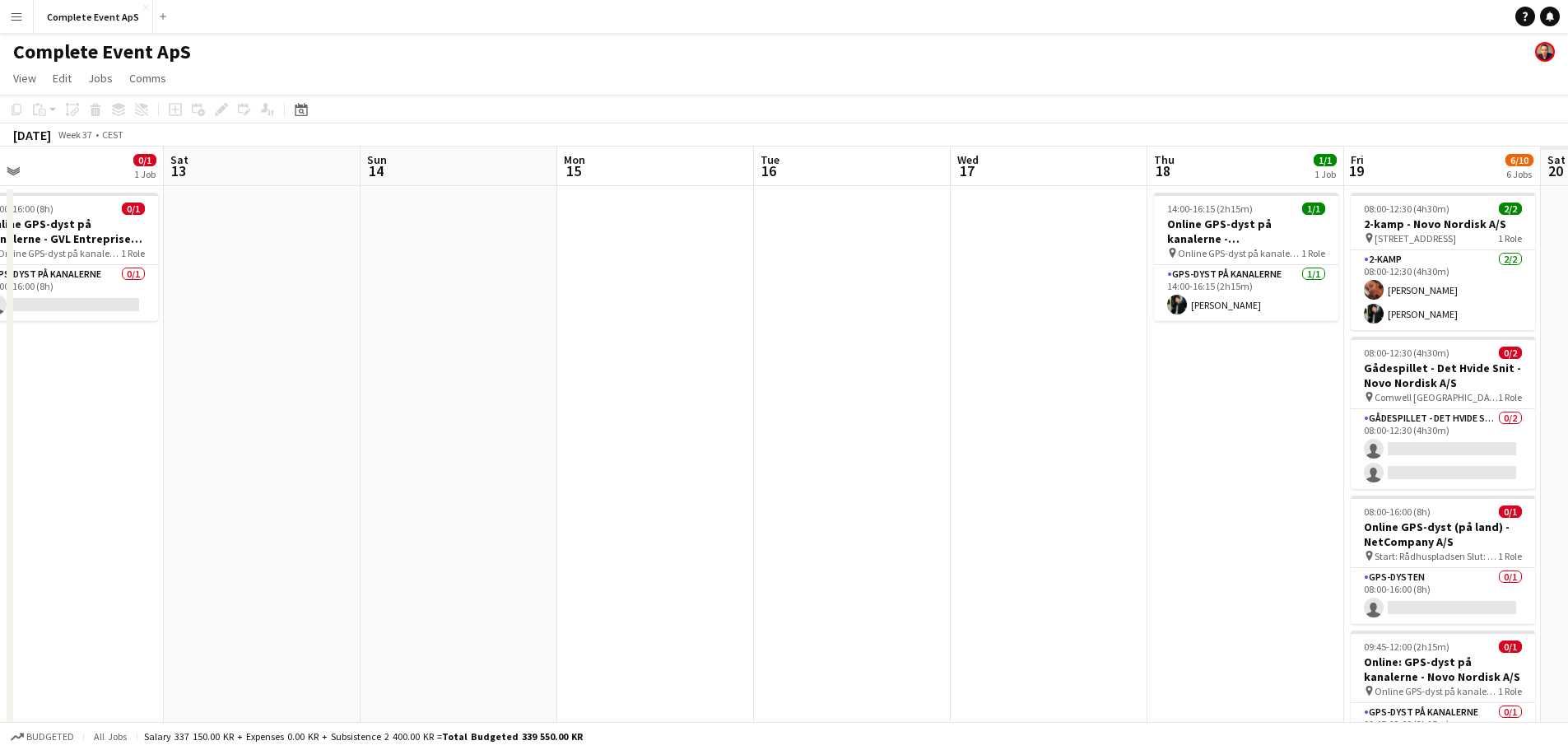
drag, startPoint x: 954, startPoint y: 468, endPoint x: 226, endPoint y: 420, distance: 729.6
click at [318, 433] on app-calendar-viewport "Tue 9 Wed 10 Thu 11 3/6 3 Jobs Fri 12 0/1 1 Job Sat 13 Sun 14 Mon 15 Tue 16 Wed…" at bounding box center [784, 639] width 1568 height 986
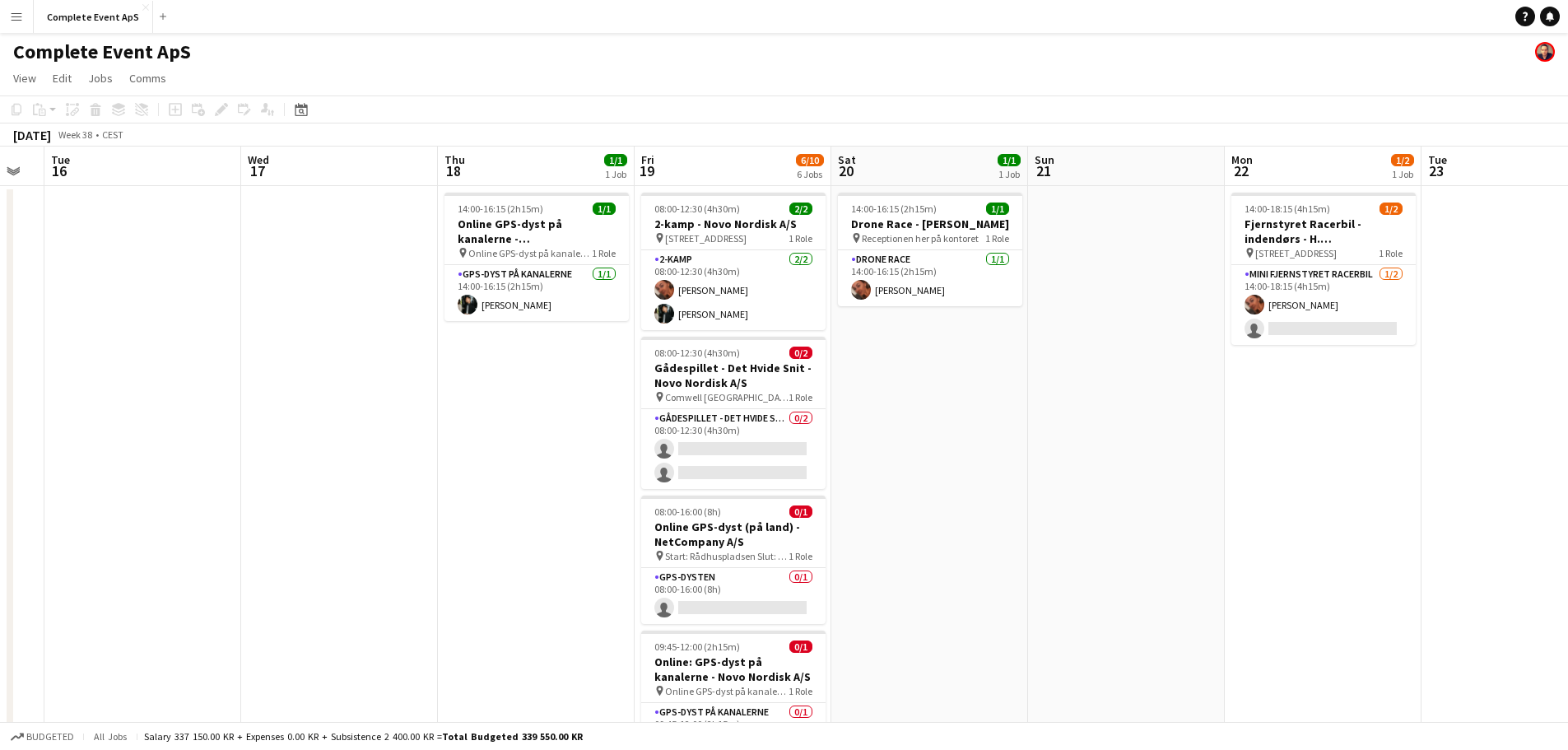
drag, startPoint x: 477, startPoint y: 451, endPoint x: 257, endPoint y: 420, distance: 222.2
click at [308, 431] on app-calendar-viewport "Sat 13 Sun 14 Mon 15 Tue 16 Wed 17 Thu 18 1/1 1 Job Fri 19 6/10 6 Jobs Sat 20 1…" at bounding box center [784, 639] width 1568 height 986
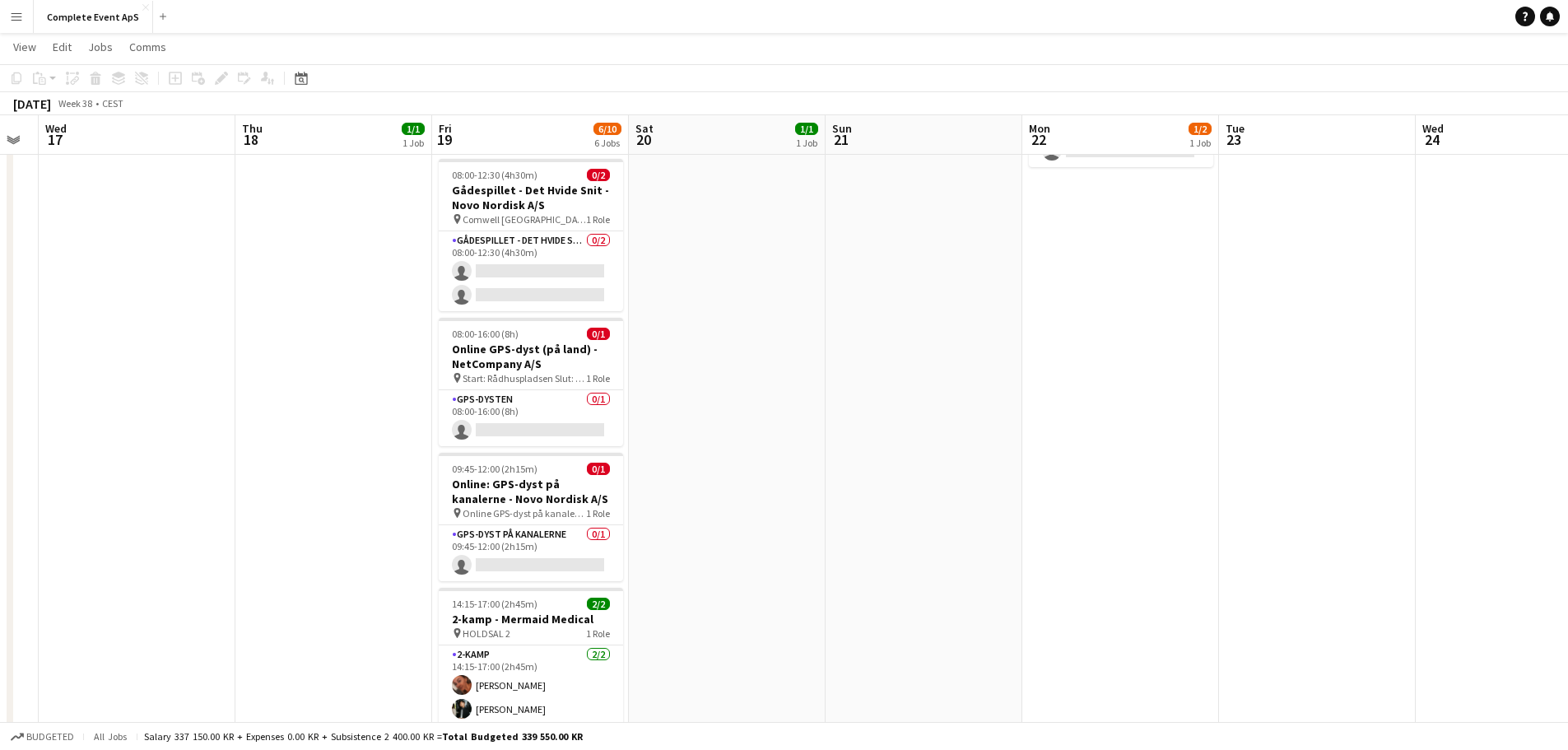
scroll to position [247, 0]
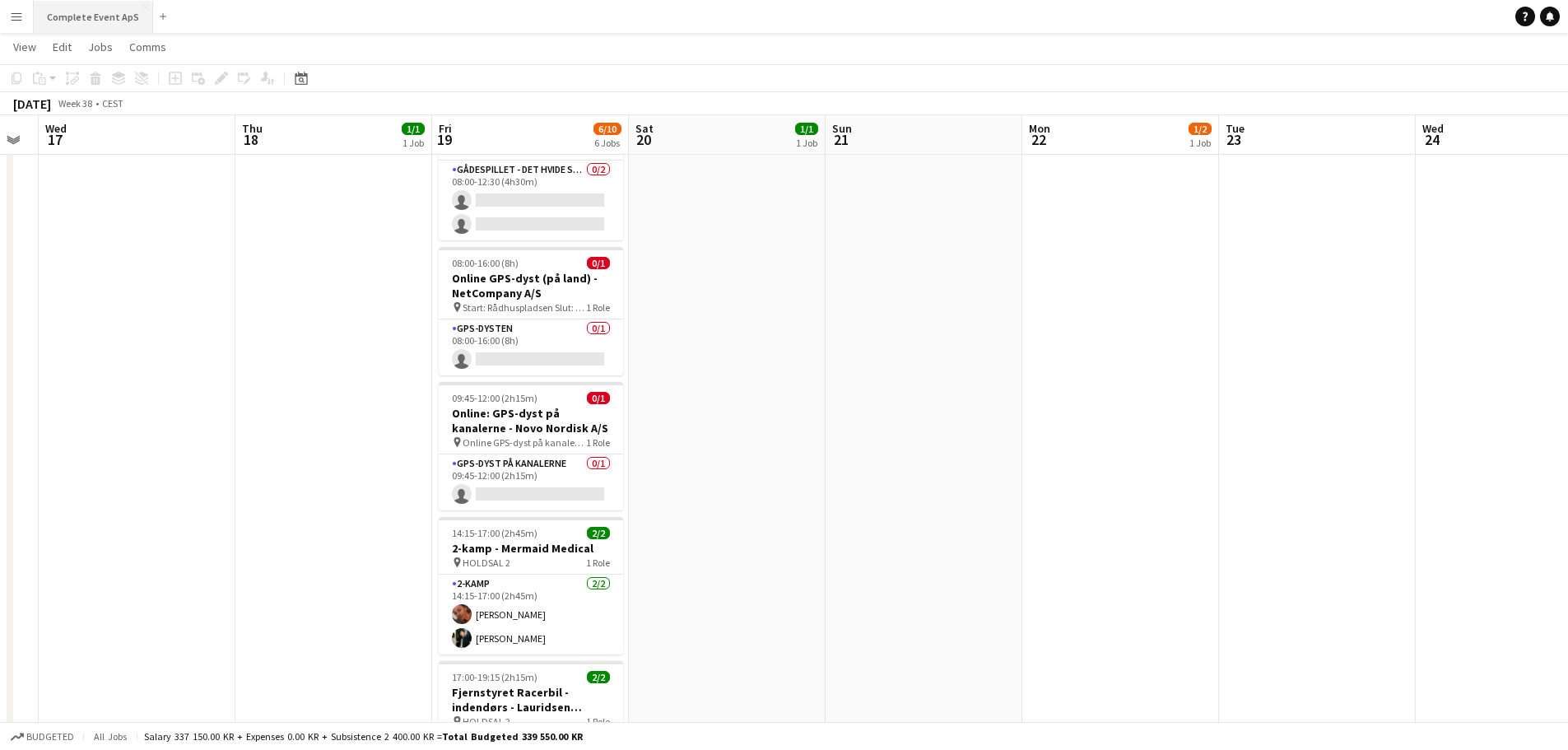
click at [85, 21] on button "Complete Event ApS Close" at bounding box center [93, 17] width 120 height 33
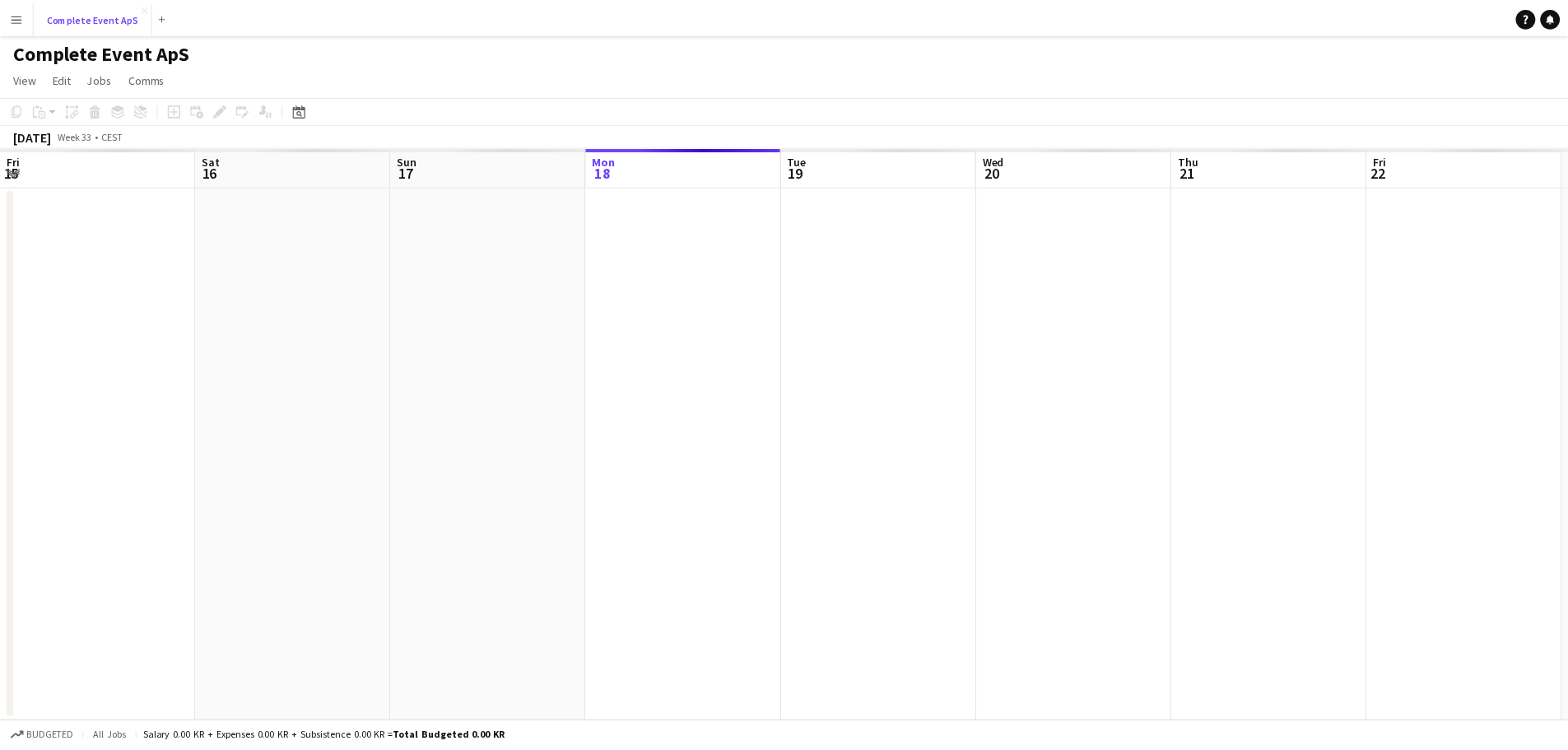
scroll to position [0, 393]
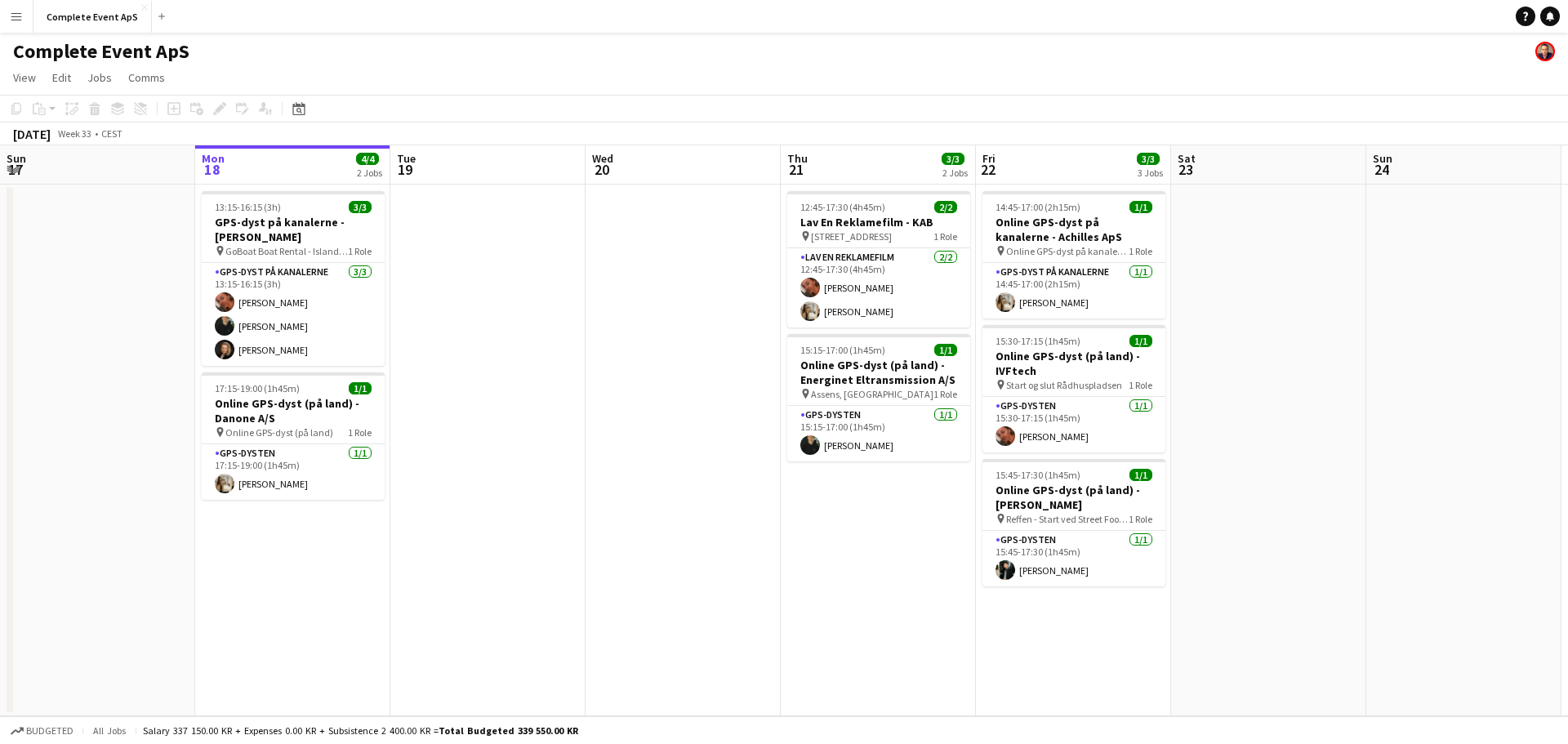
click at [289, 100] on div "Date picker [DATE] [DATE] [DATE] M [DATE] T [DATE] W [DATE] T [DATE] F [DATE] S…" at bounding box center [293, 108] width 37 height 20
click at [294, 107] on icon at bounding box center [298, 108] width 12 height 13
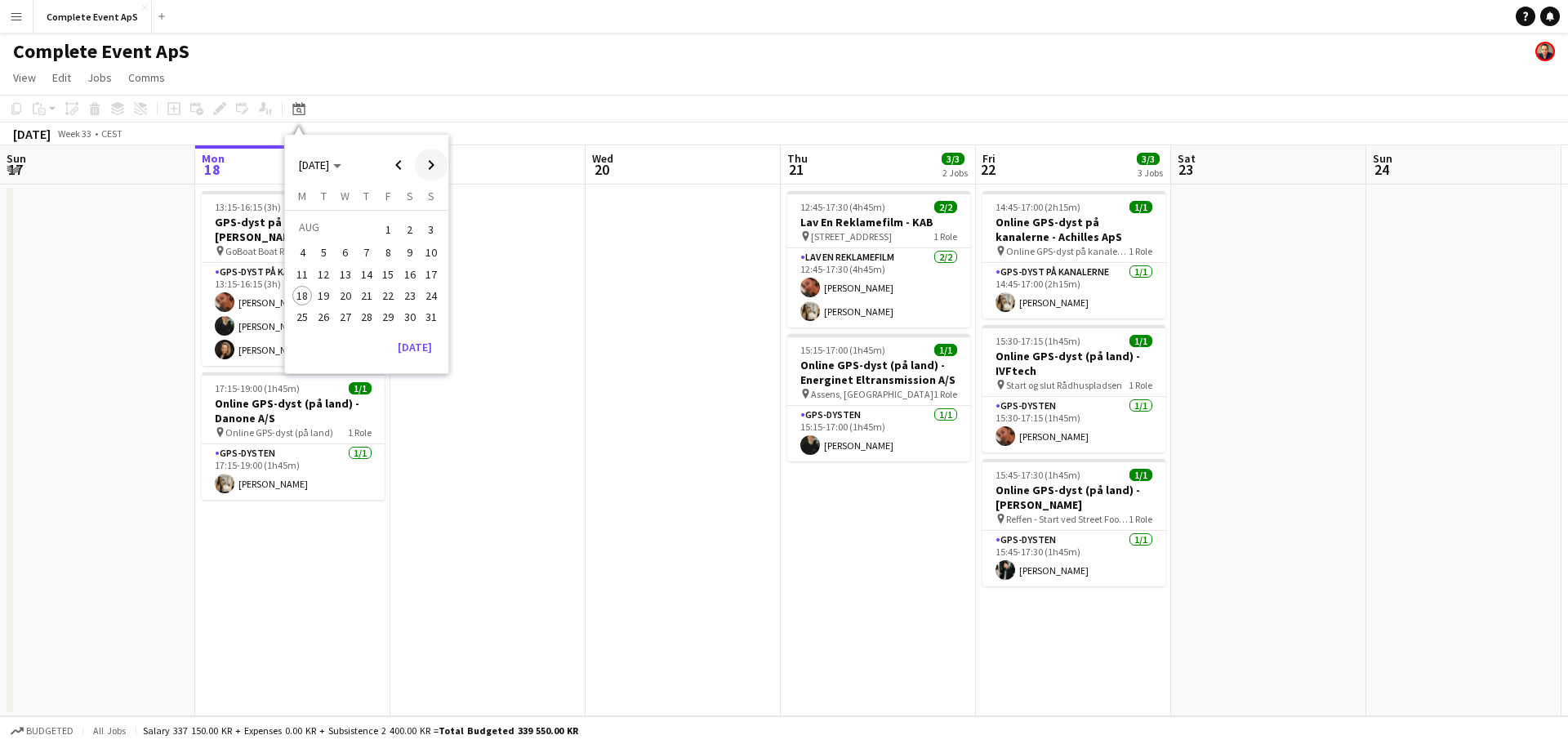
click at [434, 166] on span "Next month" at bounding box center [431, 165] width 32 height 32
click at [430, 274] on span "14" at bounding box center [431, 270] width 20 height 20
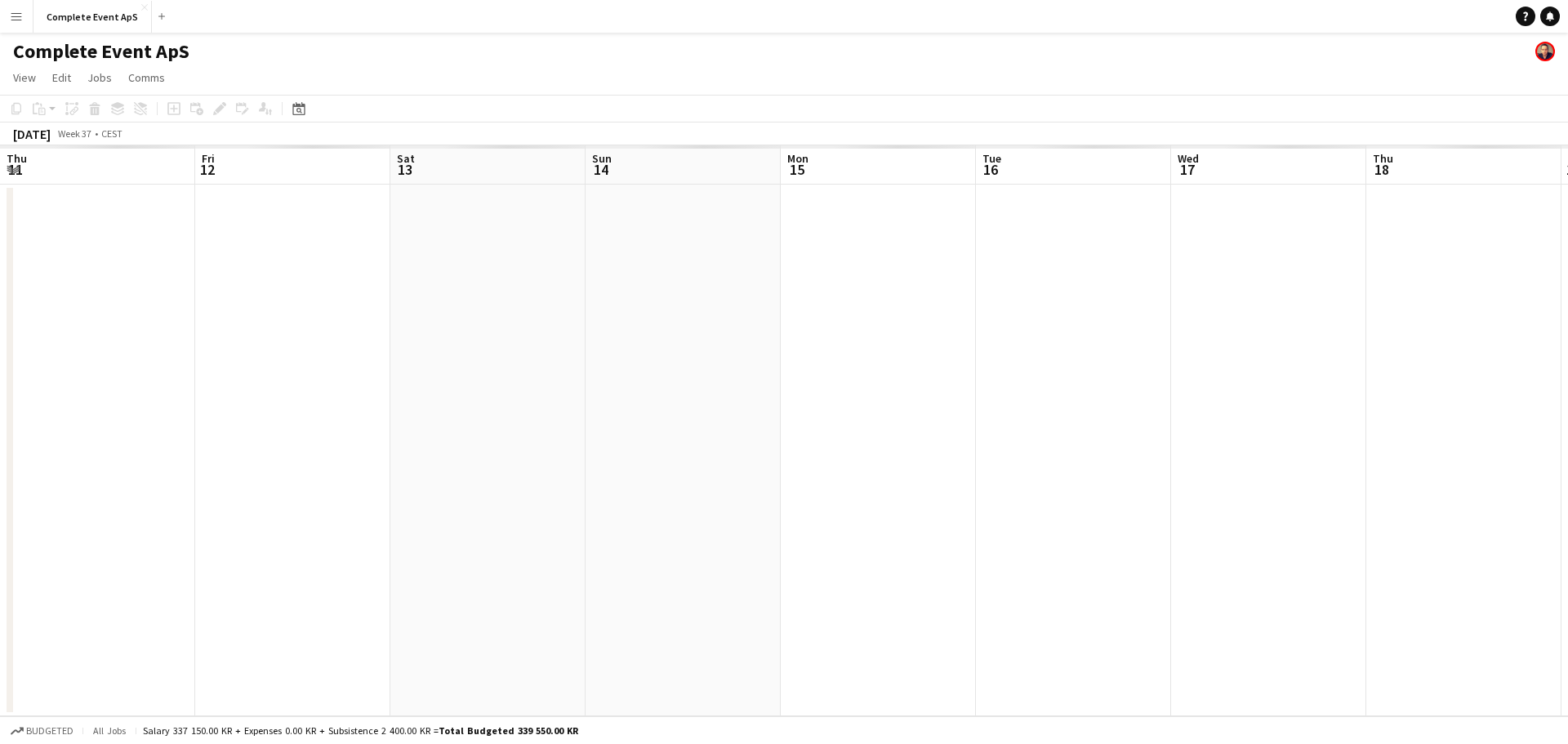
scroll to position [0, 562]
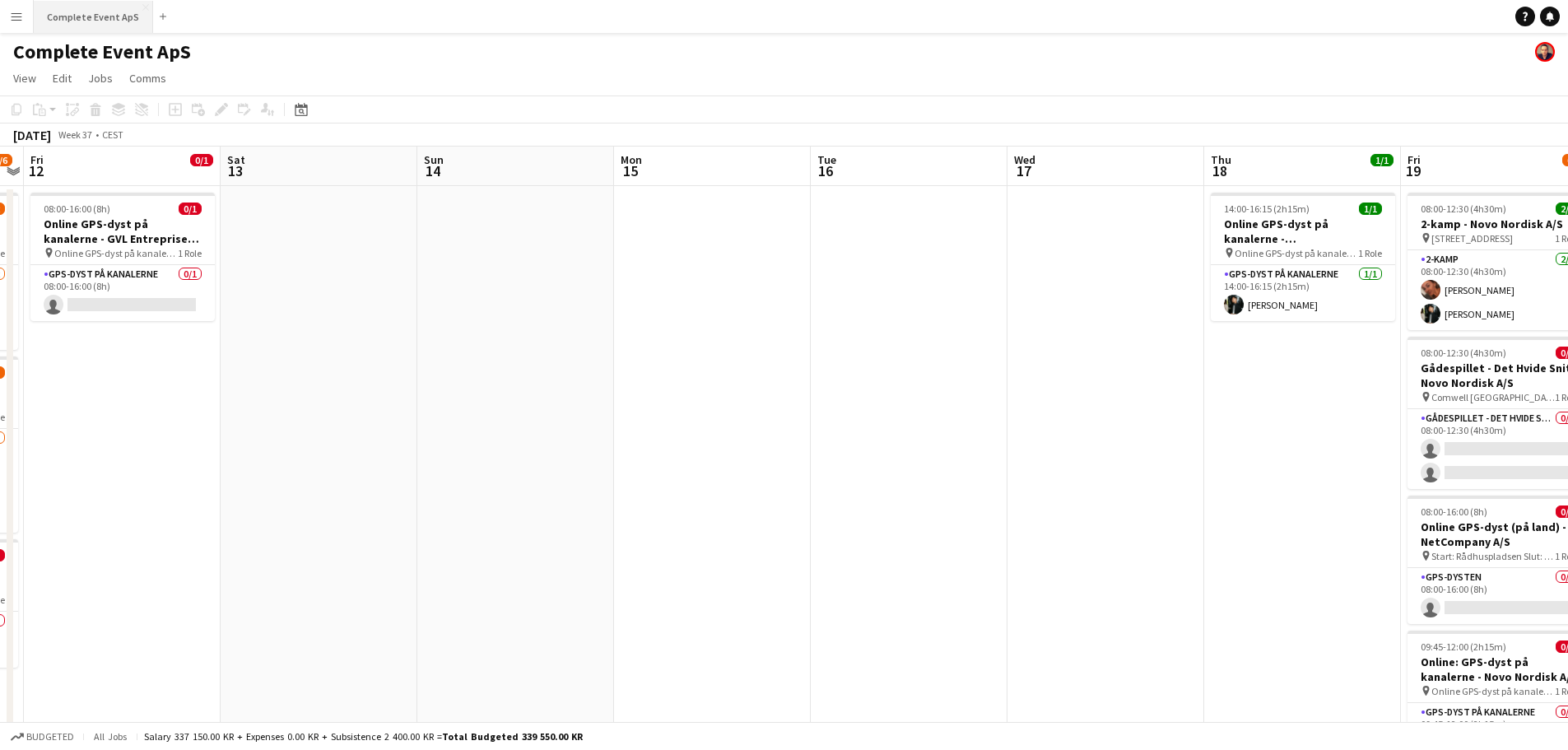
click at [100, 7] on button "Complete Event ApS Close" at bounding box center [93, 17] width 120 height 33
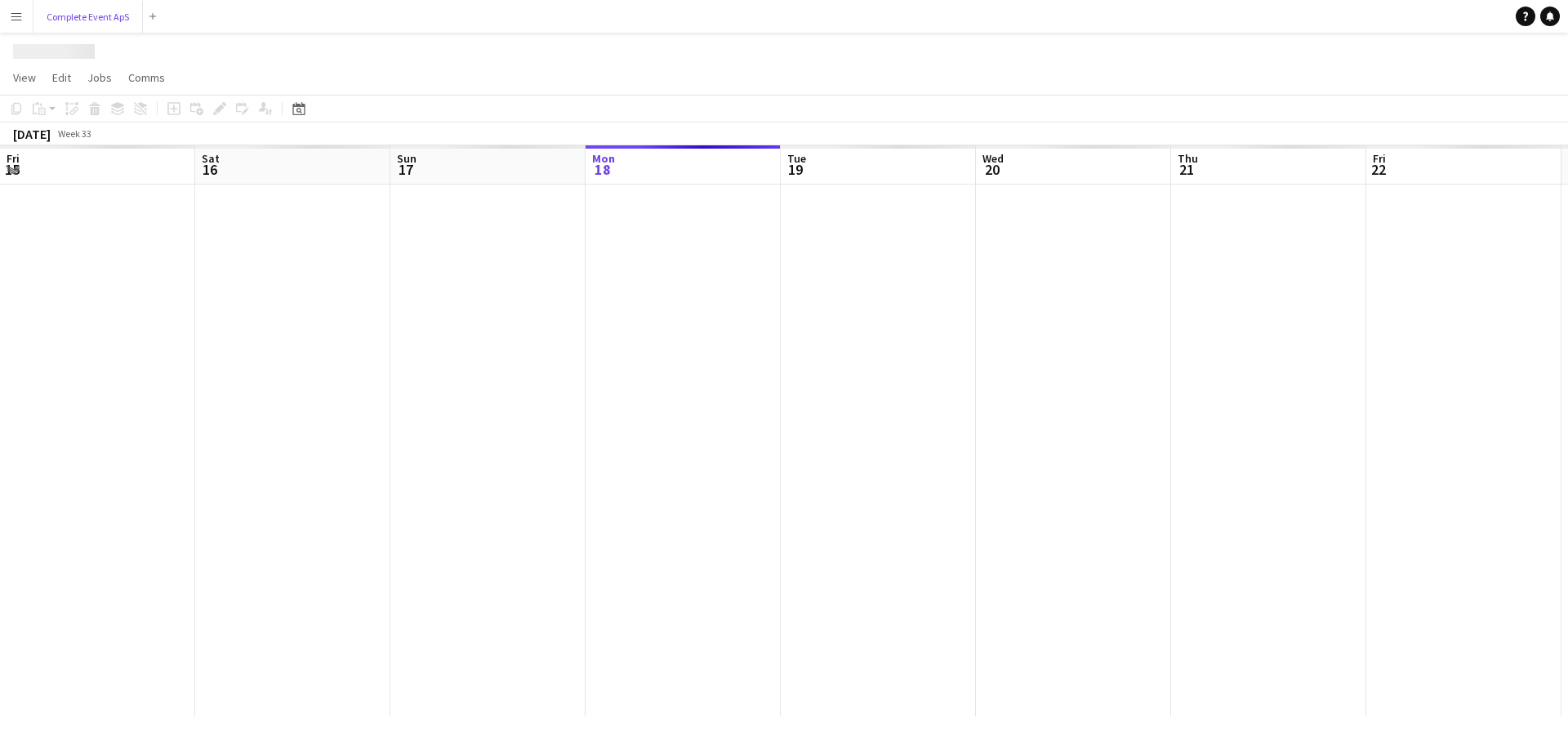
scroll to position [0, 390]
